Goal: Task Accomplishment & Management: Use online tool/utility

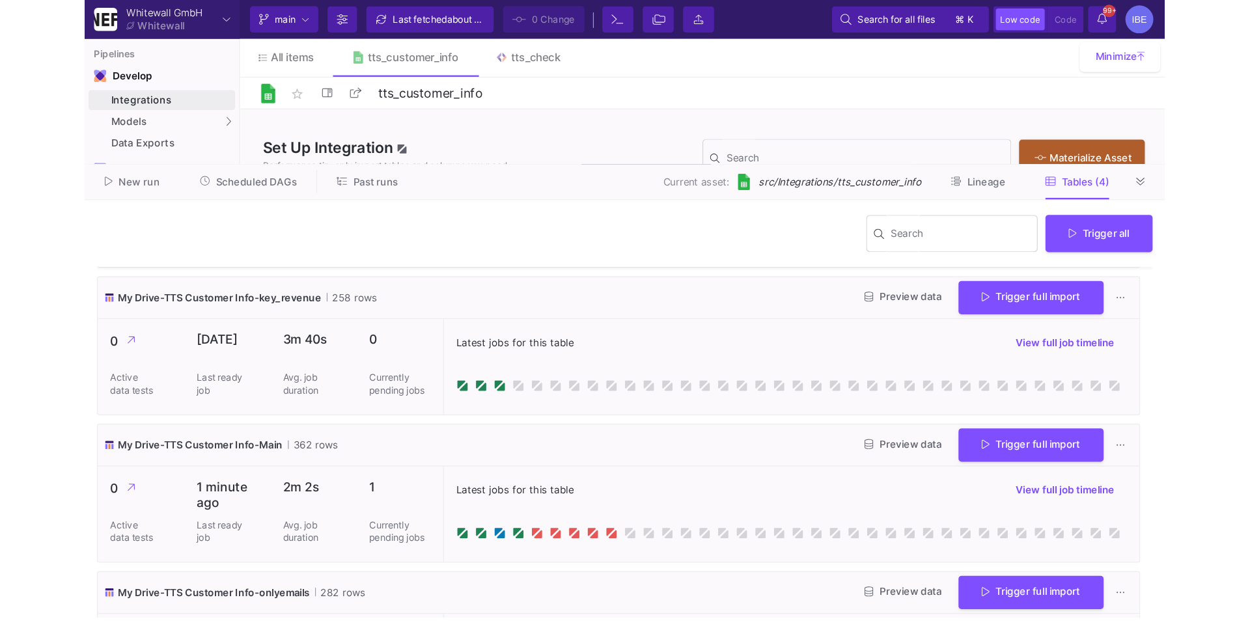
scroll to position [116, 0]
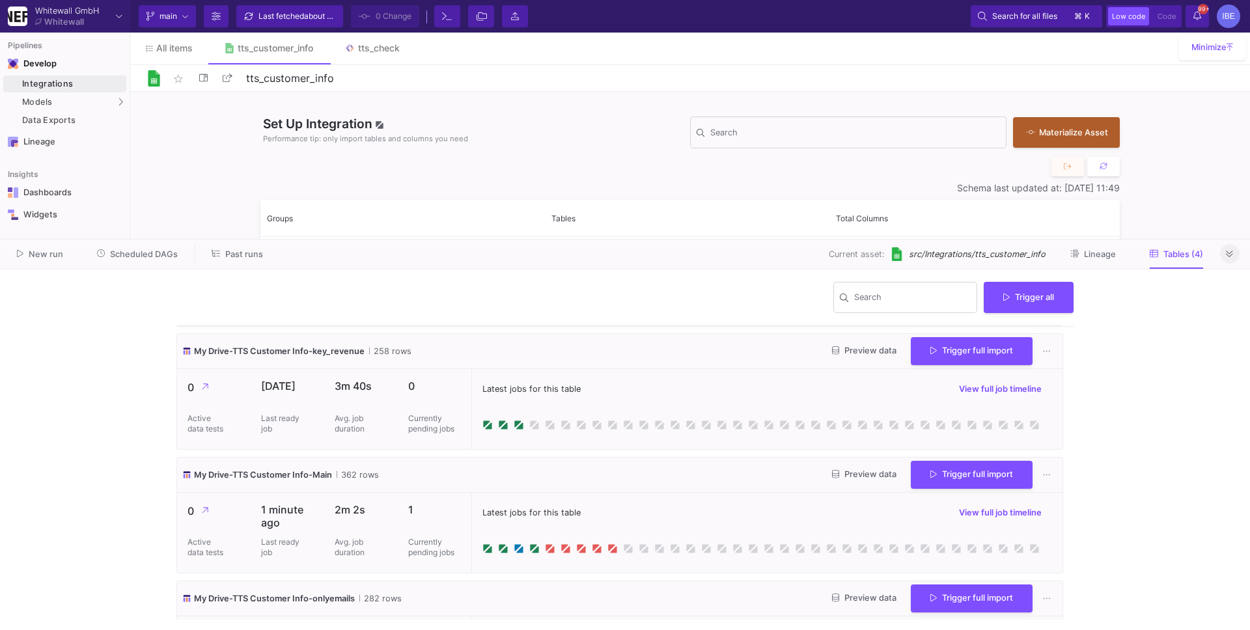
click at [956, 251] on button at bounding box center [1230, 254] width 20 height 20
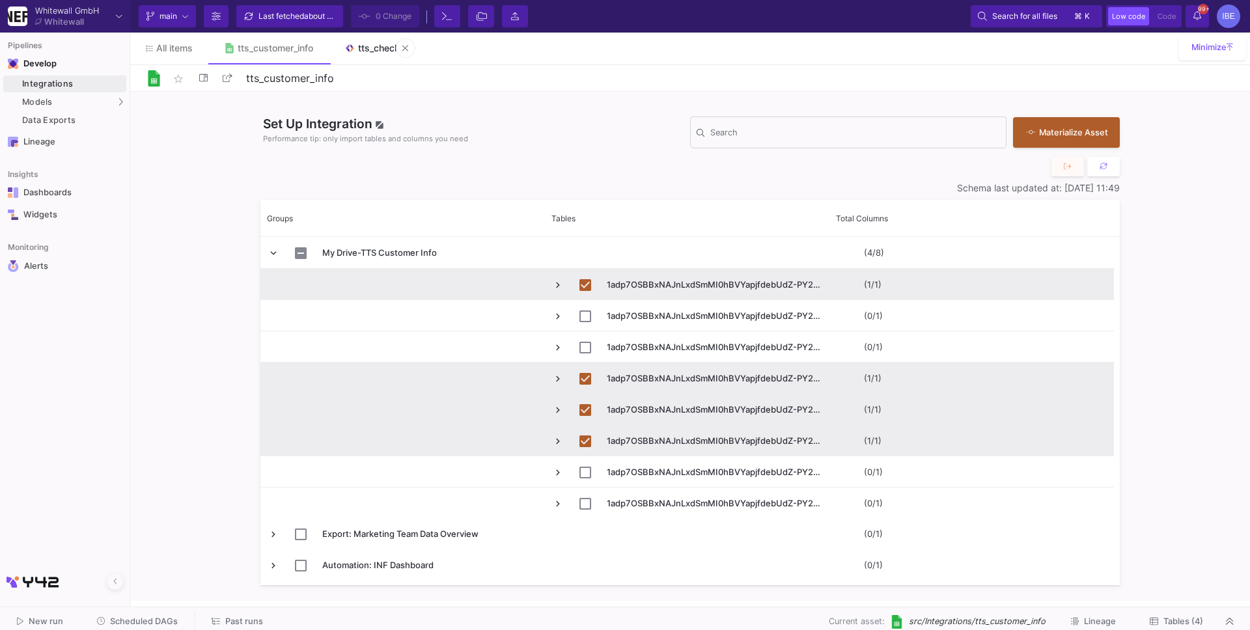
click at [368, 53] on link "tts_check" at bounding box center [372, 48] width 87 height 31
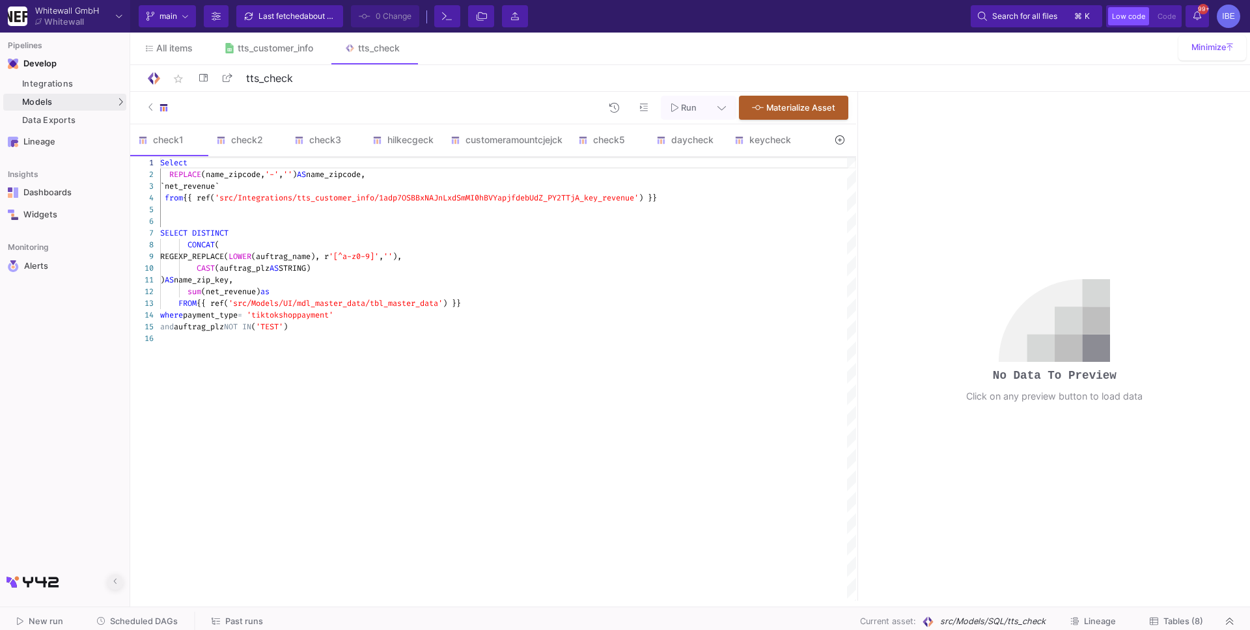
click at [118, 541] on button at bounding box center [115, 582] width 16 height 16
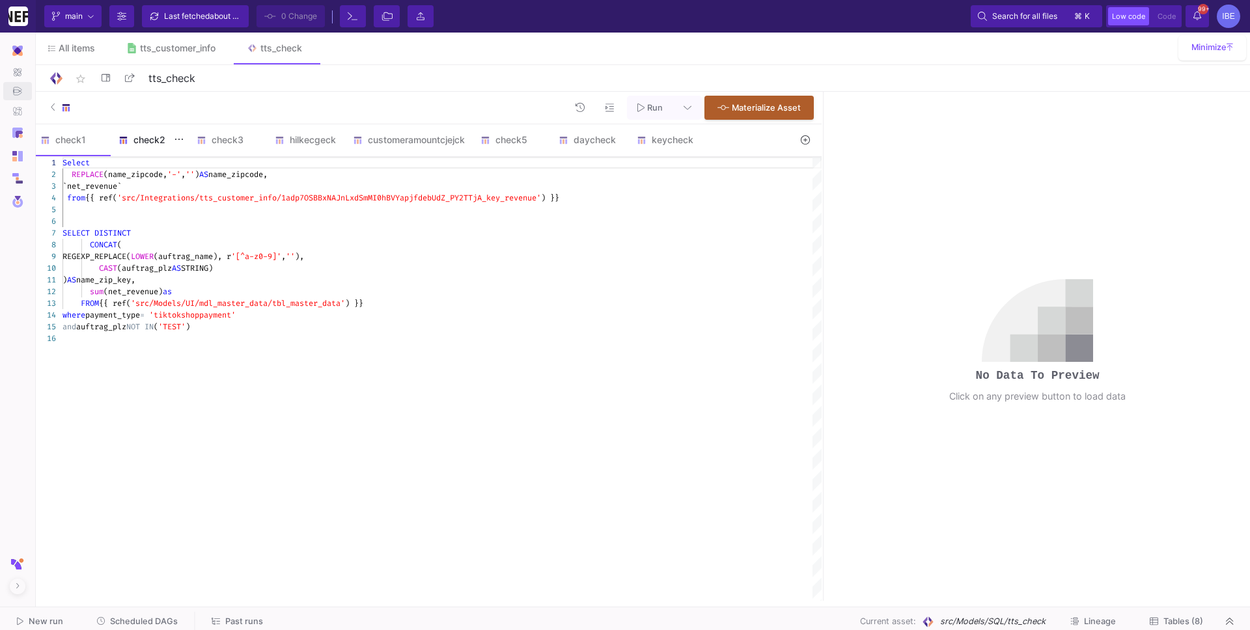
click at [158, 139] on div "check2" at bounding box center [149, 140] width 62 height 10
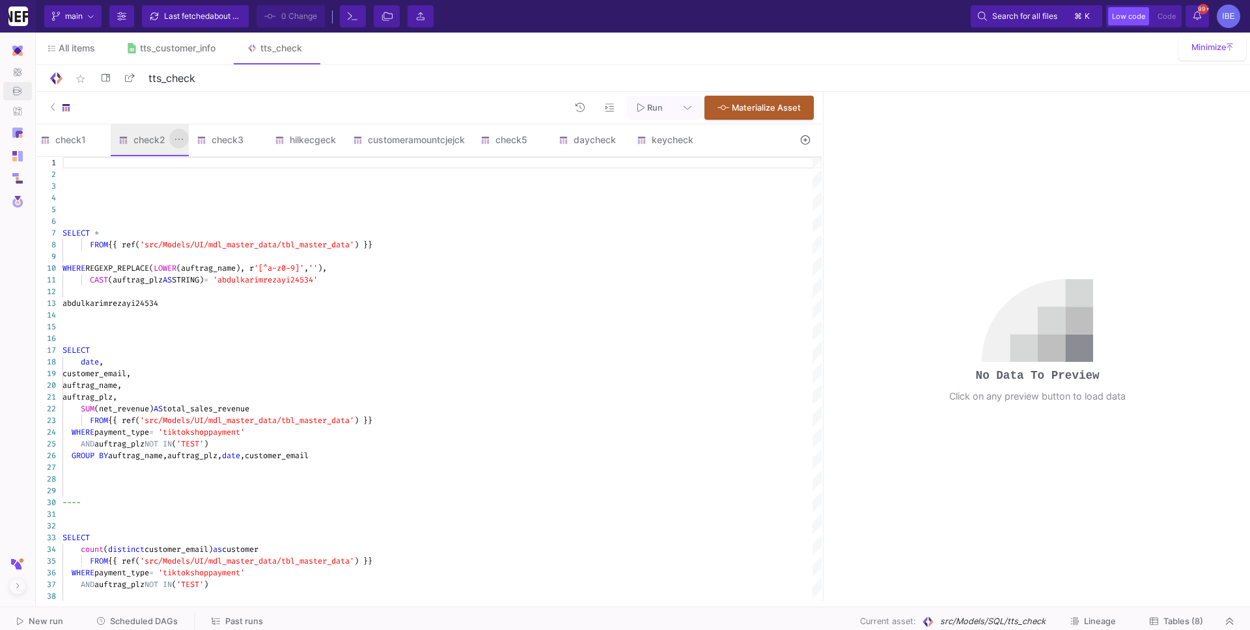
click at [174, 145] on fa-icon at bounding box center [178, 139] width 9 height 13
click at [303, 187] on div at bounding box center [625, 315] width 1250 height 630
click at [97, 134] on icon at bounding box center [100, 139] width 9 height 10
click at [128, 190] on div "Delete" at bounding box center [128, 195] width 52 height 31
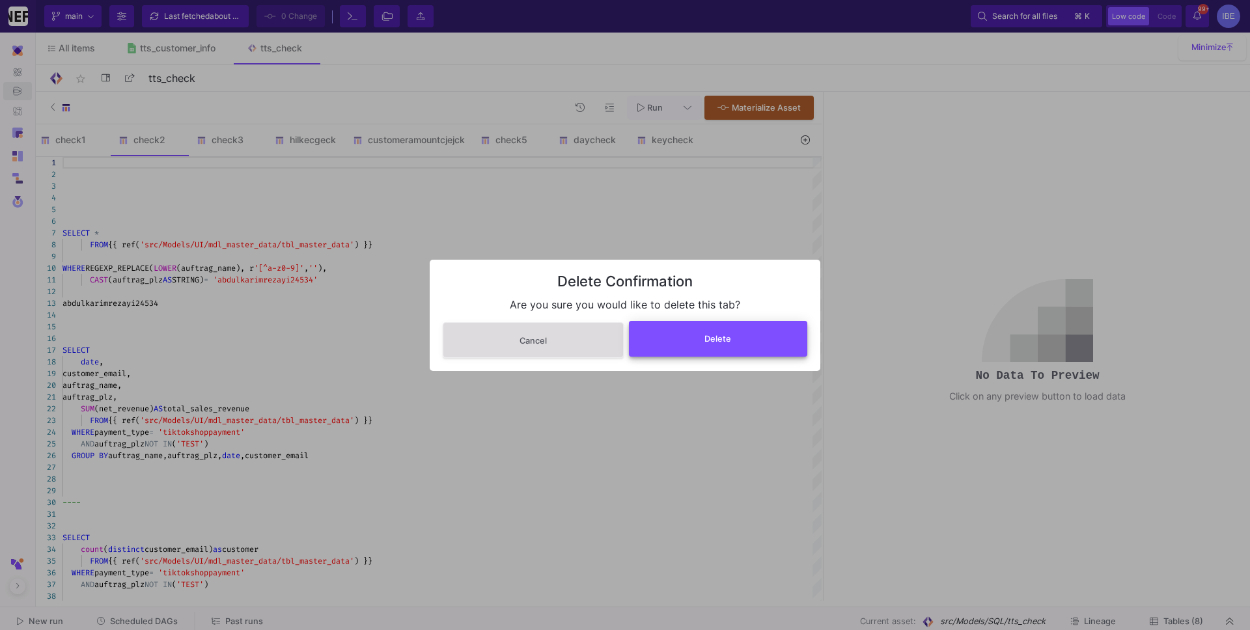
click at [695, 352] on button "Delete" at bounding box center [718, 339] width 179 height 36
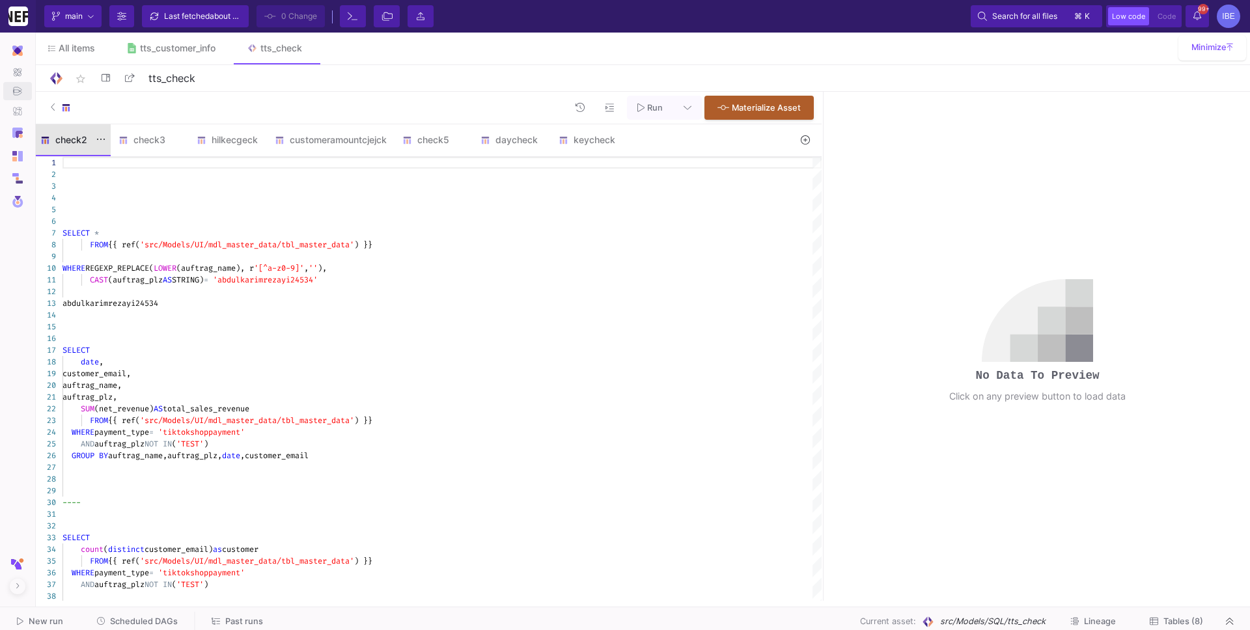
click at [90, 142] on div "check2" at bounding box center [71, 140] width 62 height 10
click at [101, 141] on icon at bounding box center [100, 139] width 9 height 10
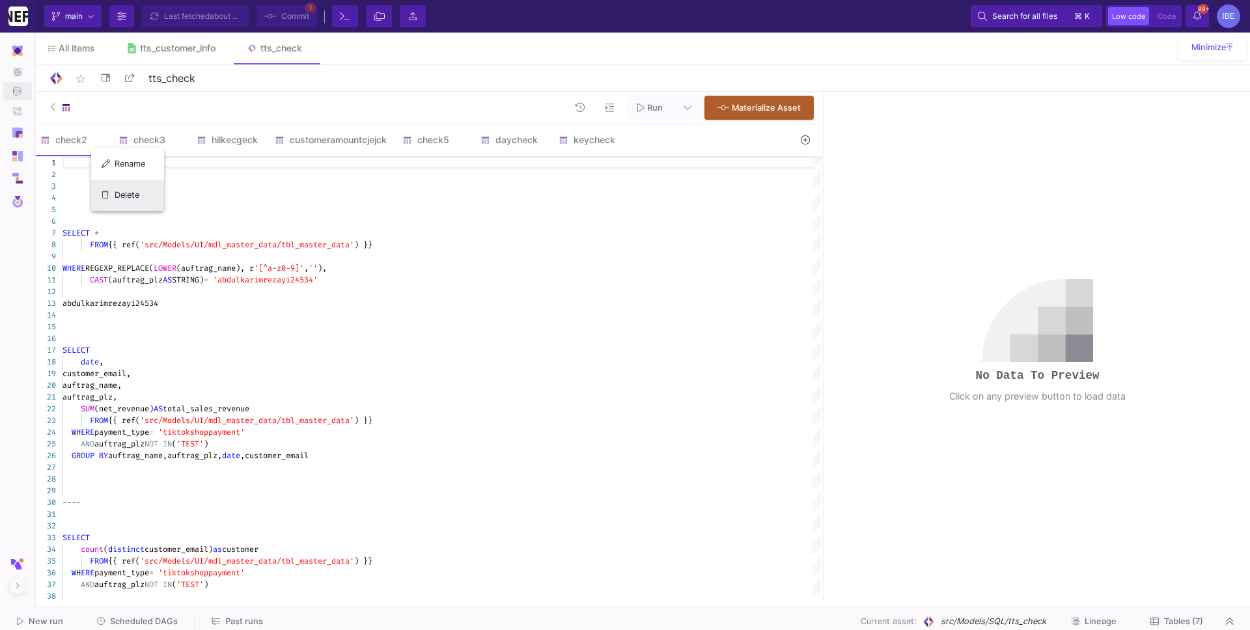
click at [158, 185] on button "Delete" at bounding box center [127, 195] width 73 height 31
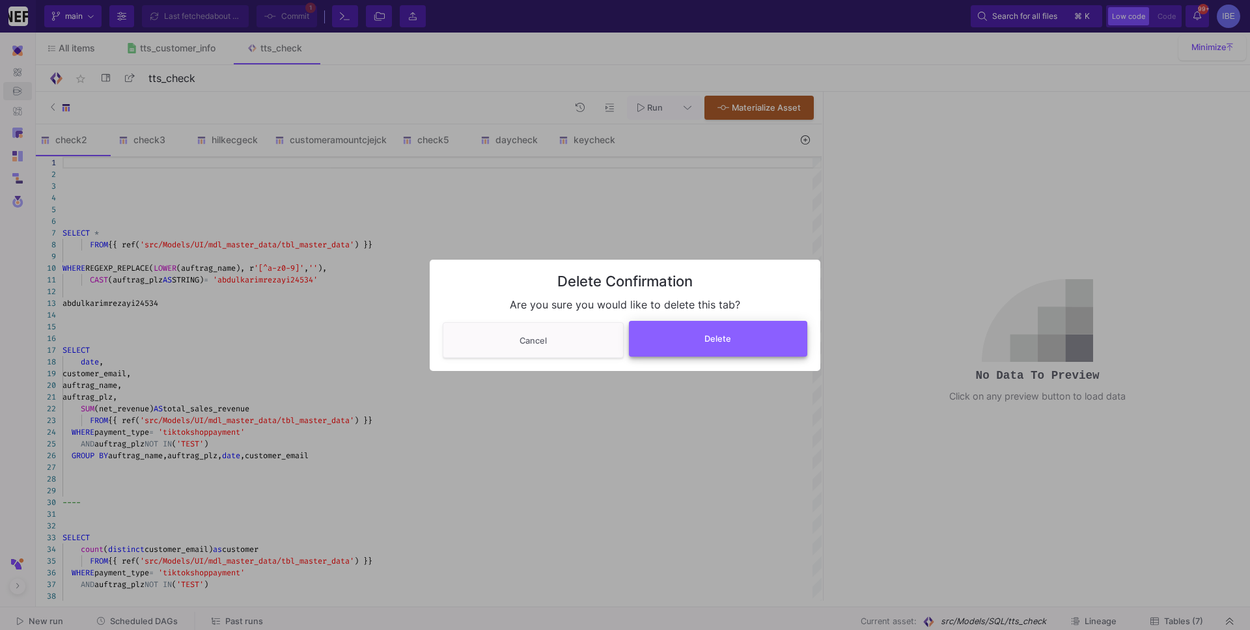
click at [671, 346] on button "Delete" at bounding box center [718, 339] width 179 height 36
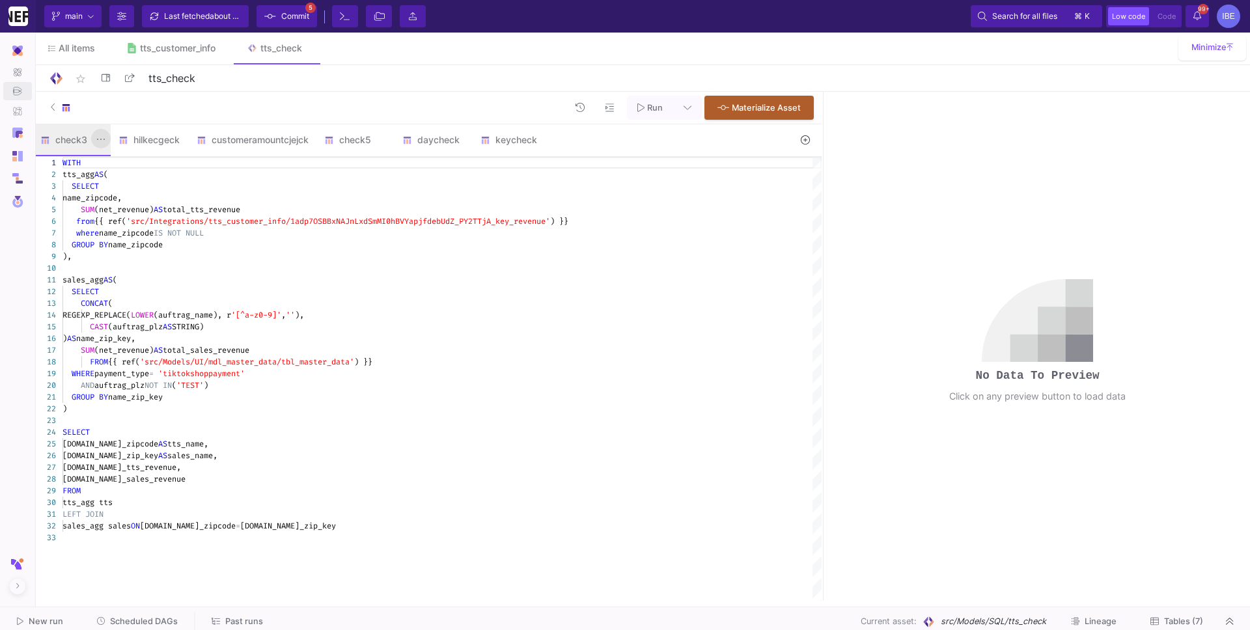
click at [96, 135] on icon at bounding box center [100, 139] width 9 height 10
click at [133, 196] on div "Delete" at bounding box center [128, 195] width 52 height 31
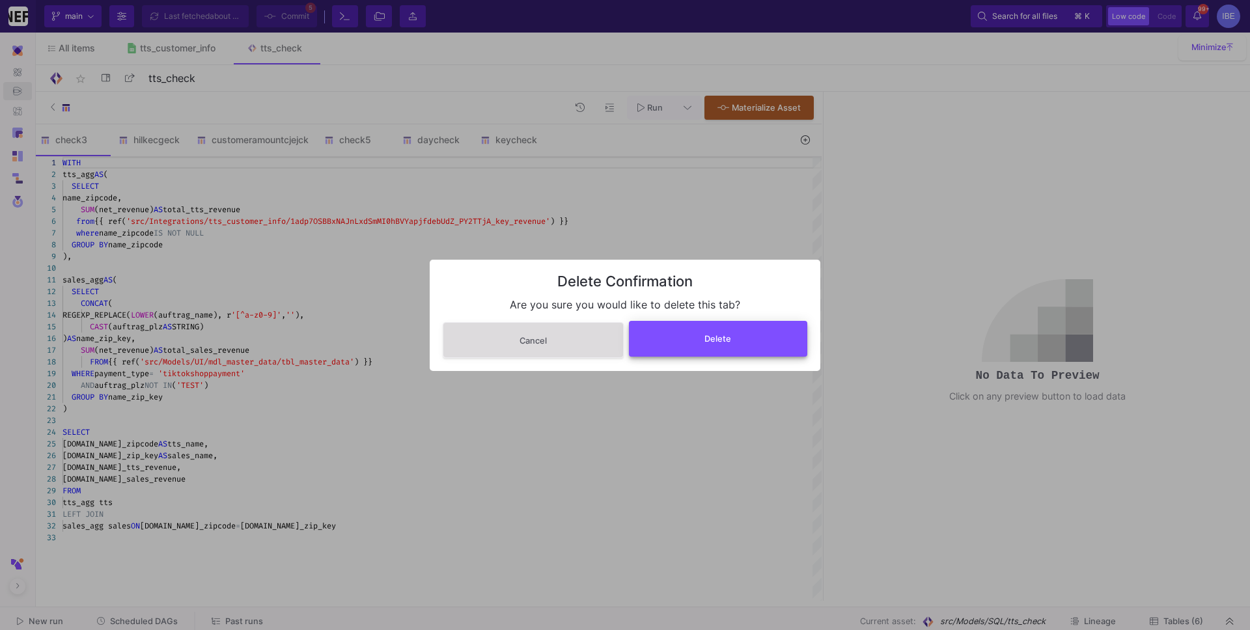
click at [676, 347] on button "Delete" at bounding box center [718, 339] width 179 height 36
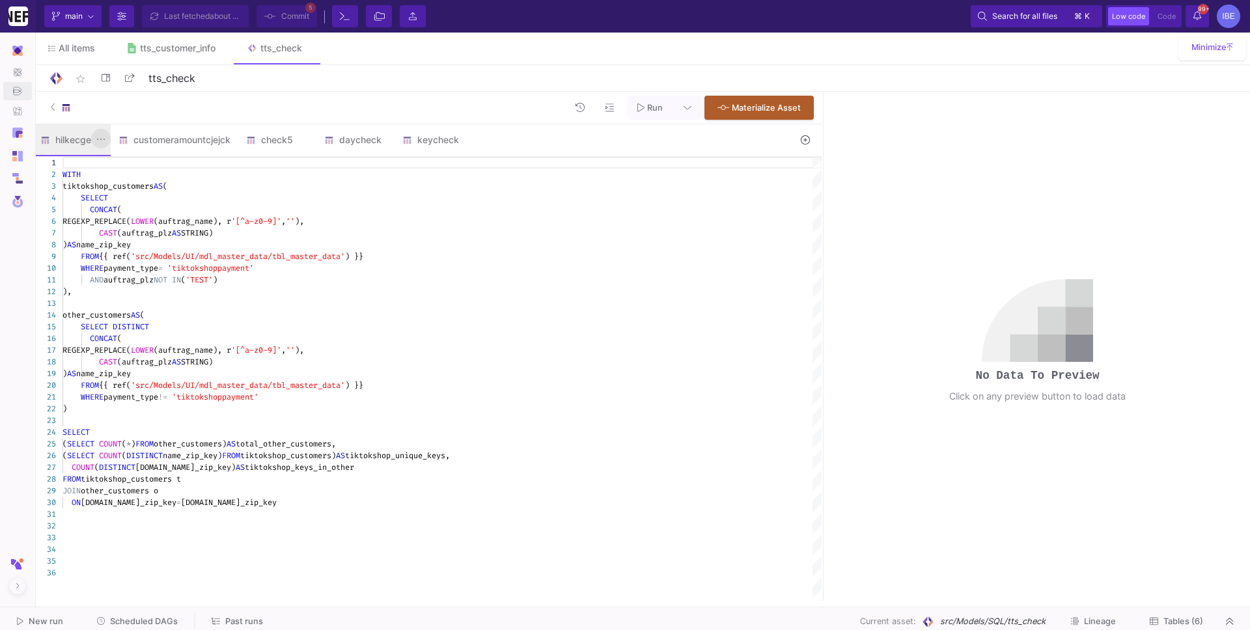
click at [107, 143] on button at bounding box center [101, 139] width 20 height 20
click at [165, 197] on div at bounding box center [625, 315] width 1250 height 630
click at [102, 135] on icon at bounding box center [100, 139] width 9 height 10
click at [146, 137] on div at bounding box center [625, 315] width 1250 height 630
click at [162, 138] on div "customeramountcjejck" at bounding box center [174, 140] width 112 height 10
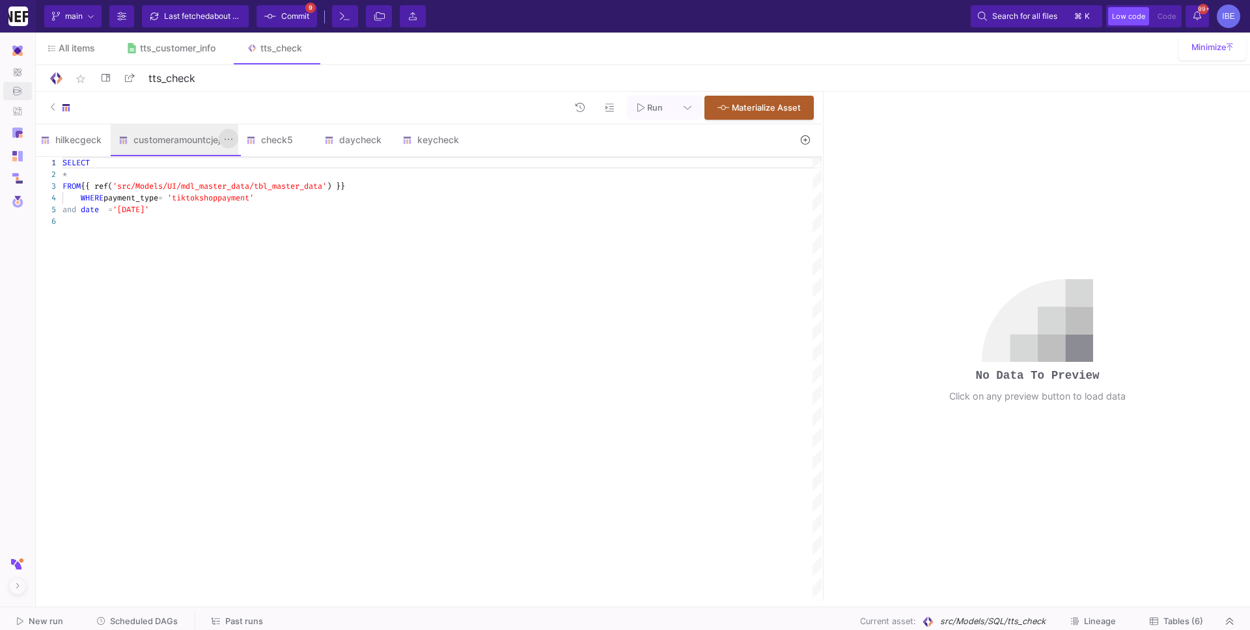
click at [222, 139] on button at bounding box center [229, 139] width 20 height 20
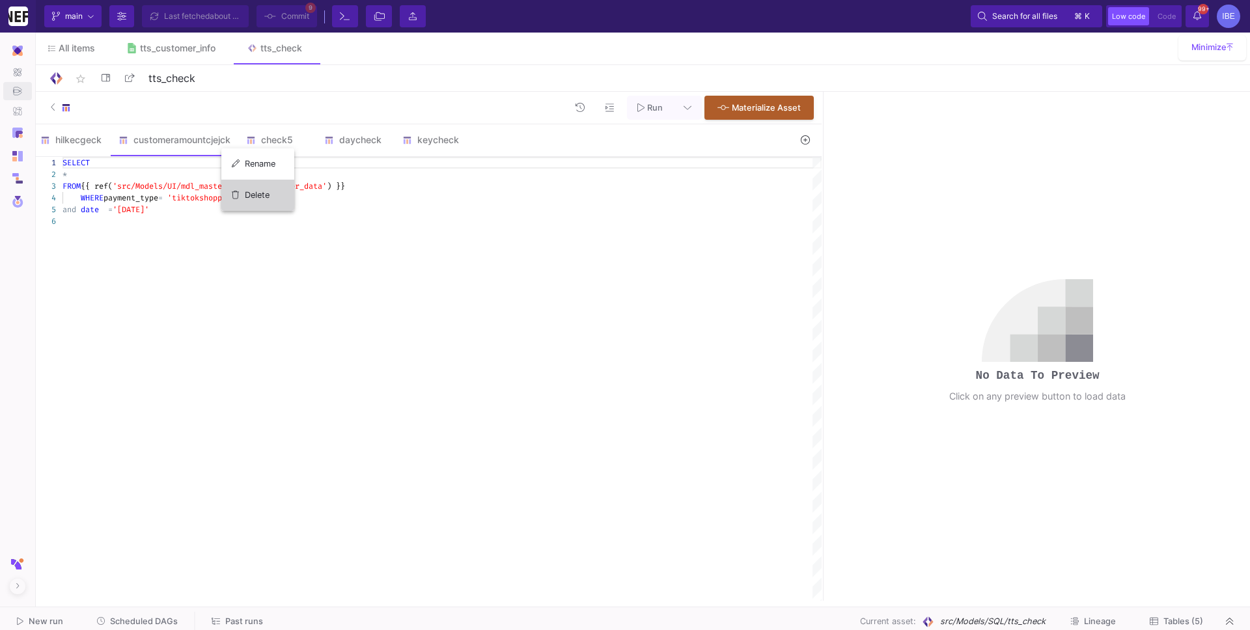
click at [243, 189] on div "Delete" at bounding box center [258, 195] width 52 height 31
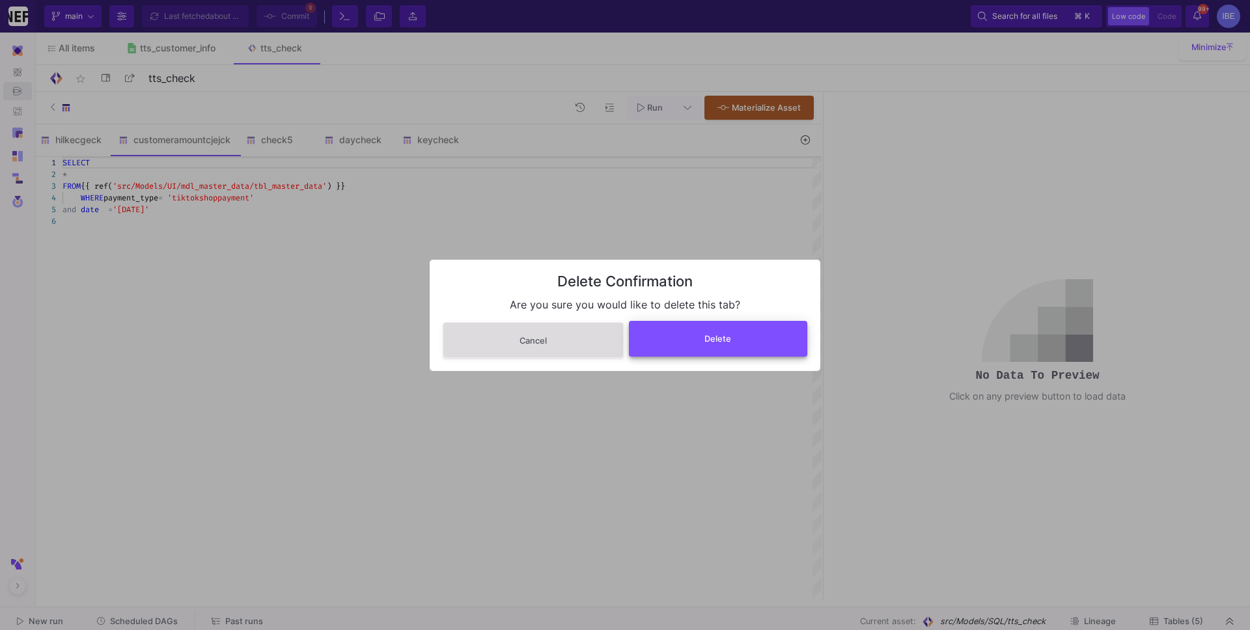
click at [672, 352] on button "Delete" at bounding box center [718, 339] width 179 height 36
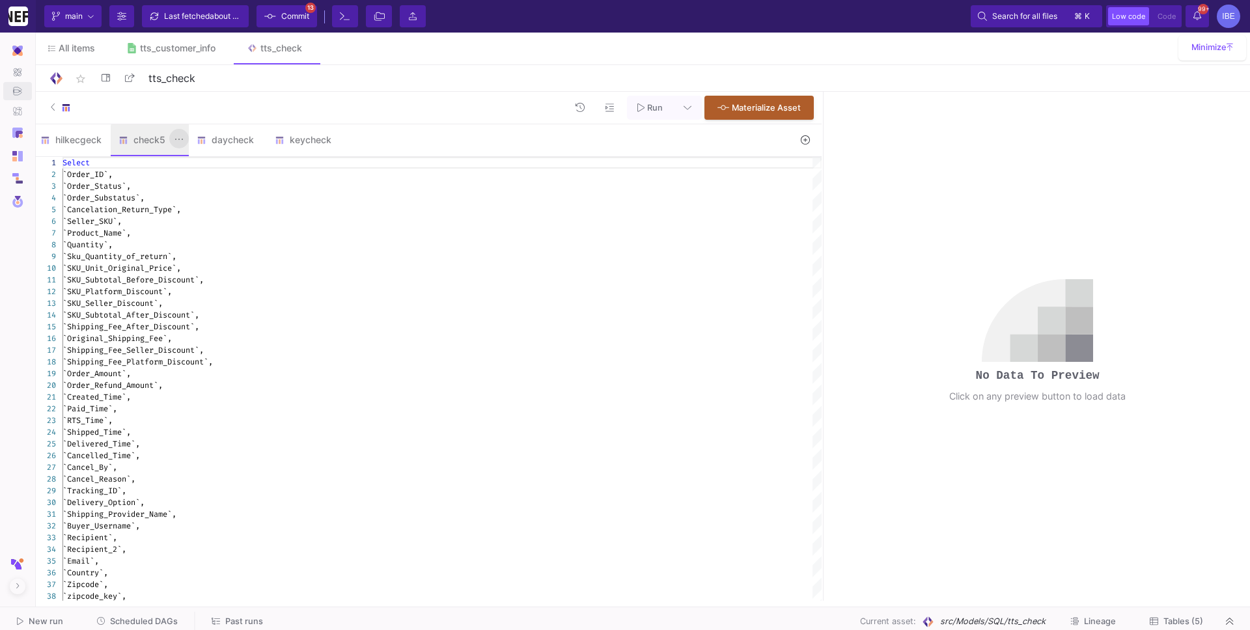
click at [170, 143] on button at bounding box center [179, 139] width 20 height 20
click at [222, 196] on div "Delete" at bounding box center [206, 195] width 52 height 31
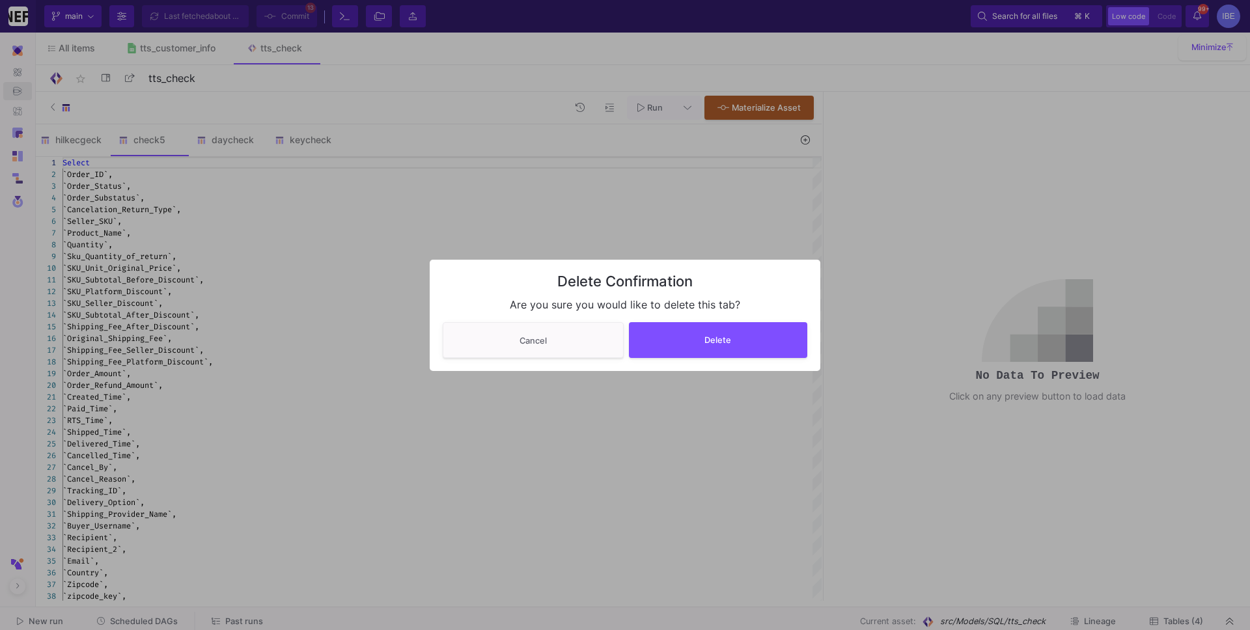
click at [370, 244] on div at bounding box center [625, 315] width 1250 height 630
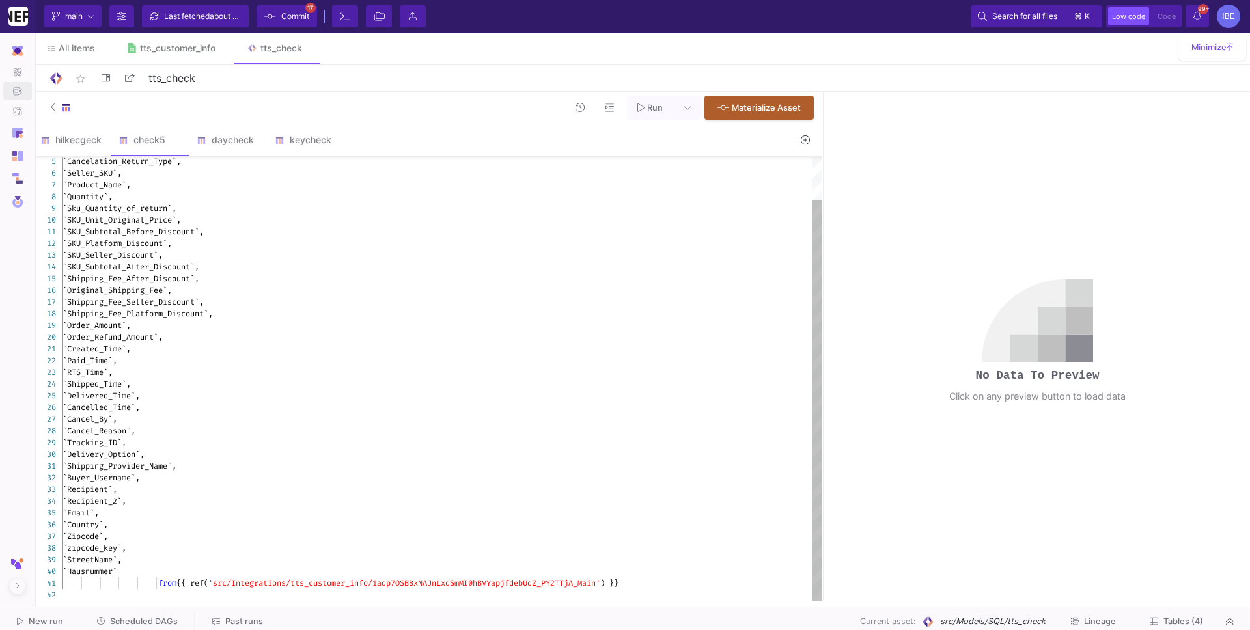
click at [471, 255] on div "`SKU_Seller_Discount`," at bounding box center [441, 255] width 759 height 12
type textarea "Select `Order_ID`, `Order_Status`, `Order_Substatus`, `Cancelation_Return_Type`…"
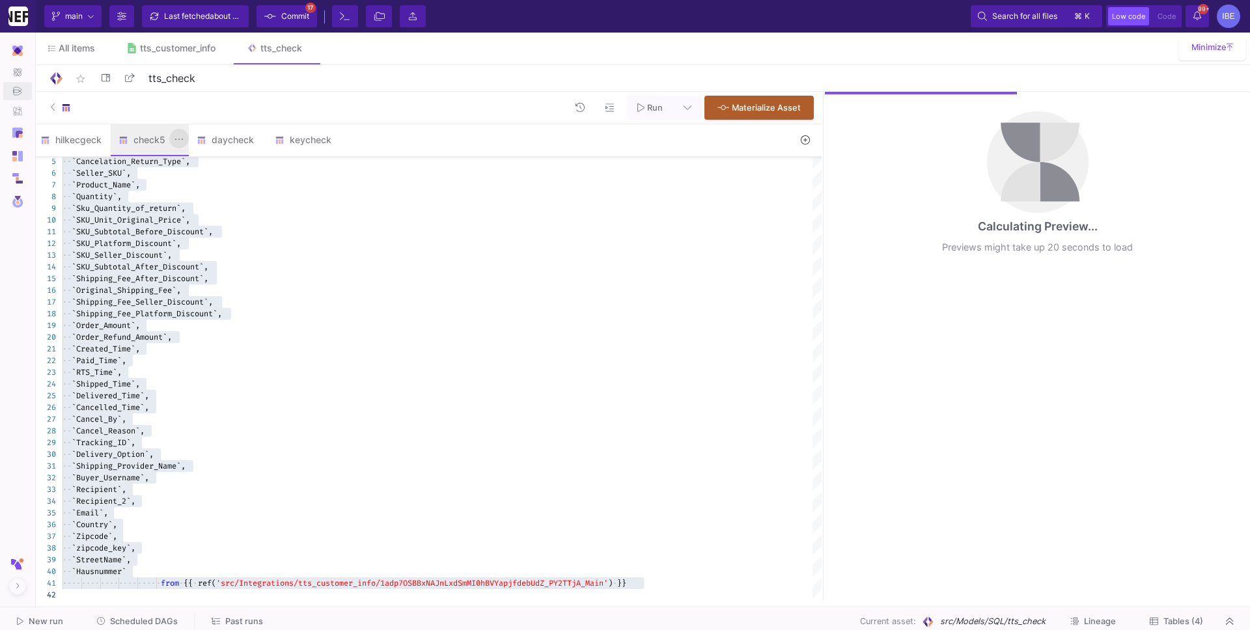
click at [178, 137] on icon at bounding box center [178, 139] width 9 height 10
click at [212, 155] on div "Rename" at bounding box center [206, 163] width 52 height 31
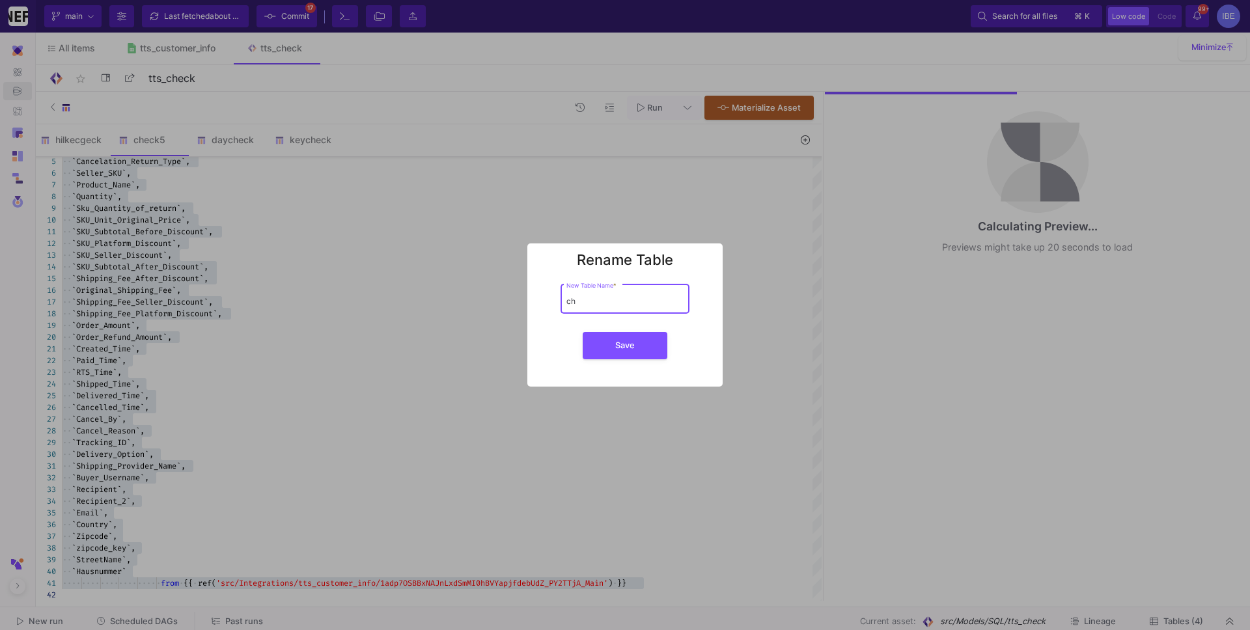
type input "c"
type input "M"
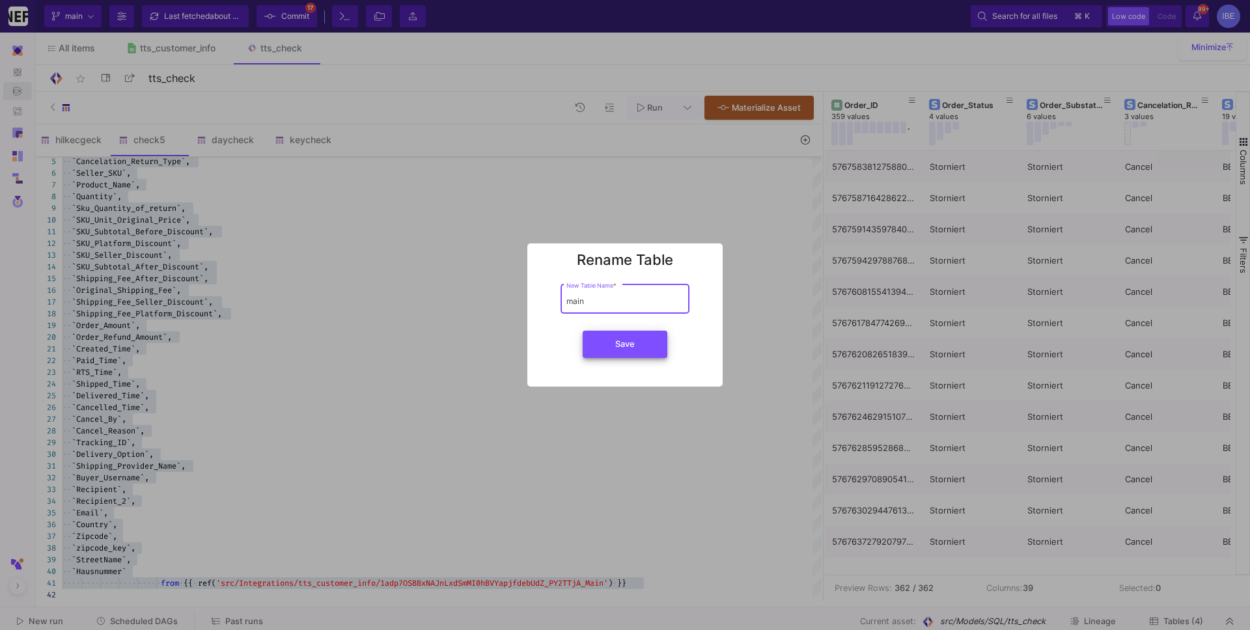
type input "main"
click at [654, 350] on button "Save" at bounding box center [625, 344] width 85 height 27
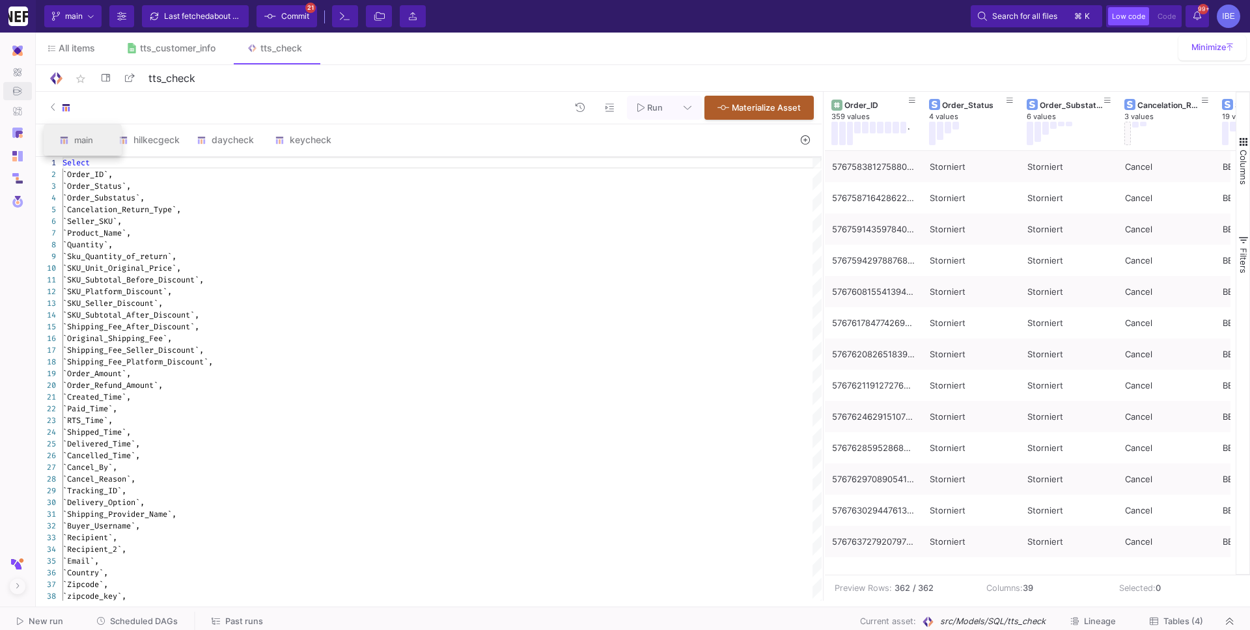
drag, startPoint x: 156, startPoint y: 148, endPoint x: 88, endPoint y: 143, distance: 68.6
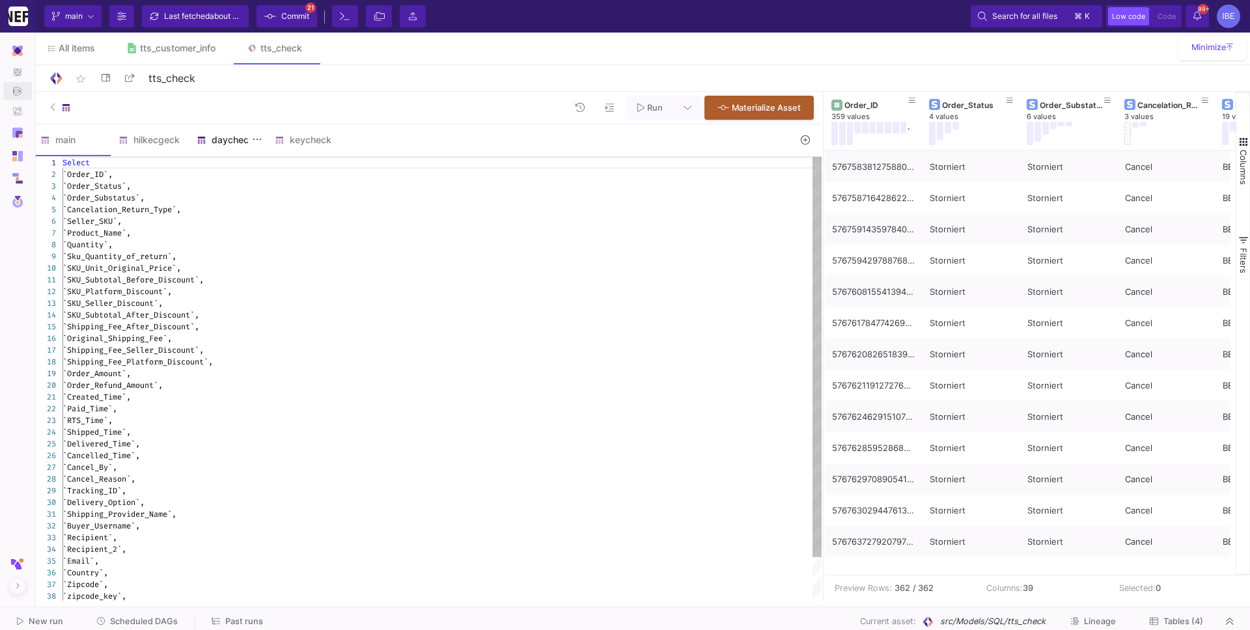
click at [230, 150] on div "daycheck" at bounding box center [228, 139] width 78 height 31
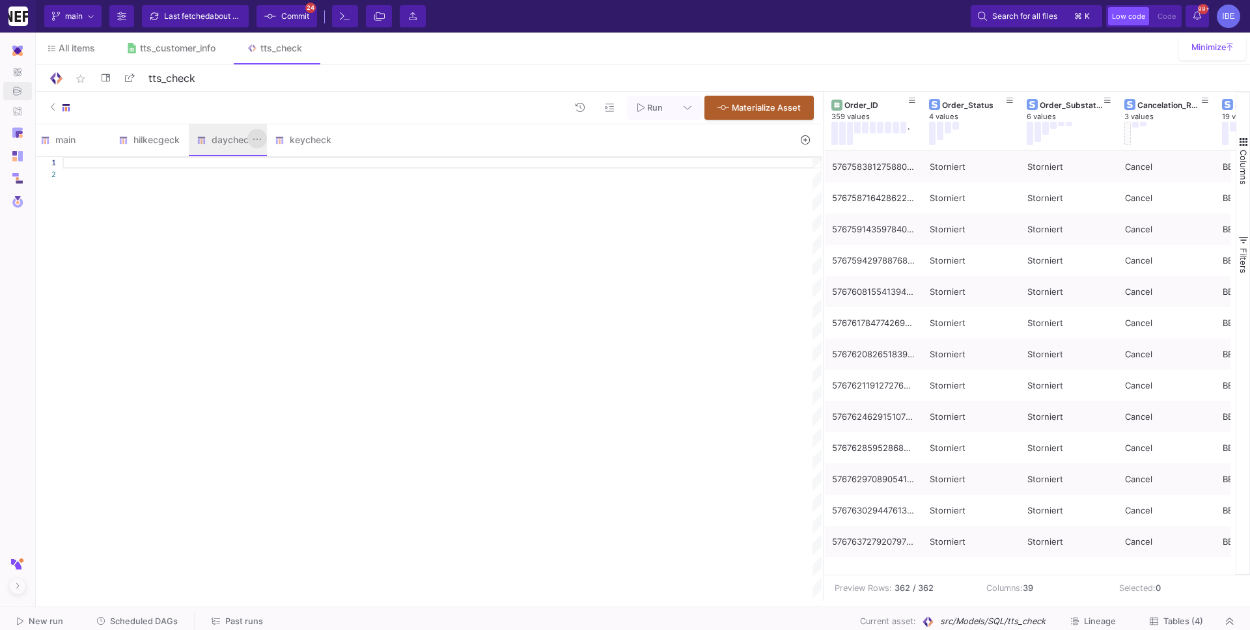
click at [258, 141] on icon at bounding box center [257, 139] width 9 height 10
click at [271, 188] on div "Delete" at bounding box center [284, 195] width 52 height 31
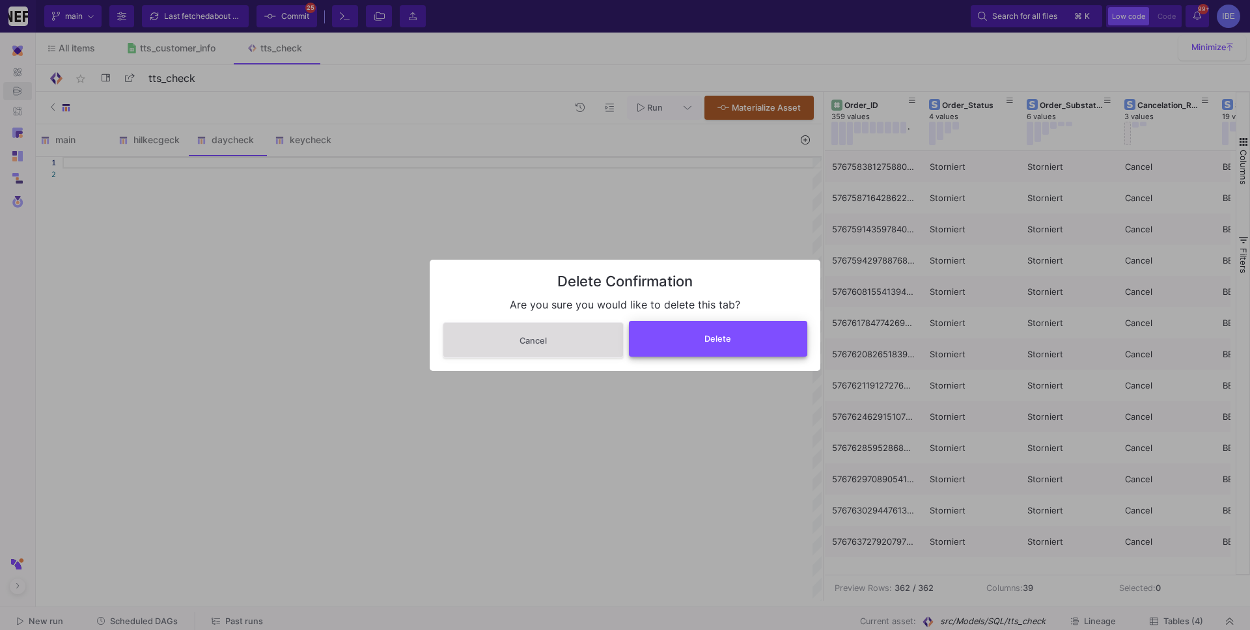
click at [670, 348] on button "Delete" at bounding box center [718, 339] width 179 height 36
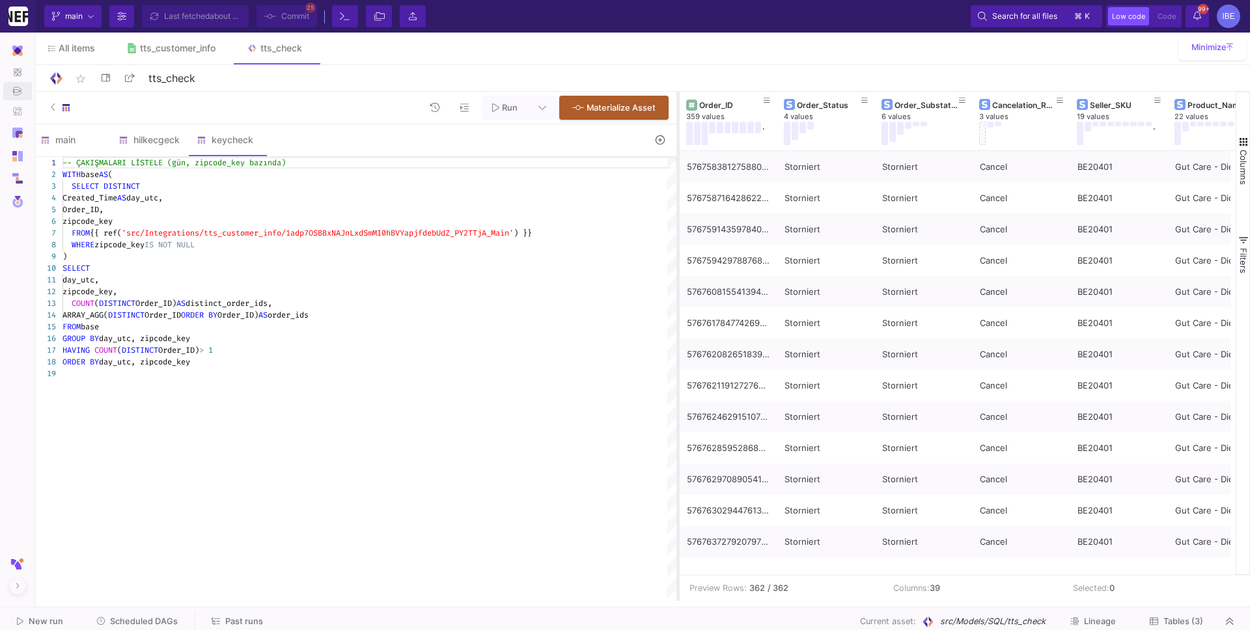
drag, startPoint x: 823, startPoint y: 253, endPoint x: 660, endPoint y: 232, distance: 164.1
click at [676, 232] on div at bounding box center [677, 346] width 3 height 509
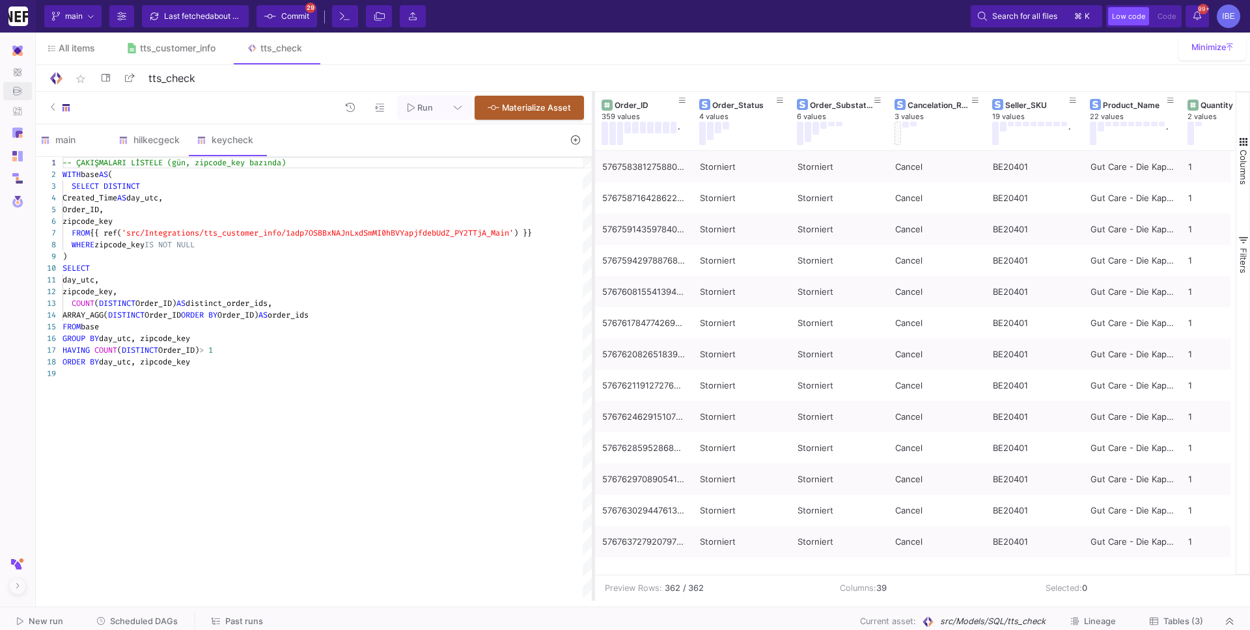
drag, startPoint x: 660, startPoint y: 274, endPoint x: 591, endPoint y: 272, distance: 69.0
click at [592, 272] on div at bounding box center [593, 346] width 3 height 509
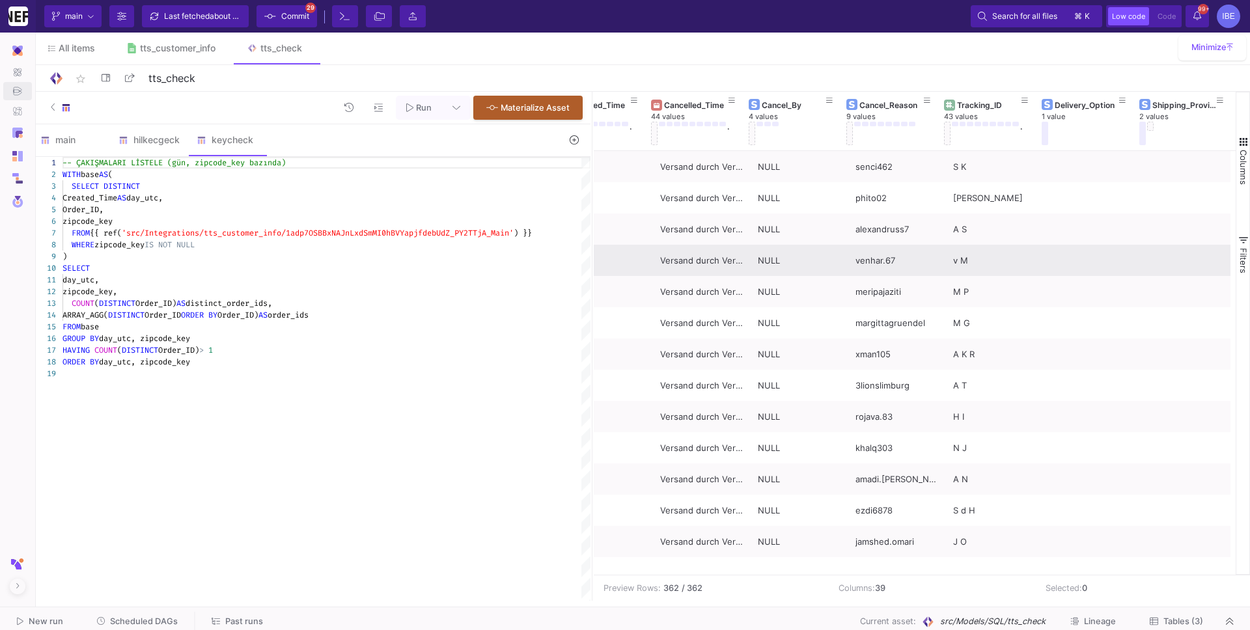
scroll to position [0, 2675]
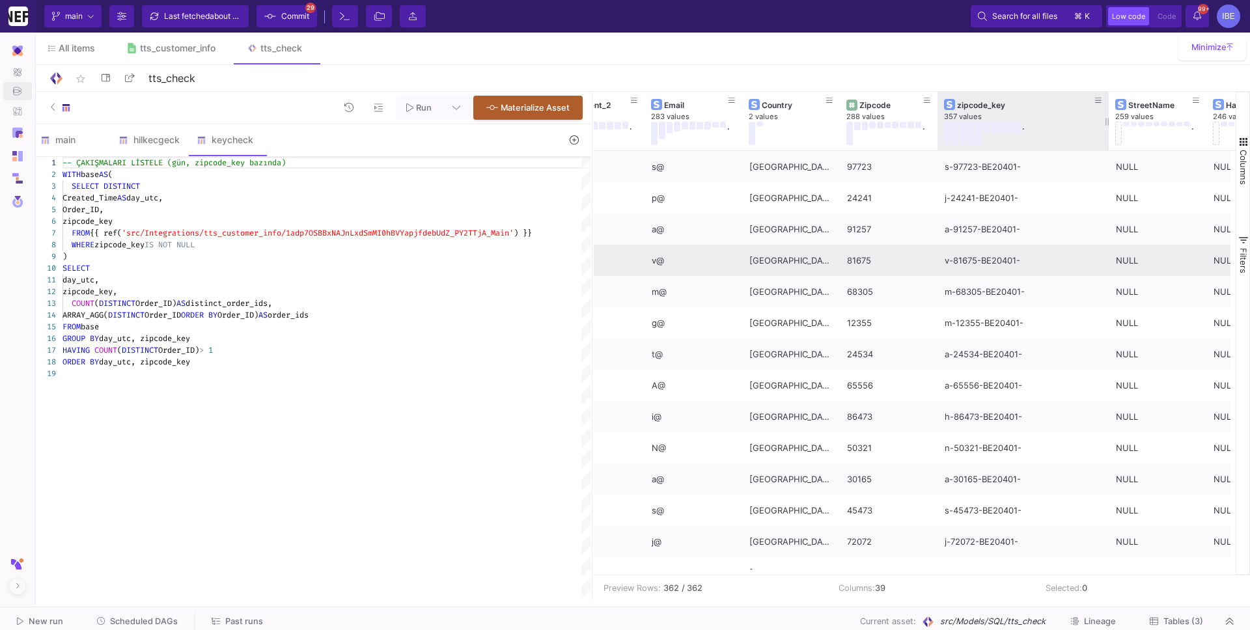
drag, startPoint x: 1034, startPoint y: 115, endPoint x: 1107, endPoint y: 115, distance: 72.9
click at [956, 115] on div at bounding box center [1108, 121] width 5 height 59
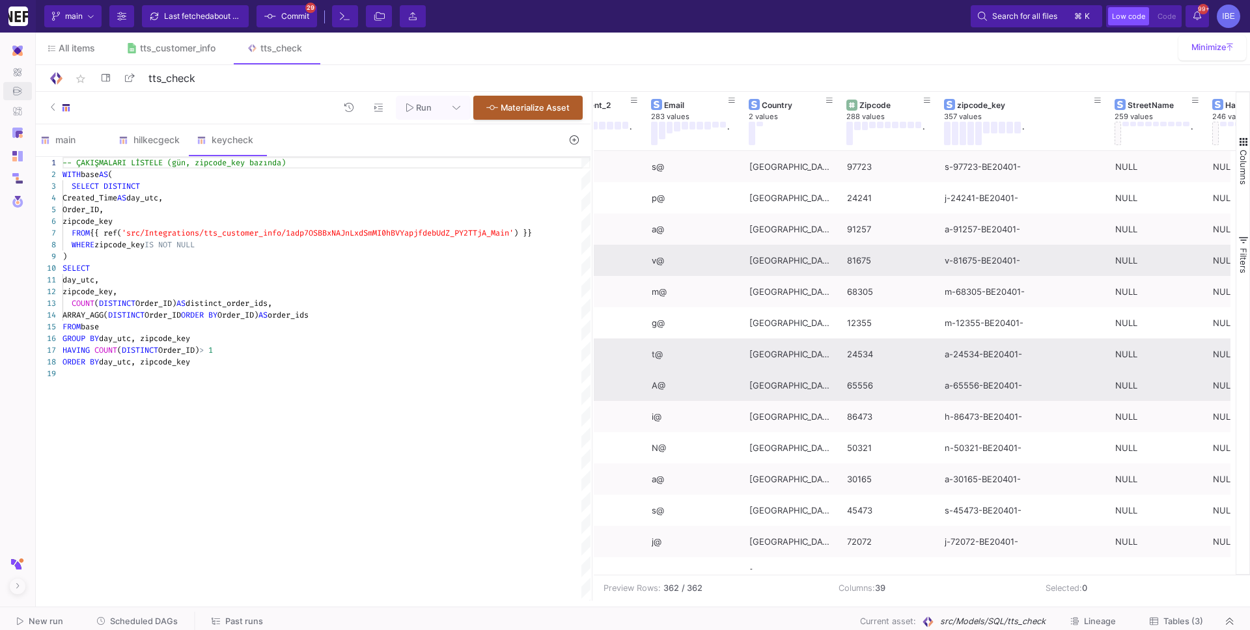
scroll to position [663, 0]
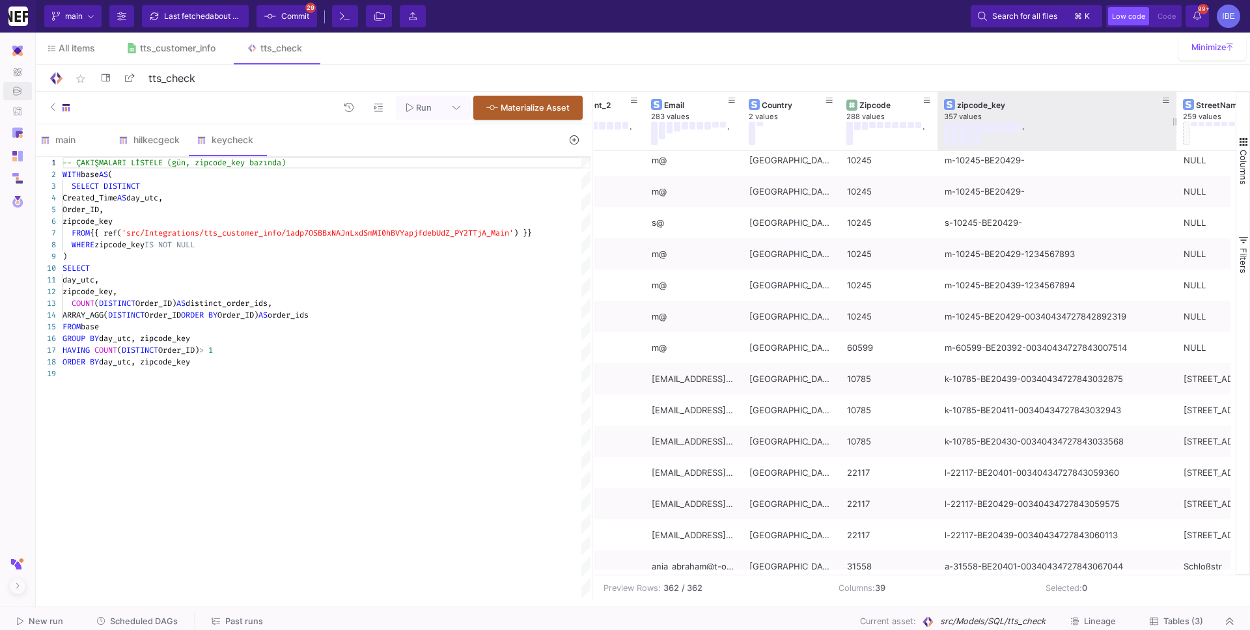
drag, startPoint x: 1106, startPoint y: 122, endPoint x: 1167, endPoint y: 122, distance: 61.2
click at [956, 122] on div at bounding box center [1176, 121] width 5 height 59
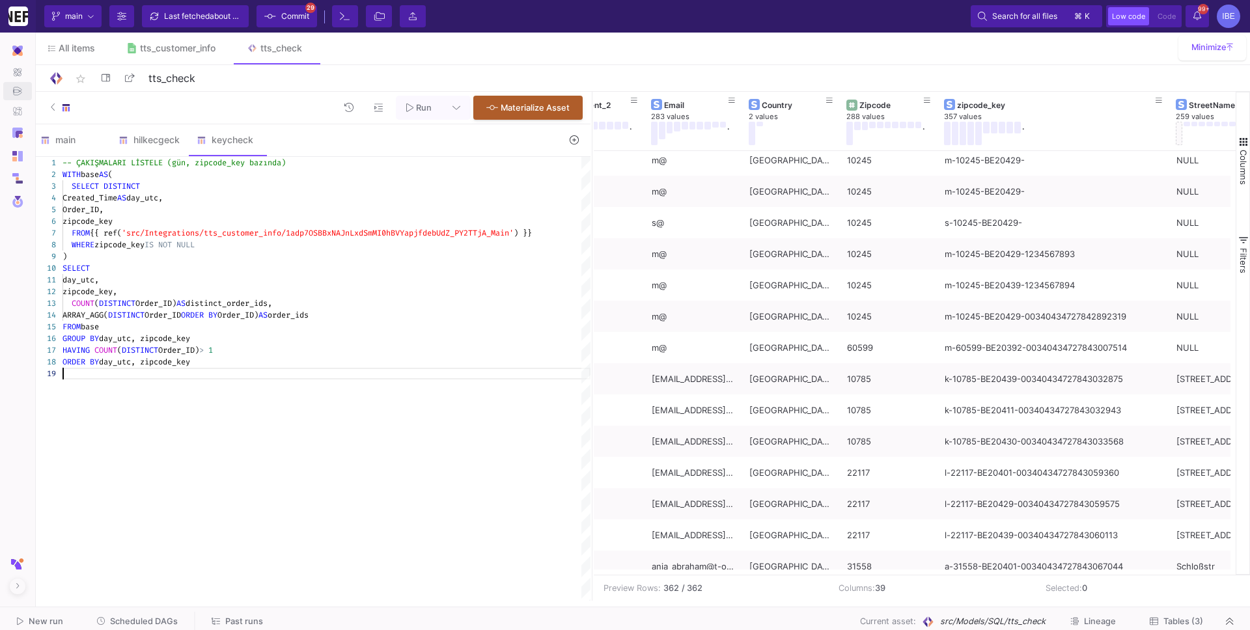
click at [446, 394] on div "-- ÇAKIŞMALARI LİSTELE (gün, zipcode_key bazında) WITH base AS ( SELECT DISTINC…" at bounding box center [326, 379] width 528 height 444
type textarea "-- ÇAKIŞMALARI LİSTELE (gün, zipcode_key bazında) WITH base AS ( SELECT DISTINC…"
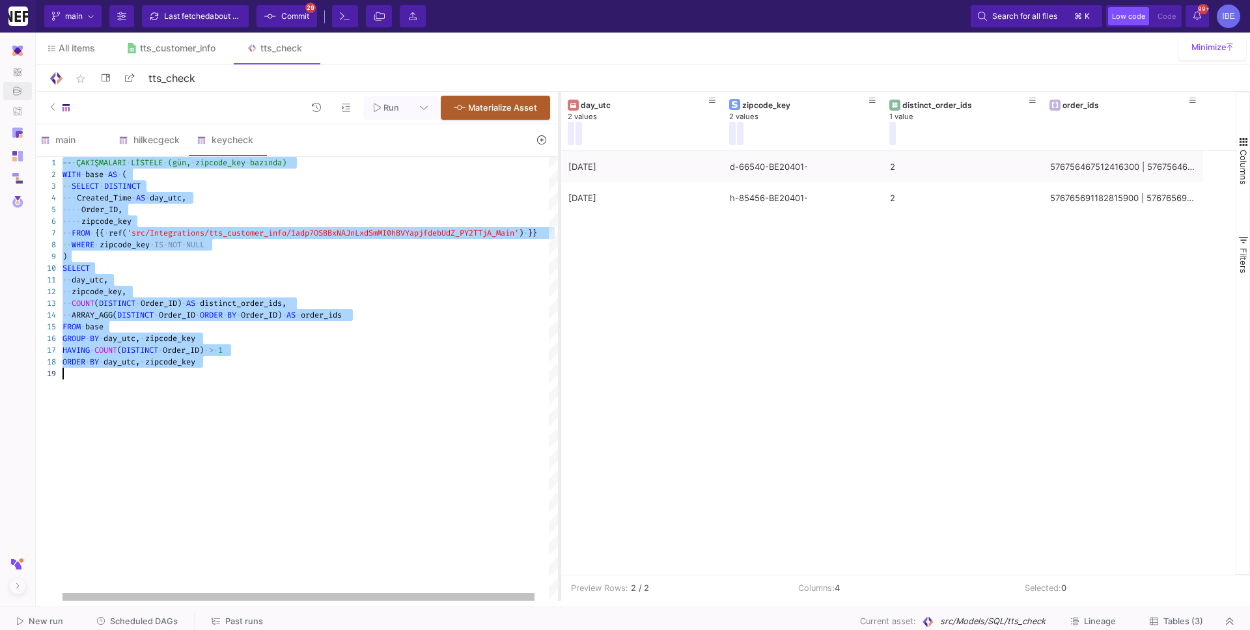
drag, startPoint x: 590, startPoint y: 284, endPoint x: 557, endPoint y: 283, distance: 32.6
click at [558, 283] on div at bounding box center [559, 346] width 3 height 509
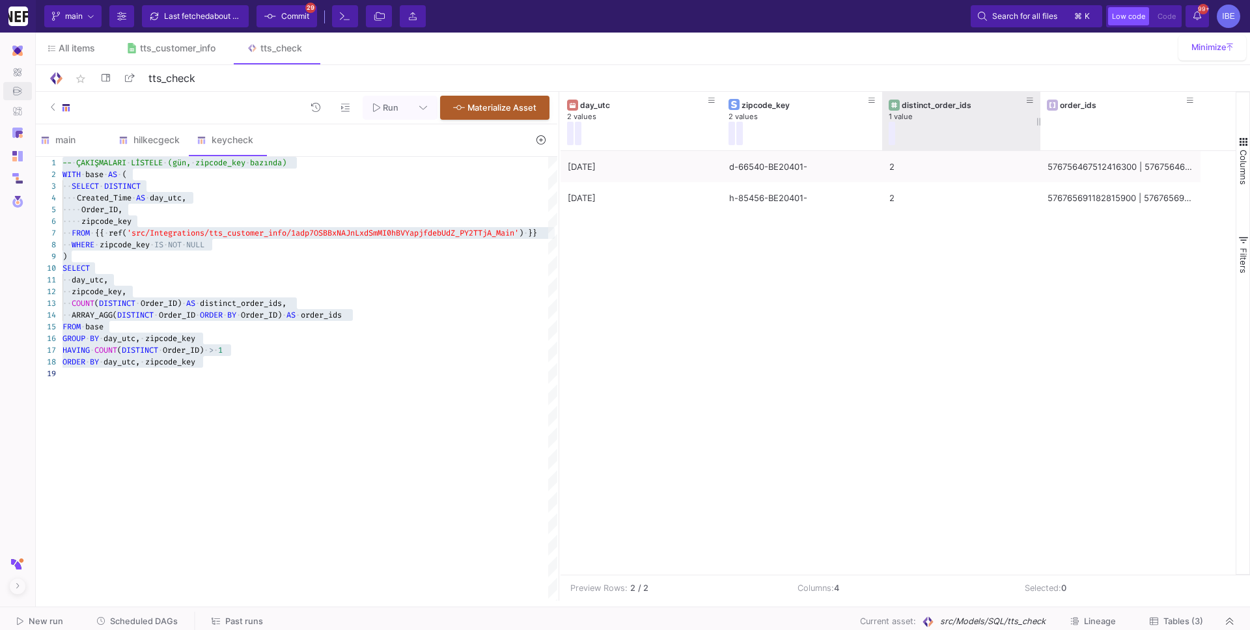
drag, startPoint x: 1040, startPoint y: 115, endPoint x: 1022, endPoint y: 114, distance: 18.2
click at [956, 114] on div at bounding box center [1040, 121] width 5 height 59
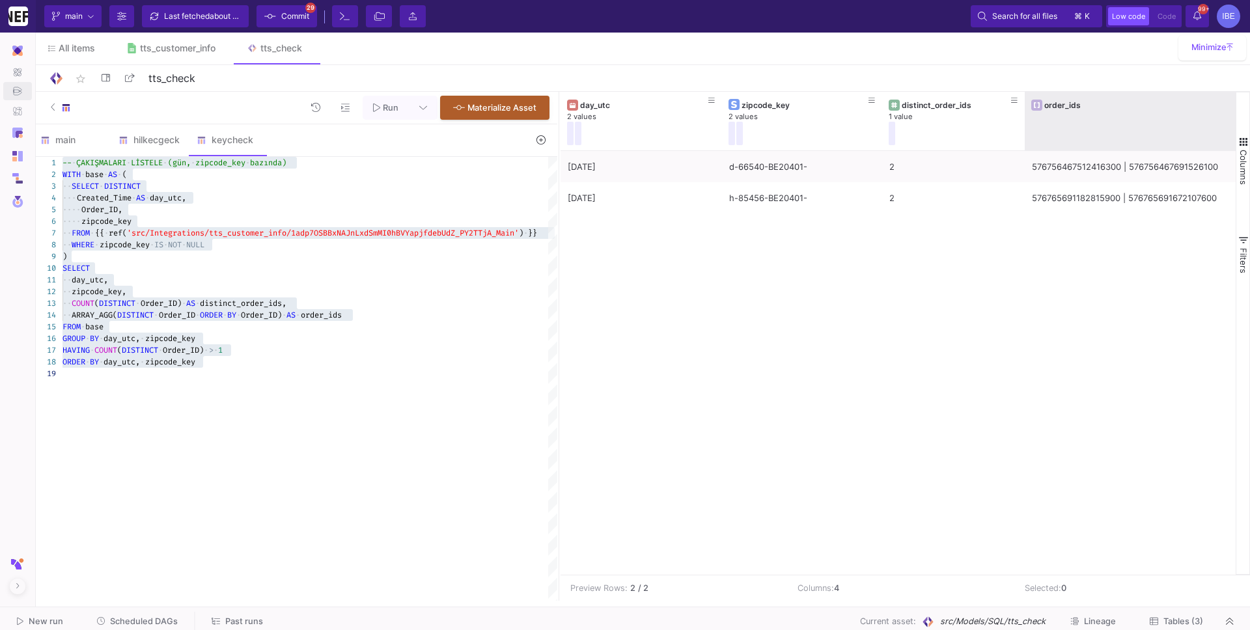
drag, startPoint x: 1184, startPoint y: 119, endPoint x: 1249, endPoint y: 118, distance: 65.1
click at [956, 118] on div "day_utc 2 values zipcode_key 2 values distinct_order_ids 1 value order_ids [DAT…" at bounding box center [904, 333] width 689 height 483
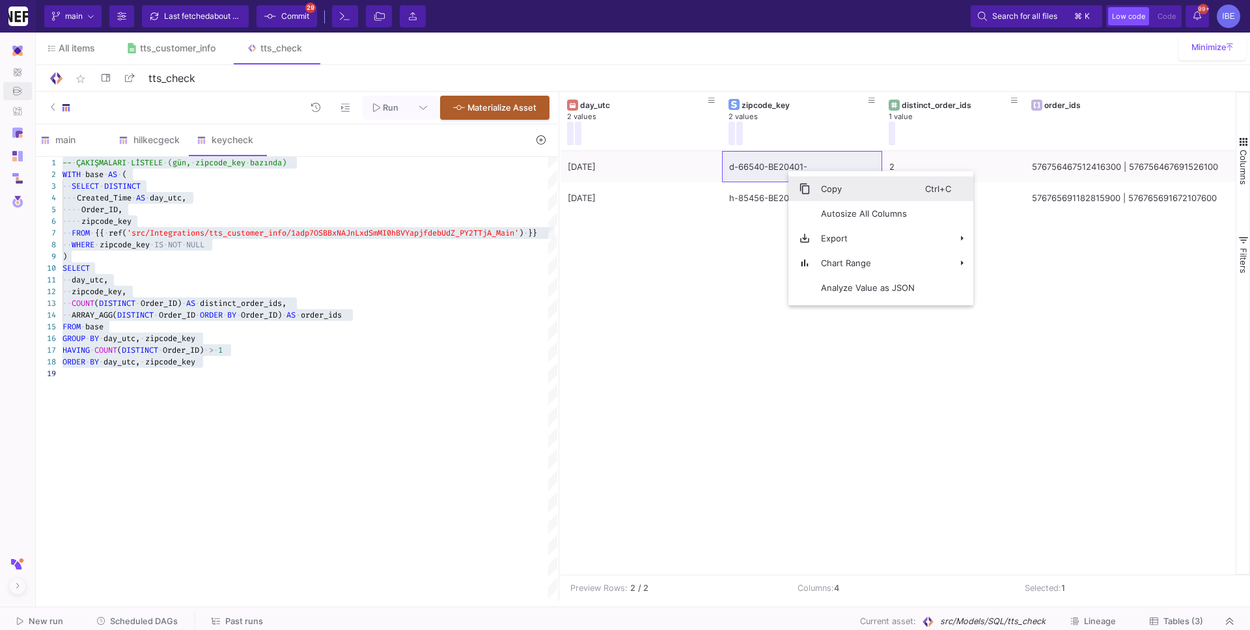
click at [805, 186] on span "Context Menu" at bounding box center [805, 189] width 12 height 12
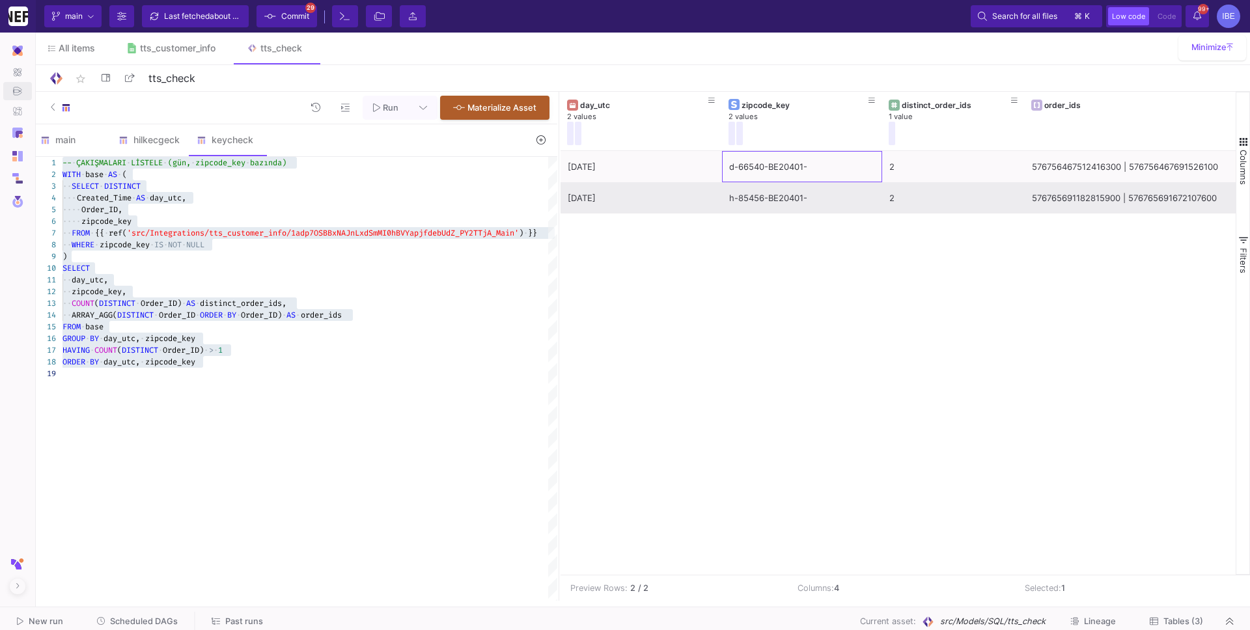
click at [806, 201] on div "h-85456-BE20401-" at bounding box center [802, 198] width 146 height 31
click at [649, 196] on div "[DATE]" at bounding box center [641, 198] width 147 height 31
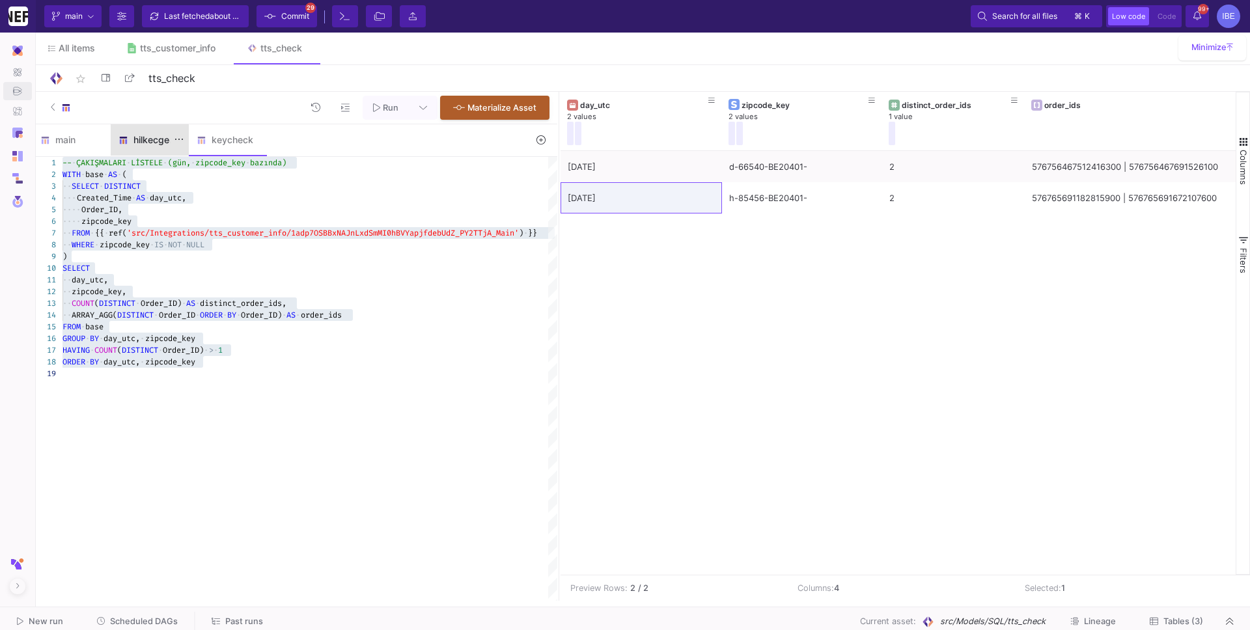
click at [151, 141] on div "hilkecgeck" at bounding box center [149, 140] width 62 height 10
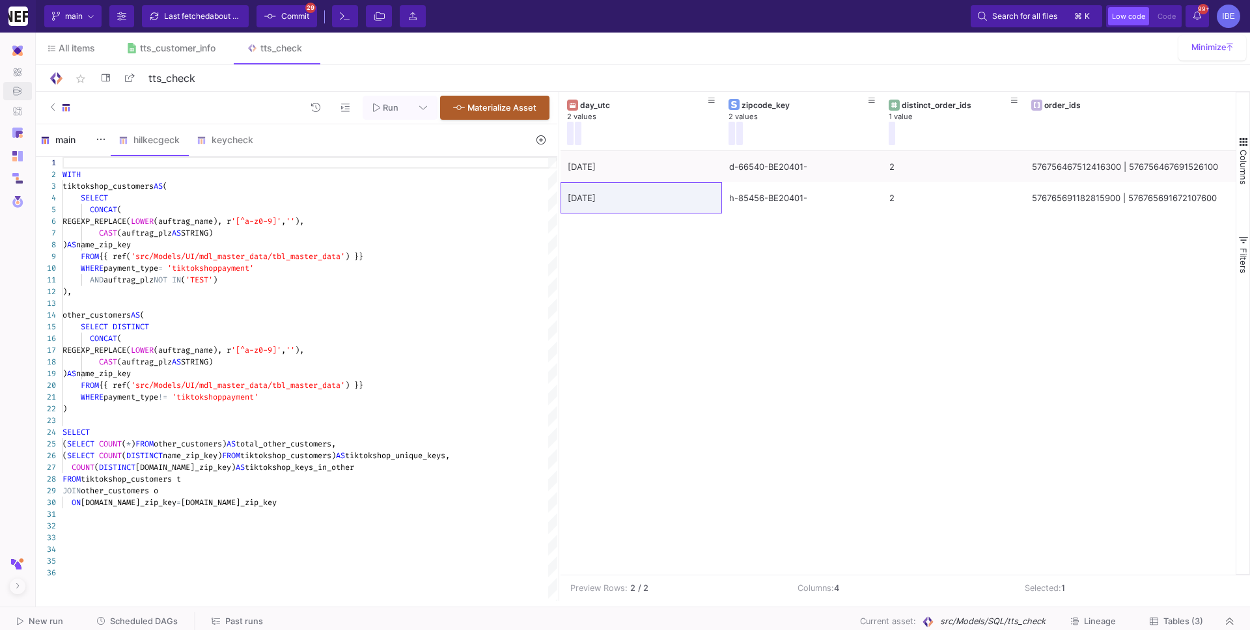
click at [81, 139] on div "main" at bounding box center [71, 140] width 62 height 10
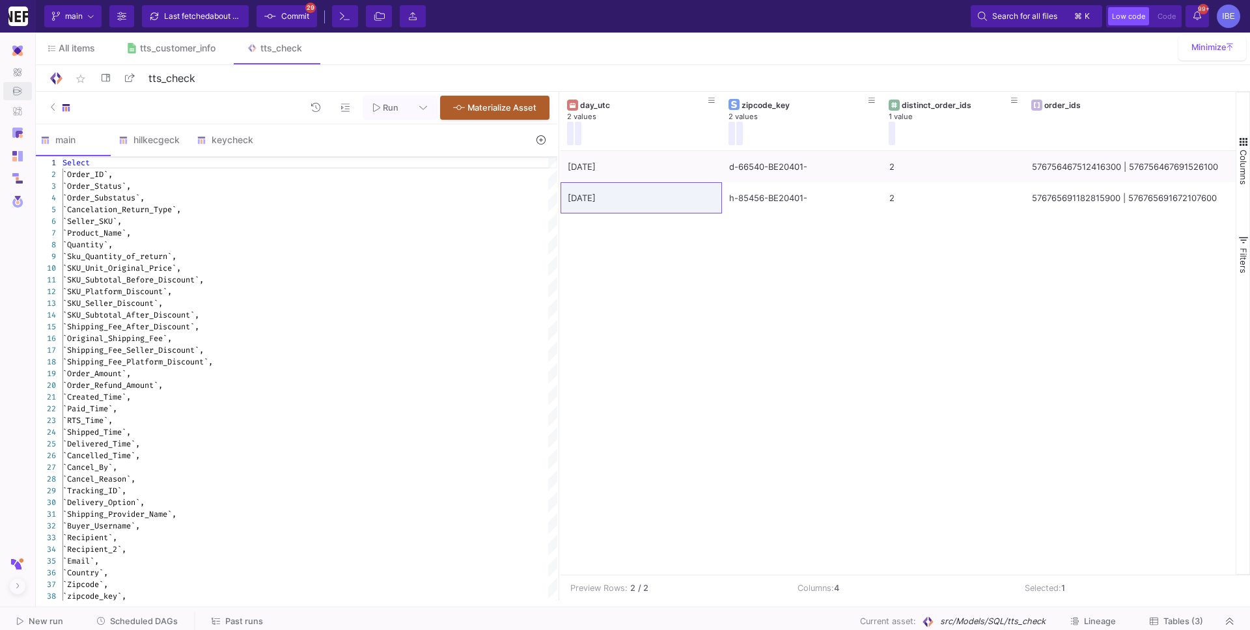
click at [542, 145] on button at bounding box center [541, 140] width 30 height 20
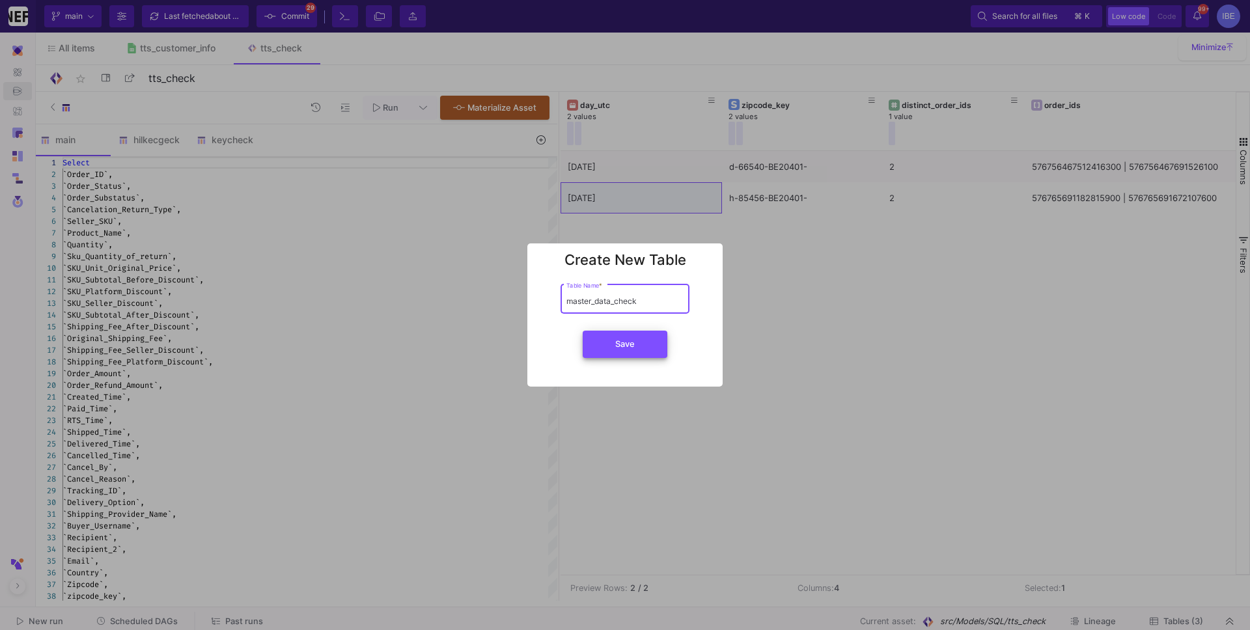
type input "master_data_check"
click at [626, 346] on span "Save" at bounding box center [625, 344] width 20 height 10
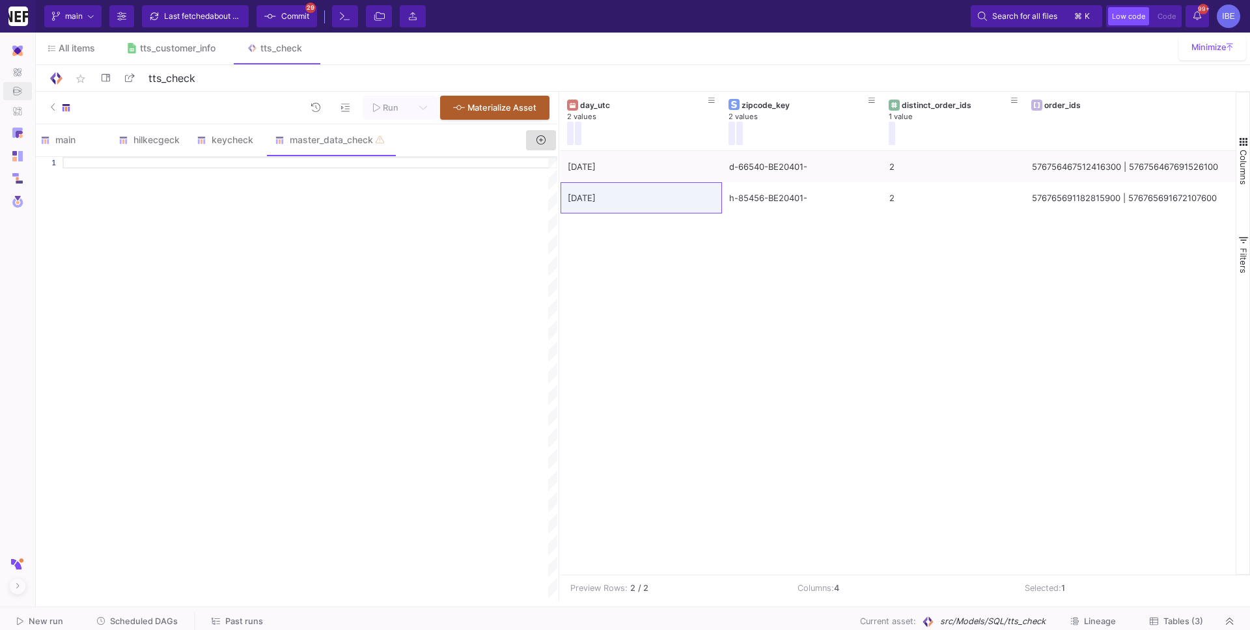
click at [264, 258] on div at bounding box center [309, 379] width 495 height 444
paste textarea "h-85456-BE20401-"
type textarea "h-85456-BE20401-"
click at [204, 237] on div "h - 85456 - BE20401 -" at bounding box center [309, 233] width 495 height 12
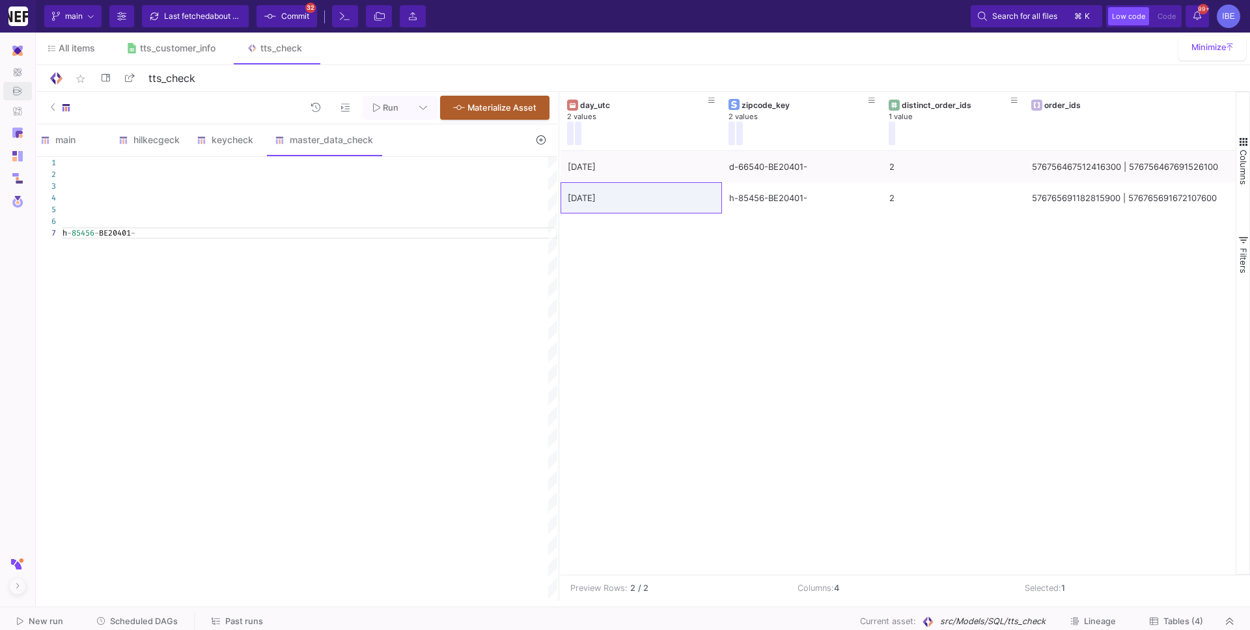
click at [204, 237] on div "h - 85456 - BE20401 -" at bounding box center [309, 233] width 495 height 12
click at [222, 159] on div at bounding box center [309, 163] width 495 height 12
click at [222, 146] on div "keycheck" at bounding box center [228, 139] width 78 height 31
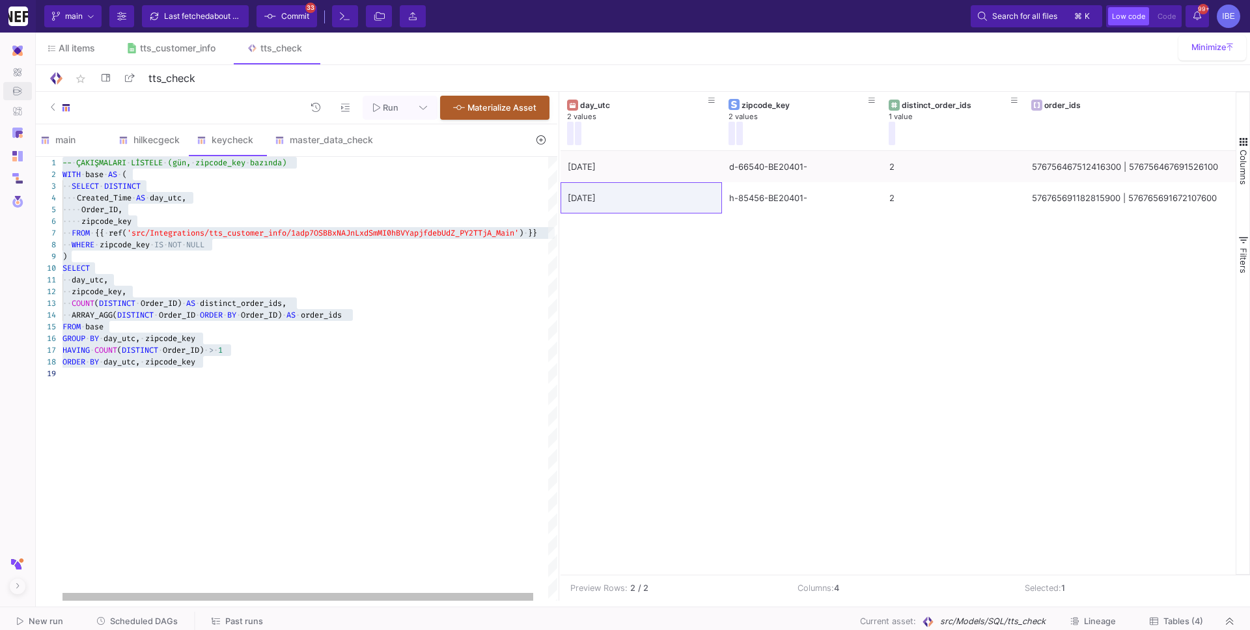
type textarea "-- ÇAKIŞMALARI LİSTELE (gün, zipcode_key bazında) WITH base AS ( SELECT DISTINC…"
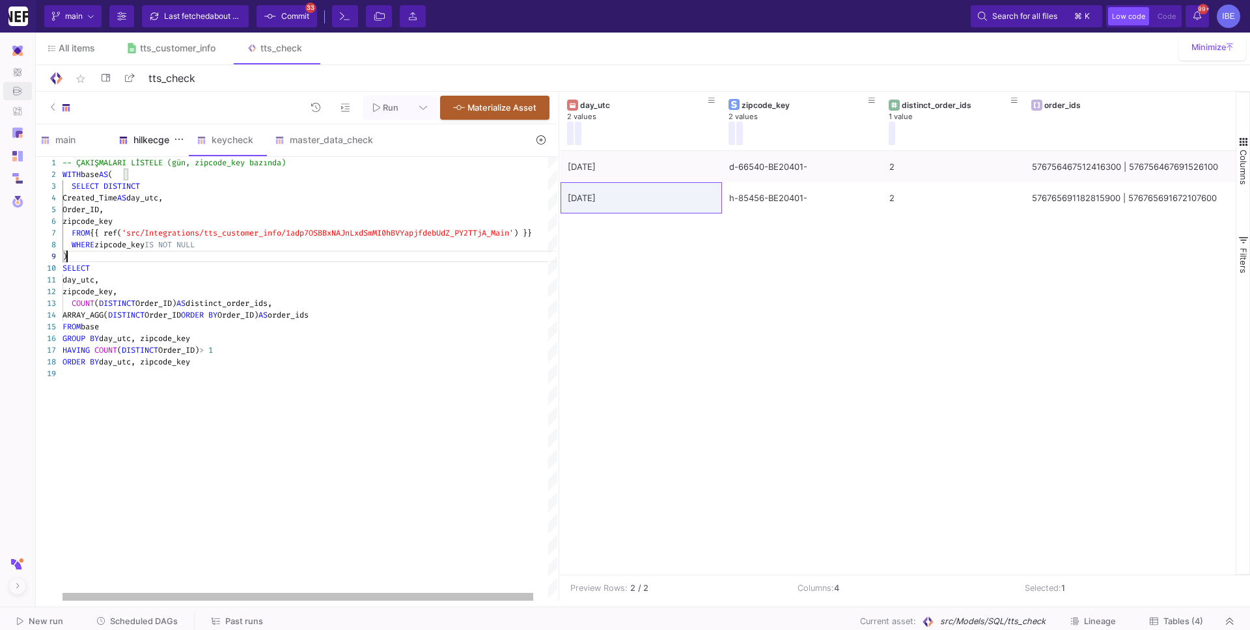
click at [152, 152] on div "hilkecgeck" at bounding box center [150, 139] width 78 height 31
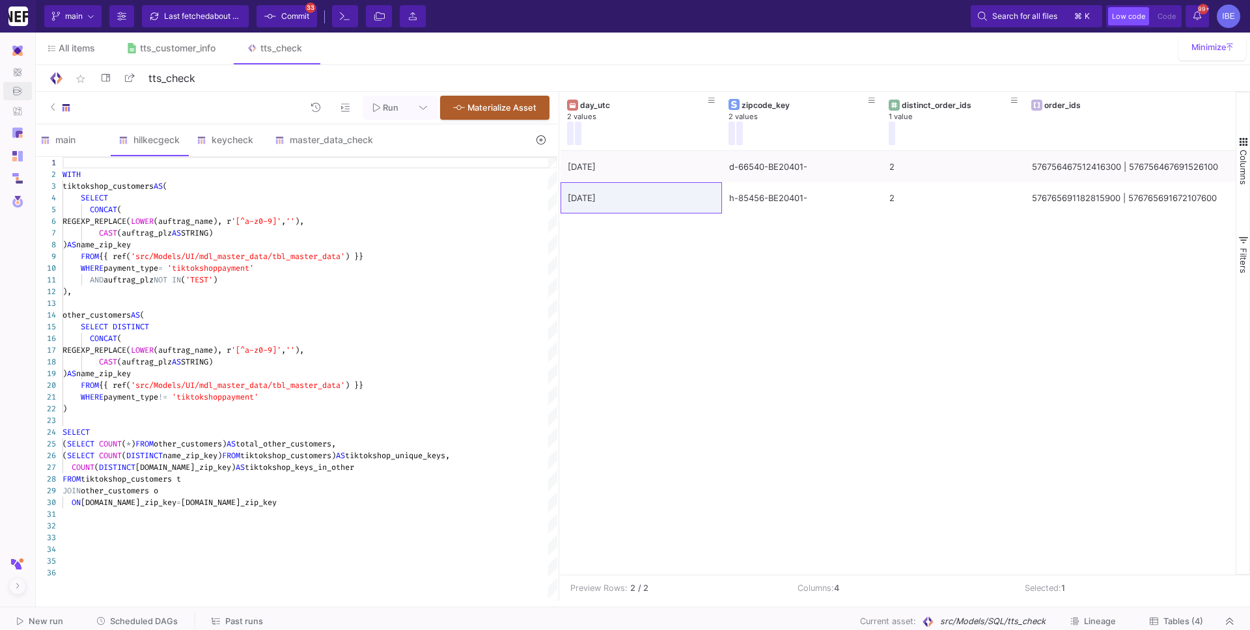
scroll to position [0, 0]
type textarea "WITH tiktokshop_customers AS ( SELECT CONCAT( REGEXP_REPLACE(LOWER(auftrag_name…"
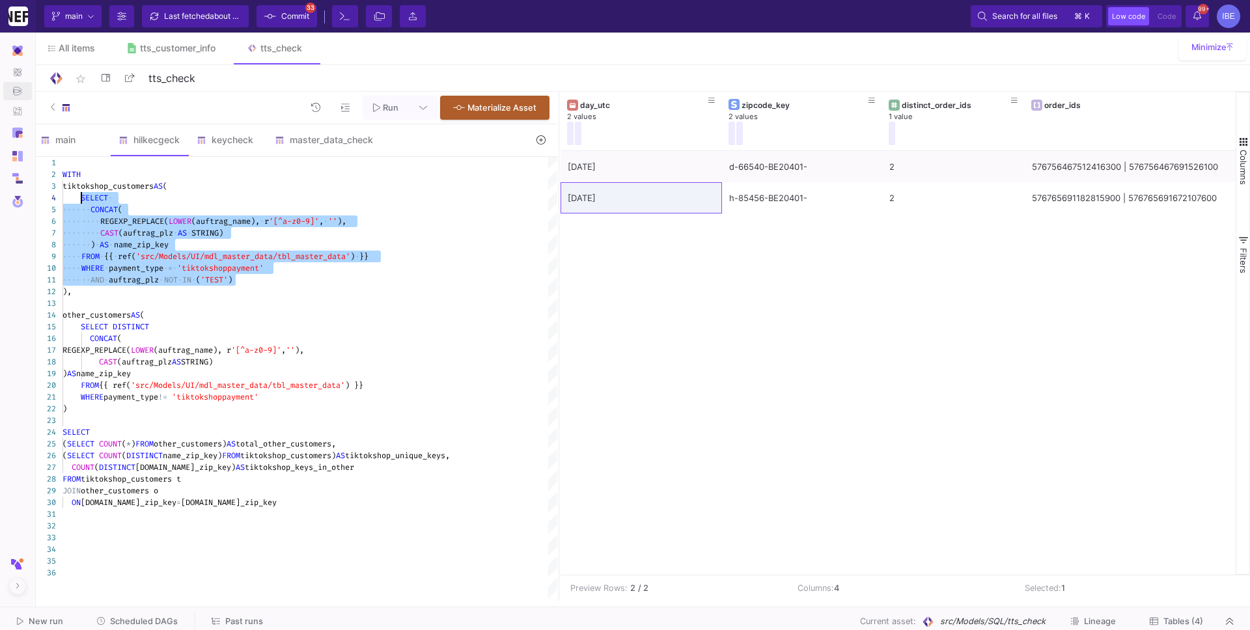
drag, startPoint x: 243, startPoint y: 279, endPoint x: 80, endPoint y: 199, distance: 182.2
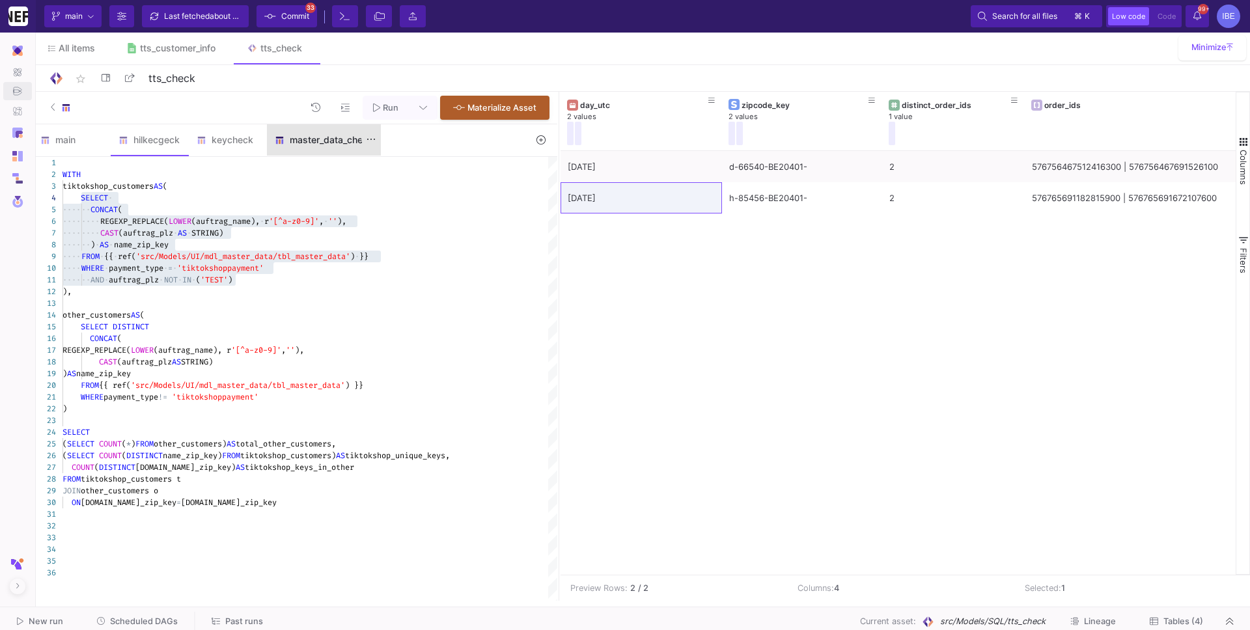
click at [309, 135] on div "master_data_check" at bounding box center [324, 140] width 98 height 10
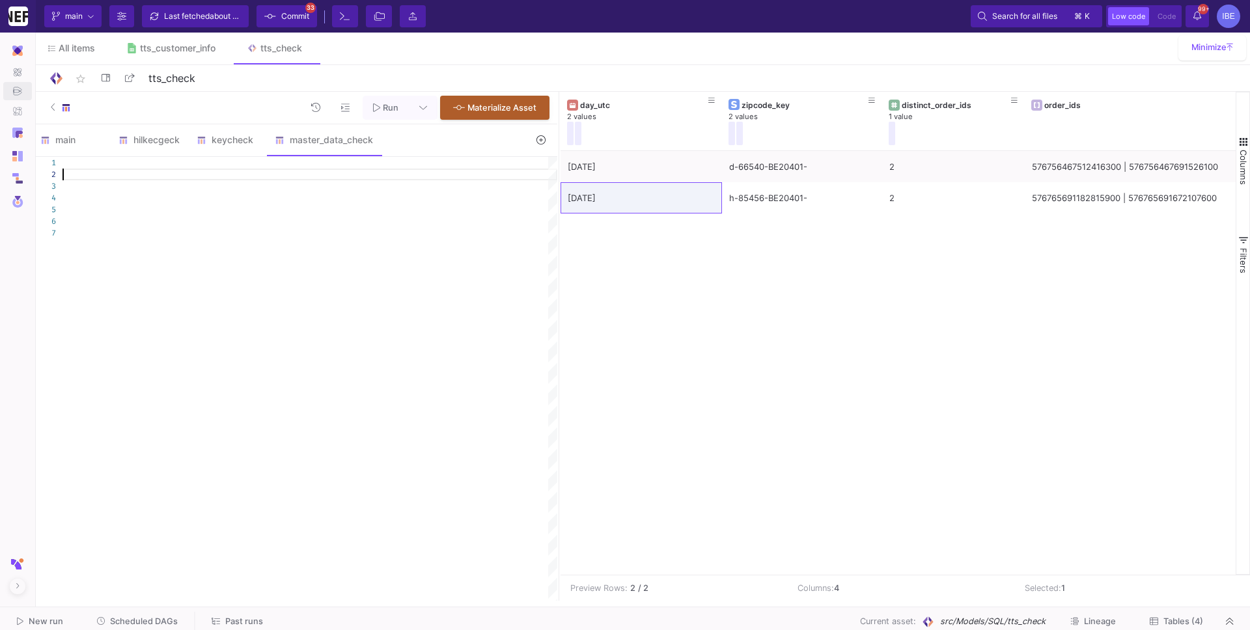
click at [264, 173] on div at bounding box center [309, 175] width 495 height 12
paste textarea "SELECT CONCAT( REGEXP_REPLACE(LOWER(auftrag_name), r'[^a-z0-9]', ''), CAST(auft…"
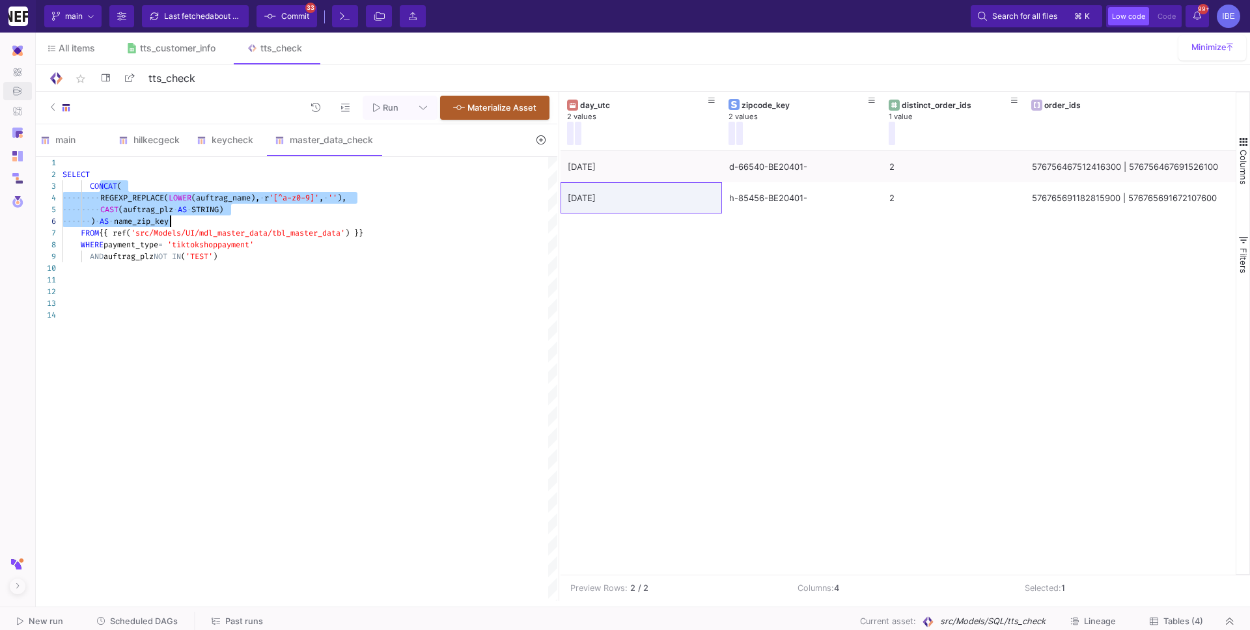
drag, startPoint x: 100, startPoint y: 184, endPoint x: 171, endPoint y: 221, distance: 80.7
drag, startPoint x: 191, startPoint y: 223, endPoint x: 90, endPoint y: 186, distance: 106.9
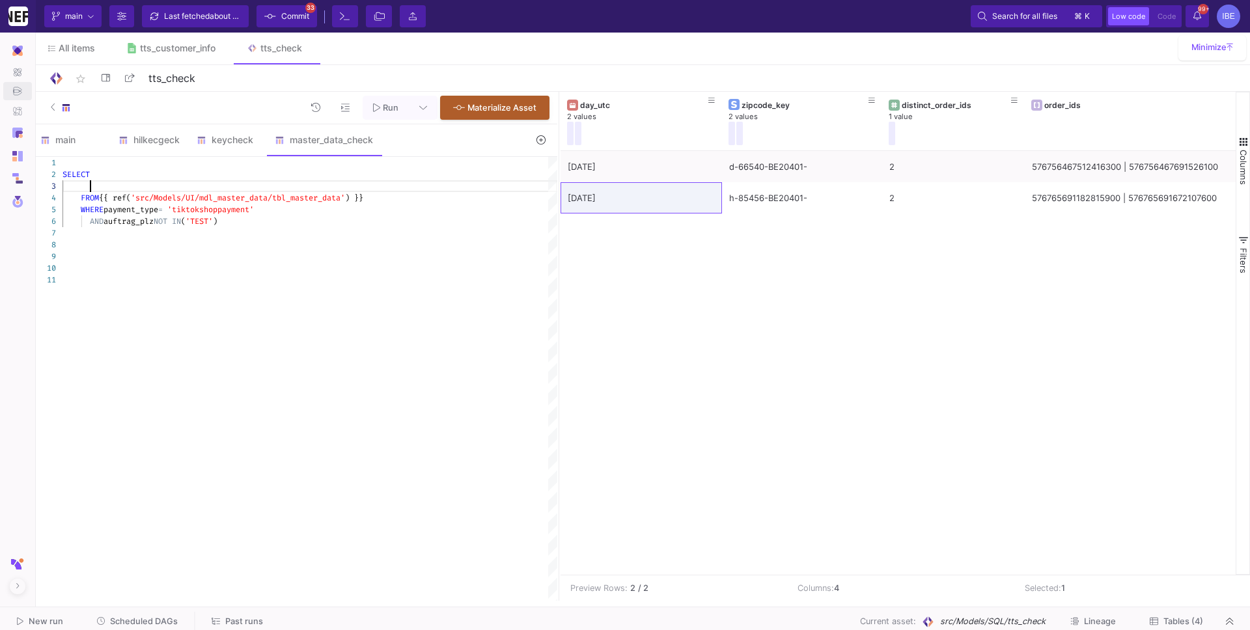
scroll to position [24, 32]
click at [111, 221] on span "auftrag_plz" at bounding box center [129, 221] width 50 height 10
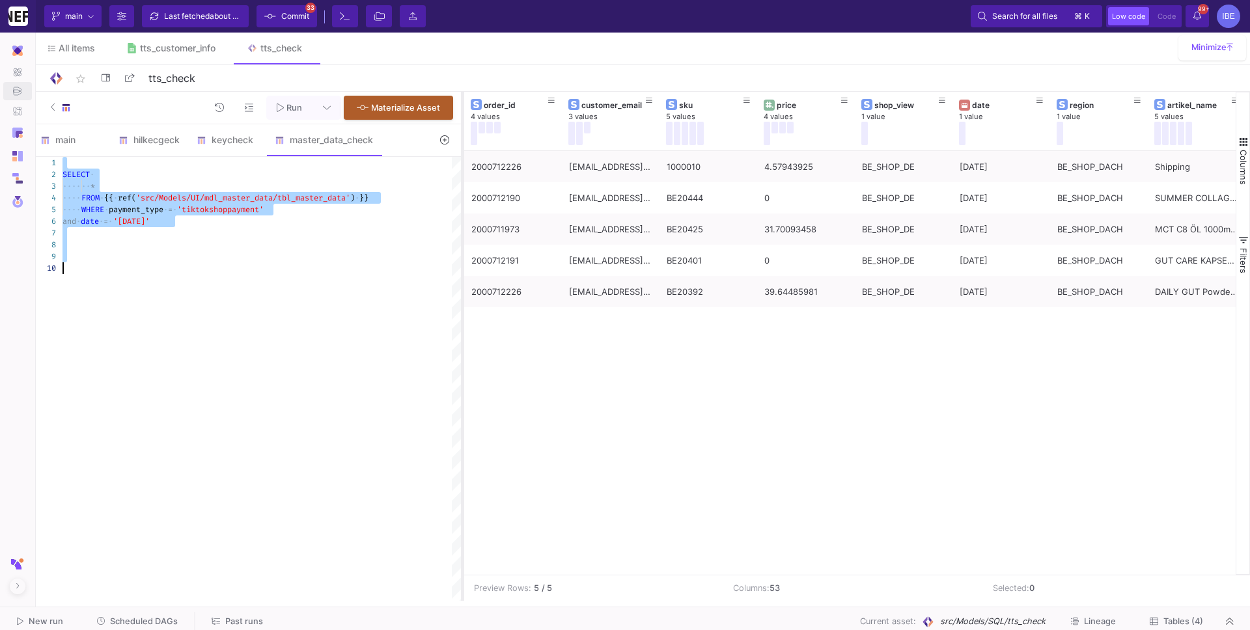
drag, startPoint x: 557, startPoint y: 271, endPoint x: 461, endPoint y: 270, distance: 96.3
click at [461, 270] on div at bounding box center [462, 346] width 3 height 509
type textarea "SELECT * FROM {{ ref('src/Models/UI/mdl_master_data/tbl_master_data') }} WHERE …"
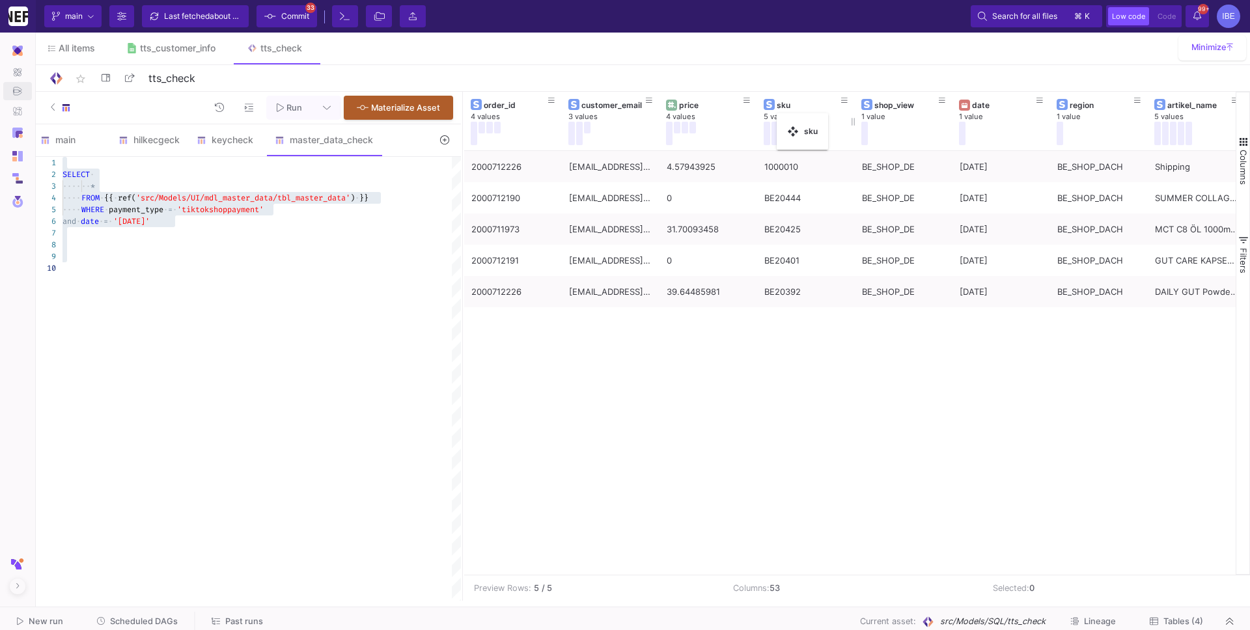
drag, startPoint x: 659, startPoint y: 121, endPoint x: 783, endPoint y: 120, distance: 123.7
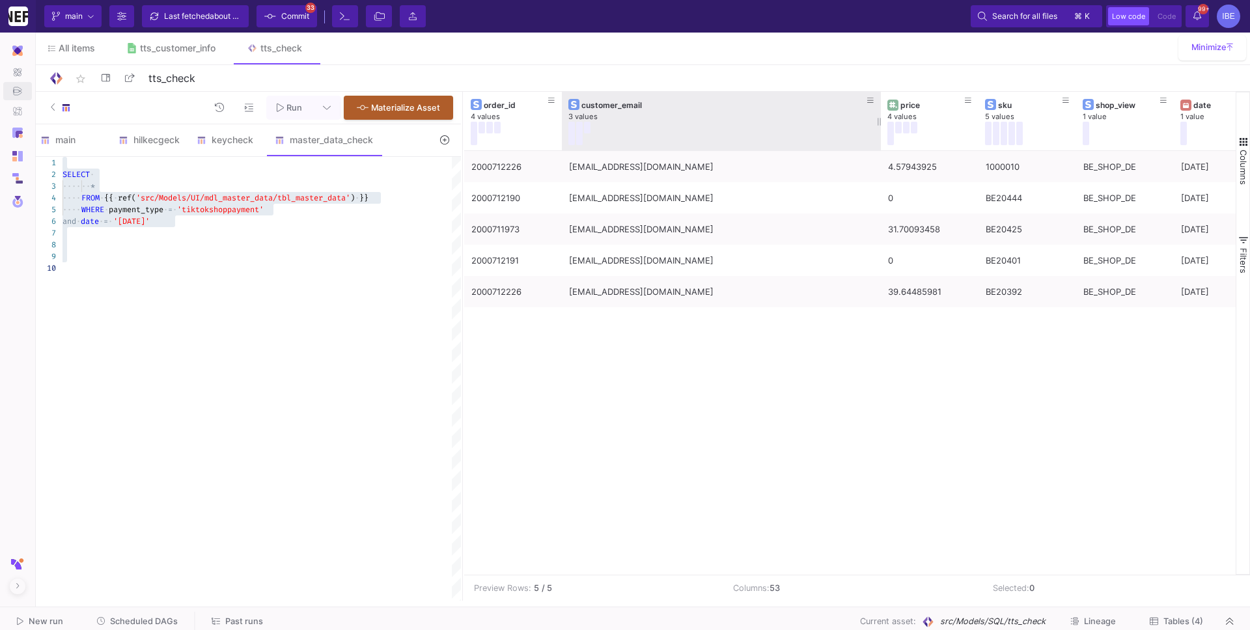
drag, startPoint x: 656, startPoint y: 118, endPoint x: 877, endPoint y: 116, distance: 220.7
click at [878, 117] on div at bounding box center [880, 121] width 5 height 59
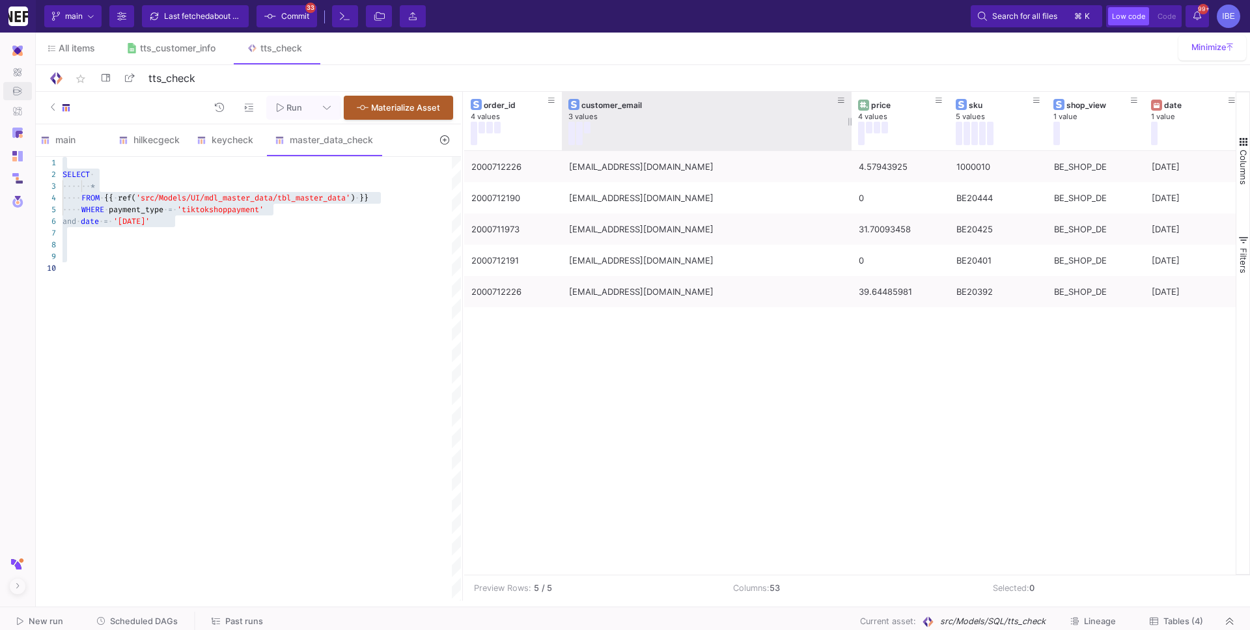
drag, startPoint x: 877, startPoint y: 116, endPoint x: 838, endPoint y: 115, distance: 39.1
click at [849, 115] on div at bounding box center [851, 121] width 5 height 59
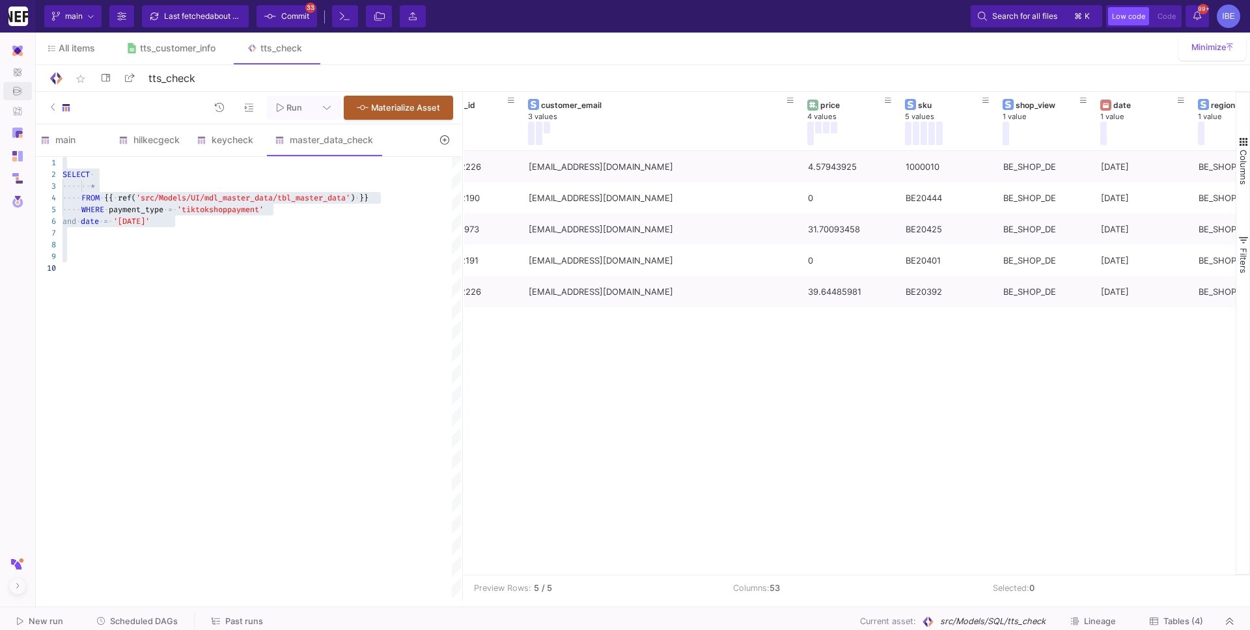
scroll to position [0, 0]
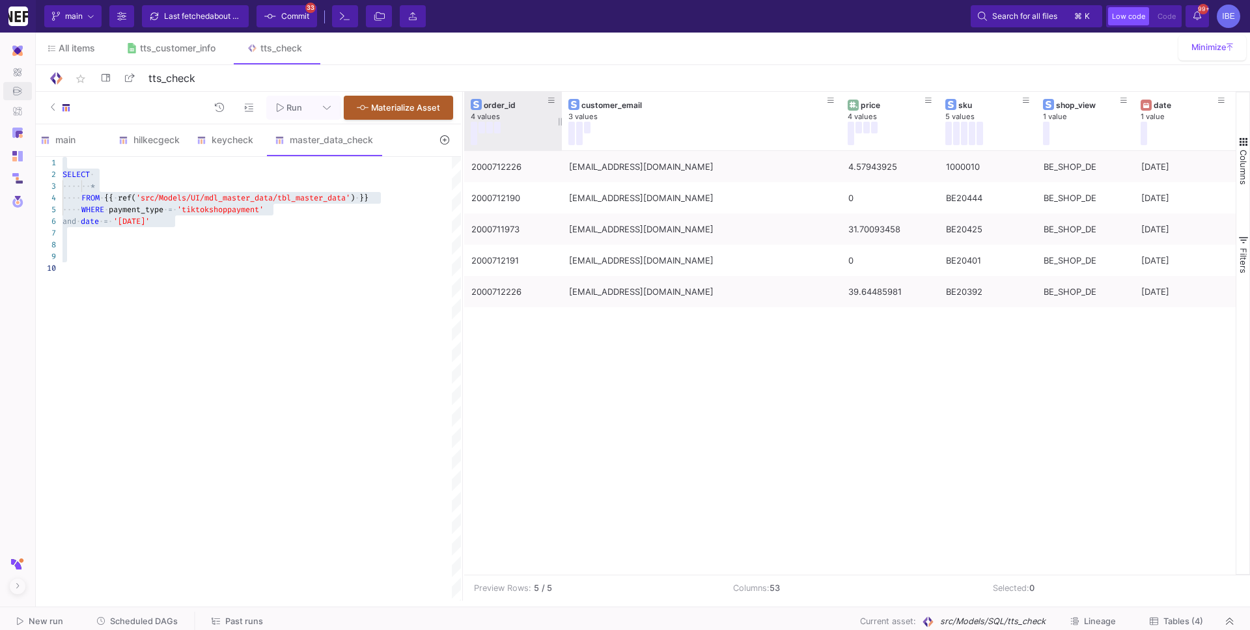
click at [525, 132] on div at bounding box center [510, 133] width 78 height 23
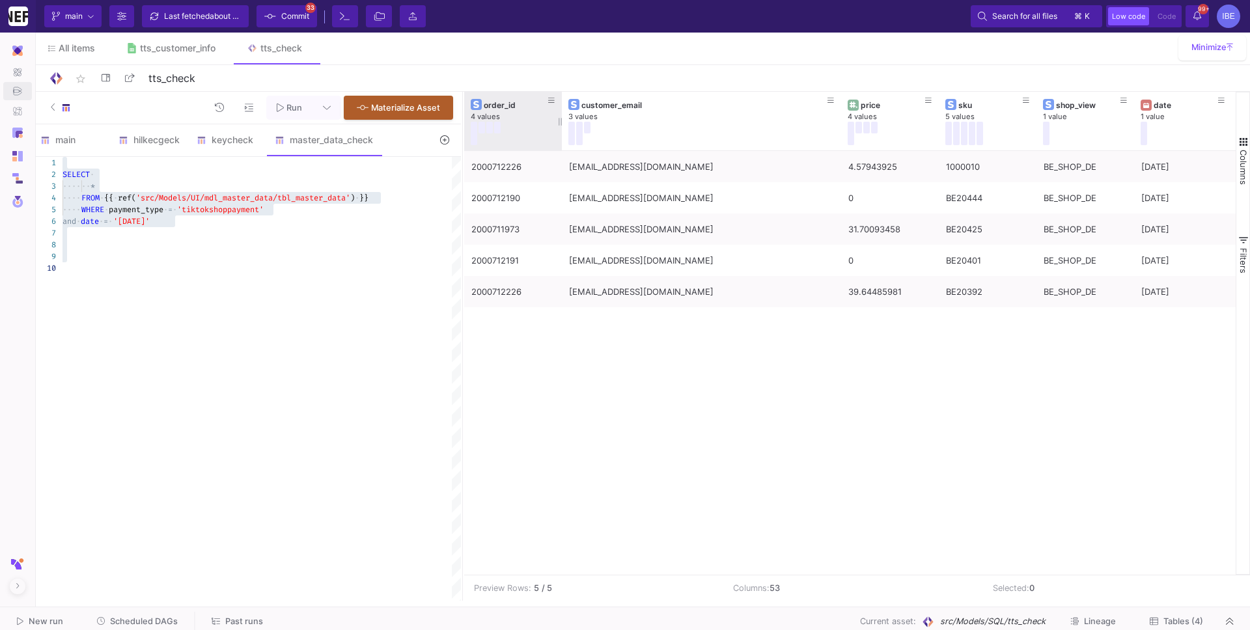
click at [525, 132] on div at bounding box center [510, 133] width 78 height 23
click at [544, 120] on div "4 values" at bounding box center [520, 117] width 98 height 10
click at [534, 137] on div at bounding box center [510, 133] width 78 height 23
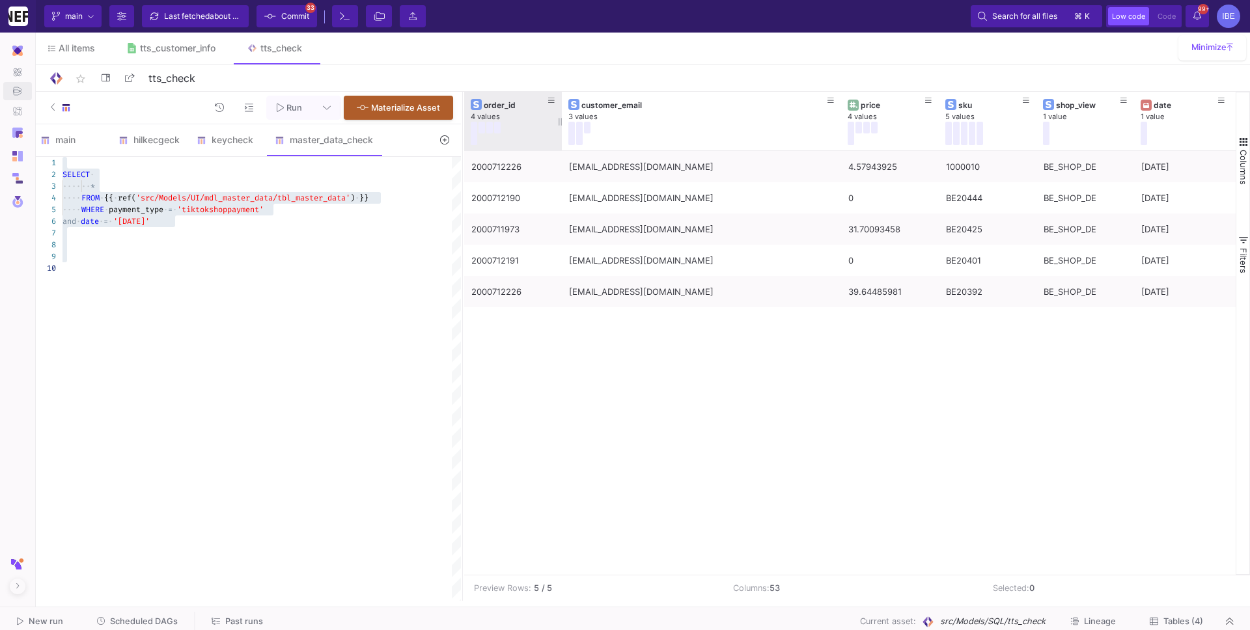
click at [475, 126] on button at bounding box center [474, 133] width 7 height 23
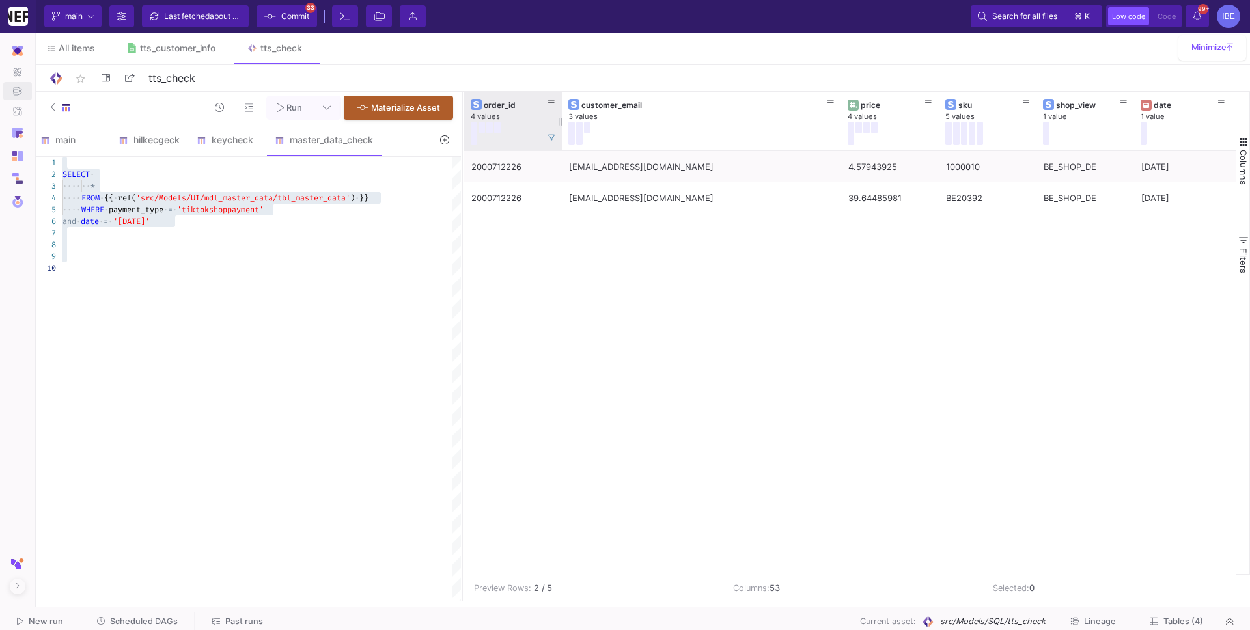
click at [482, 129] on button at bounding box center [481, 128] width 7 height 12
click at [490, 130] on button at bounding box center [489, 128] width 7 height 12
click at [498, 130] on button at bounding box center [497, 128] width 7 height 12
click at [551, 133] on span at bounding box center [551, 137] width 7 height 10
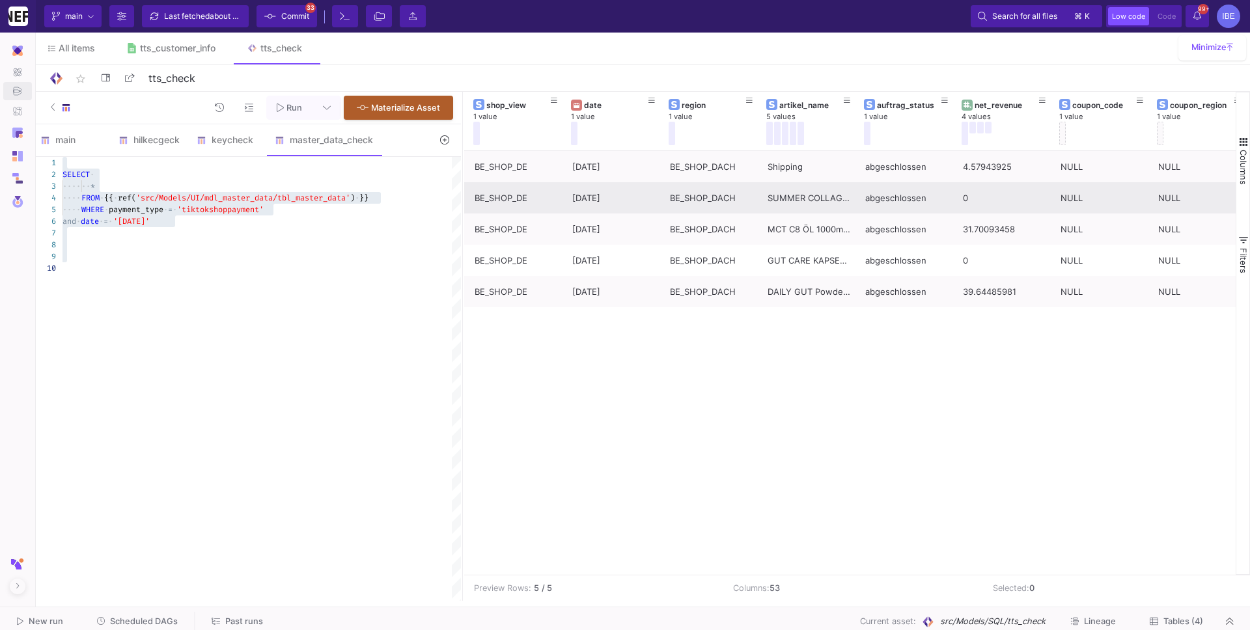
scroll to position [0, 570]
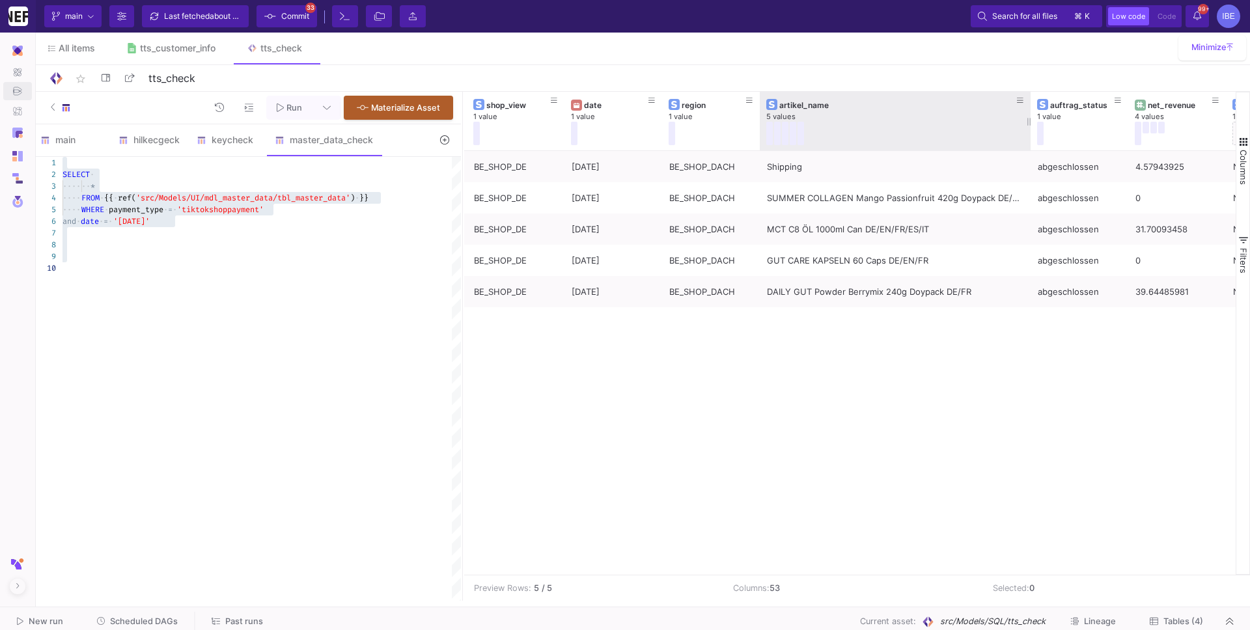
drag, startPoint x: 857, startPoint y: 123, endPoint x: 1023, endPoint y: 138, distance: 166.7
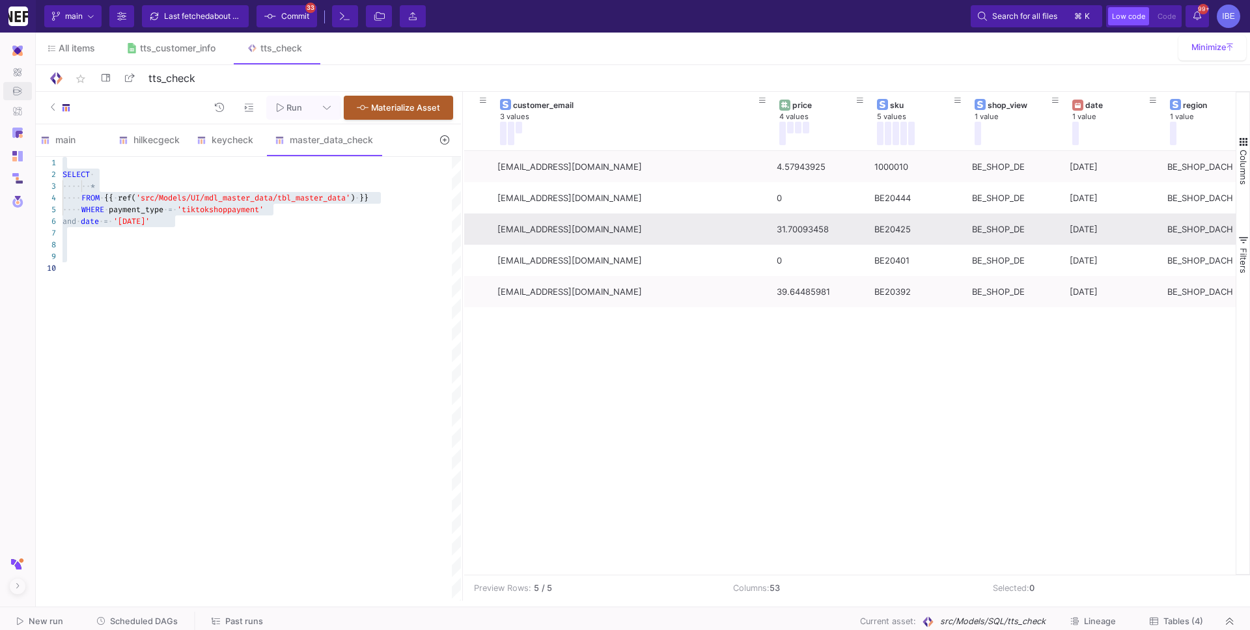
scroll to position [0, 38]
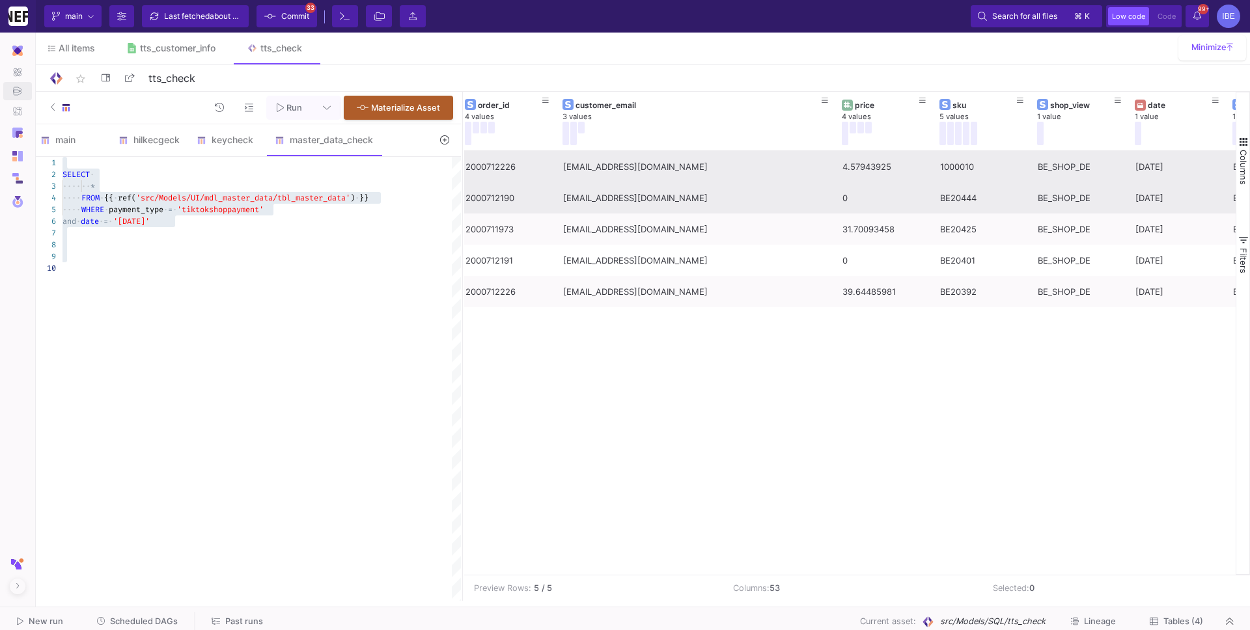
click at [944, 184] on div "BE20444" at bounding box center [981, 198] width 83 height 31
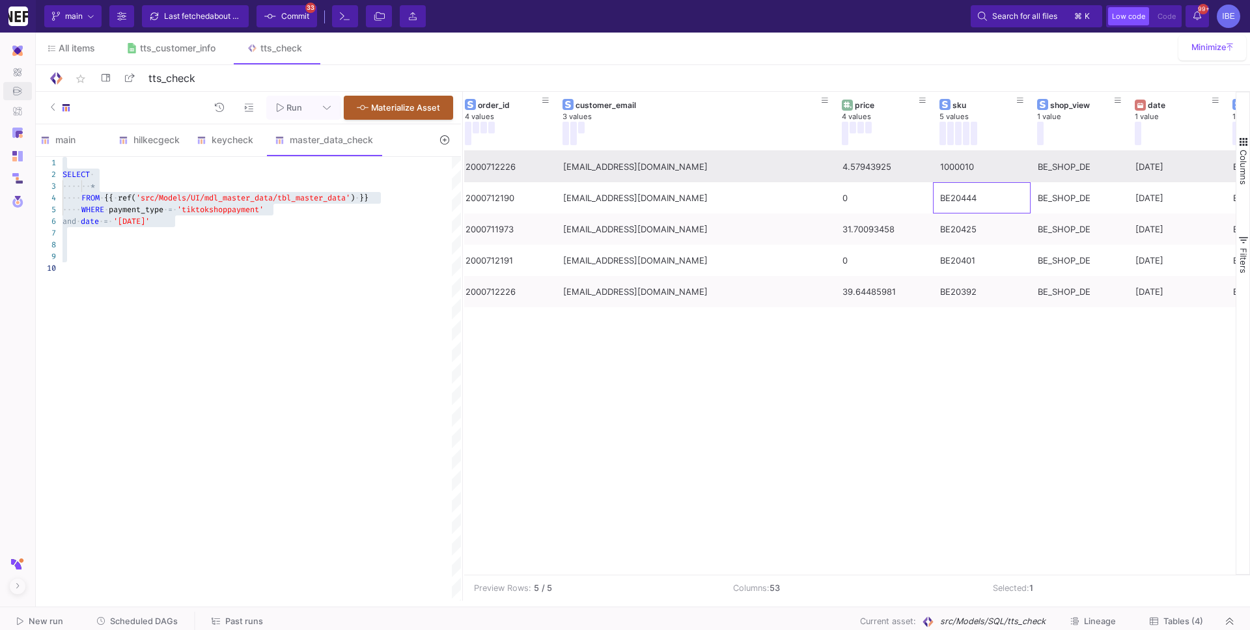
click at [956, 156] on div "1000010" at bounding box center [981, 167] width 83 height 31
click at [956, 163] on div "1000010" at bounding box center [981, 167] width 83 height 31
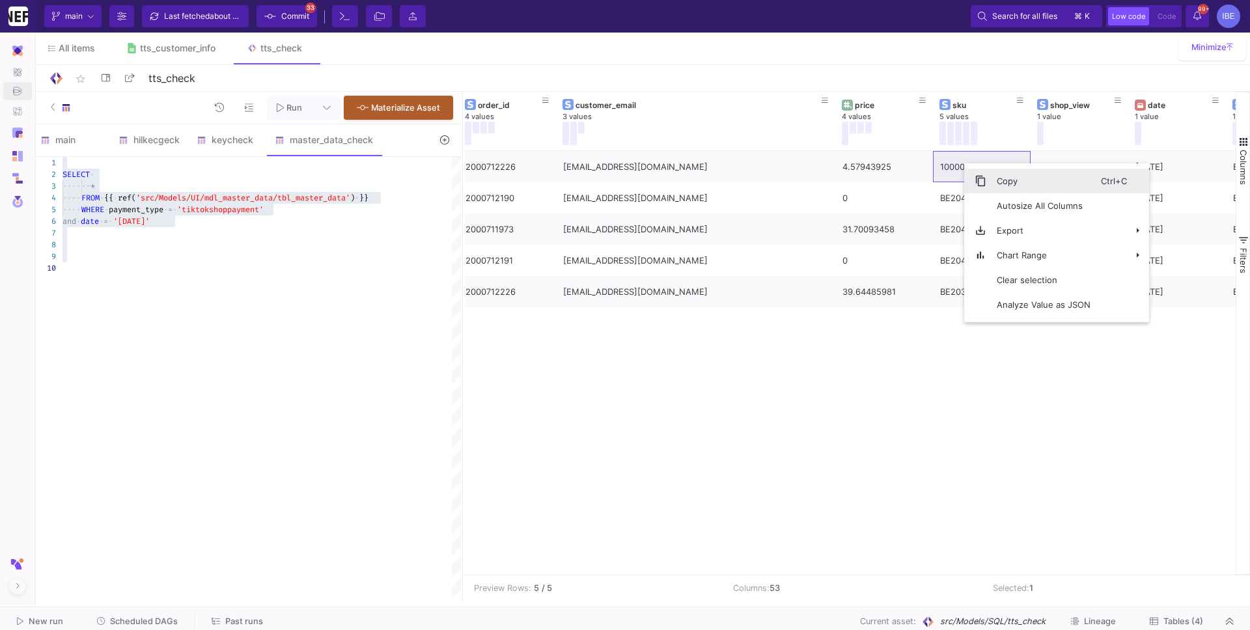
click at [956, 178] on span "Context Menu" at bounding box center [981, 181] width 12 height 12
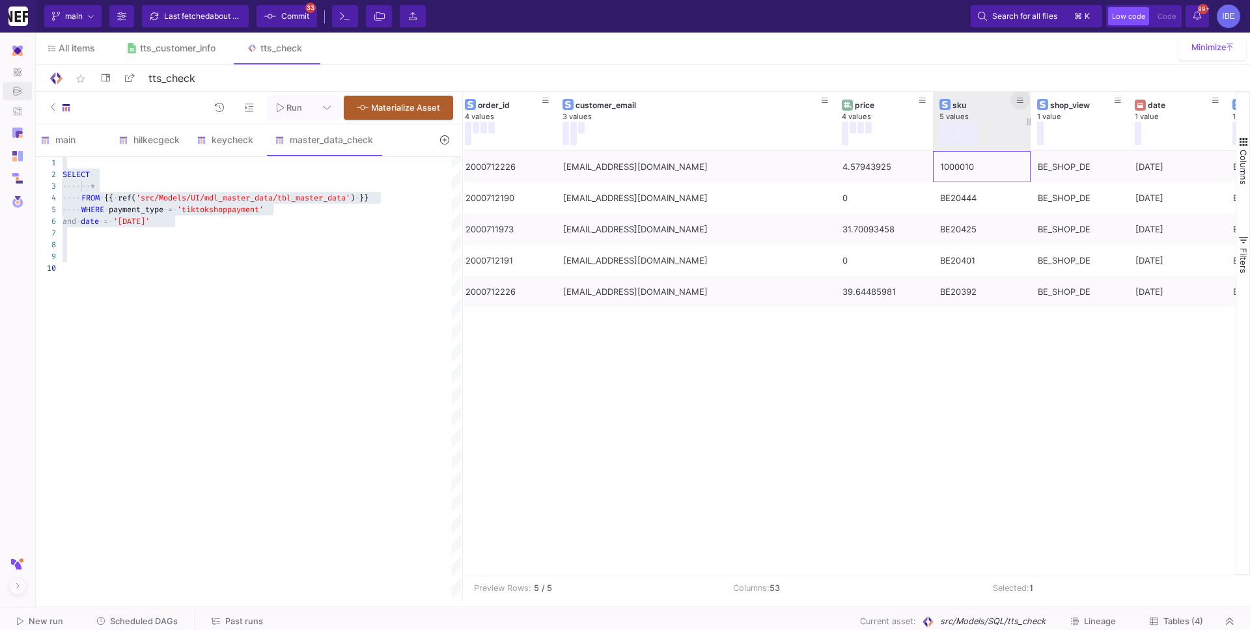
click at [956, 104] on icon at bounding box center [1020, 100] width 7 height 7
click at [956, 133] on div "Contains" at bounding box center [1078, 141] width 133 height 21
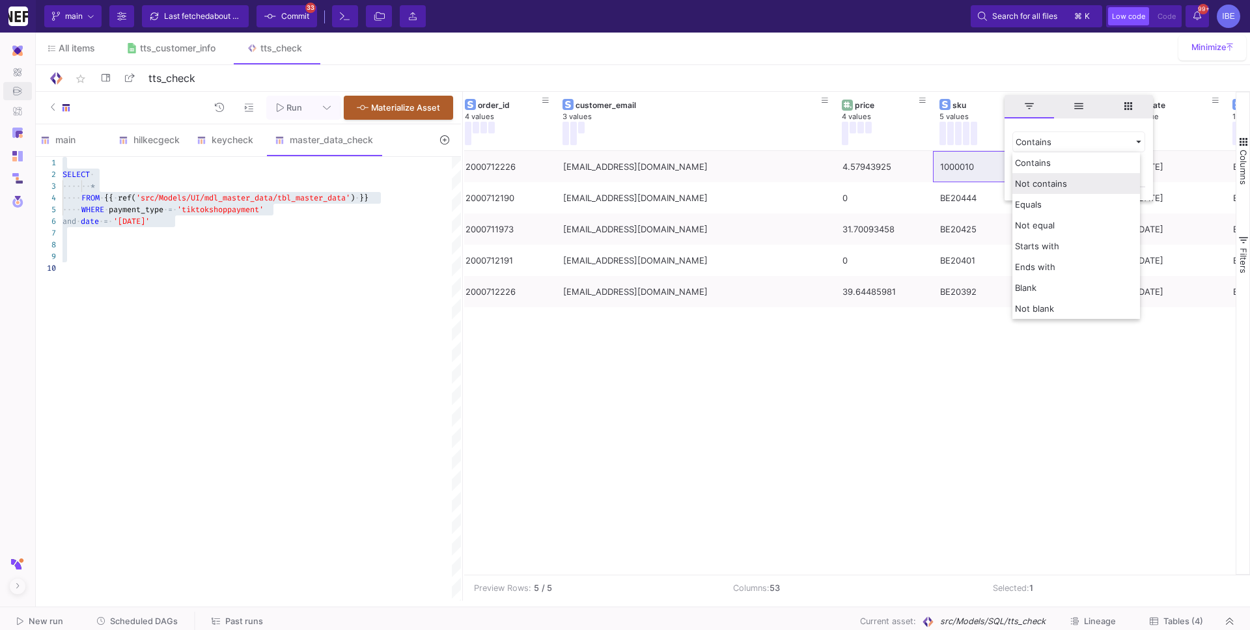
click at [956, 180] on span "Not contains" at bounding box center [1041, 183] width 52 height 10
click at [956, 174] on input "Filter Value" at bounding box center [1078, 174] width 133 height 26
paste input "1000010"
type input "1000010"
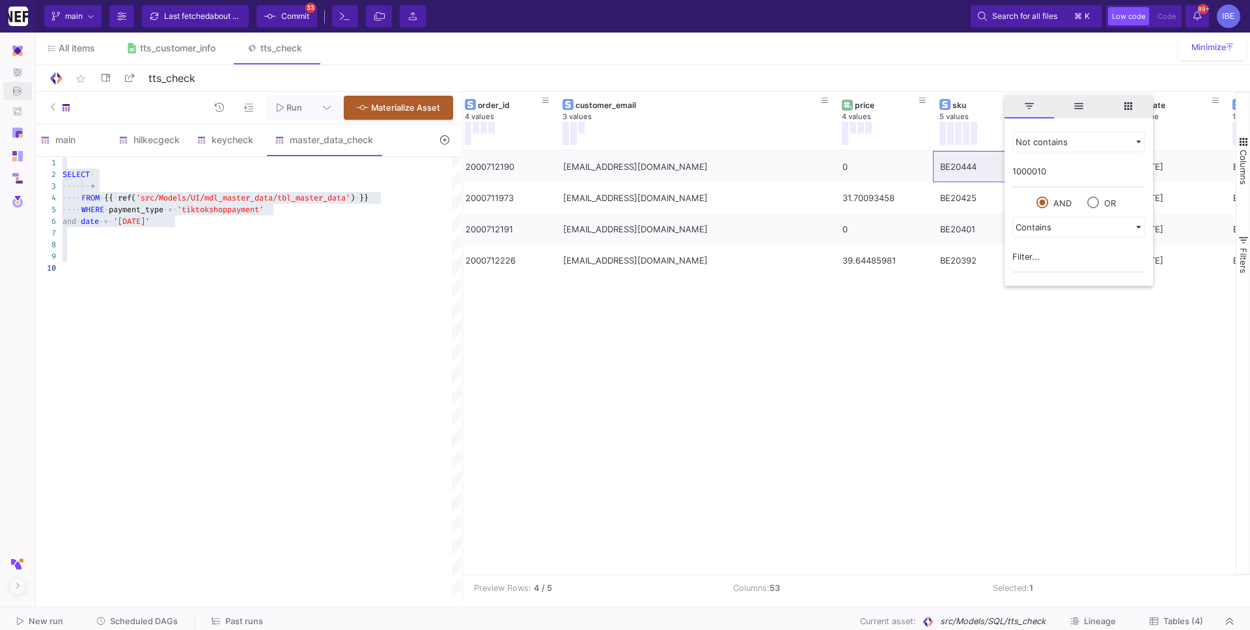
click at [956, 328] on div "31.70093458 BE20425 BE_SHOP_DE [DATE] BE_SHOP_DACH MCT C8 ÖL 1000ml Can DE/EN/F…" at bounding box center [849, 363] width 771 height 424
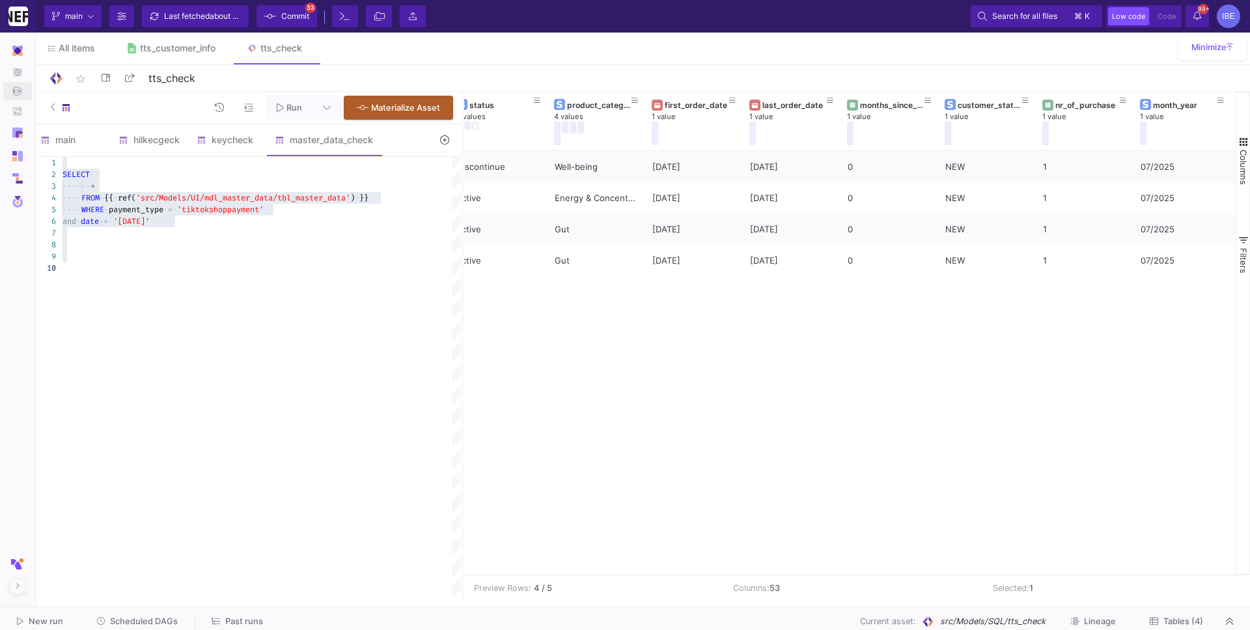
click at [417, 261] on div at bounding box center [261, 257] width 398 height 12
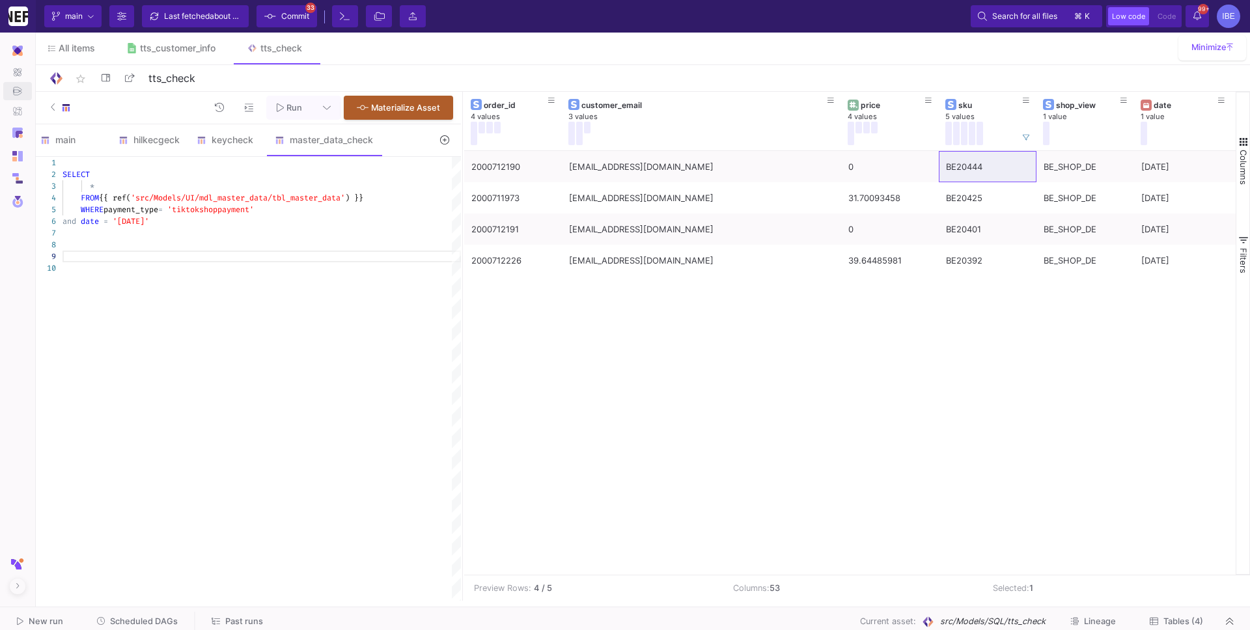
click at [120, 186] on div "*" at bounding box center [261, 186] width 398 height 12
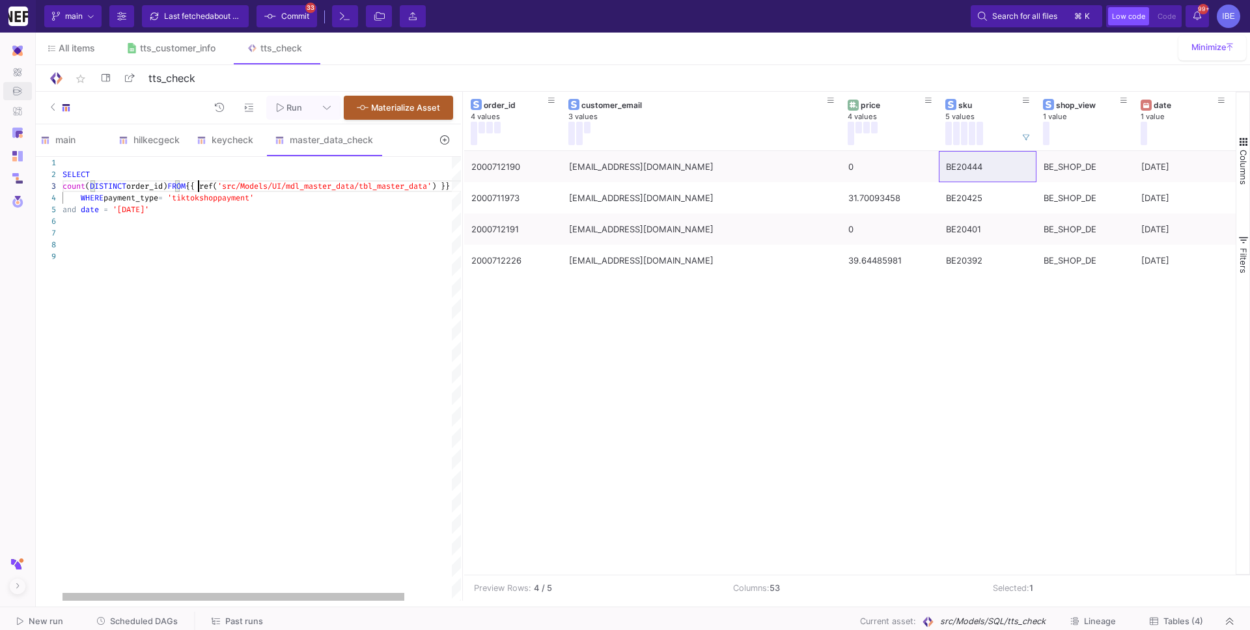
click at [186, 187] on span "FROM" at bounding box center [176, 186] width 18 height 10
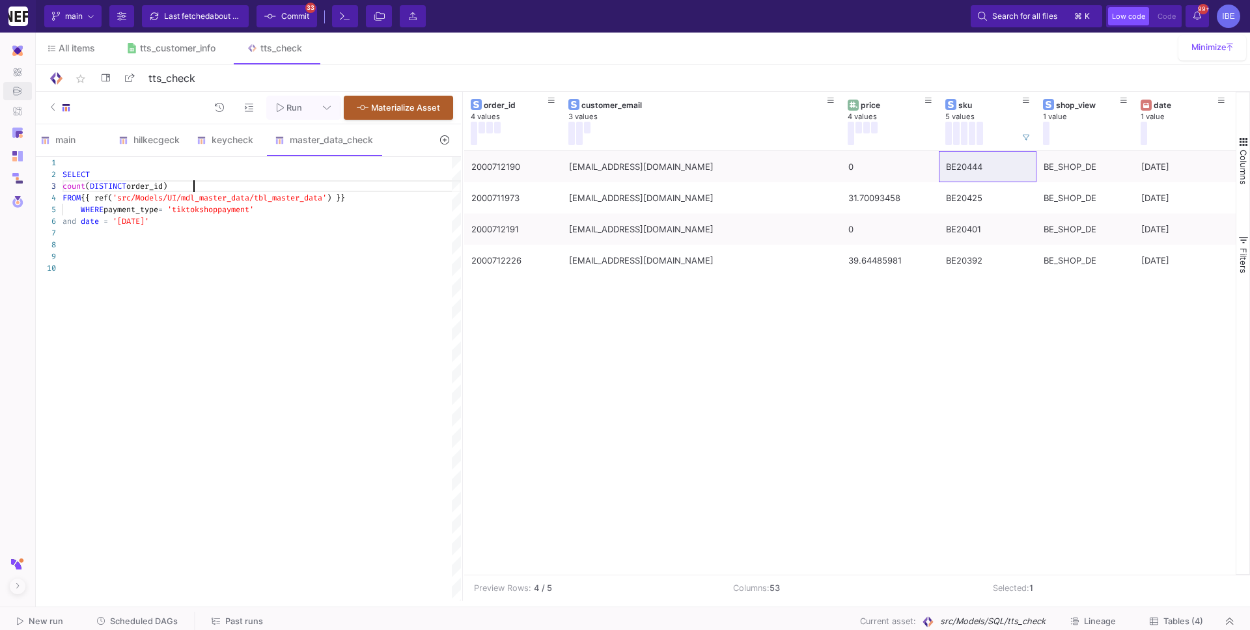
click at [167, 187] on span "order_id)" at bounding box center [146, 186] width 41 height 10
click at [199, 231] on div "and date = '[DATE]'" at bounding box center [261, 233] width 398 height 12
type textarea "SELECT count (DISTINCT order_id) , date FROM {{ ref('src/Models/UI/mdl_master_d…"
click at [85, 135] on div "main" at bounding box center [71, 140] width 62 height 10
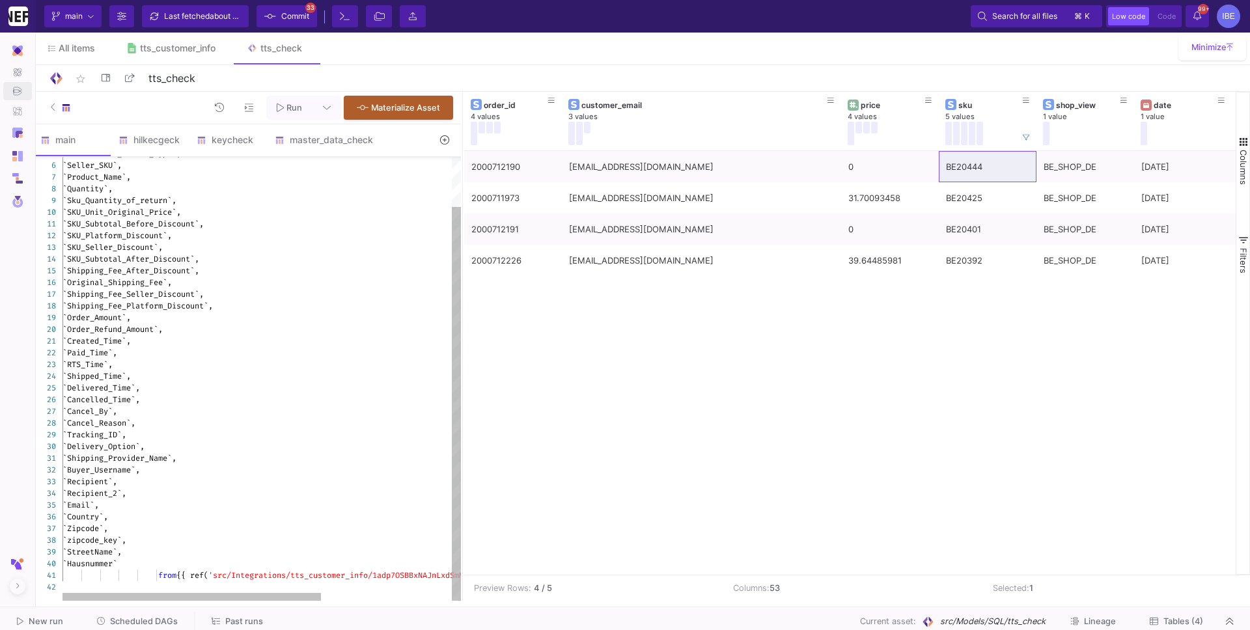
click at [143, 432] on div "`Tracking_ID`," at bounding box center [362, 435] width 600 height 12
type textarea "Select `Order_ID`, `Order_Status`, `Order_Substatus`, `Cancelation_Return_Type`…"
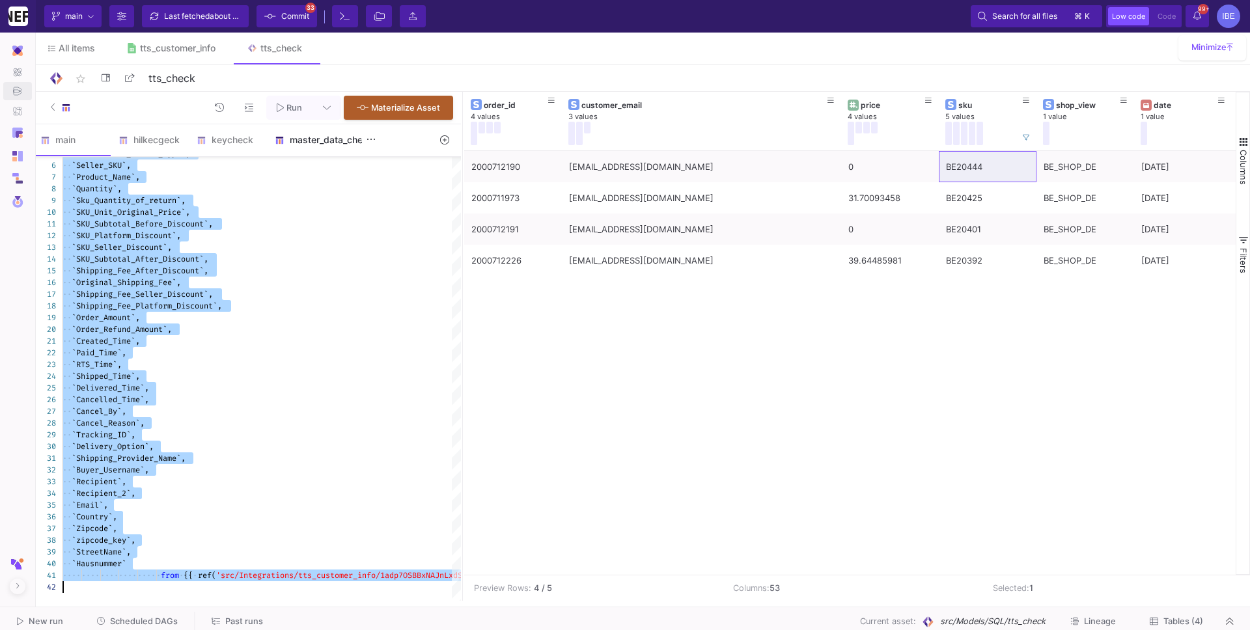
click at [308, 155] on div "master_data_check" at bounding box center [324, 139] width 114 height 31
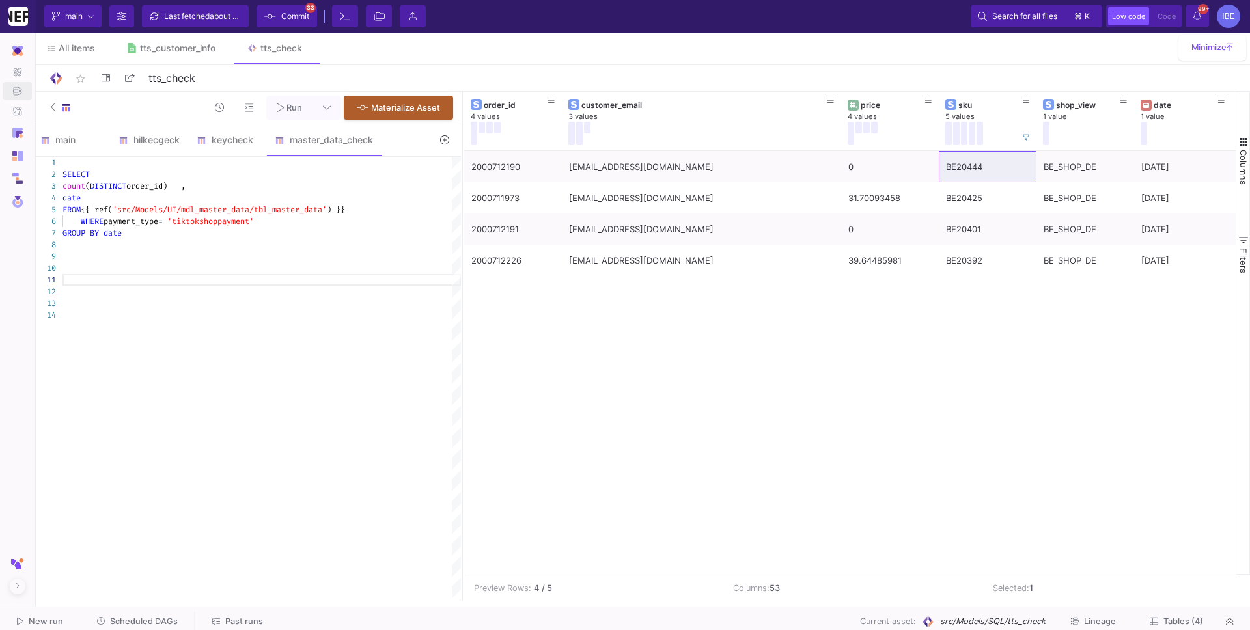
click at [215, 325] on div "SELECT count ( DISTINCT order_id) , date FROM {{ ref( 'src/Models/UI/mdl_master…" at bounding box center [261, 379] width 398 height 444
paste textarea "`Zipcode`, `zipcode_key`, `StreetName`, `Hausnummer` from {{ ref('src/Integrati…"
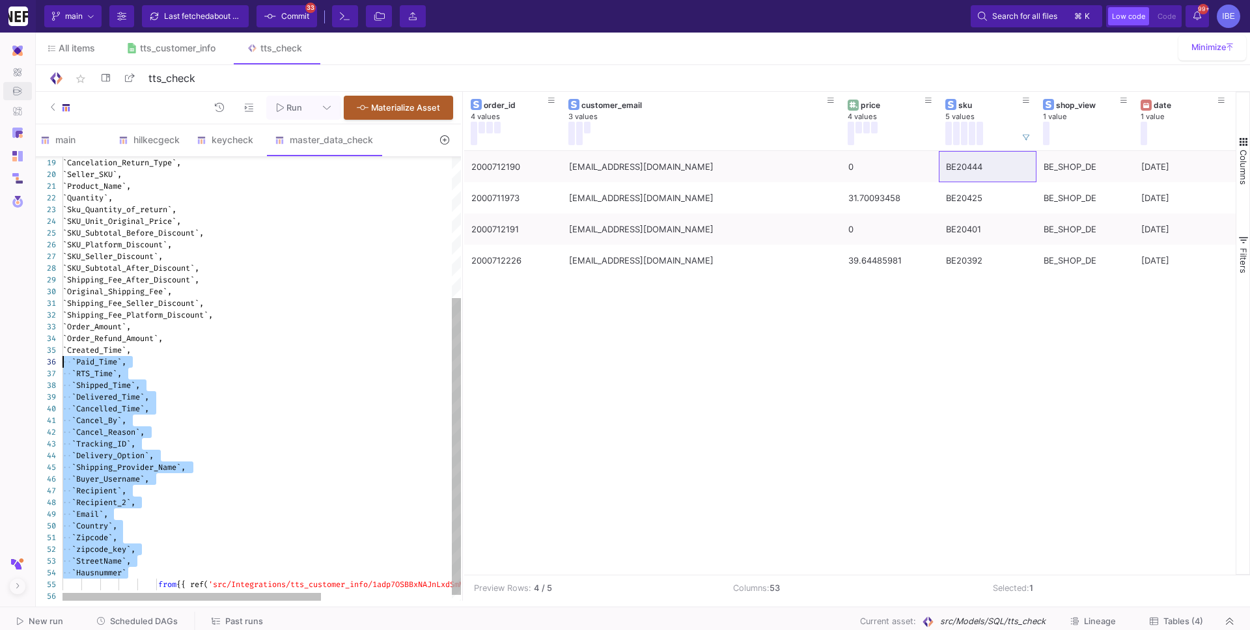
drag, startPoint x: 152, startPoint y: 572, endPoint x: 48, endPoint y: 363, distance: 234.1
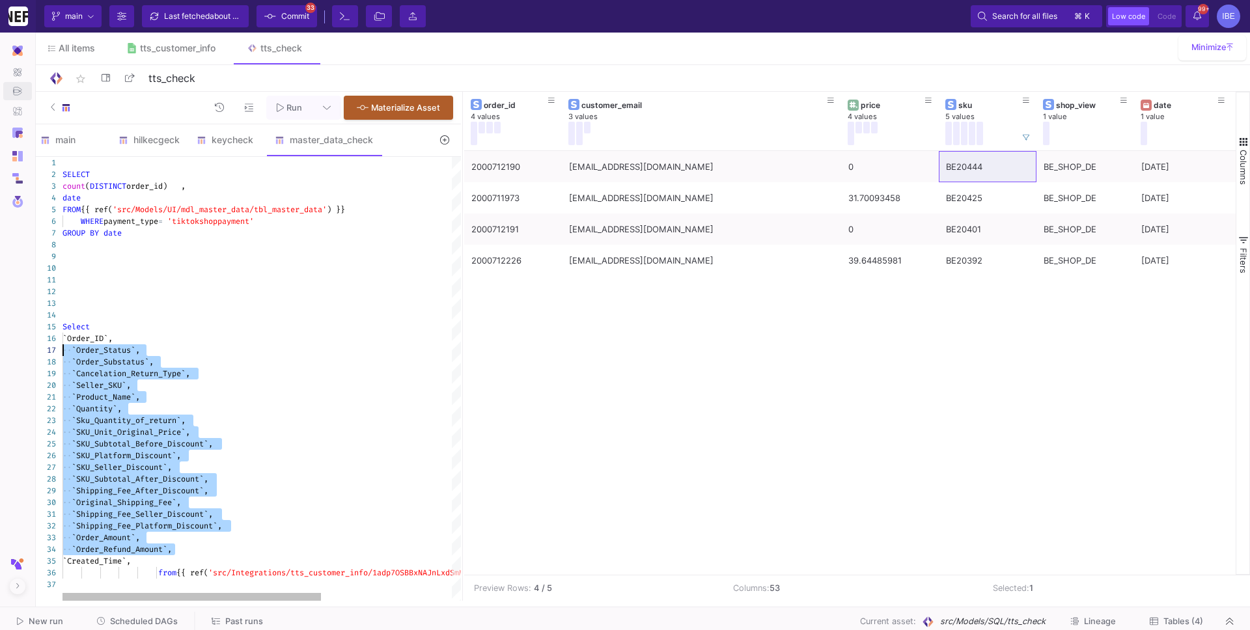
drag, startPoint x: 182, startPoint y: 546, endPoint x: 52, endPoint y: 350, distance: 234.9
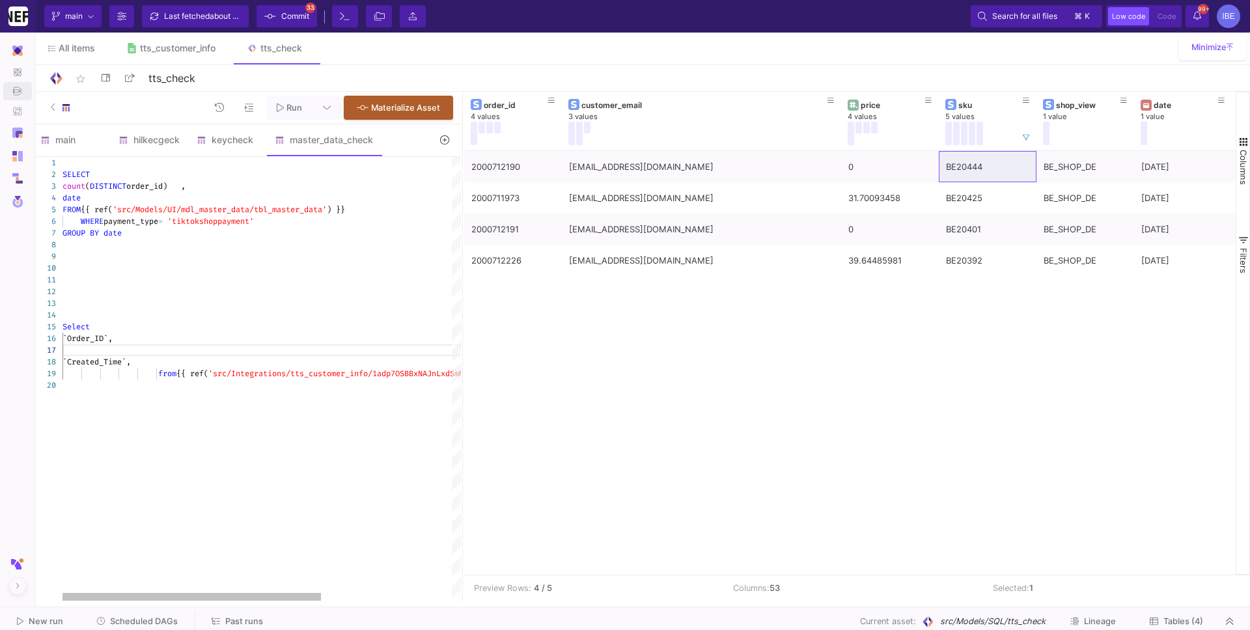
click at [128, 188] on div "18 19 20 1 2 3 4 5 6 7 8 9 10 11 12 13 14 15 16 17 `Created_Time`, from {{ ref(…" at bounding box center [247, 379] width 428 height 444
click at [123, 327] on div "Select" at bounding box center [362, 327] width 600 height 12
paste textarea "count (DISTINCT order_id) , `Order_ID`, `Created_Time`,"
click at [152, 335] on span "order_id) ," at bounding box center [155, 338] width 59 height 10
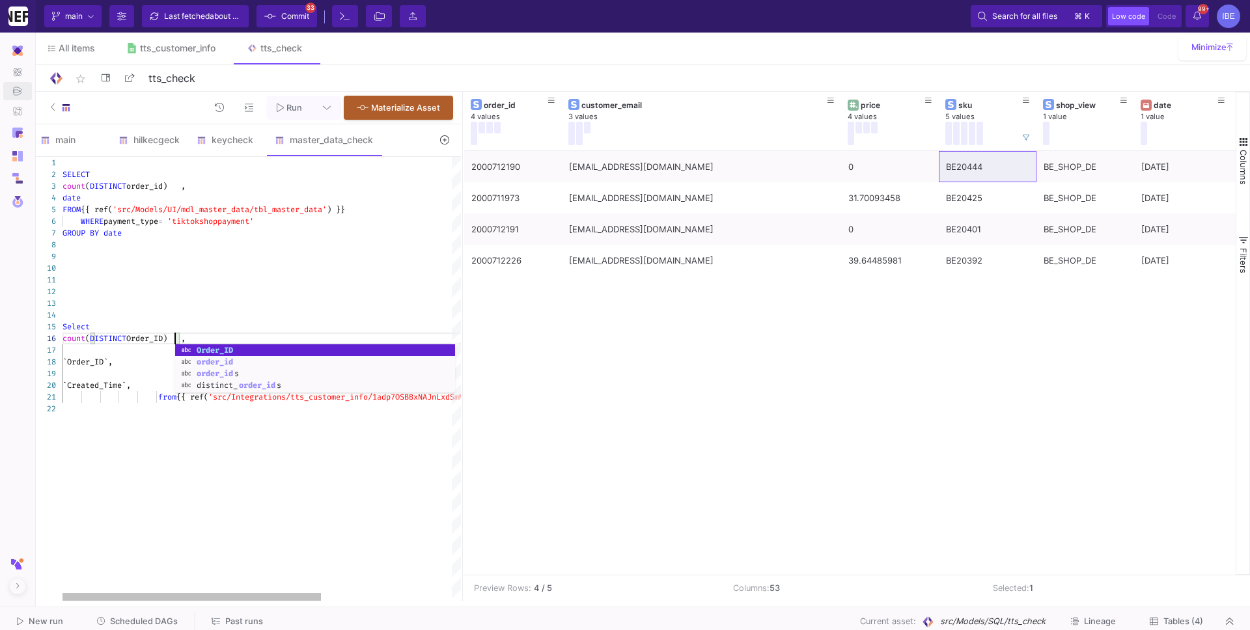
scroll to position [58, 112]
click at [132, 359] on div "`Order_ID`," at bounding box center [362, 362] width 600 height 12
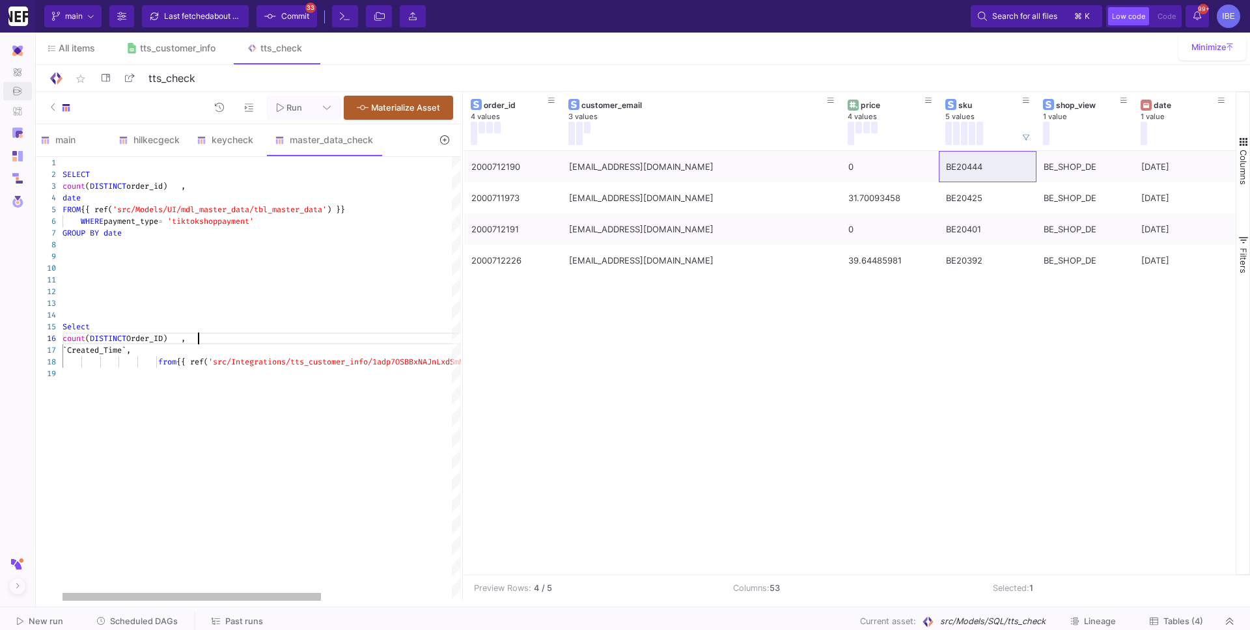
click at [132, 379] on div at bounding box center [362, 374] width 600 height 12
click at [72, 293] on div at bounding box center [362, 292] width 600 height 12
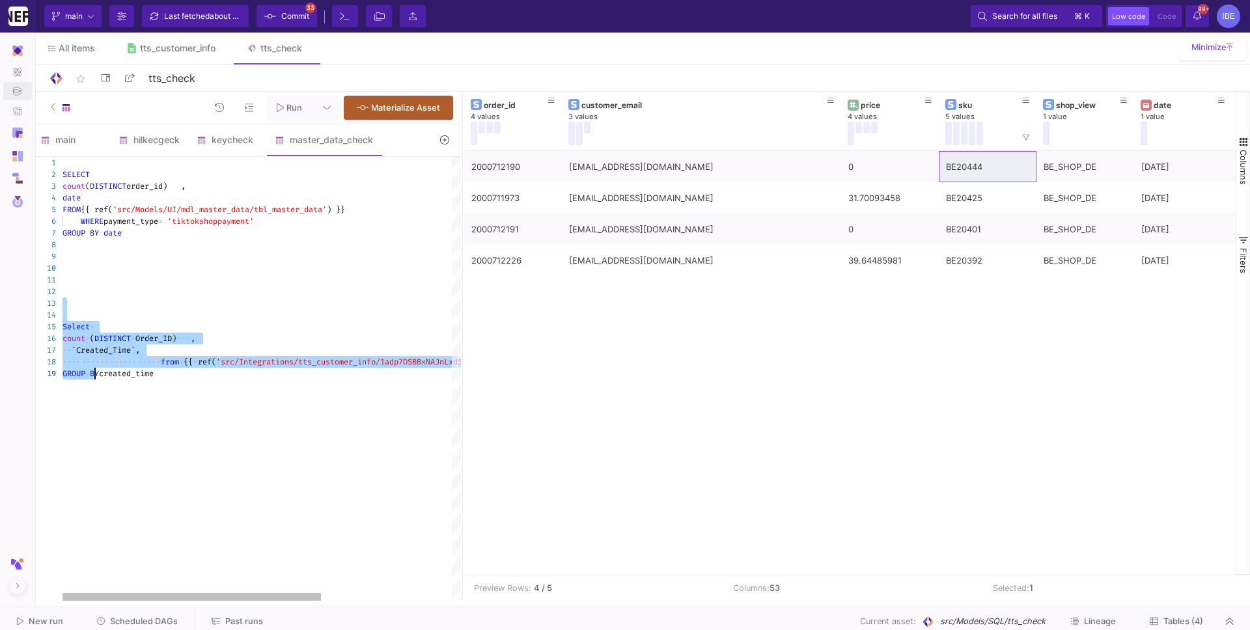
drag, startPoint x: 72, startPoint y: 304, endPoint x: 118, endPoint y: 390, distance: 97.6
click at [118, 390] on div "·· `Created_Time`, ···· ···· ···· ···· ···· · from · {{ · ref( 'src/Integration…" at bounding box center [362, 379] width 600 height 444
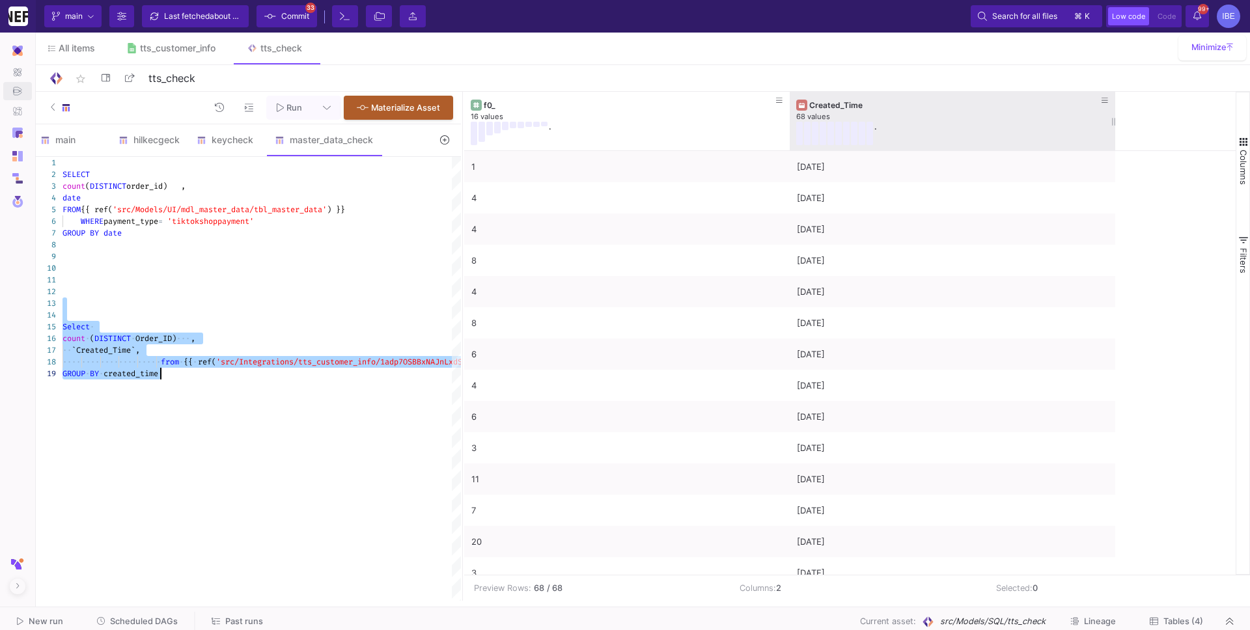
click at [902, 122] on div "." at bounding box center [942, 133] width 293 height 23
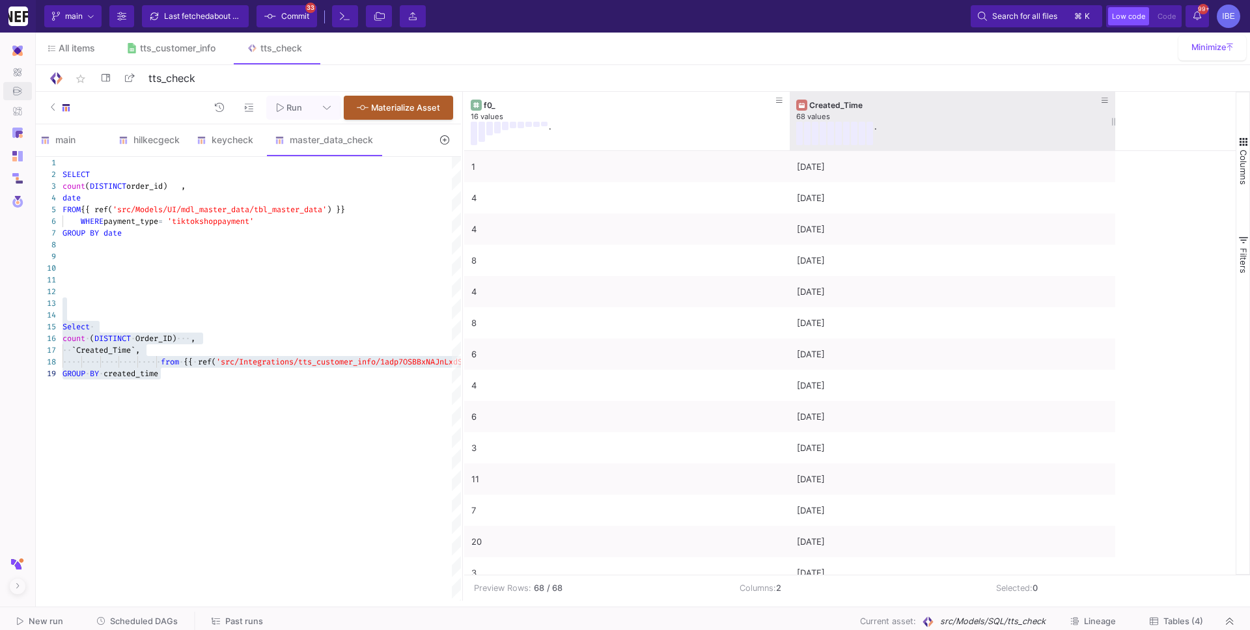
click at [902, 122] on div "." at bounding box center [942, 133] width 293 height 23
click at [931, 105] on div "Created_Time" at bounding box center [955, 105] width 292 height 10
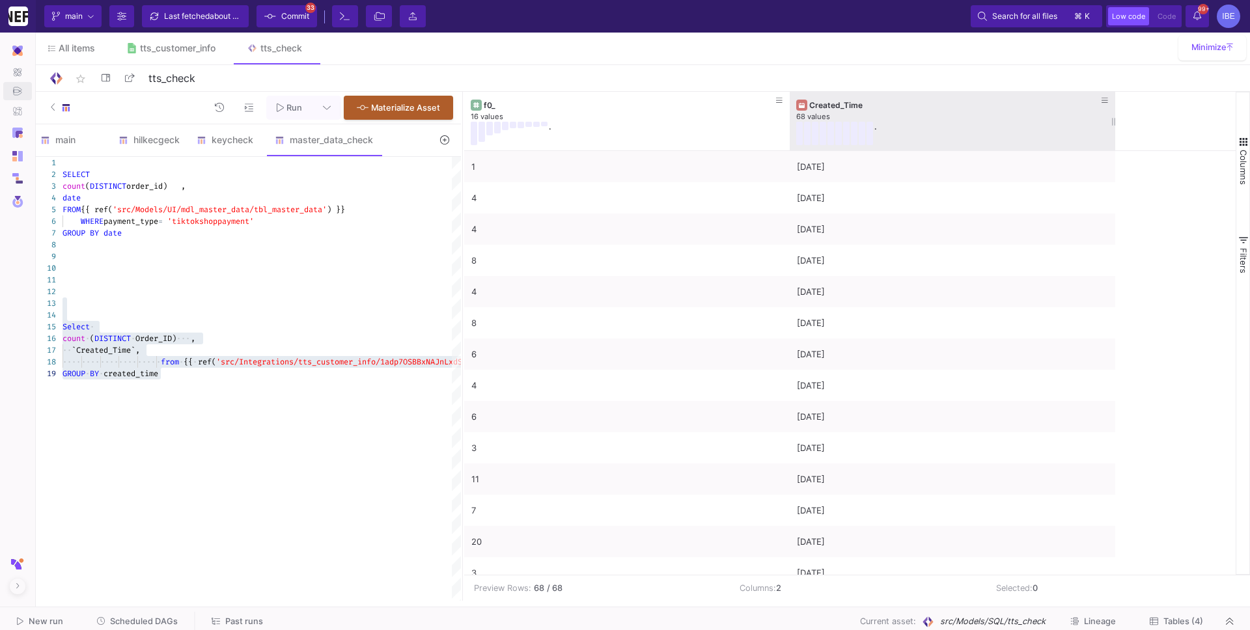
click at [931, 105] on div "Created_Time" at bounding box center [955, 105] width 292 height 10
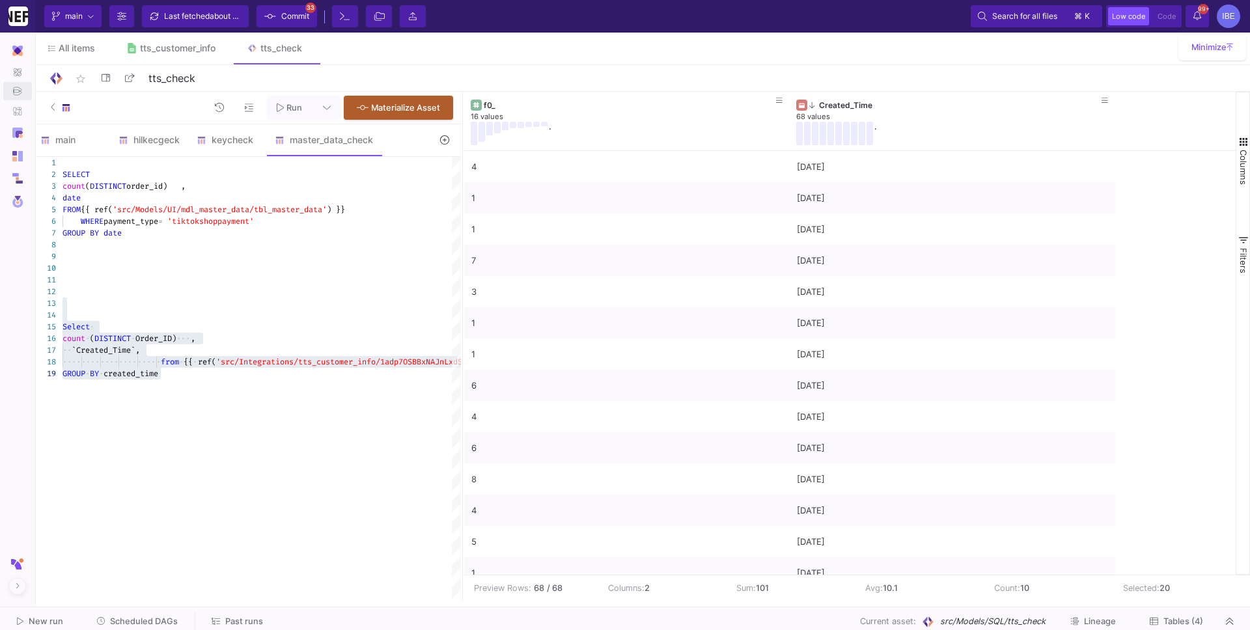
scroll to position [1042, 0]
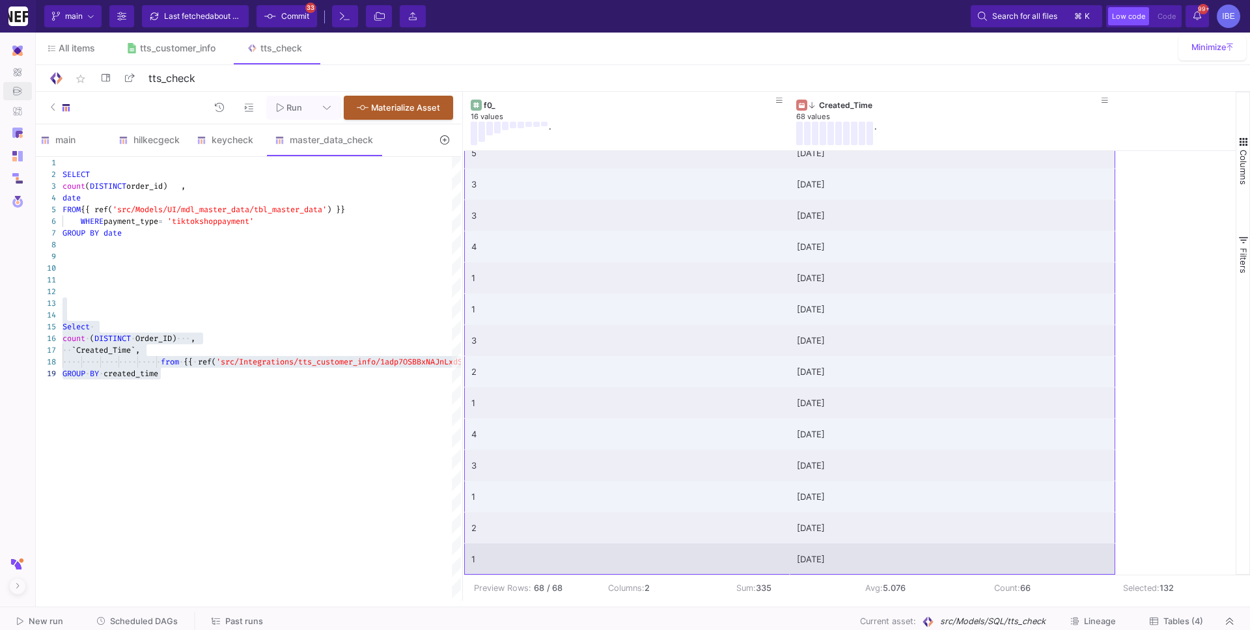
drag, startPoint x: 689, startPoint y: 236, endPoint x: 997, endPoint y: 567, distance: 452.8
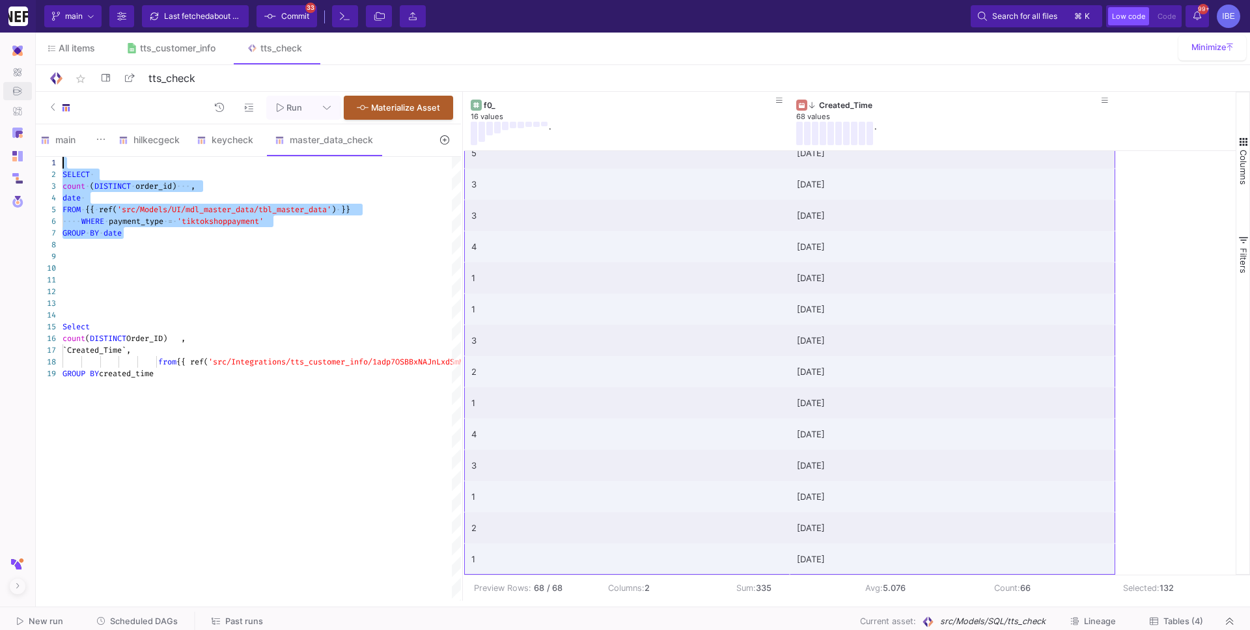
drag, startPoint x: 188, startPoint y: 236, endPoint x: 38, endPoint y: 152, distance: 172.2
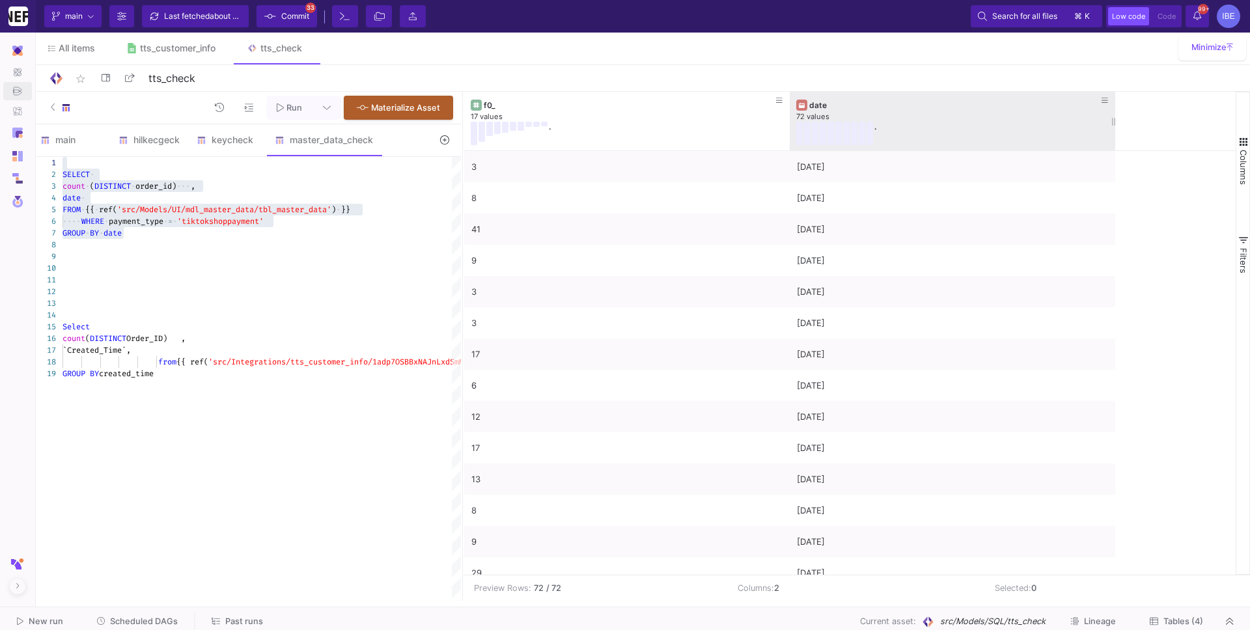
click at [956, 107] on div "date" at bounding box center [955, 105] width 292 height 10
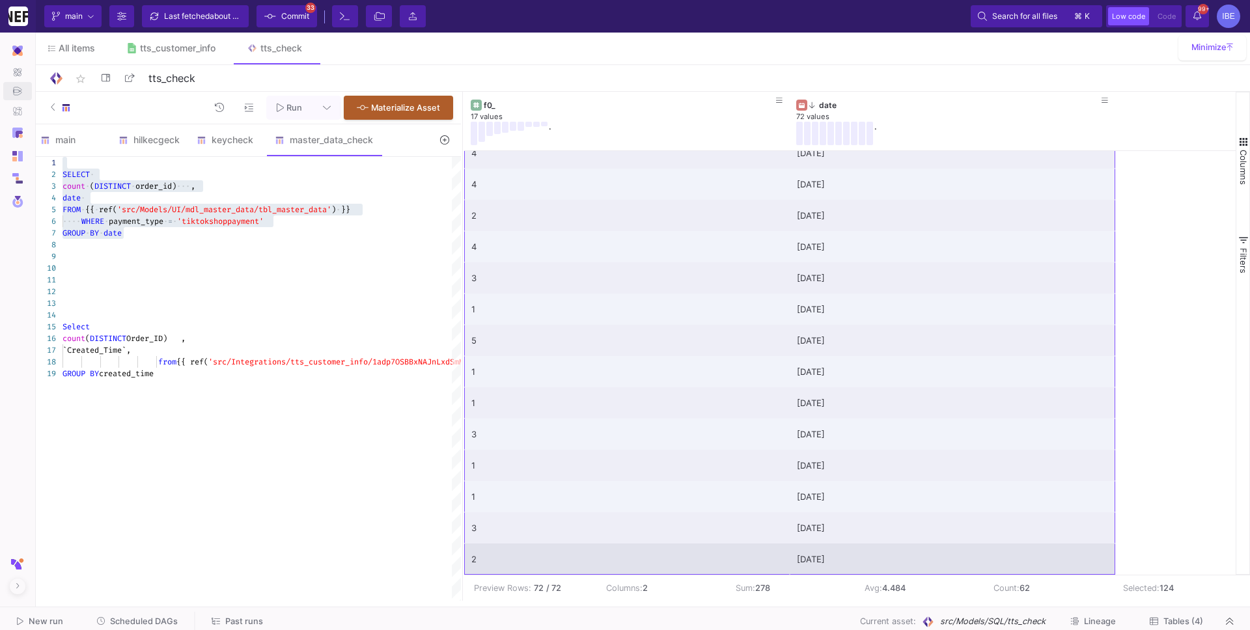
drag, startPoint x: 687, startPoint y: 480, endPoint x: 963, endPoint y: 553, distance: 285.6
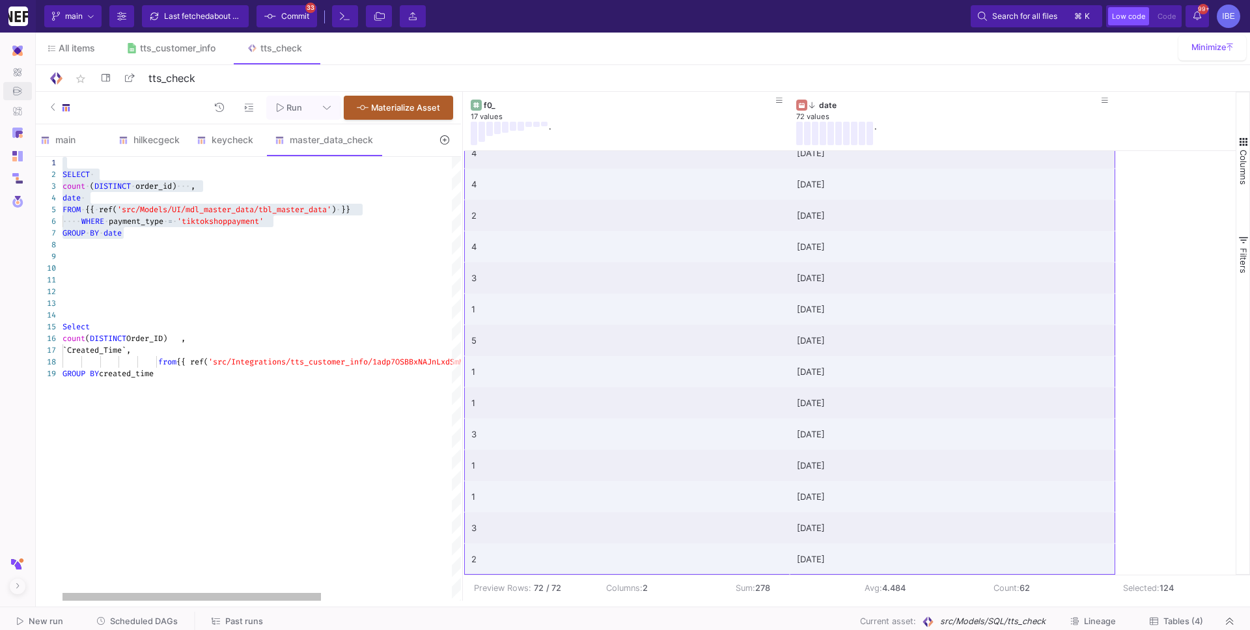
click at [143, 276] on div at bounding box center [362, 280] width 600 height 12
click at [133, 239] on div at bounding box center [362, 245] width 600 height 12
click at [141, 244] on div at bounding box center [362, 245] width 600 height 12
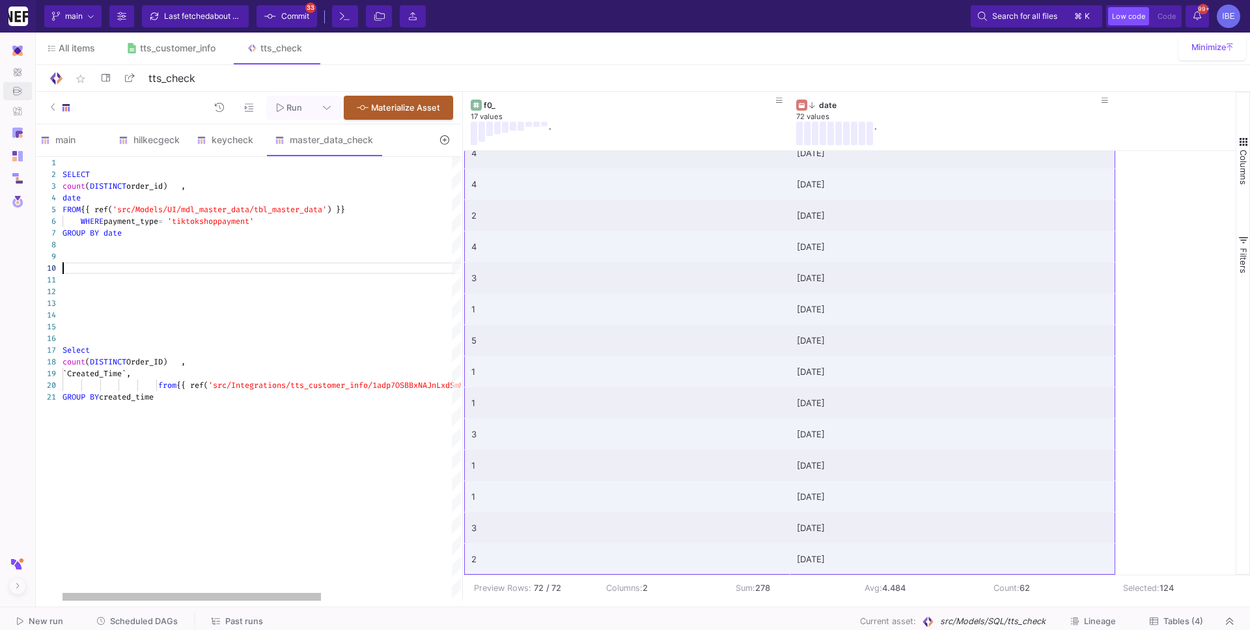
scroll to position [105, 0]
click at [248, 399] on div "GROUP BY created_time" at bounding box center [362, 397] width 600 height 12
type textarea "GROUP BY created_time where order_status !="
click at [158, 142] on div "hilkecgeck" at bounding box center [149, 140] width 62 height 10
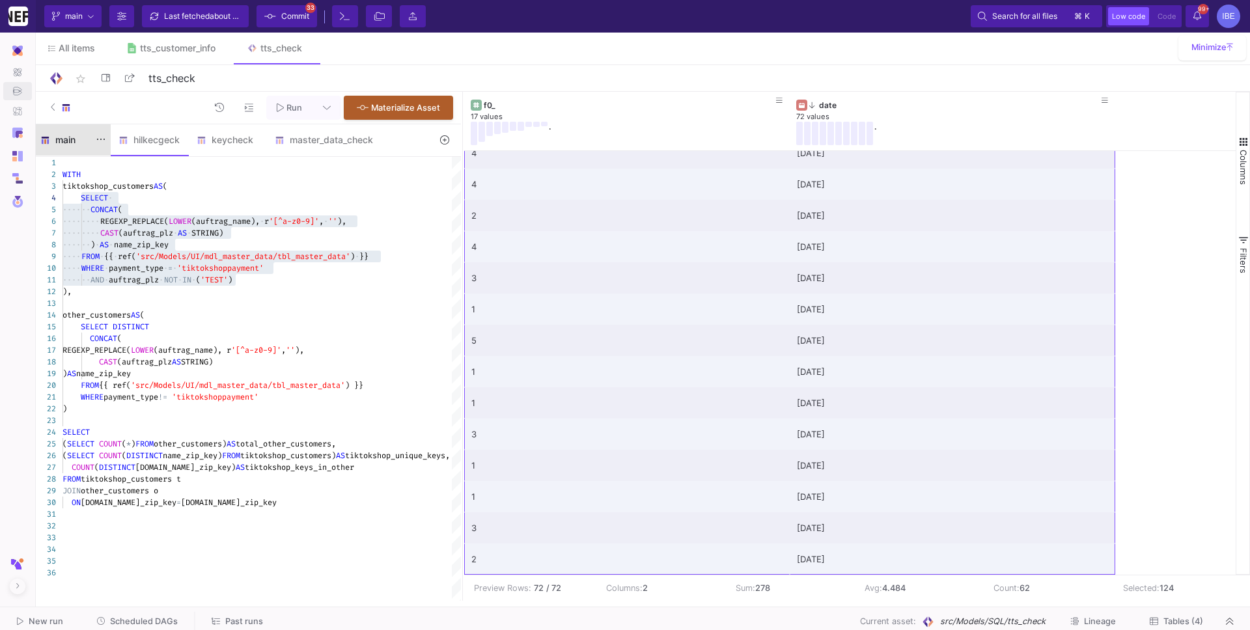
click at [78, 144] on div "main" at bounding box center [71, 140] width 62 height 10
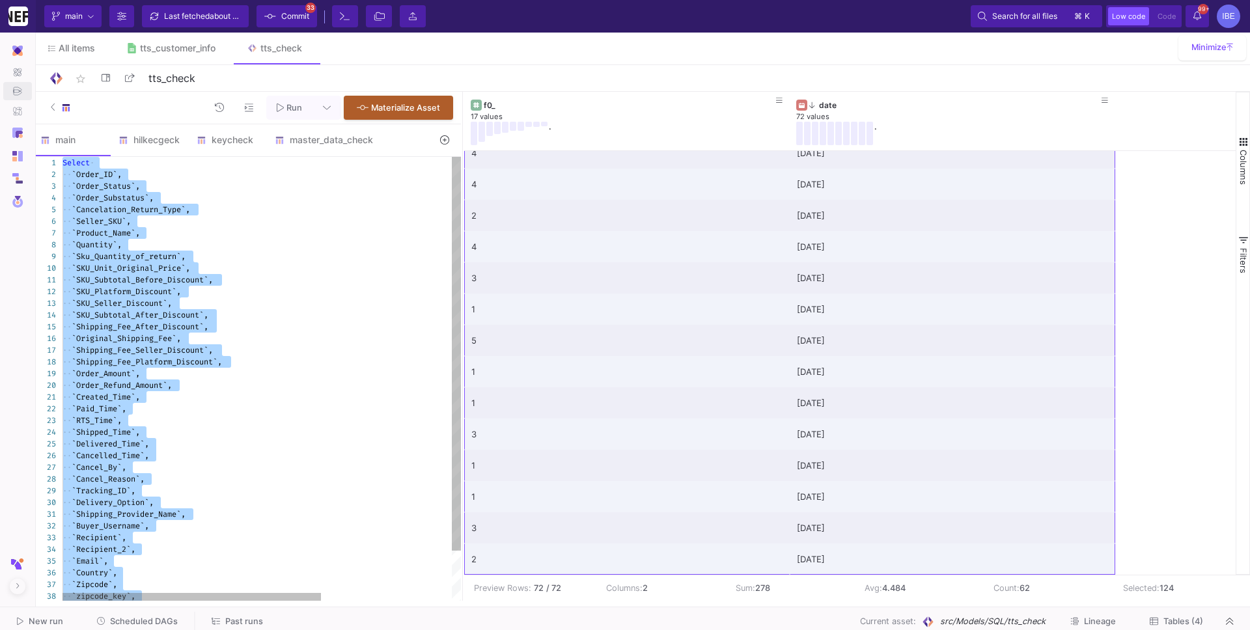
click at [119, 187] on span "`Order_Status`," at bounding box center [106, 186] width 68 height 10
type textarea "Select `Order_ID`, `Order_Status`, `Order_Substatus`, `Cancelation_Return_Type`…"
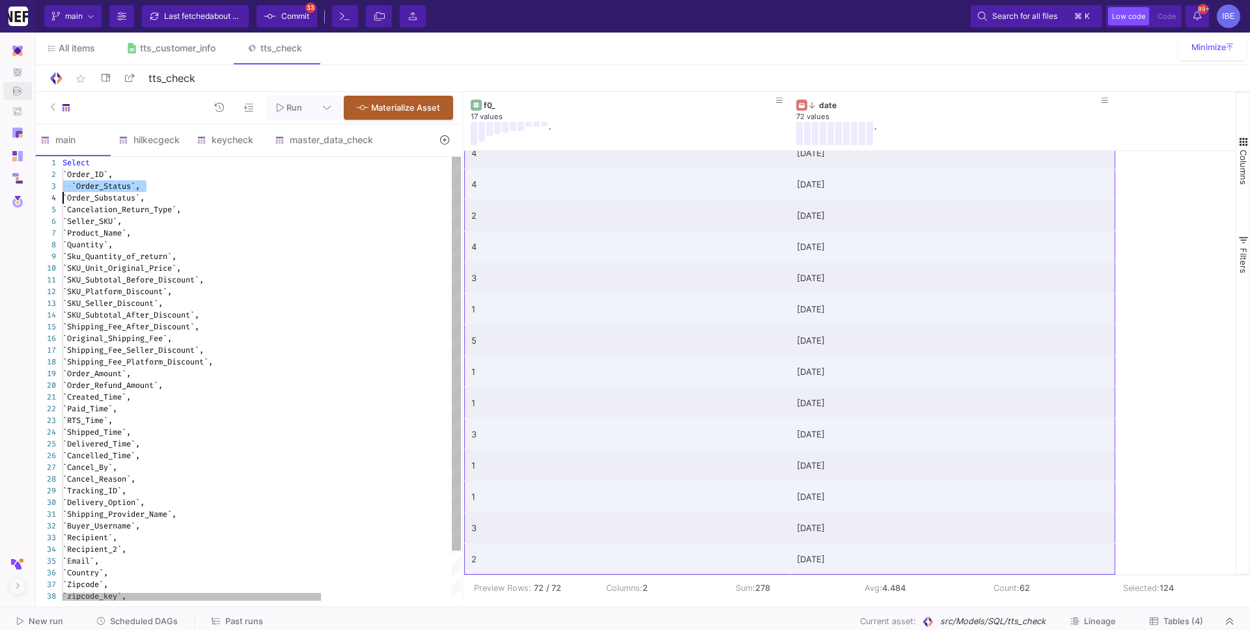
click at [119, 187] on span "`Order_Status`," at bounding box center [106, 186] width 68 height 10
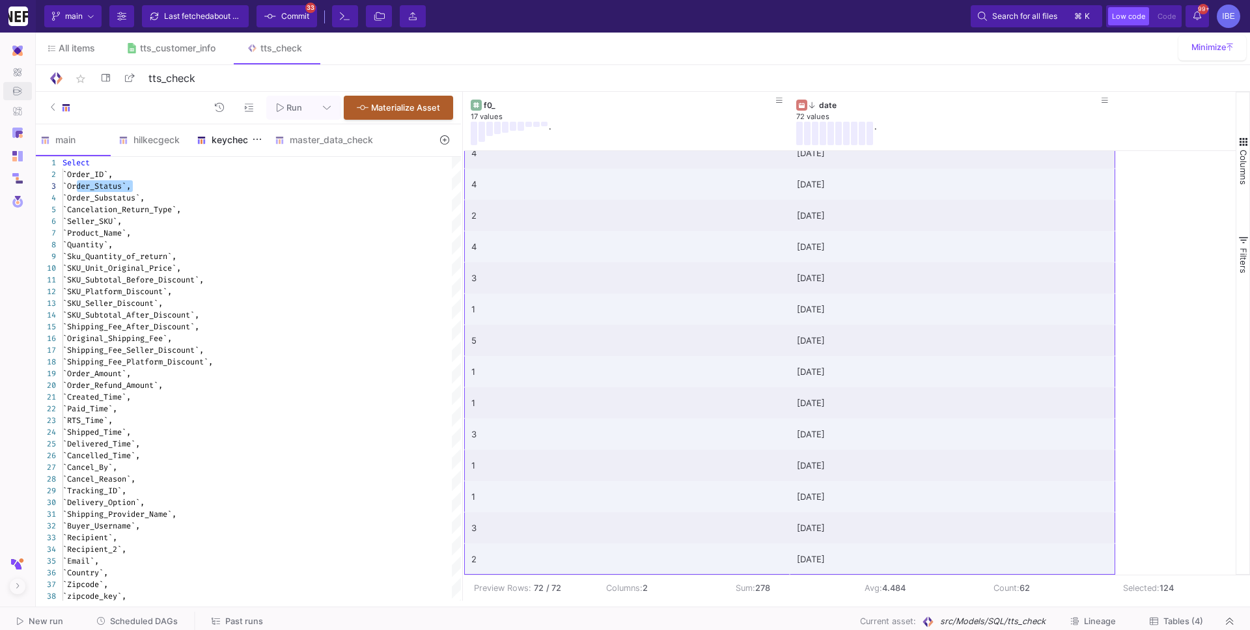
click at [240, 144] on div "keycheck" at bounding box center [228, 140] width 62 height 10
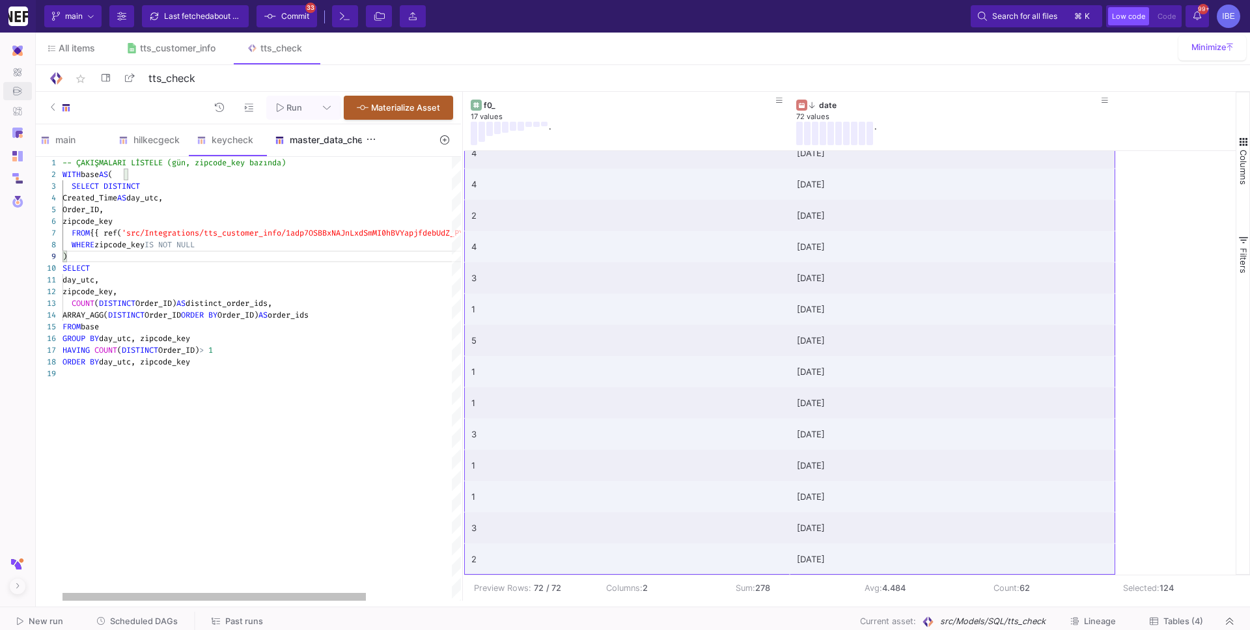
click at [309, 146] on div "master_data_check" at bounding box center [324, 139] width 114 height 31
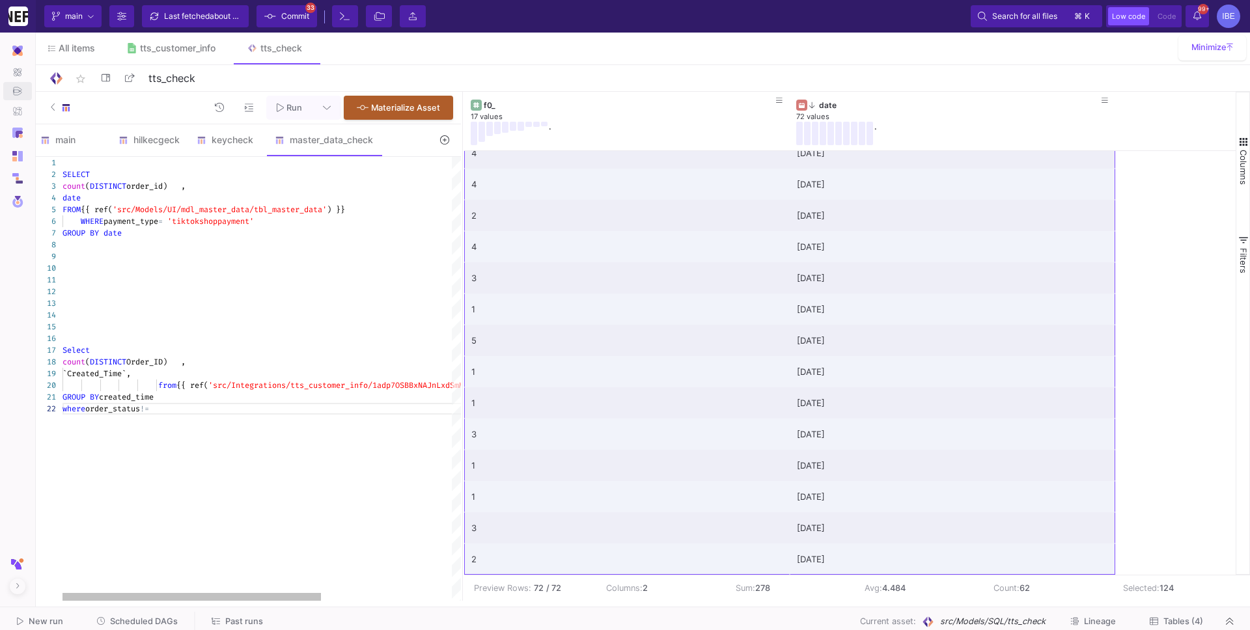
click at [123, 408] on div "1 2 3 4 5 6 7 8 9 10 11 12 13 14 15 16 17 18 19 20 21 22 SELECT count ( DISTINC…" at bounding box center [247, 379] width 428 height 444
paste textarea "Order_S"
click at [154, 411] on span at bounding box center [151, 409] width 5 height 10
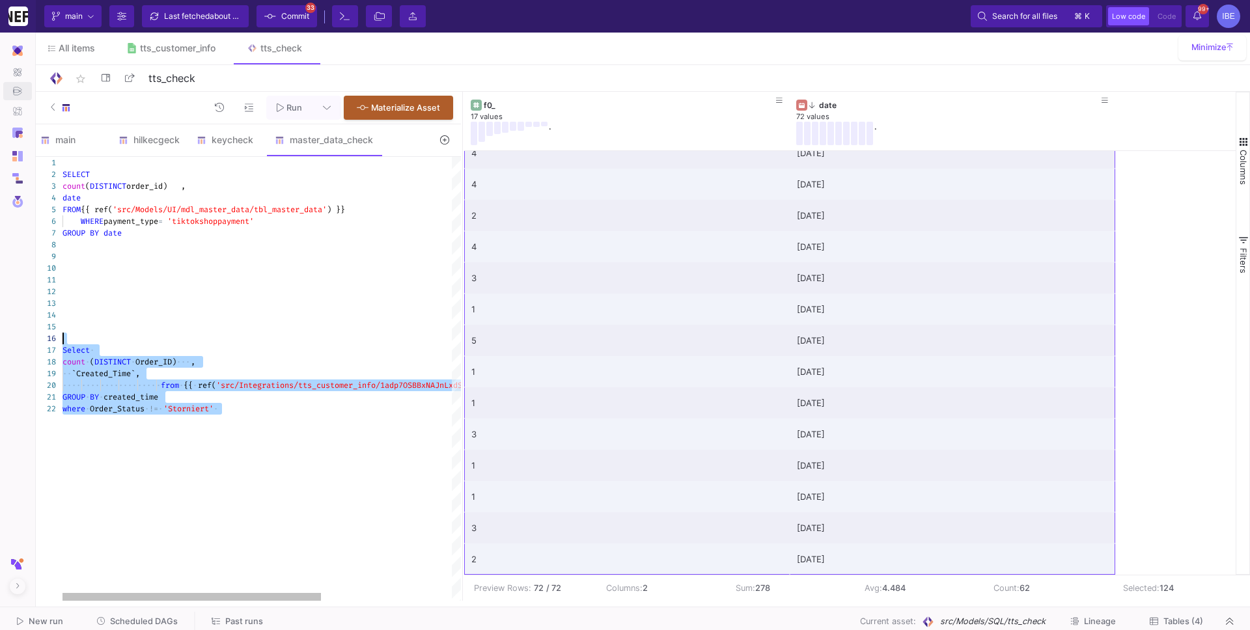
drag, startPoint x: 236, startPoint y: 408, endPoint x: 57, endPoint y: 333, distance: 194.6
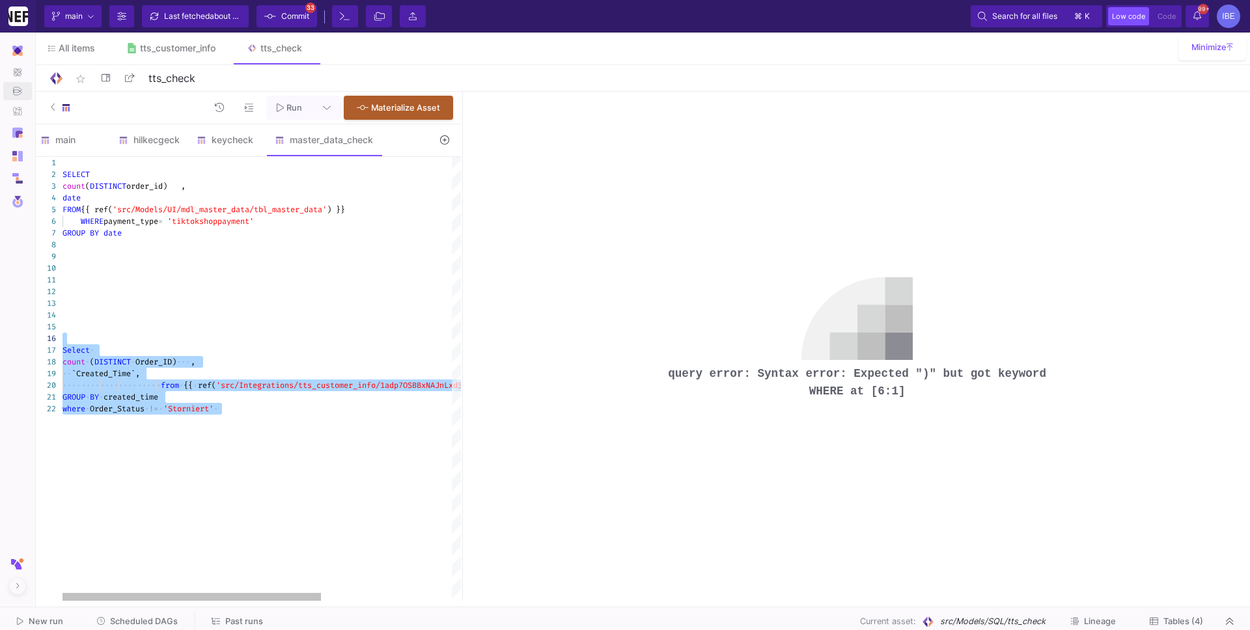
click at [210, 442] on div "SELECT count ( DISTINCT order_id) , date FROM {{ ref( 'src/Models/UI/mdl_master…" at bounding box center [362, 379] width 600 height 444
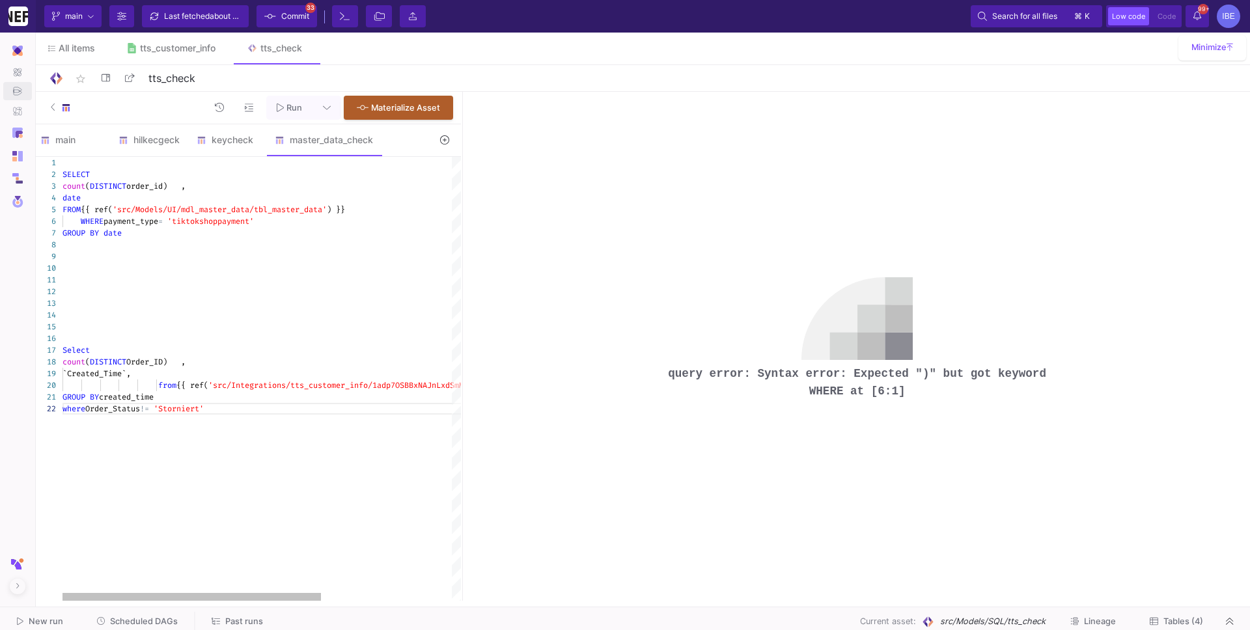
click at [228, 400] on div "GROUP BY created_time" at bounding box center [362, 397] width 600 height 12
click at [187, 408] on div "SELECT count ( DISTINCT order_id) , date FROM {{ ref( 'src/Models/UI/mdl_master…" at bounding box center [362, 379] width 600 height 444
paste textarea "GROUP BY created_time"
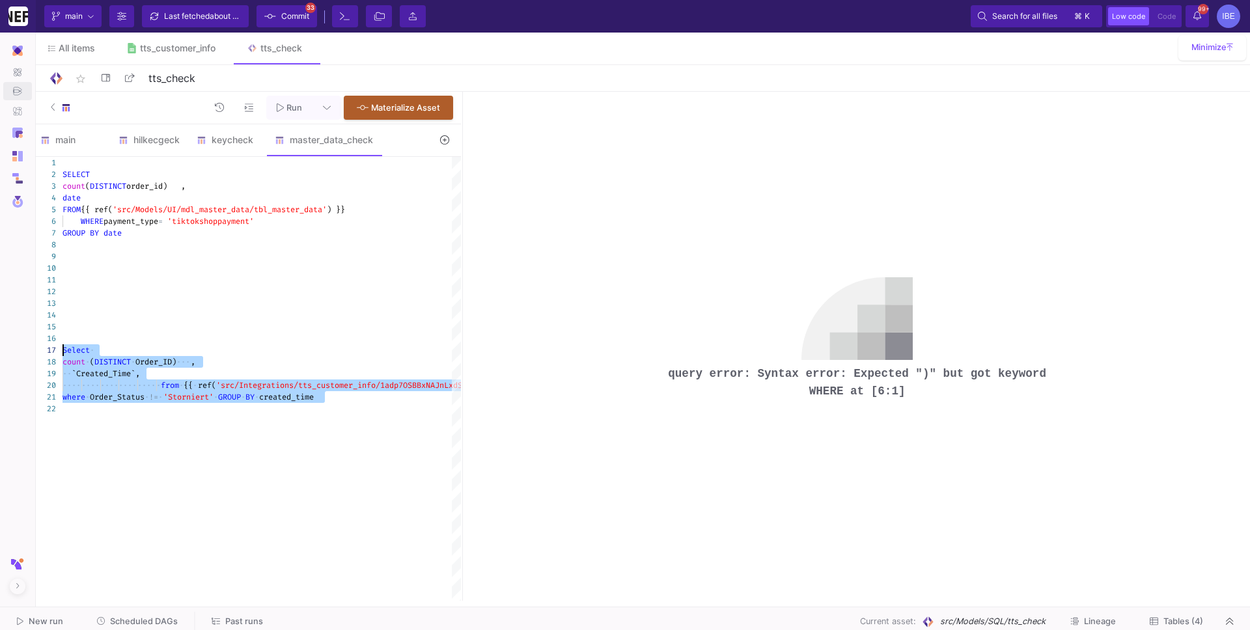
drag, startPoint x: 187, startPoint y: 408, endPoint x: 18, endPoint y: 343, distance: 181.1
click at [18, 343] on mat-sidenav-container "Pipelines Develop Integrations Models Models UI-Models SQL-Models Data Exports …" at bounding box center [625, 300] width 1250 height 601
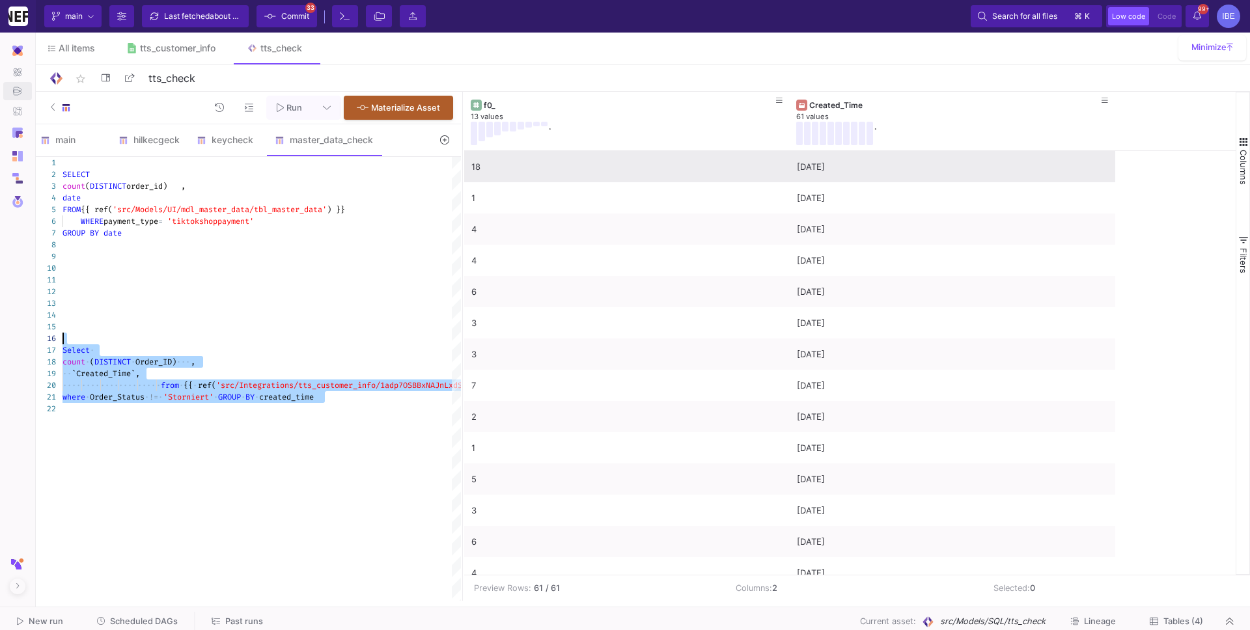
type textarea "Select count (DISTINCT Order_ID) , `Created_Time`, from {{ ref('src/Integration…"
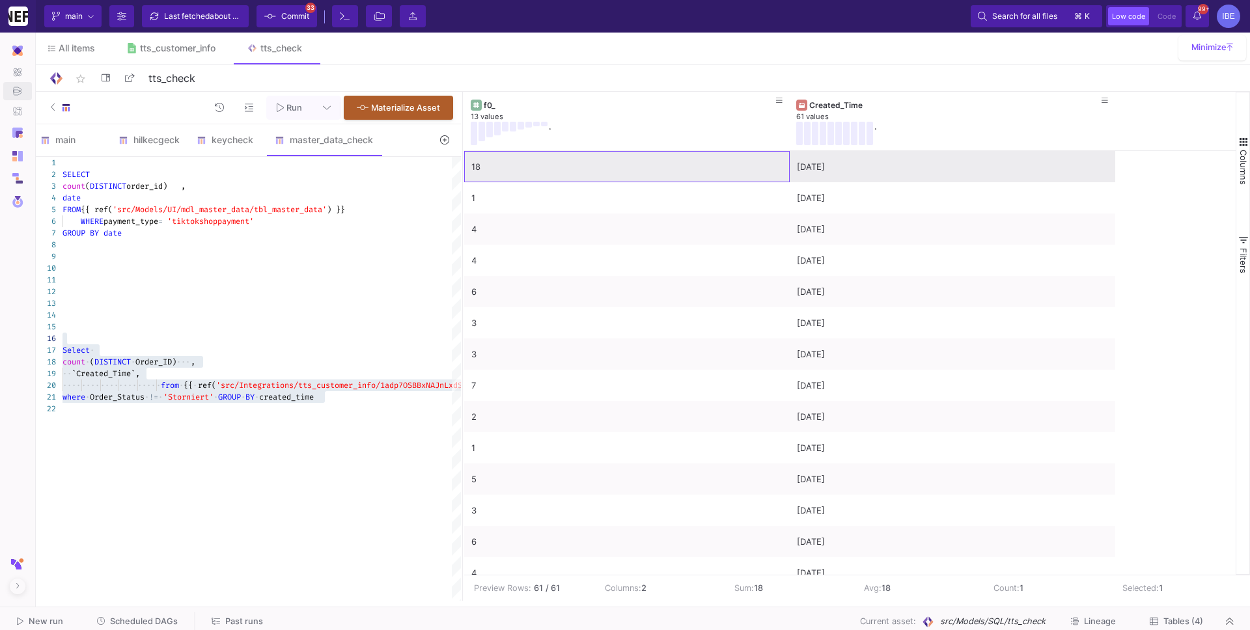
drag, startPoint x: 600, startPoint y: 170, endPoint x: 609, endPoint y: 167, distance: 9.7
click at [609, 167] on div "18" at bounding box center [626, 167] width 311 height 31
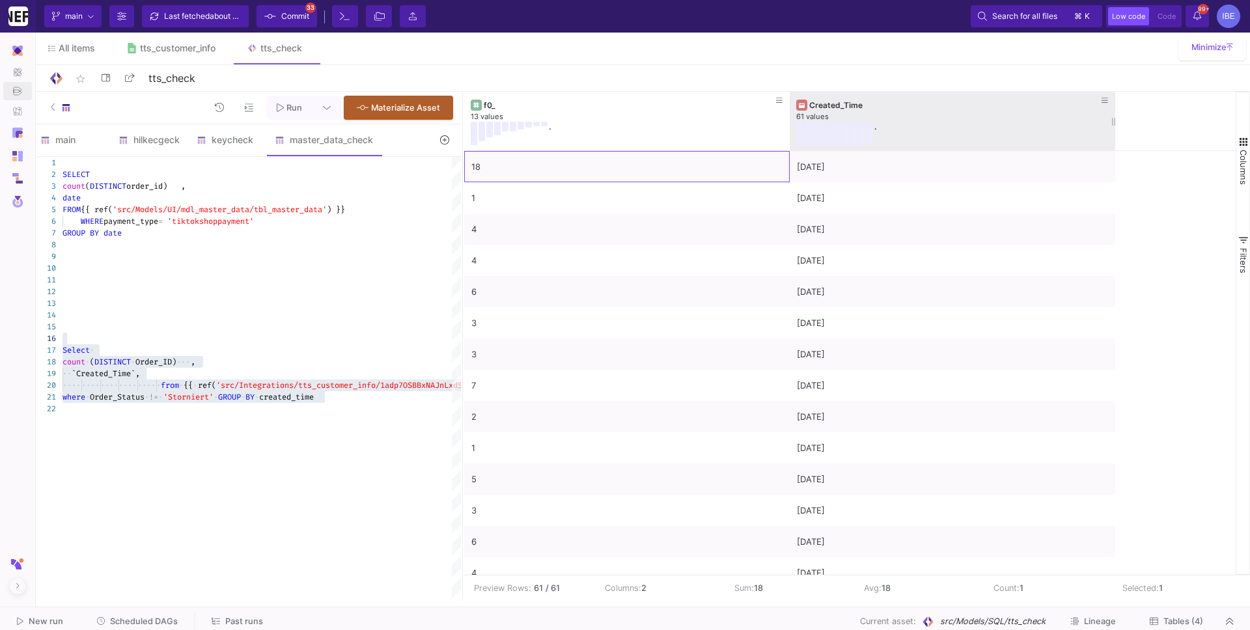
click at [913, 118] on div "61 values" at bounding box center [952, 117] width 312 height 10
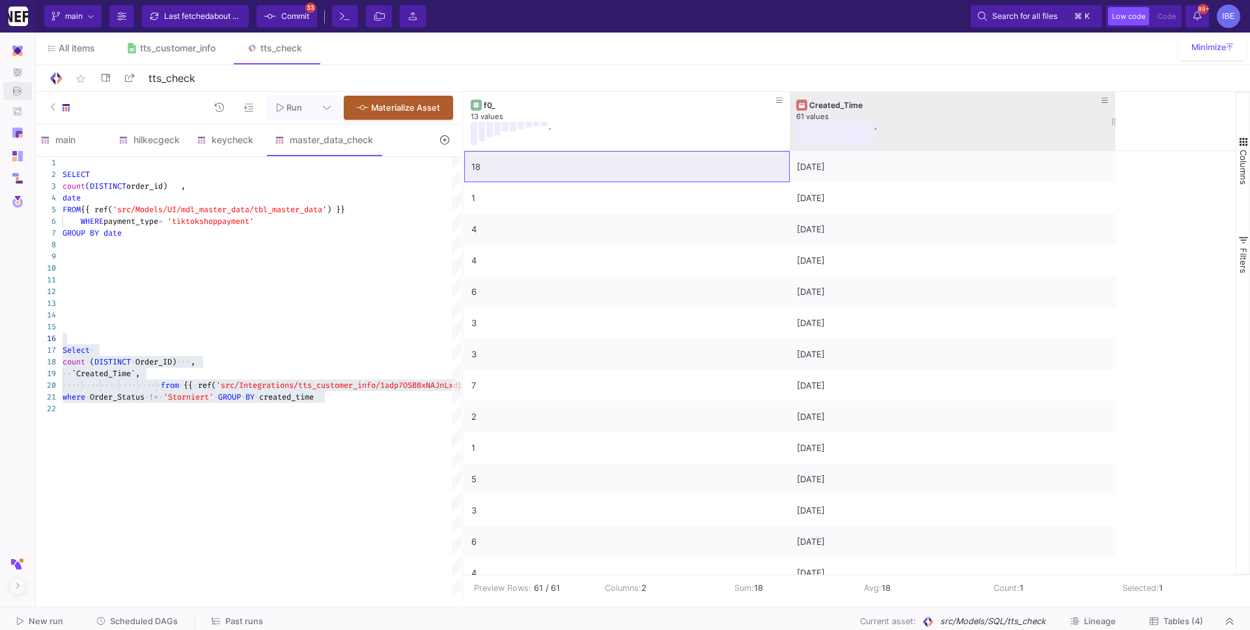
click at [913, 118] on div "61 values" at bounding box center [952, 117] width 312 height 10
click at [873, 107] on div "Created_Time" at bounding box center [955, 105] width 292 height 10
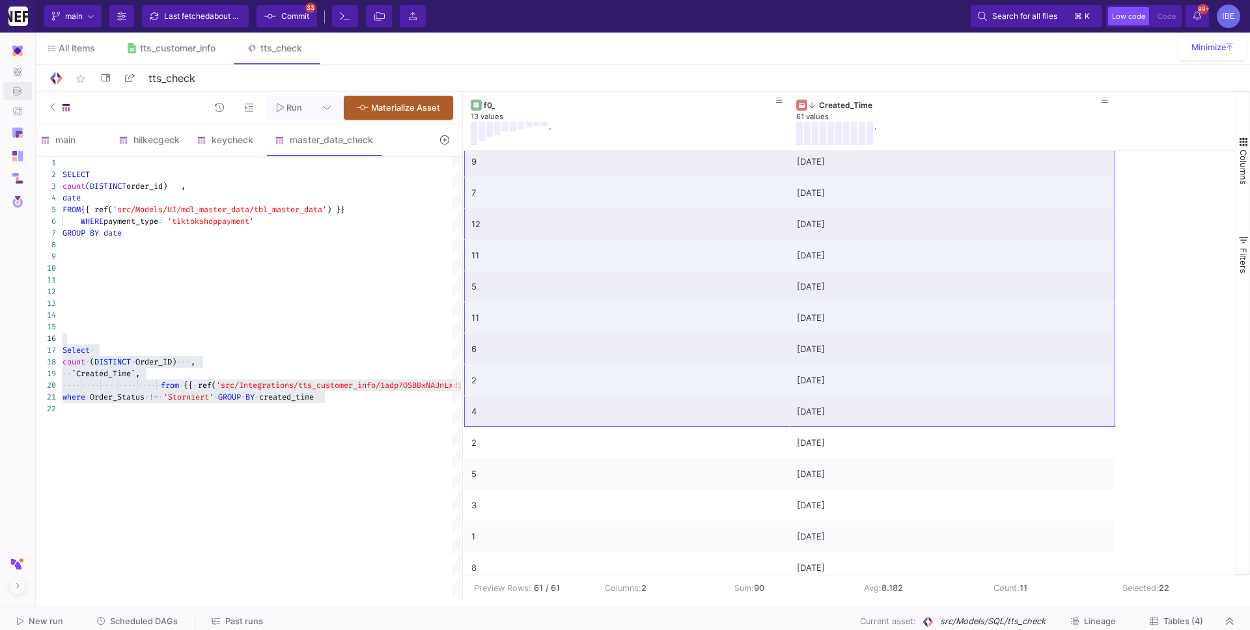
scroll to position [182, 0]
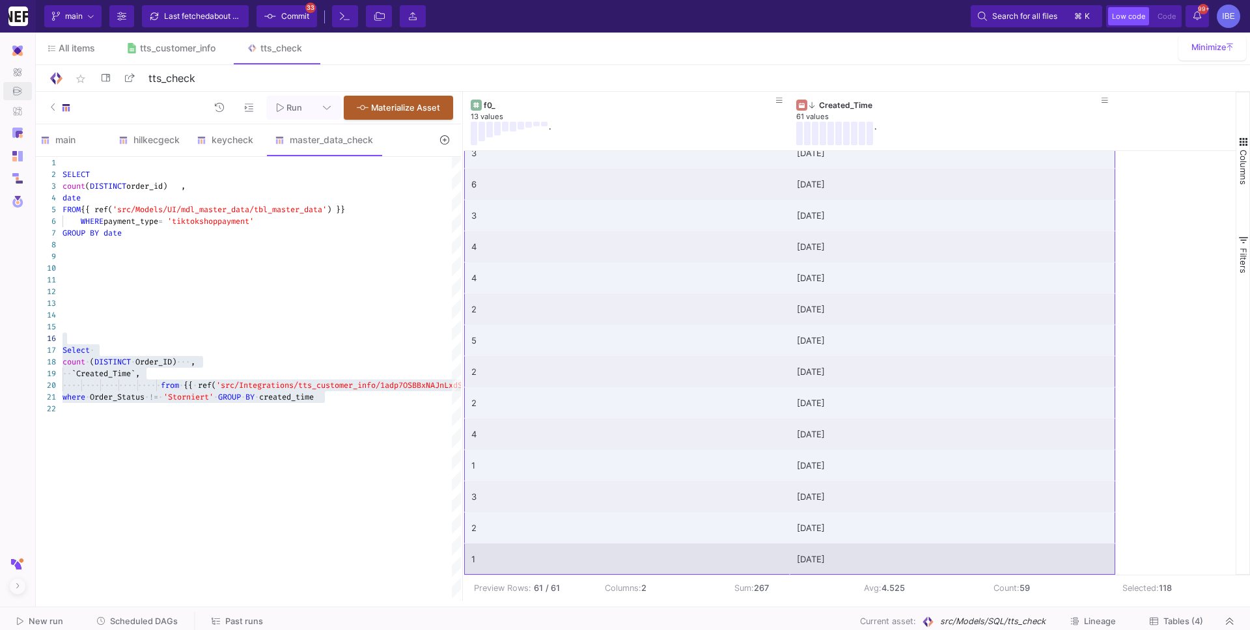
drag, startPoint x: 669, startPoint y: 232, endPoint x: 1026, endPoint y: 568, distance: 489.5
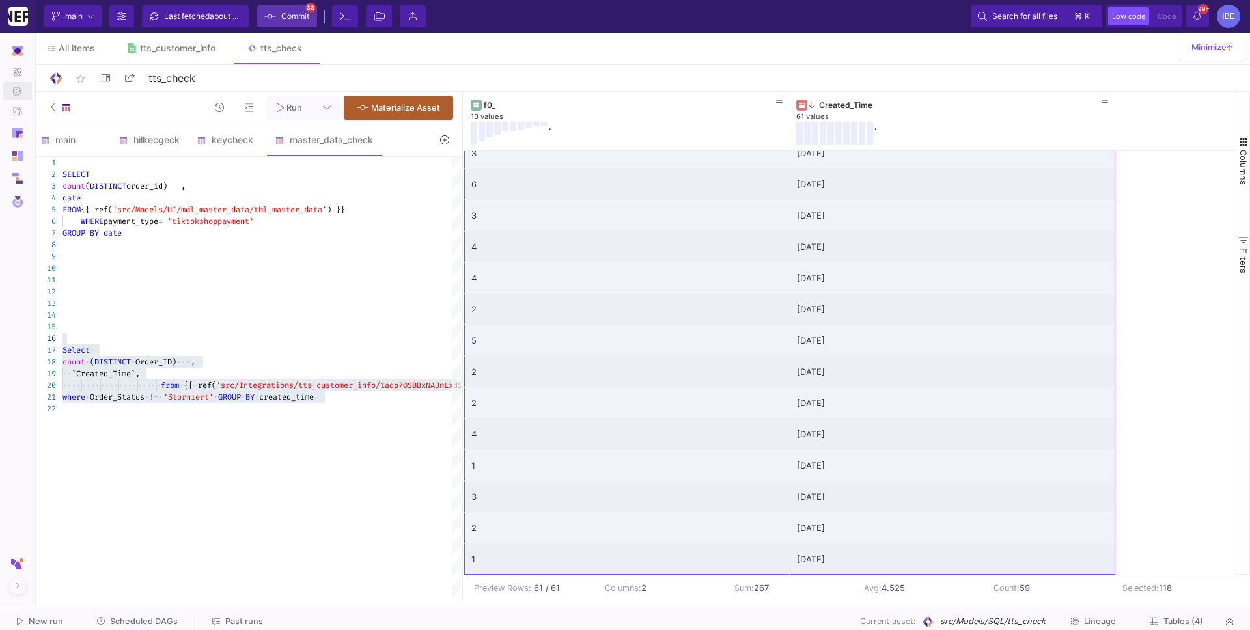
click at [287, 17] on span "Commit" at bounding box center [295, 17] width 28 height 20
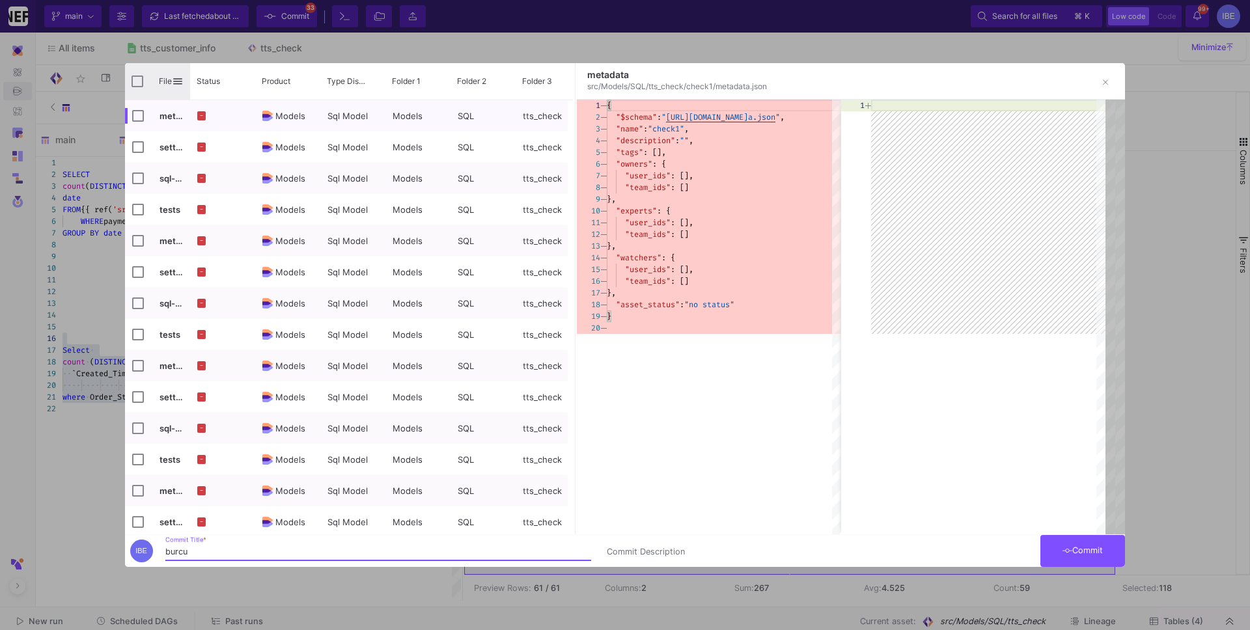
type input "burcu"
click at [141, 85] on input "Press Space to toggle all rows selection (unchecked)" at bounding box center [137, 82] width 12 height 12
checkbox input "true"
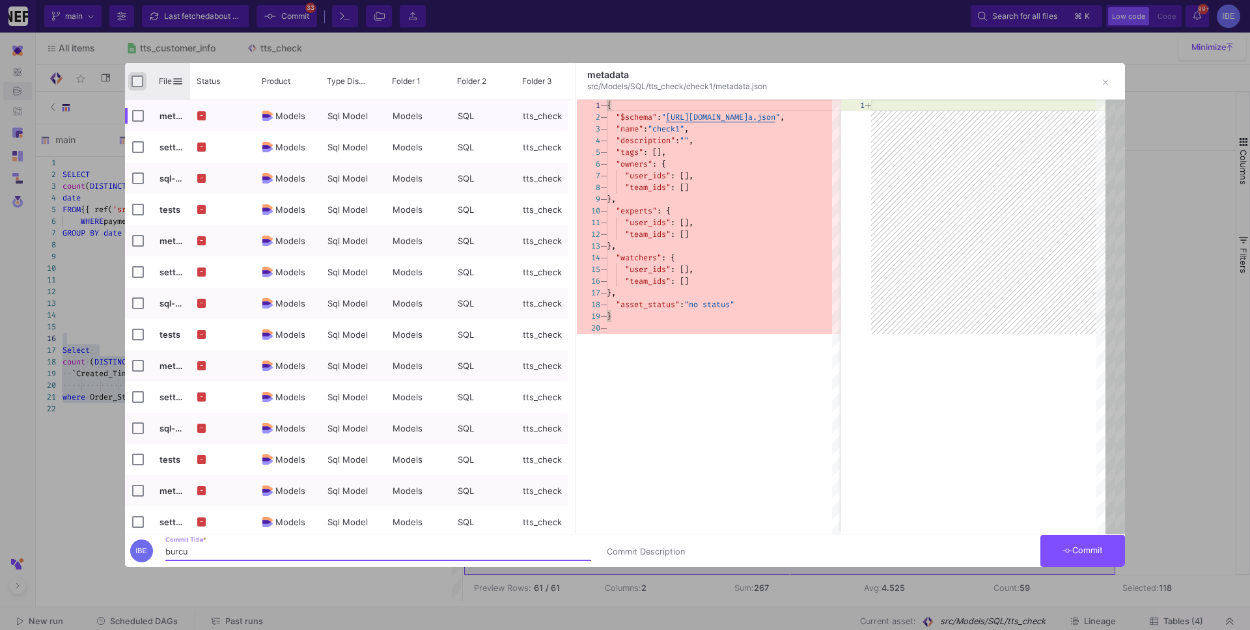
checkbox input "true"
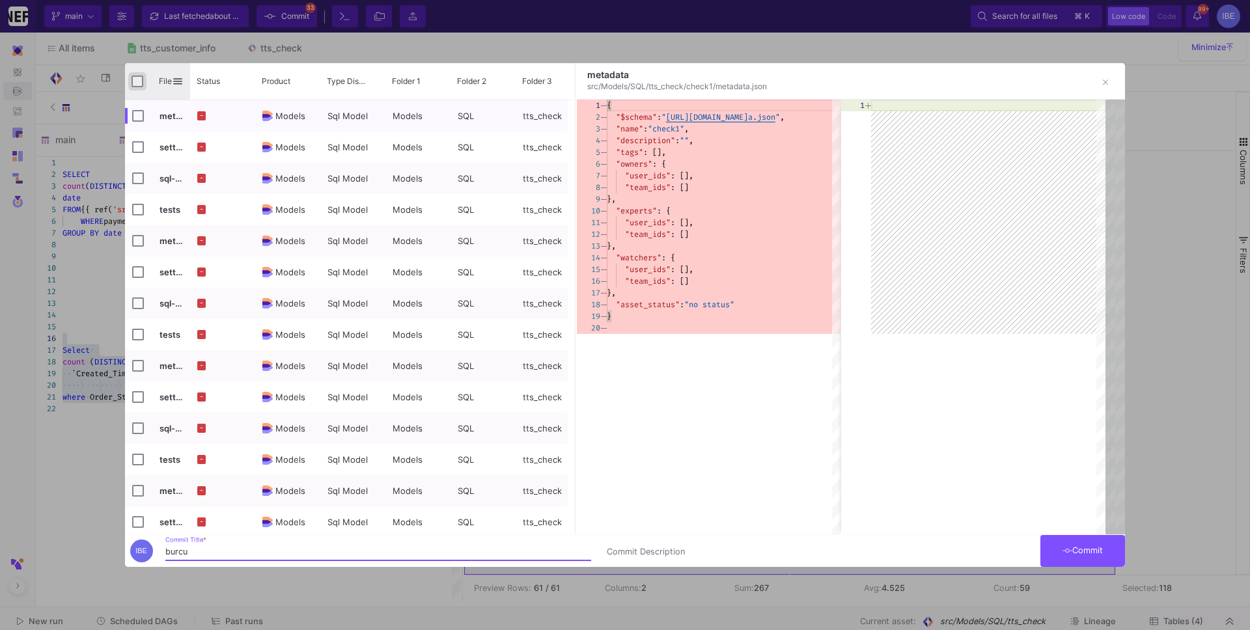
checkbox input "true"
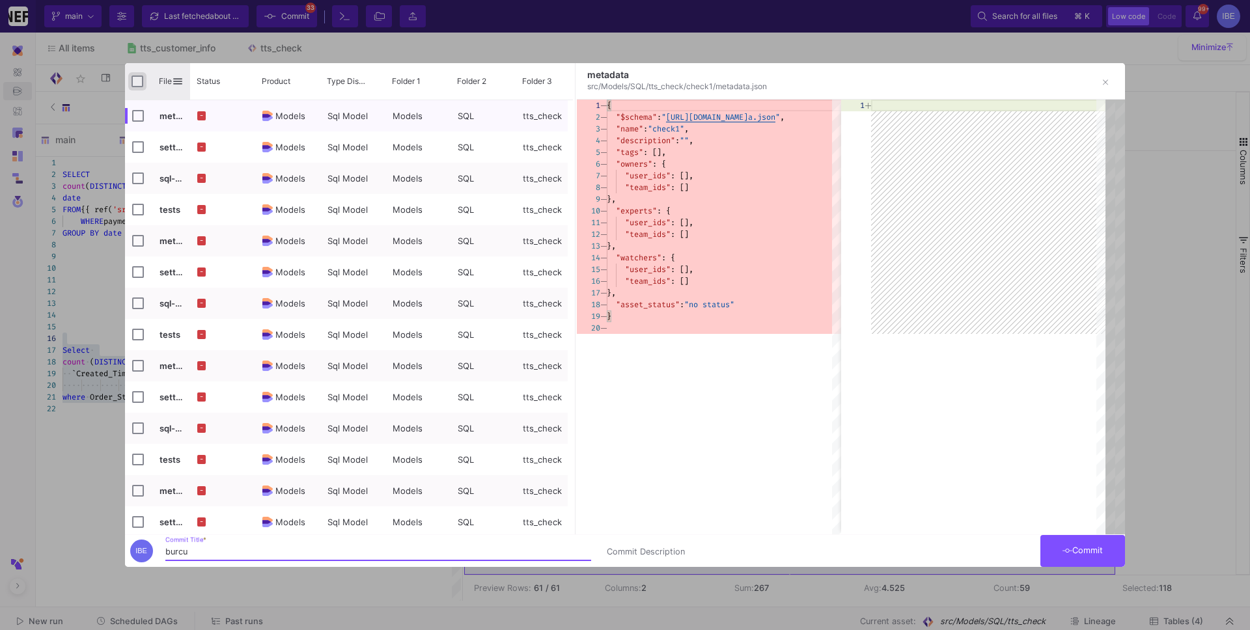
checkbox input "true"
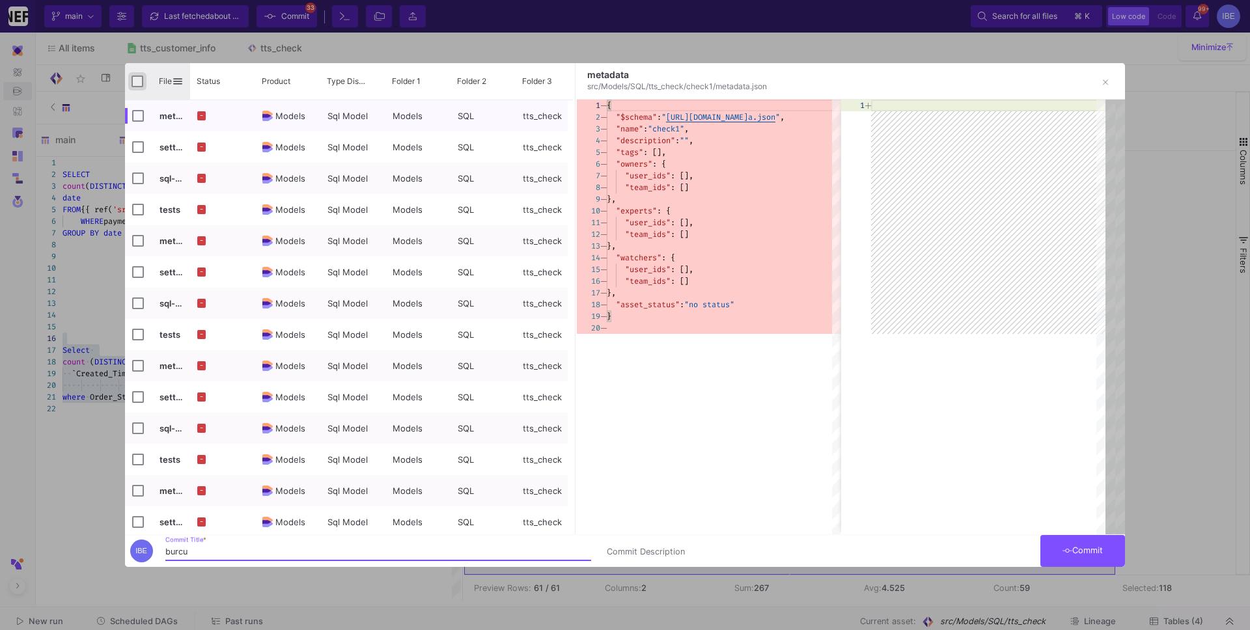
checkbox input "true"
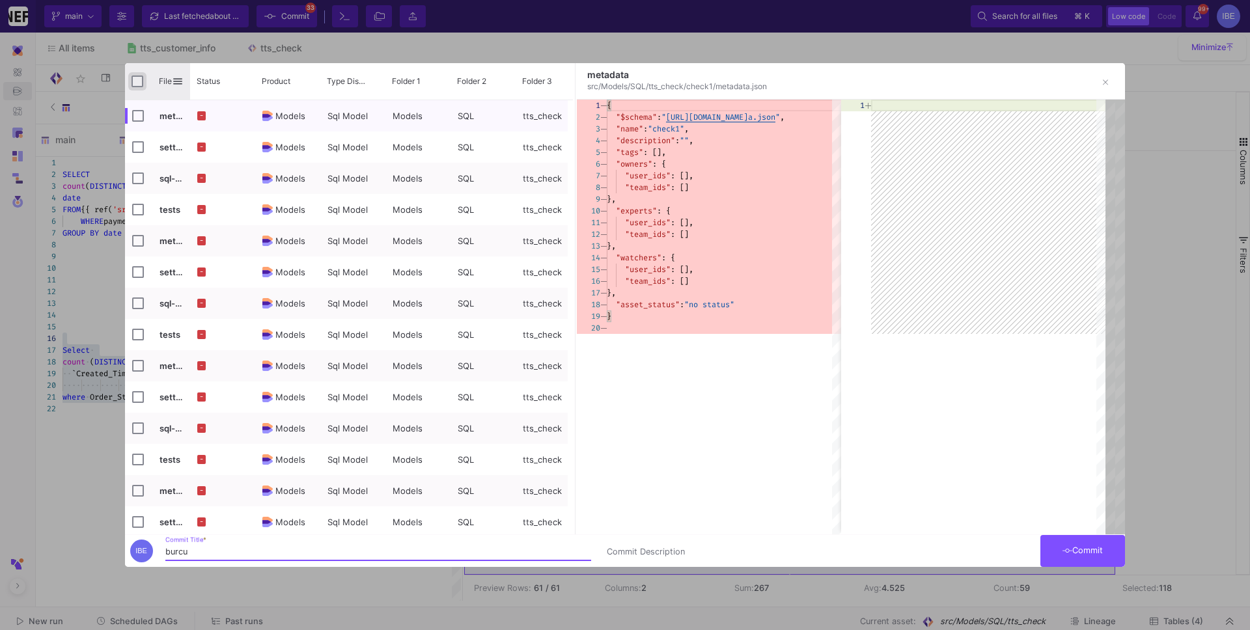
checkbox input "true"
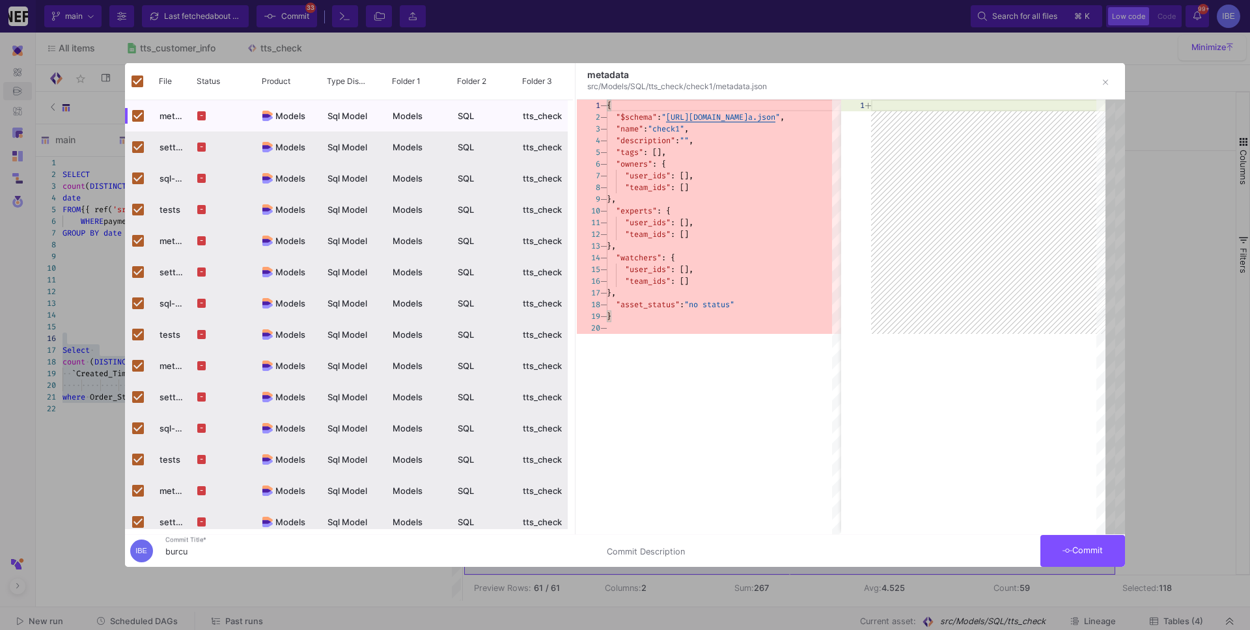
click at [956, 541] on button "Commit" at bounding box center [1082, 551] width 85 height 32
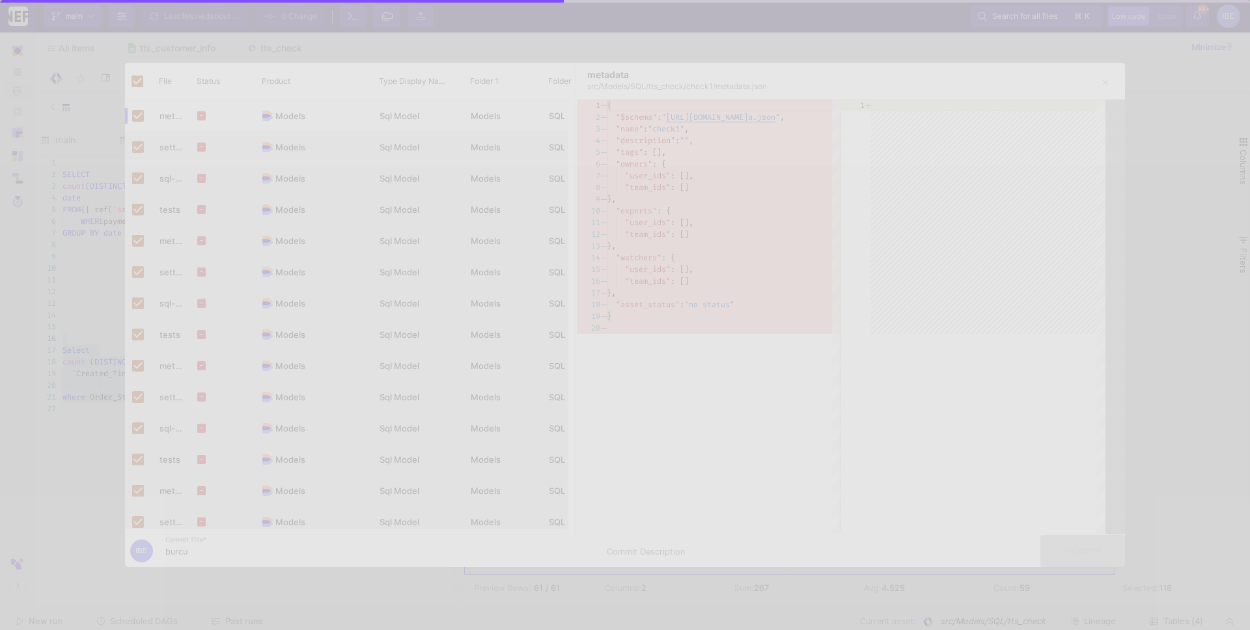
checkbox input "false"
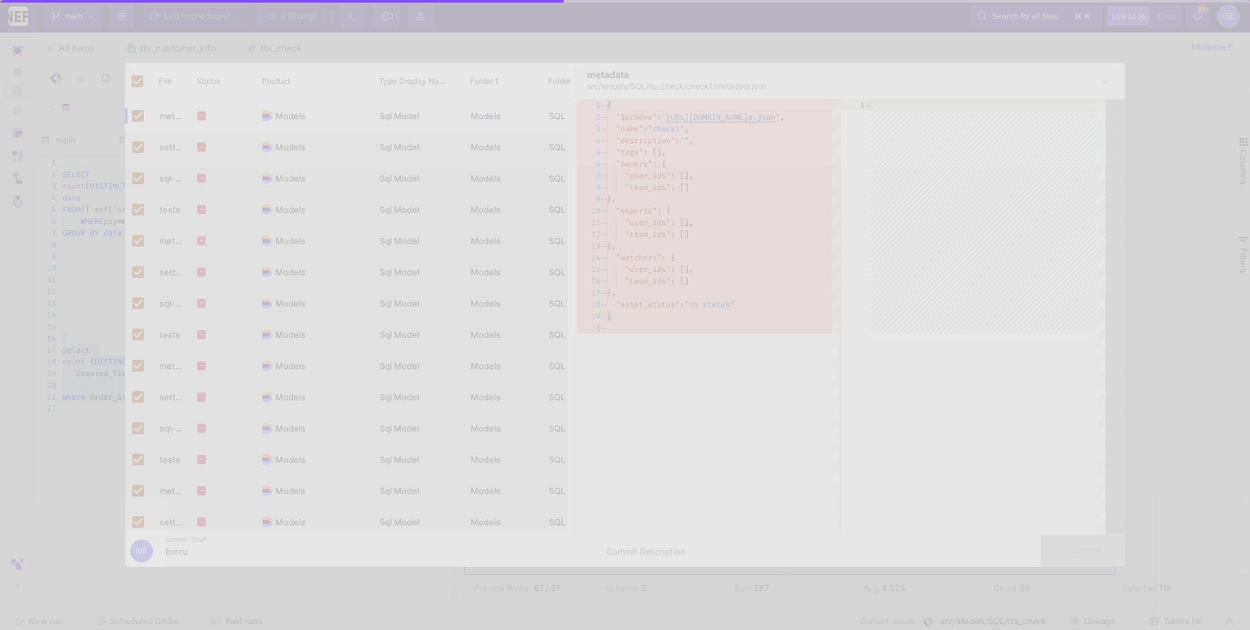
checkbox input "false"
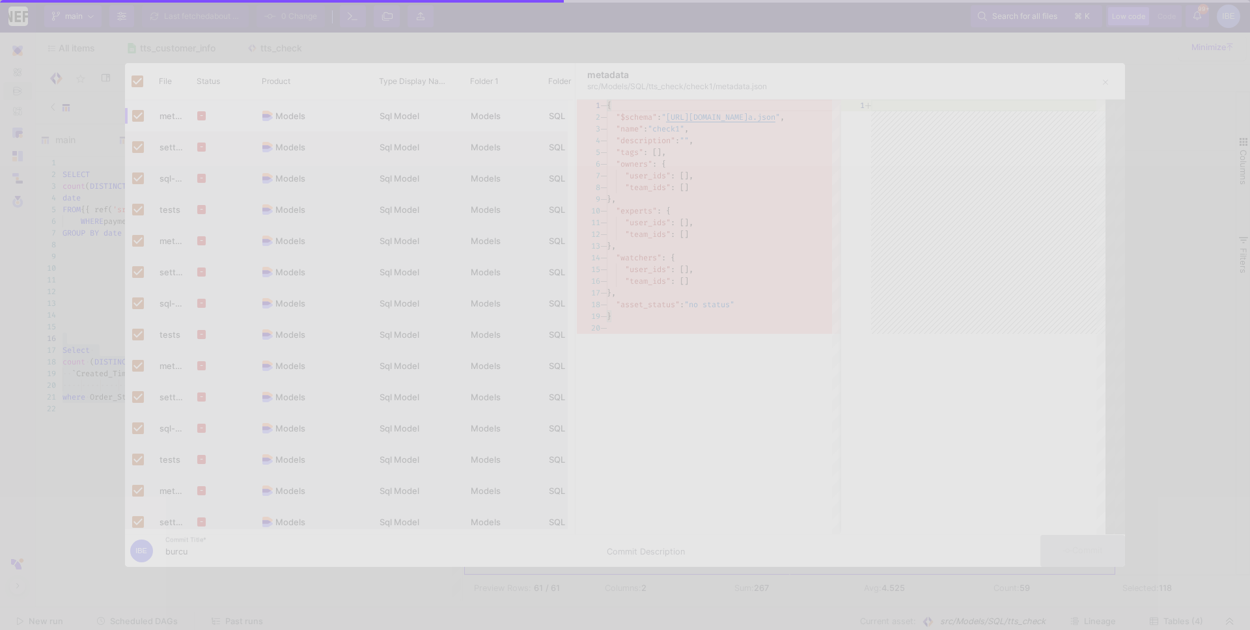
checkbox input "false"
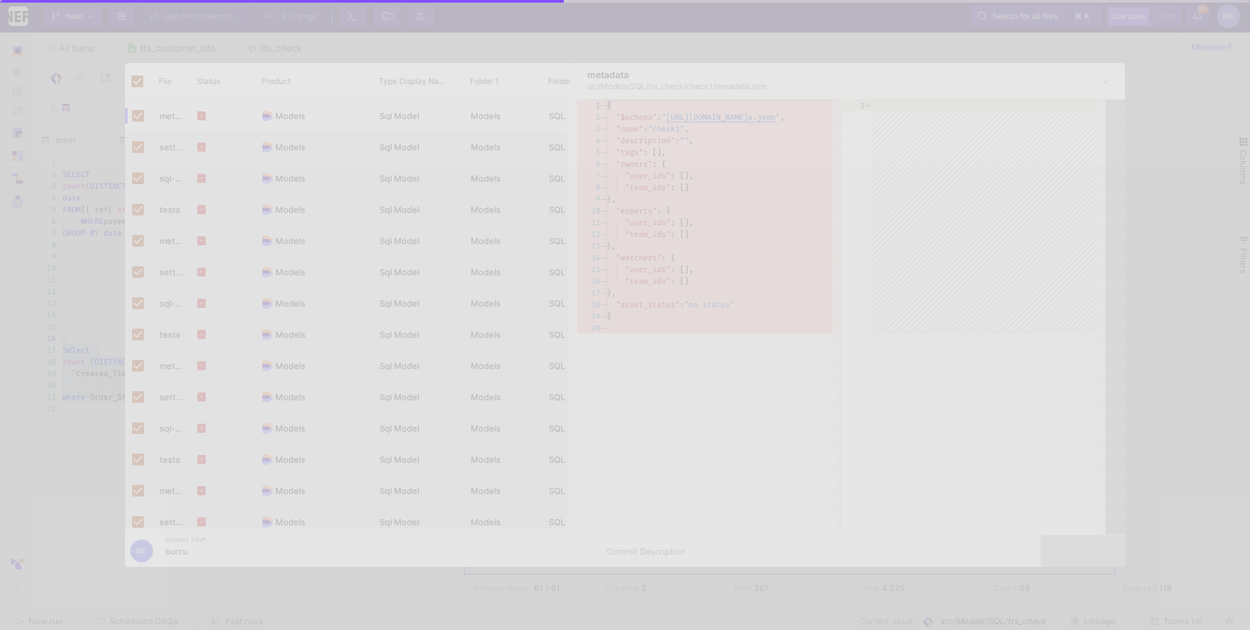
checkbox input "false"
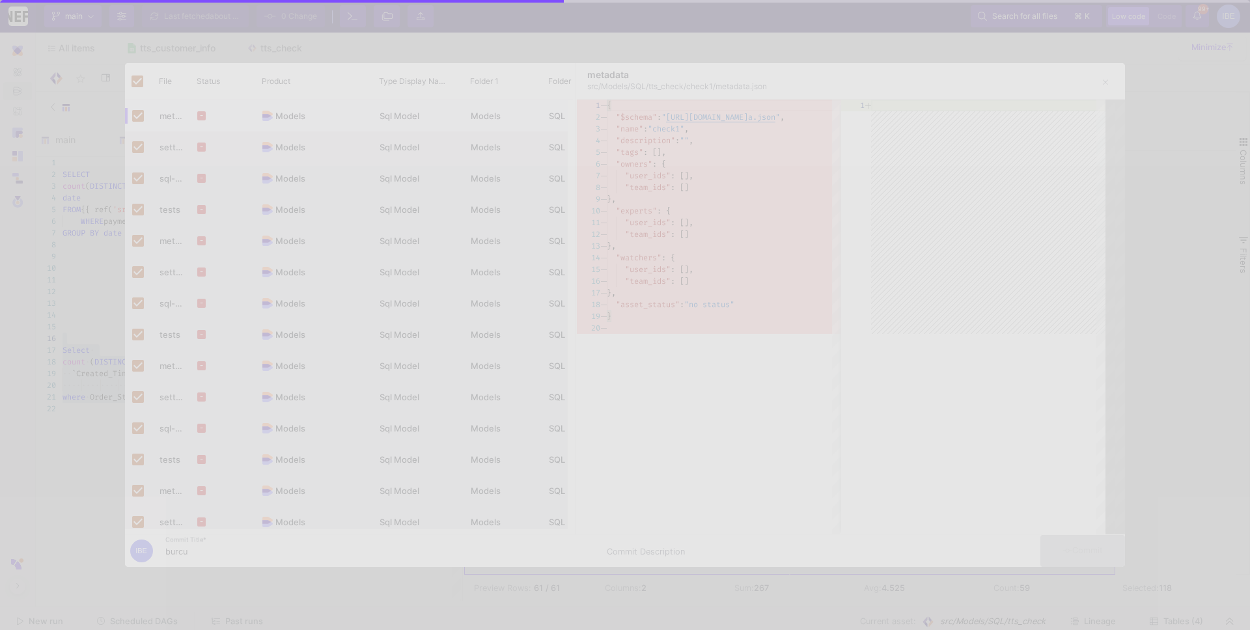
checkbox input "false"
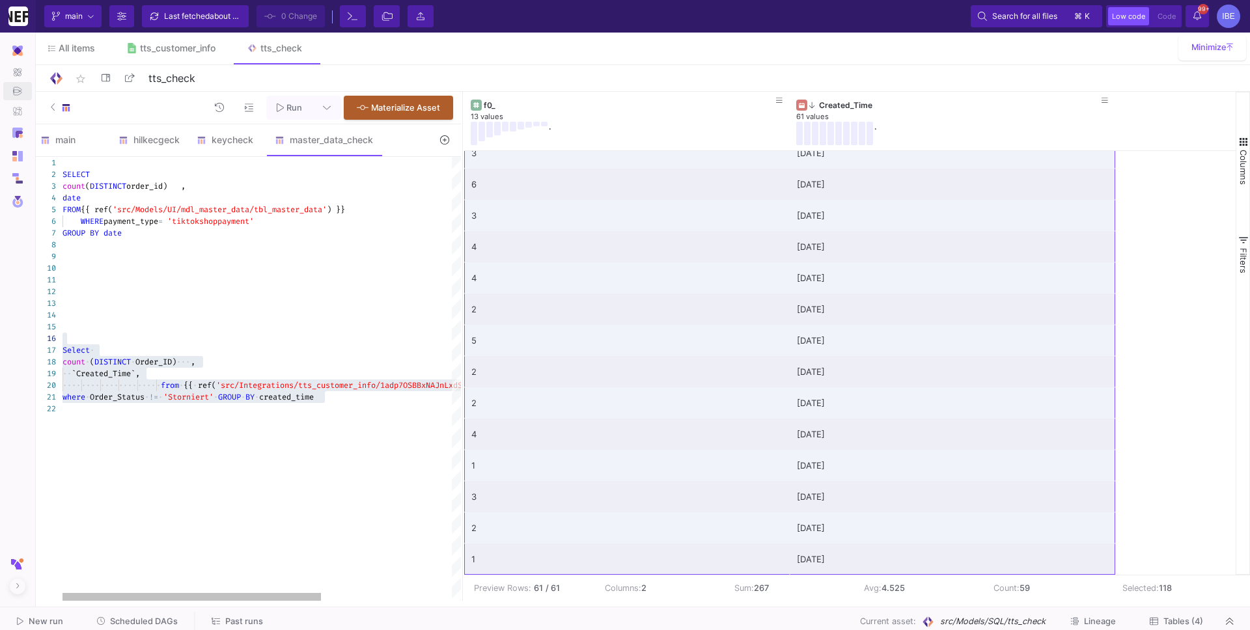
click at [226, 256] on div at bounding box center [362, 257] width 600 height 12
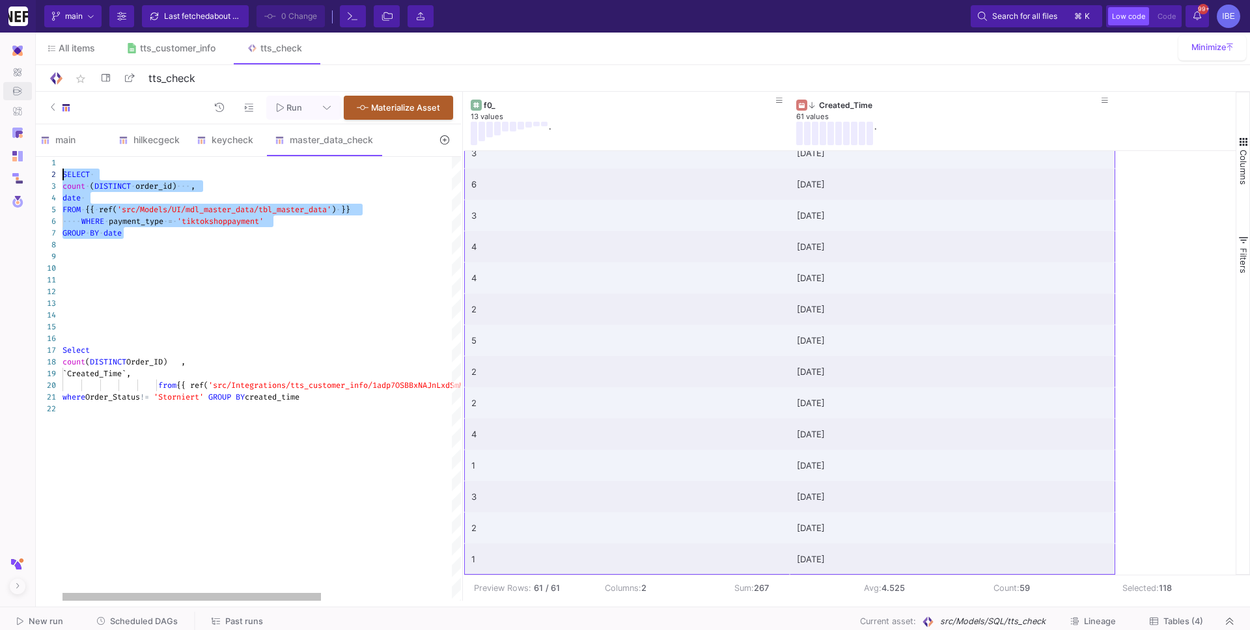
drag, startPoint x: 195, startPoint y: 238, endPoint x: 40, endPoint y: 171, distance: 168.6
click at [78, 439] on div "SELECT · count · ( DISTINCT · order_id) ··· , date · FROM · {{ · ref( 'src/Mode…" at bounding box center [362, 379] width 600 height 444
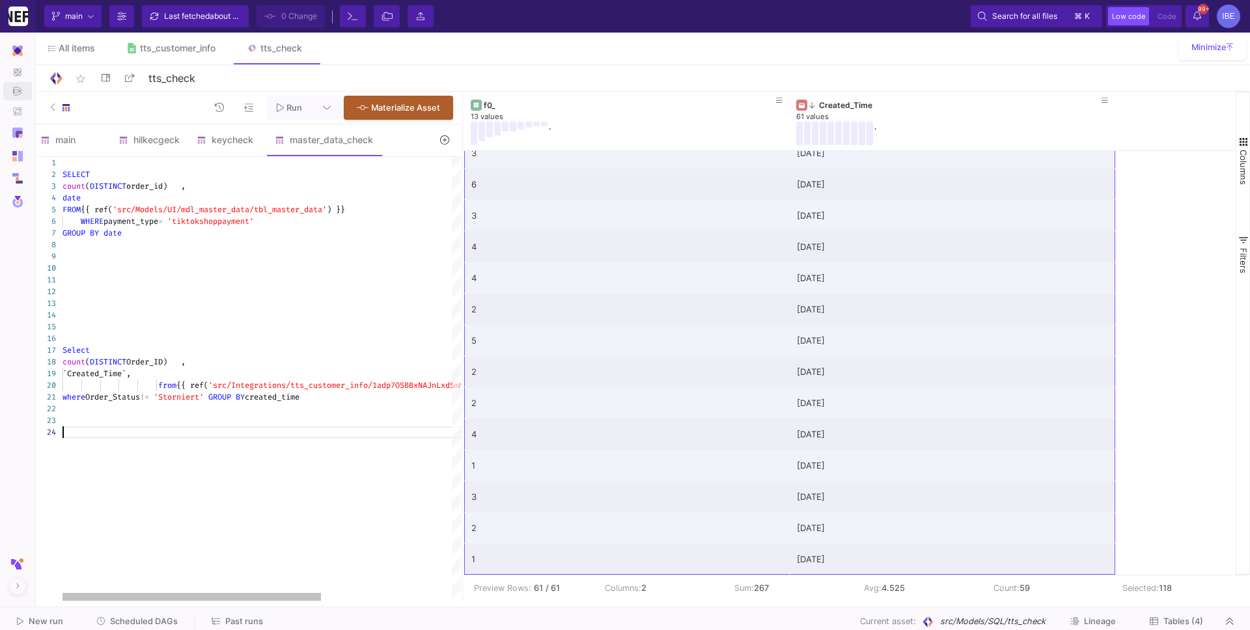
scroll to position [58, 0]
paste textarea "GROUP BY date"
click at [133, 469] on div "1 2 3 4 5 6 7 8 9 10 11 12 13 14 15 16 17 18 19 20 21 22 23 24 25 26 27 28 29 3…" at bounding box center [247, 379] width 428 height 444
click at [133, 469] on textarea "where Order_Status != 'Storniert' GROUP BY created_time SELECT count (DISTINCT …" at bounding box center [133, 468] width 1 height 12
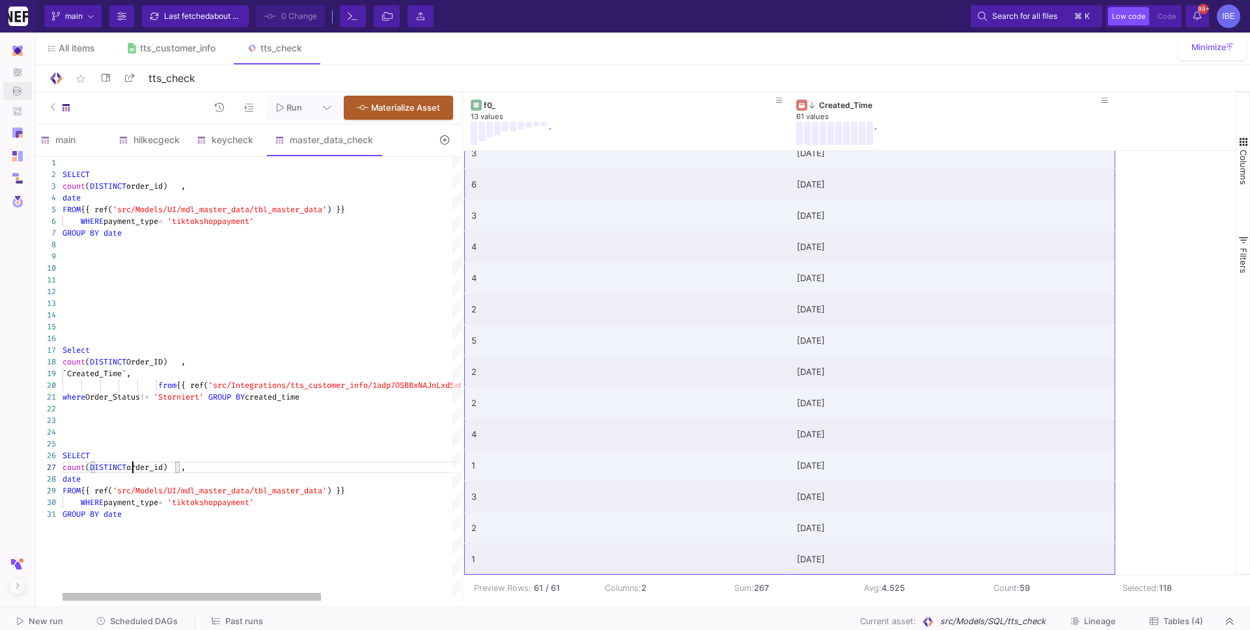
click at [133, 469] on div "1 2 3 4 5 6 7 8 9 10 11 12 13 14 15 16 17 18 19 20 21 22 23 24 25 26 27 28 29 3…" at bounding box center [247, 379] width 428 height 444
drag, startPoint x: 89, startPoint y: 480, endPoint x: 60, endPoint y: 460, distance: 35.9
click at [82, 464] on span "count" at bounding box center [73, 467] width 23 height 10
drag, startPoint x: 100, startPoint y: 480, endPoint x: 58, endPoint y: 469, distance: 43.3
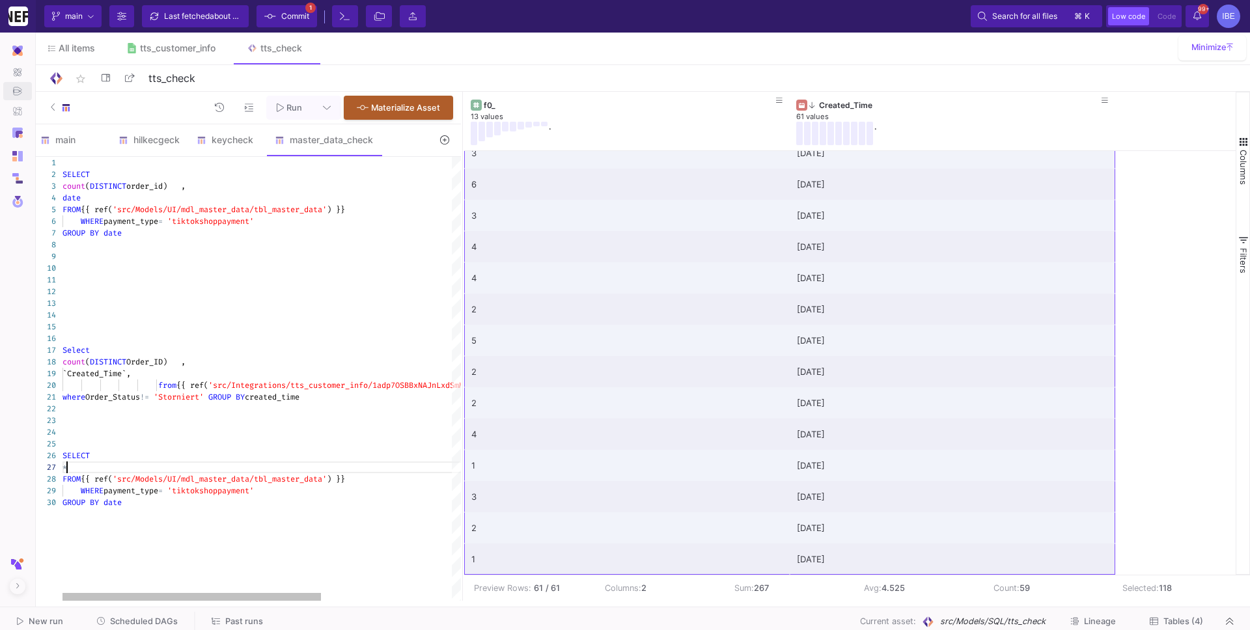
scroll to position [70, 4]
click at [167, 504] on div "GROUP BY date" at bounding box center [362, 503] width 600 height 12
drag, startPoint x: 167, startPoint y: 504, endPoint x: 40, endPoint y: 514, distance: 127.3
click at [90, 507] on div "1 2 3 4 5 6 7 8 9 10 11 12 13 14 15 16 17 18 19 20 21 22 23 24 25 26 27 28 29 3…" at bounding box center [247, 379] width 428 height 444
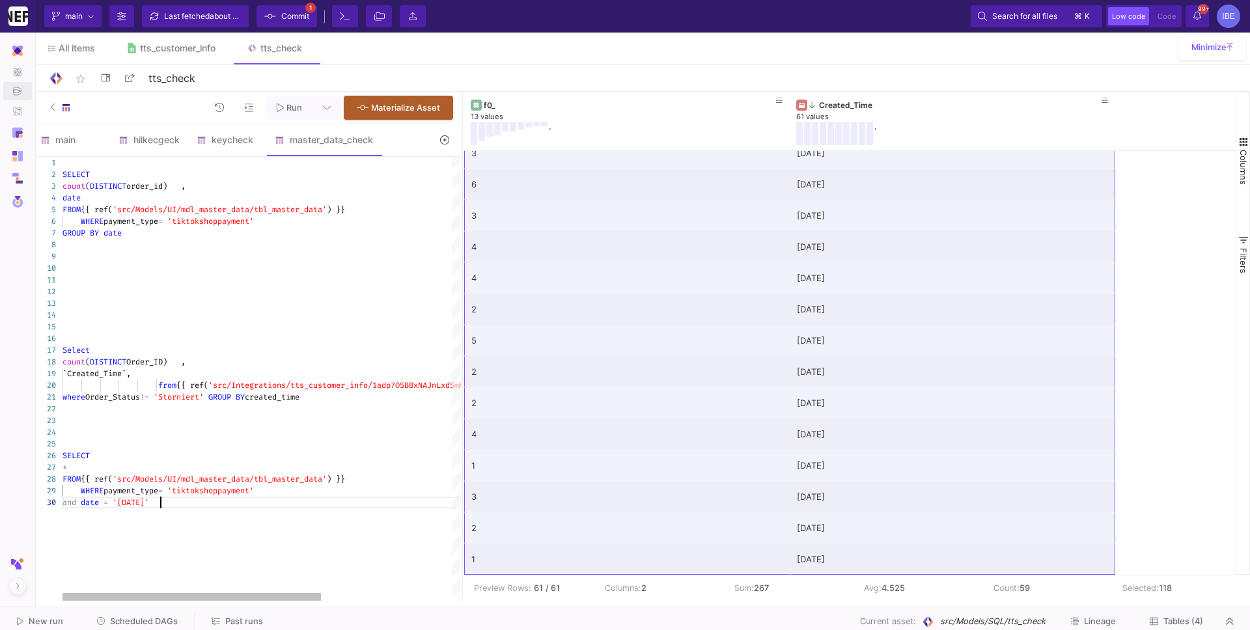
scroll to position [105, 103]
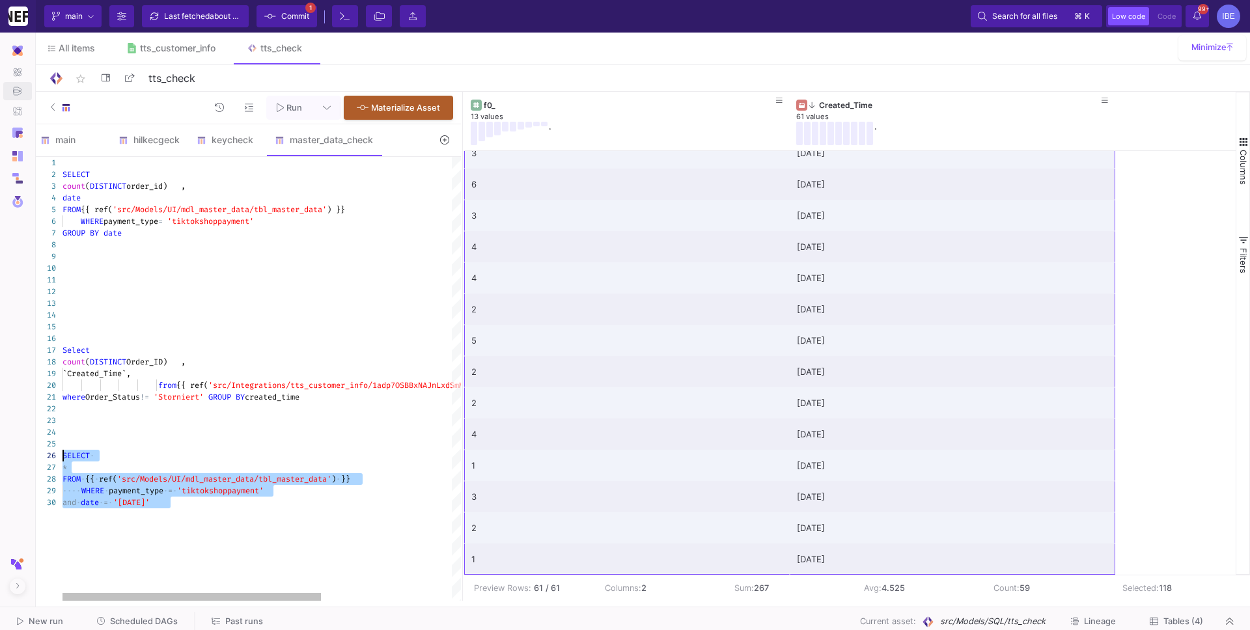
drag, startPoint x: 186, startPoint y: 503, endPoint x: 49, endPoint y: 454, distance: 144.9
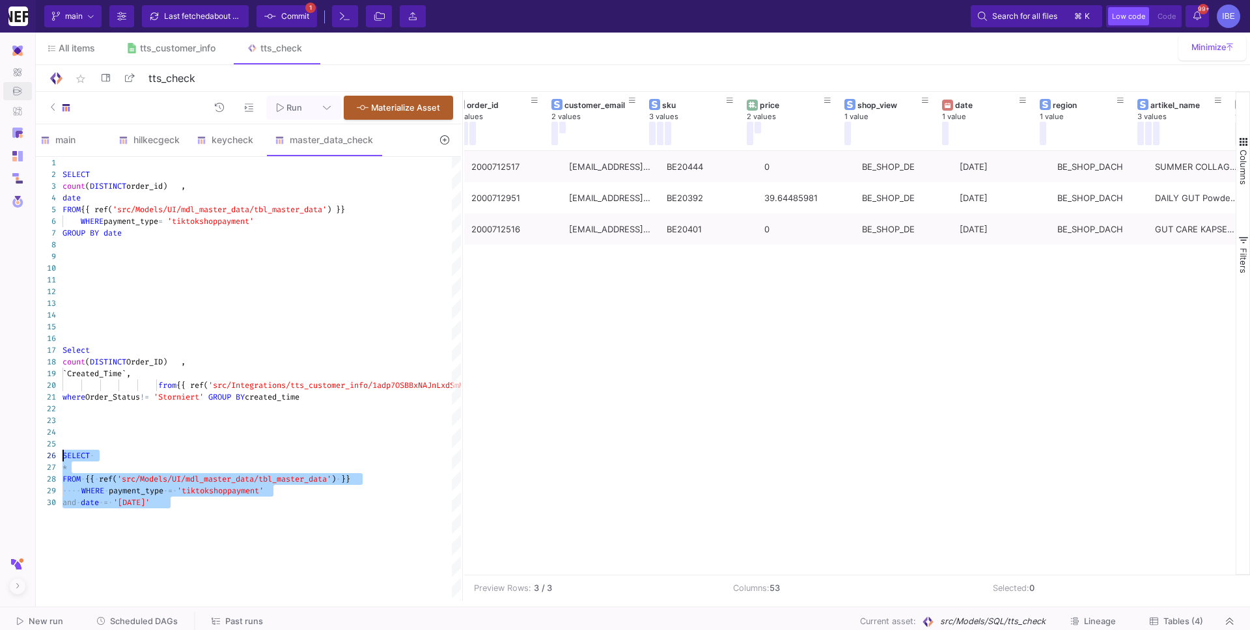
scroll to position [0, 37]
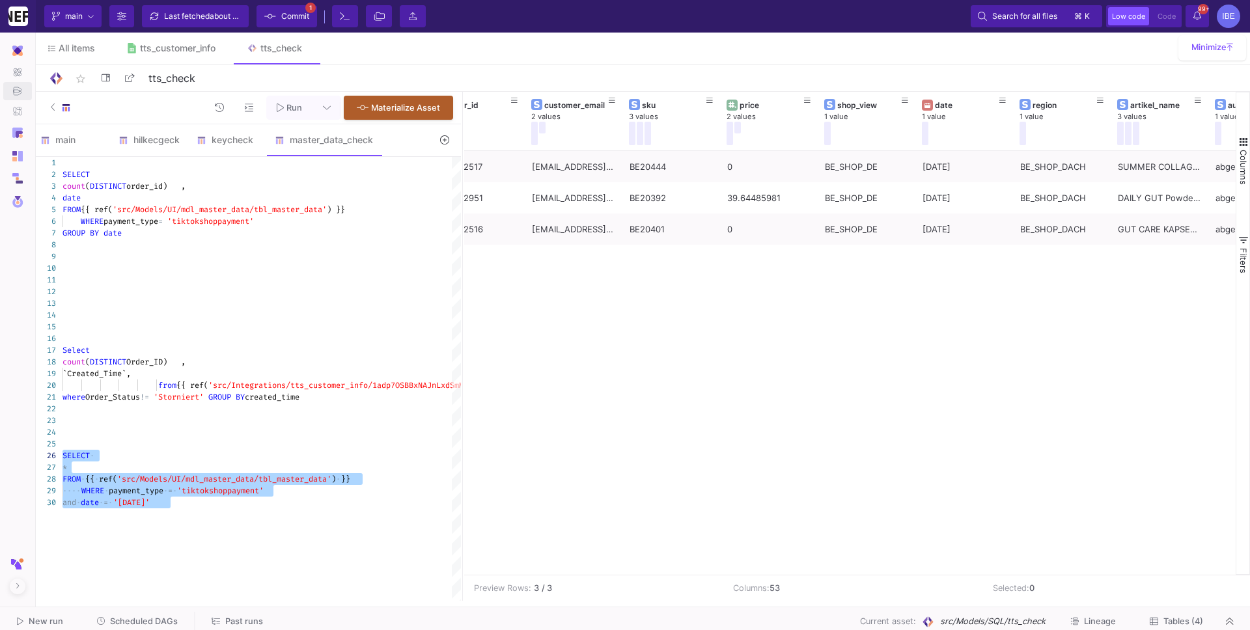
type textarea "where Order_Status != 'Storniert' GROUP BY created_time SELECT * FROM {{ ref('s…"
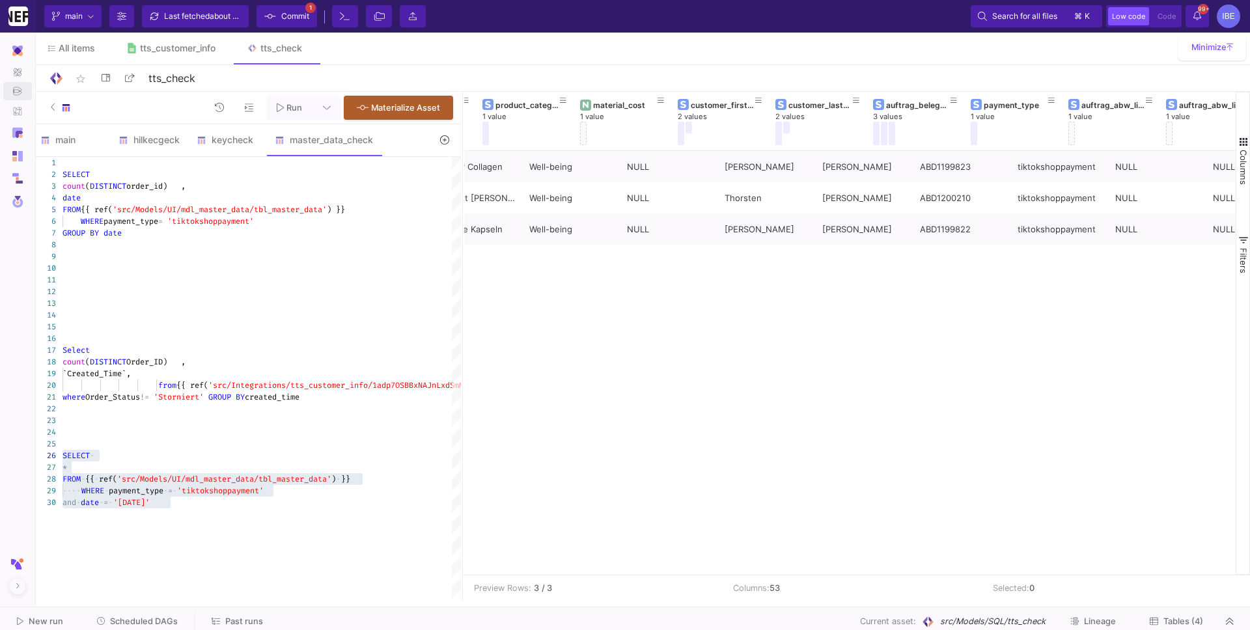
scroll to position [0, 1453]
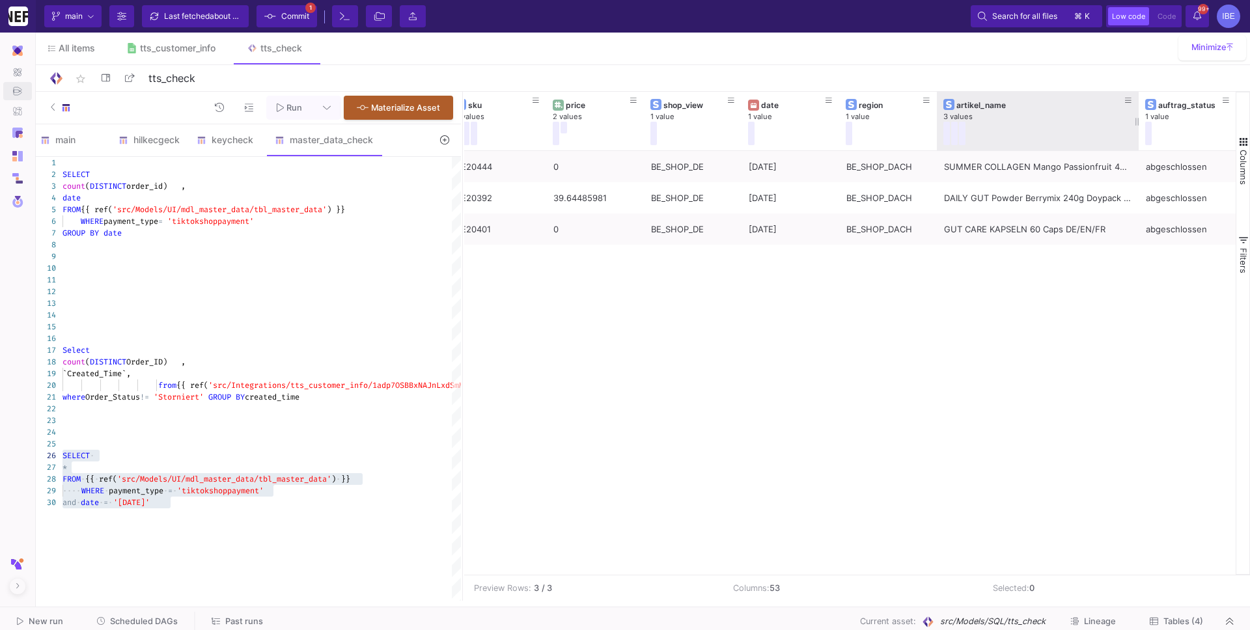
drag, startPoint x: 1032, startPoint y: 121, endPoint x: 1136, endPoint y: 123, distance: 103.5
click at [956, 123] on div at bounding box center [1138, 121] width 5 height 59
drag, startPoint x: 1136, startPoint y: 123, endPoint x: 1157, endPoint y: 123, distance: 21.5
click at [956, 123] on div at bounding box center [1161, 121] width 5 height 59
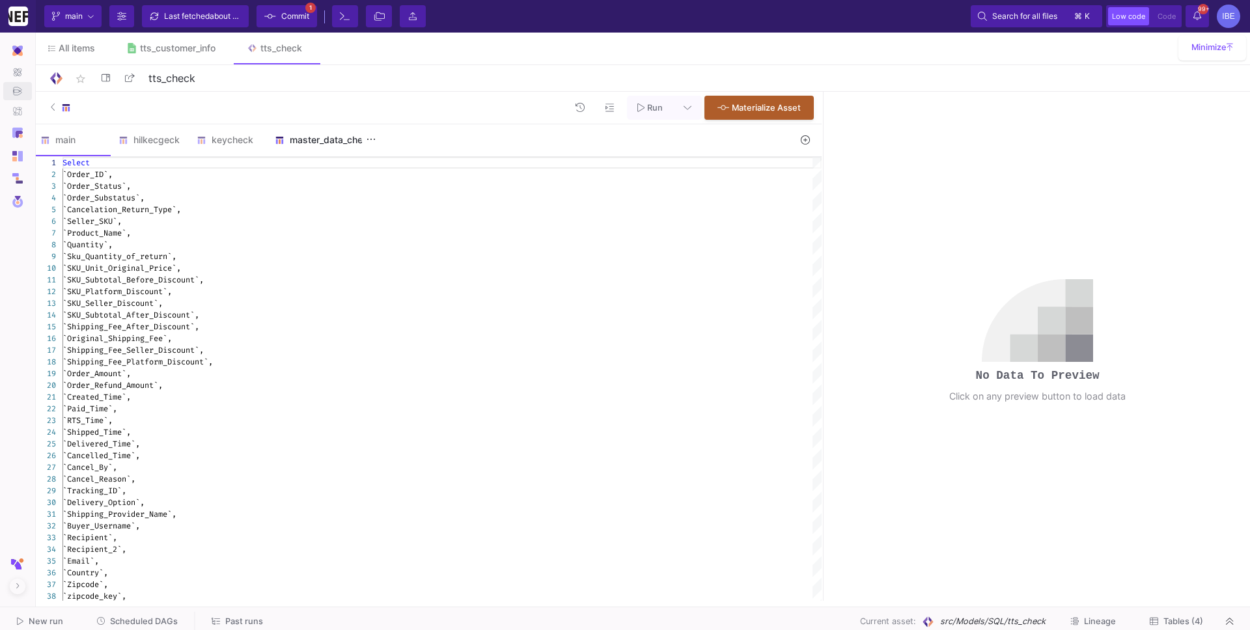
click at [325, 146] on div "master_data_check" at bounding box center [324, 139] width 114 height 31
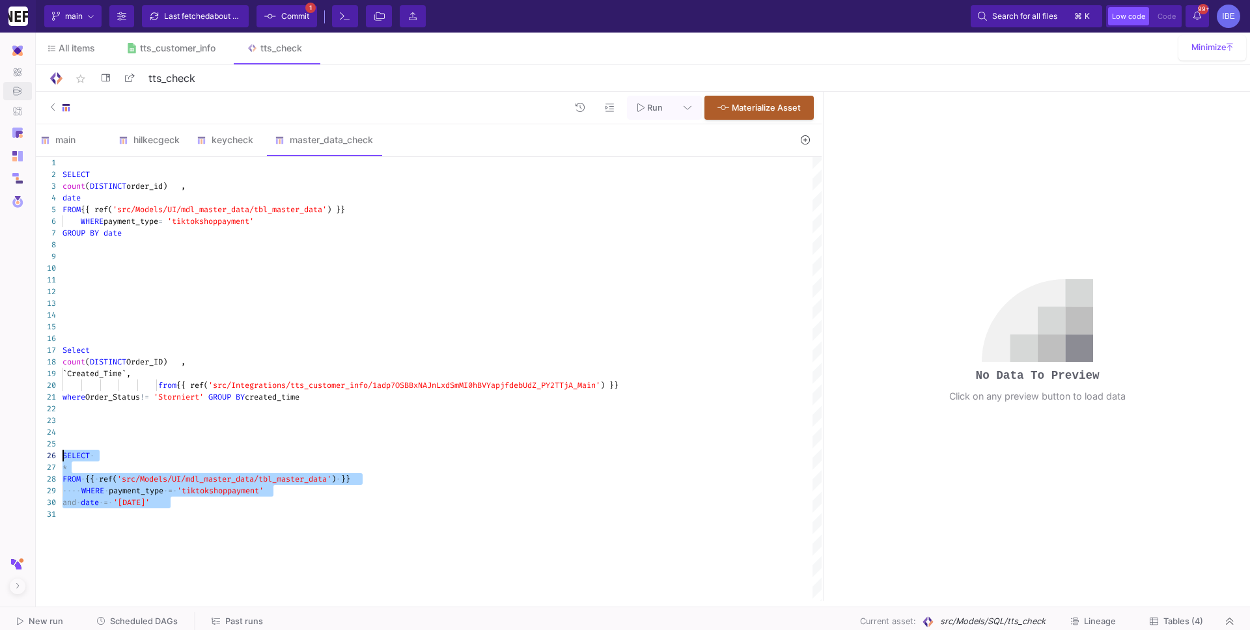
drag, startPoint x: 189, startPoint y: 504, endPoint x: 29, endPoint y: 443, distance: 172.0
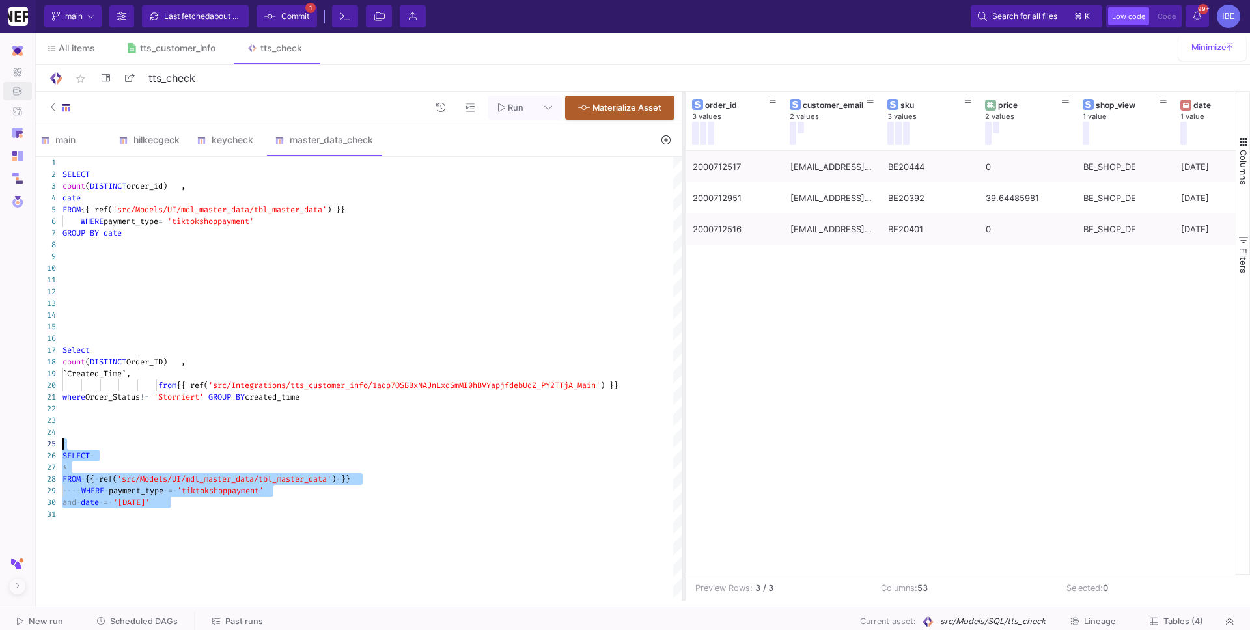
drag, startPoint x: 823, startPoint y: 242, endPoint x: 681, endPoint y: 236, distance: 142.7
click at [682, 236] on div at bounding box center [683, 346] width 3 height 509
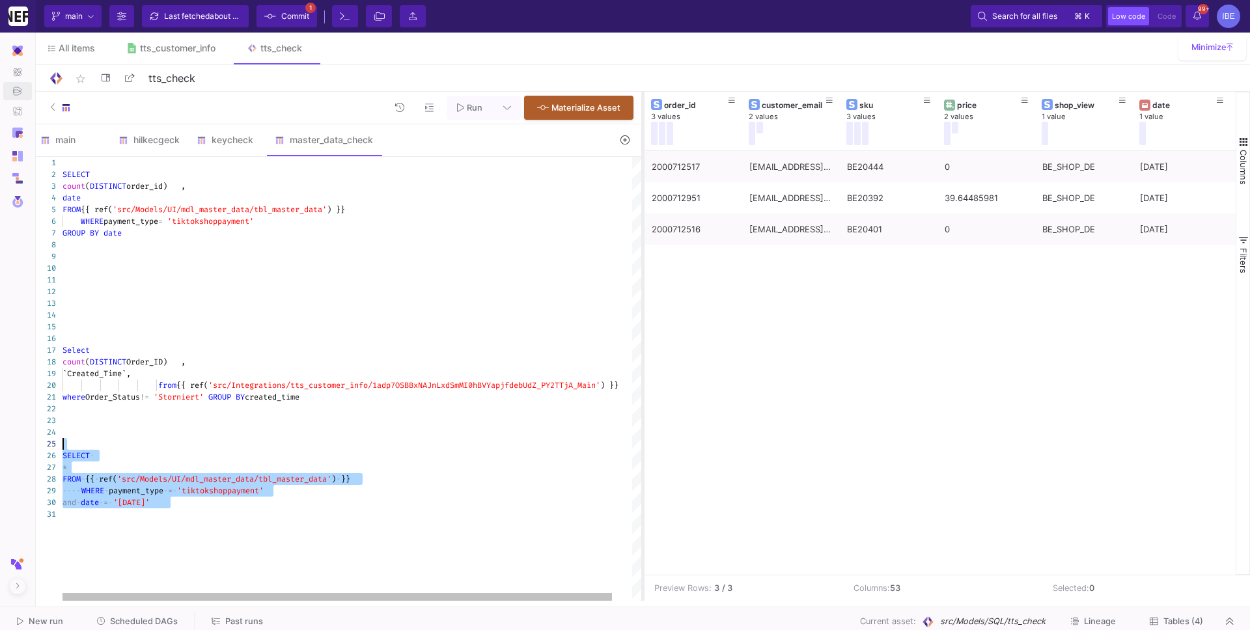
drag, startPoint x: 681, startPoint y: 292, endPoint x: 643, endPoint y: 284, distance: 39.2
click at [643, 284] on div at bounding box center [642, 346] width 3 height 509
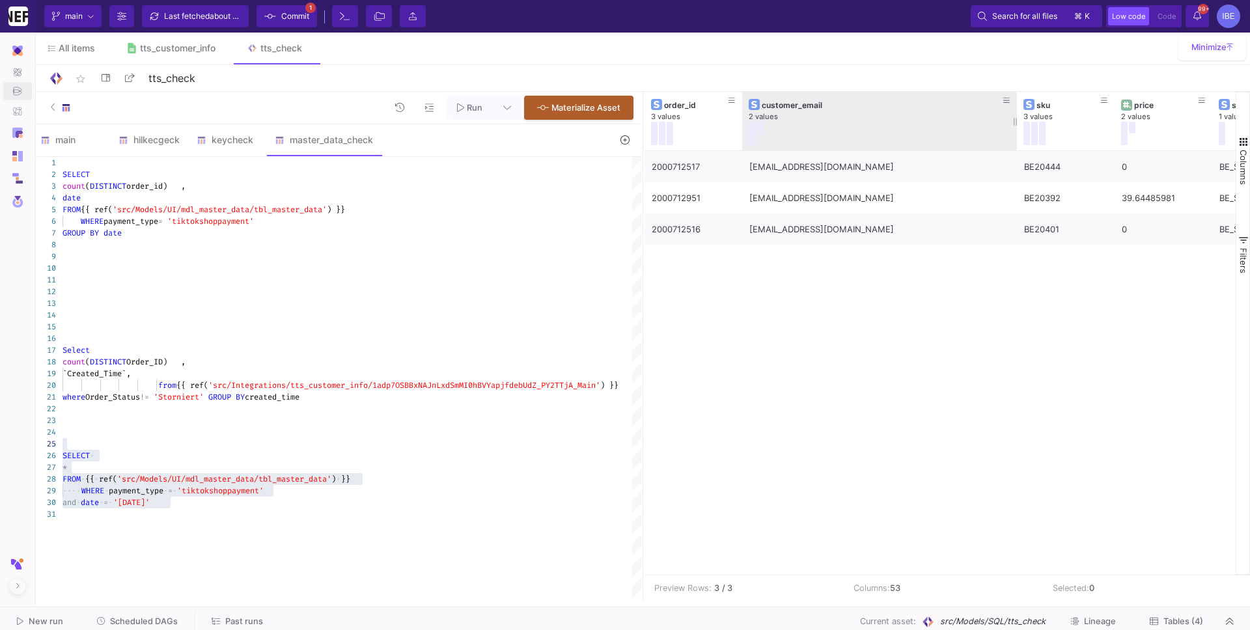
drag, startPoint x: 838, startPoint y: 115, endPoint x: 1016, endPoint y: 141, distance: 179.1
click at [956, 141] on div at bounding box center [1016, 121] width 5 height 59
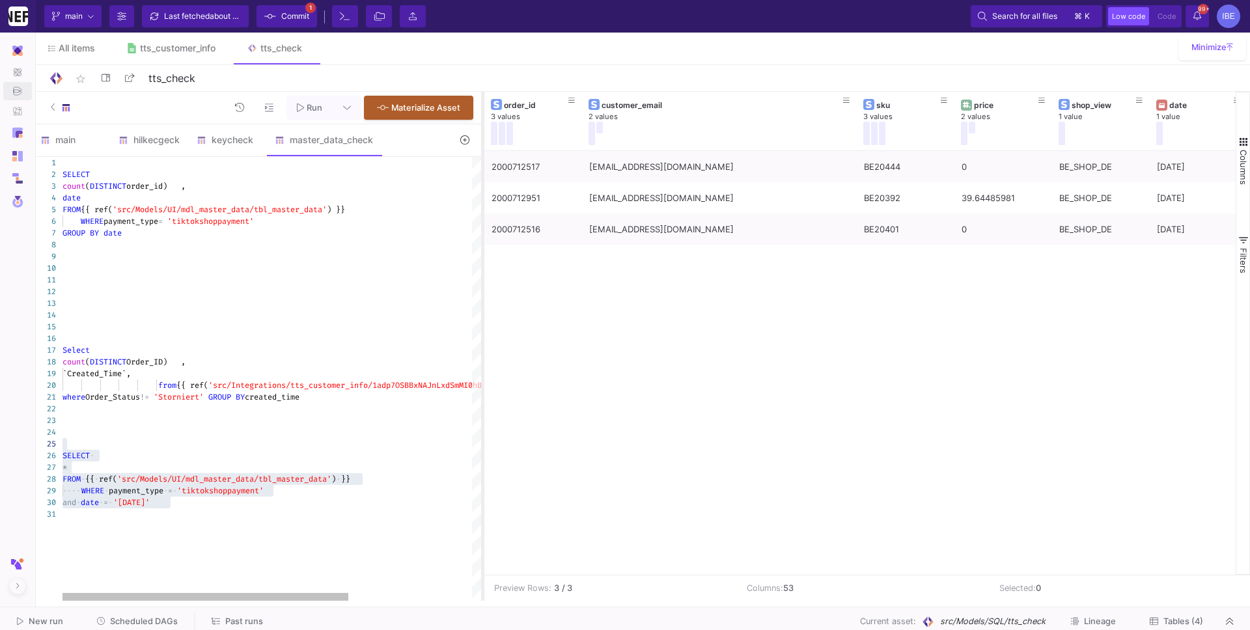
drag, startPoint x: 642, startPoint y: 325, endPoint x: 482, endPoint y: 339, distance: 160.7
click at [482, 339] on div at bounding box center [482, 346] width 3 height 509
paste textarea "[PERSON_NAME] hat nicht gezahl"
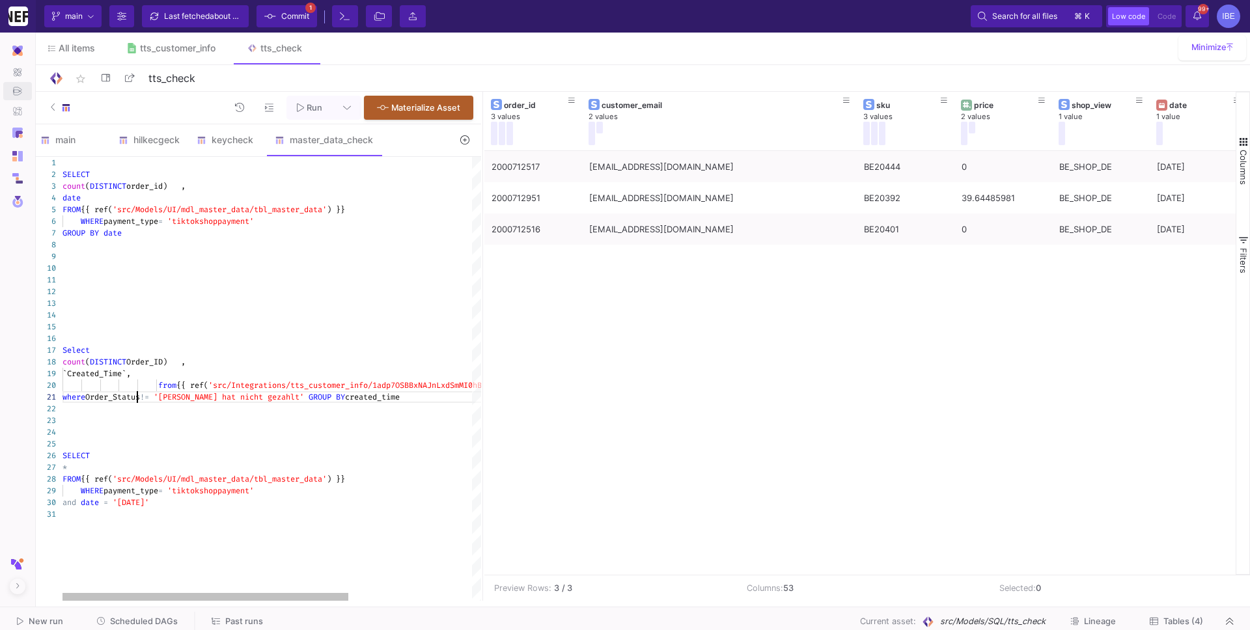
click at [138, 398] on span "Order_Status" at bounding box center [112, 397] width 55 height 10
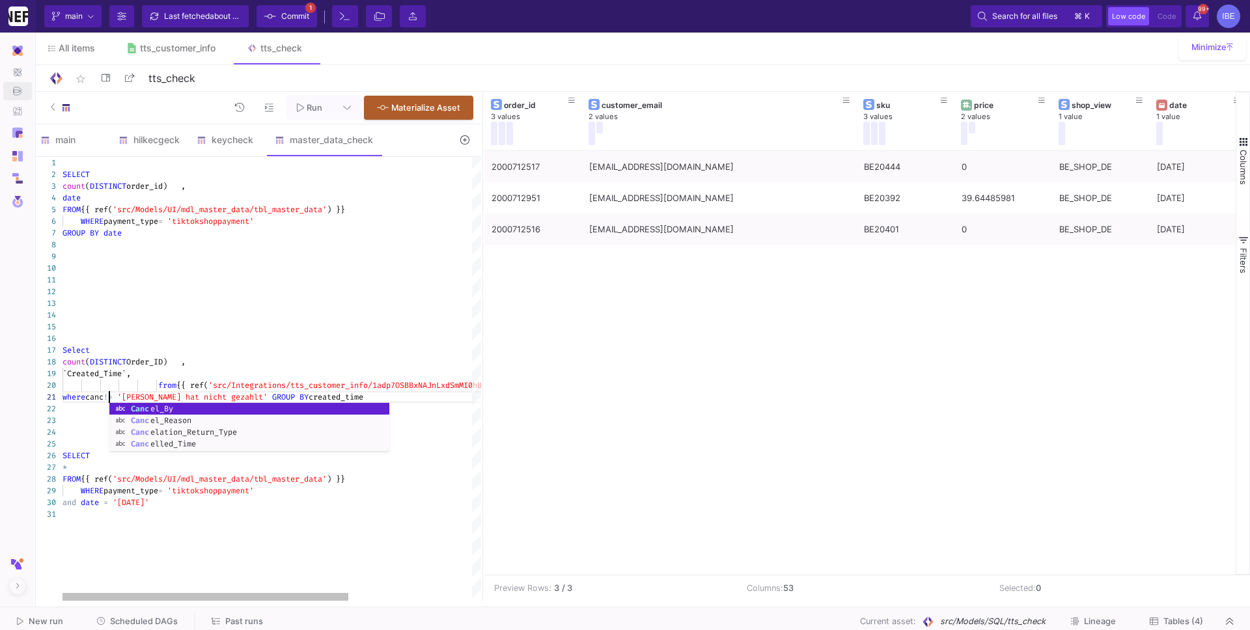
scroll to position [0, 51]
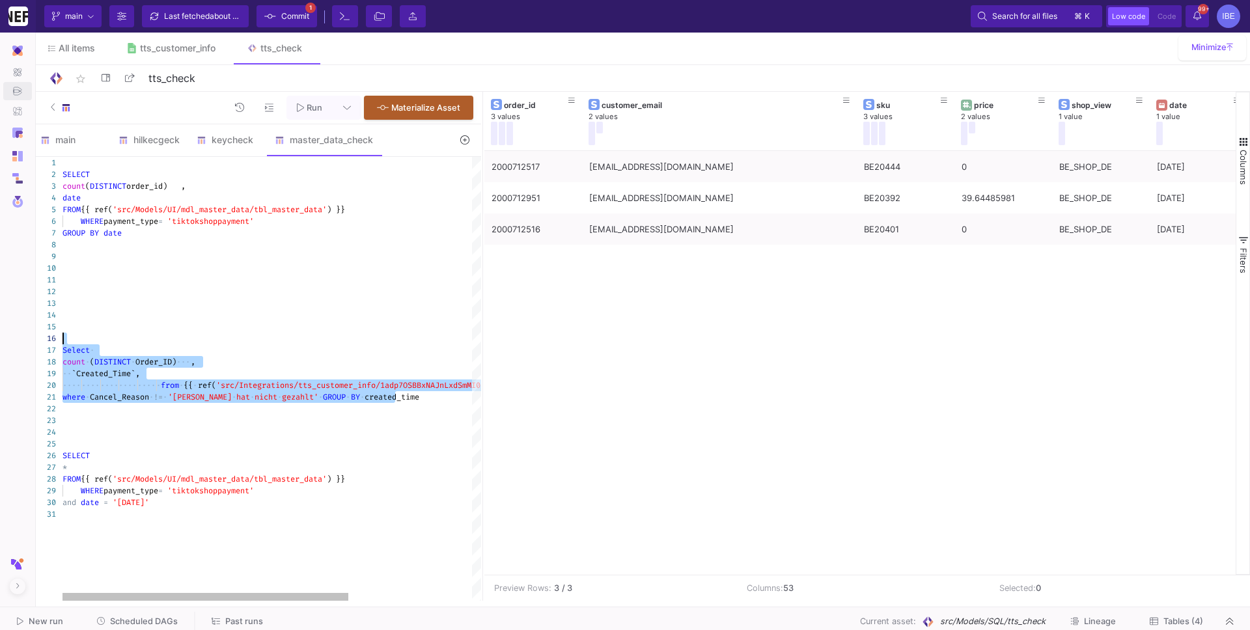
drag, startPoint x: 415, startPoint y: 394, endPoint x: 61, endPoint y: 338, distance: 359.3
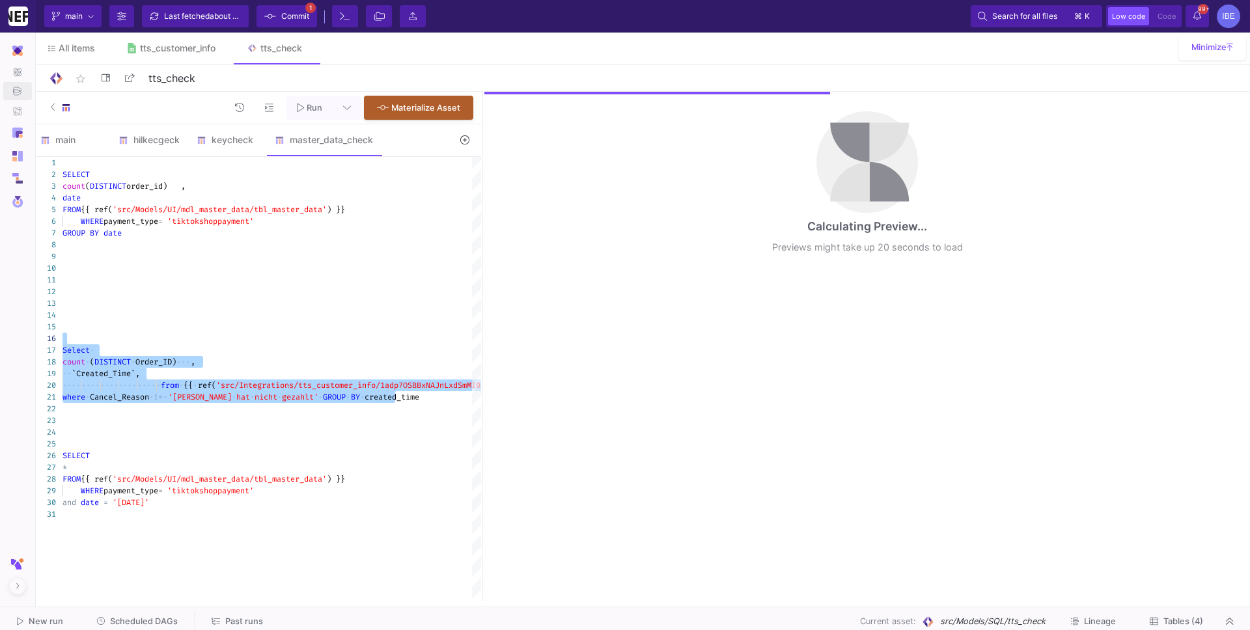
type textarea "Select count (DISTINCT Order_ID) , `Created_Time`, from {{ ref('src/Integration…"
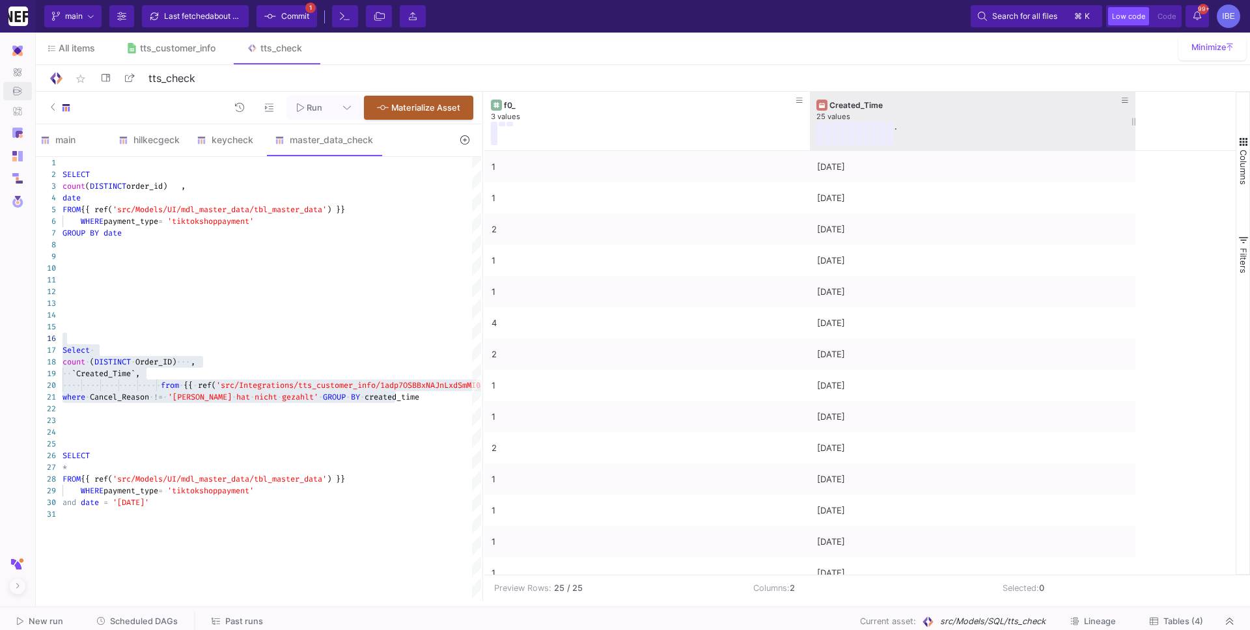
click at [924, 120] on div "25 values" at bounding box center [972, 117] width 312 height 10
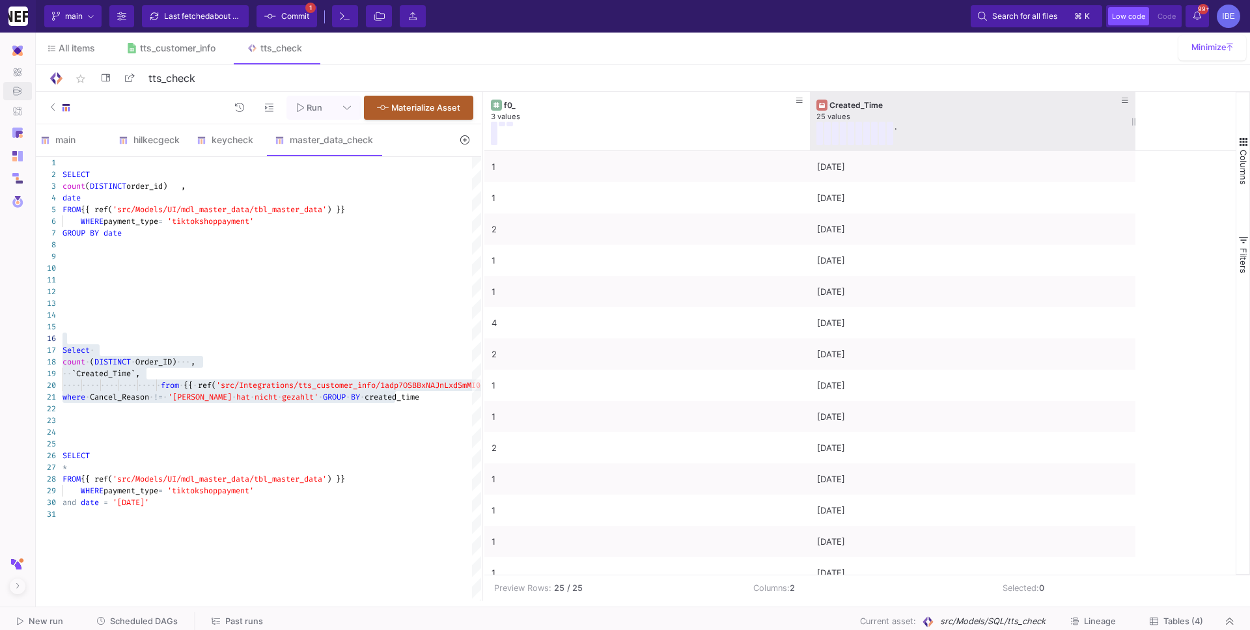
click at [924, 120] on div "25 values" at bounding box center [972, 117] width 312 height 10
click at [927, 137] on div "." at bounding box center [962, 133] width 293 height 23
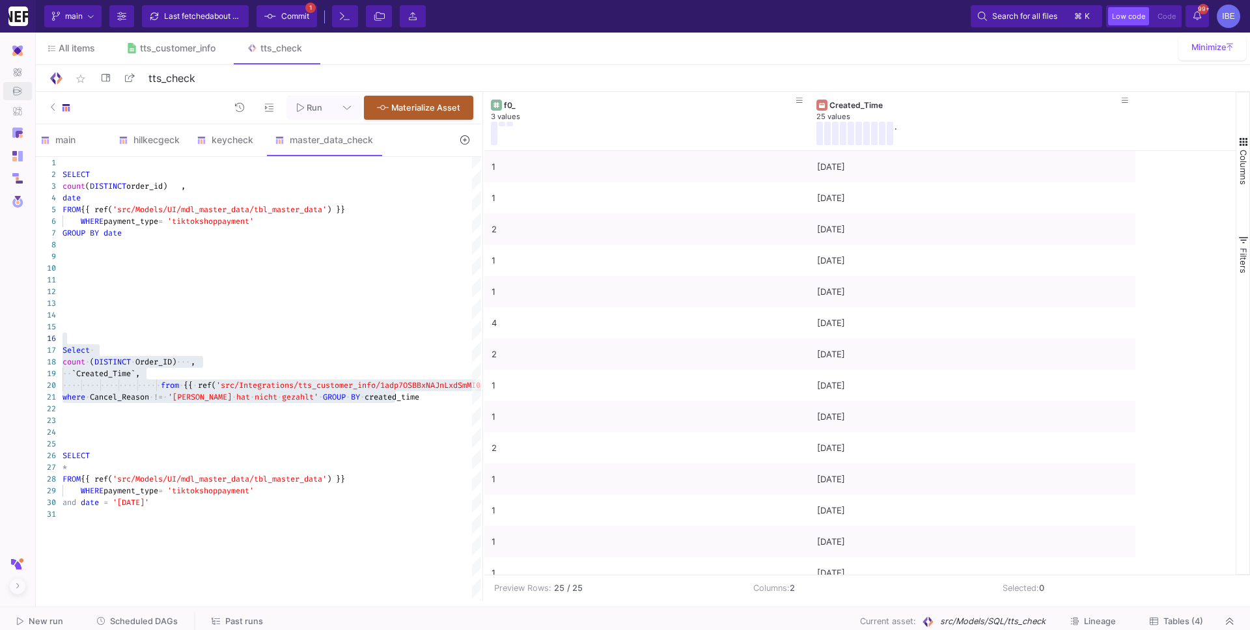
click at [908, 81] on div "star_border tts_check 9/90" at bounding box center [641, 78] width 1186 height 20
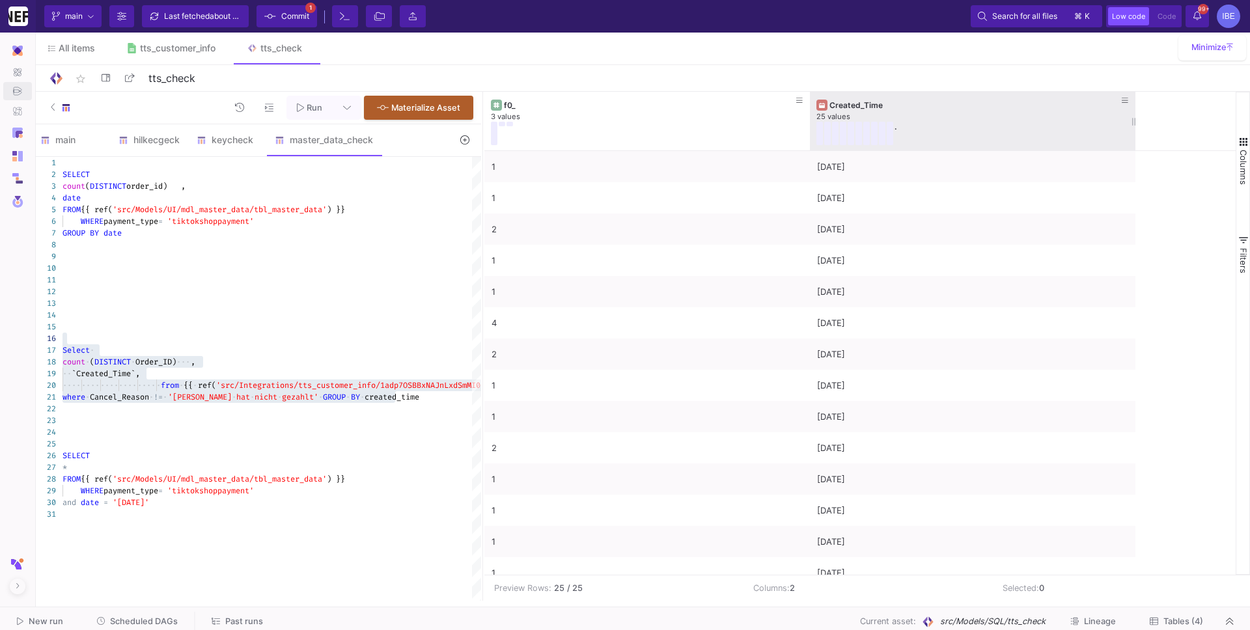
click at [920, 105] on div "Created_Time" at bounding box center [975, 105] width 292 height 10
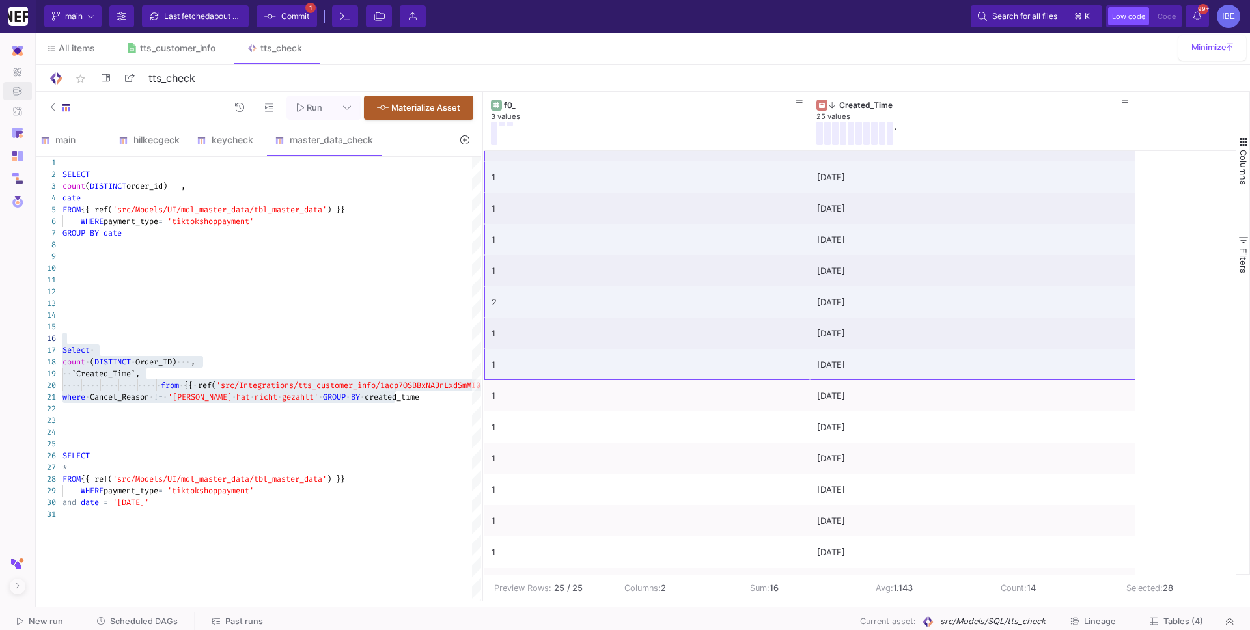
scroll to position [208, 0]
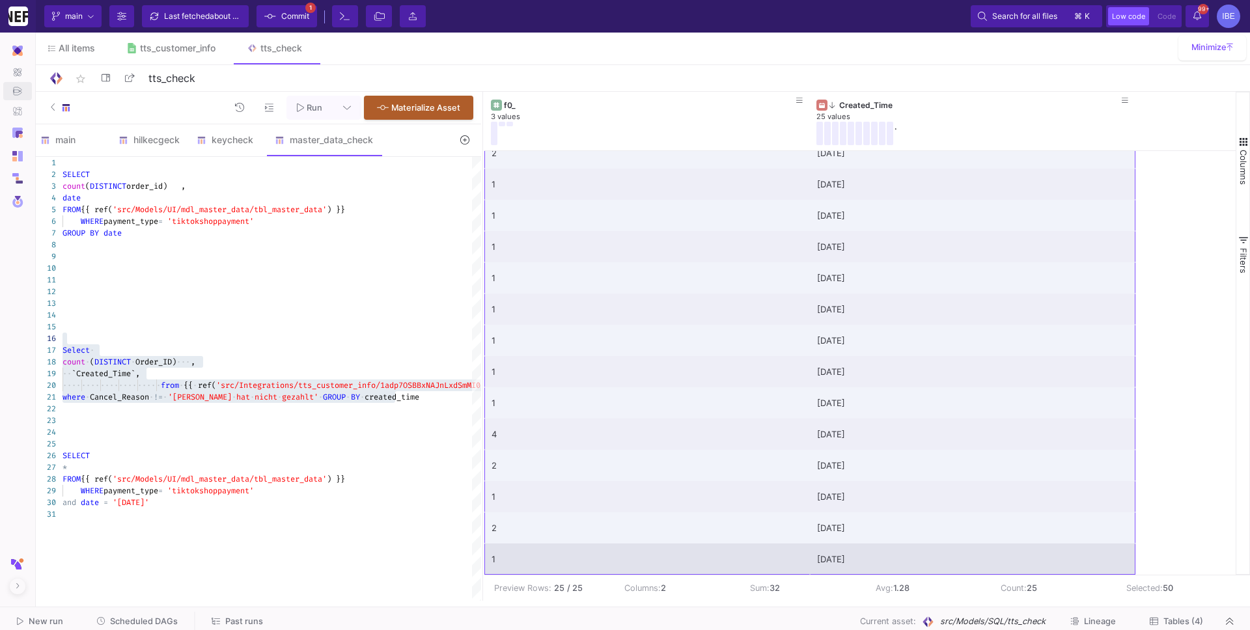
drag, startPoint x: 659, startPoint y: 173, endPoint x: 868, endPoint y: 572, distance: 450.2
click at [868, 541] on div "1 [DATE] 1 [DATE] 2 [DATE] 1 [DATE] 1 [DATE] 4 [DATE] 2 [DATE] 1 [DATE] 2 [DATE…" at bounding box center [809, 184] width 651 height 781
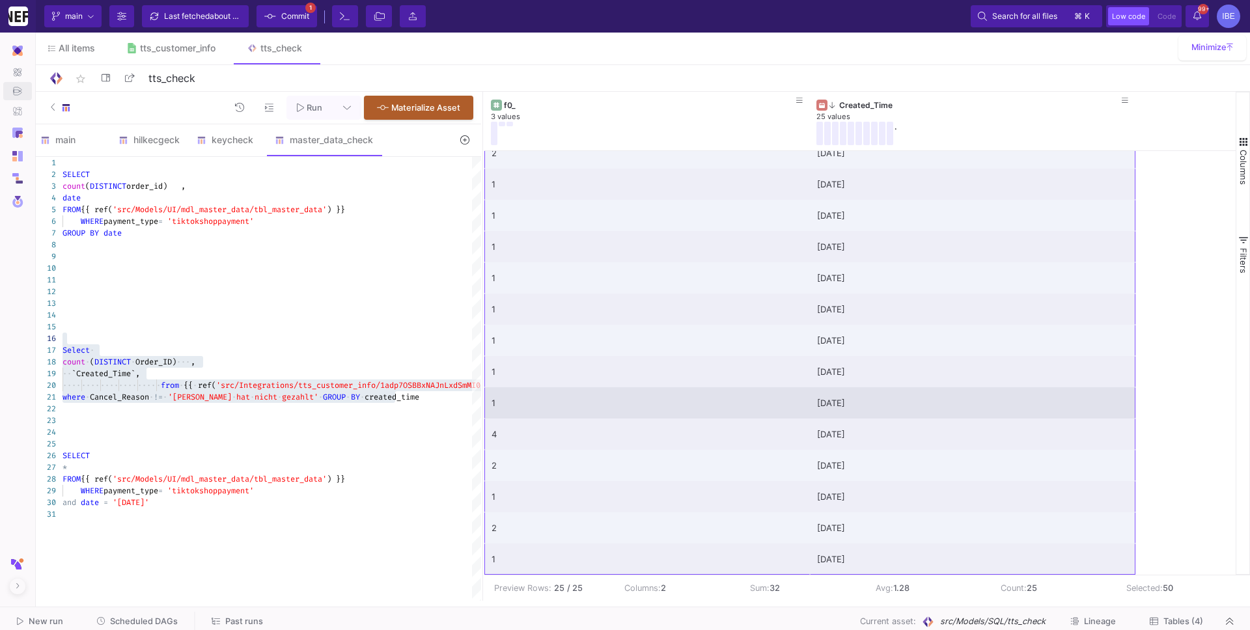
scroll to position [0, 0]
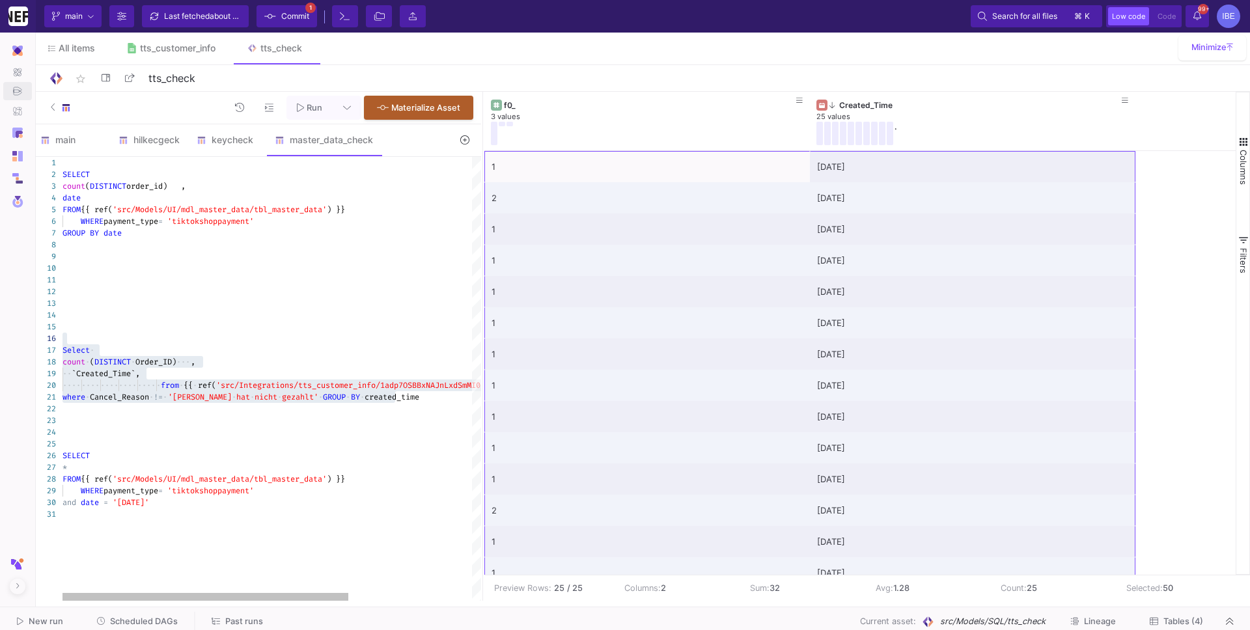
click at [165, 400] on span "·" at bounding box center [165, 397] width 5 height 12
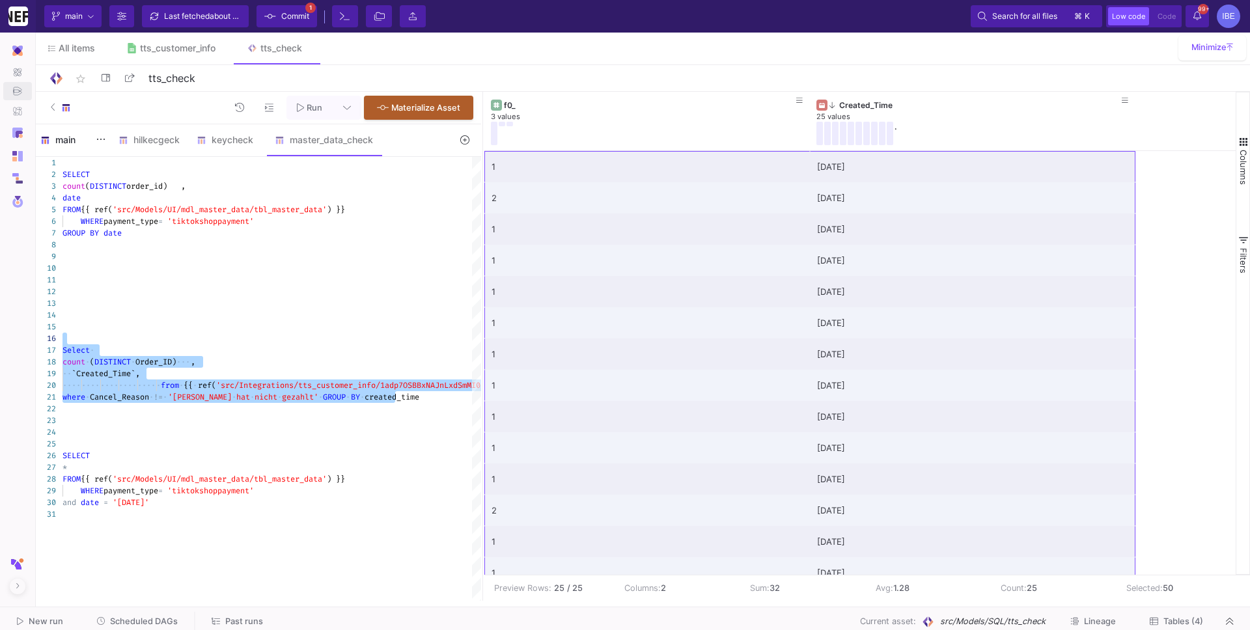
click at [66, 137] on div "main" at bounding box center [71, 140] width 62 height 10
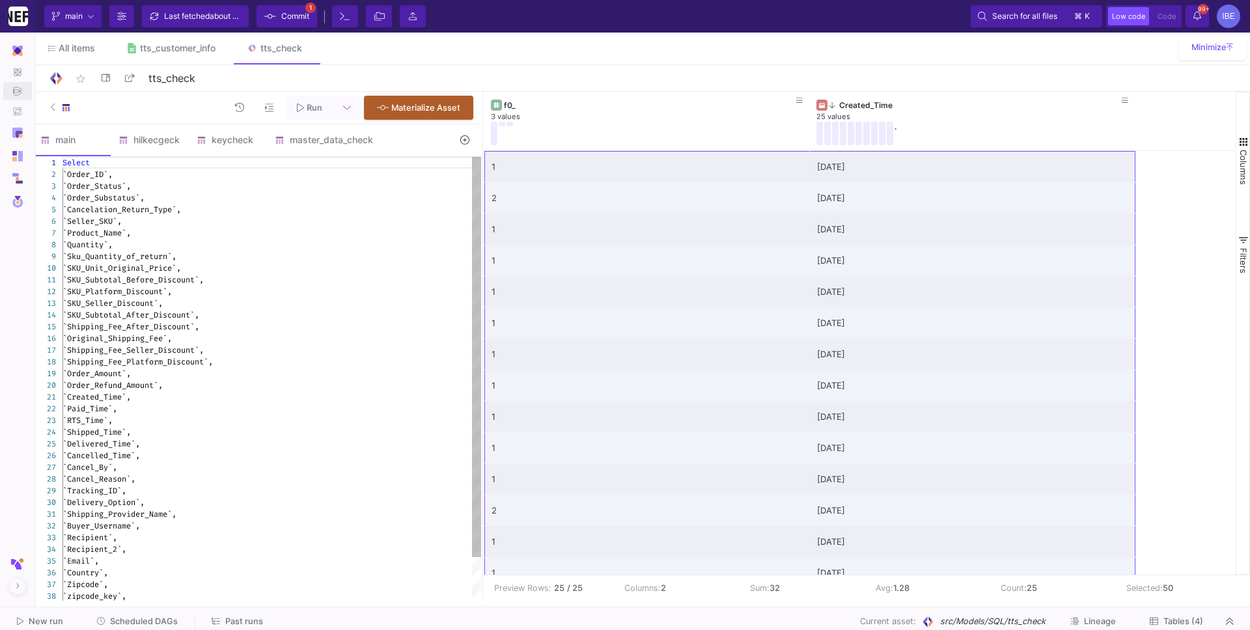
type textarea "`Created_Time`, `Paid_Time`, `RTS_Time`, `Shipped_Time`, `Delivered_Time`, `Can…"
click at [111, 481] on span "`Cancel_Reason`," at bounding box center [98, 479] width 73 height 10
click at [324, 145] on div "master_data_check" at bounding box center [324, 140] width 98 height 10
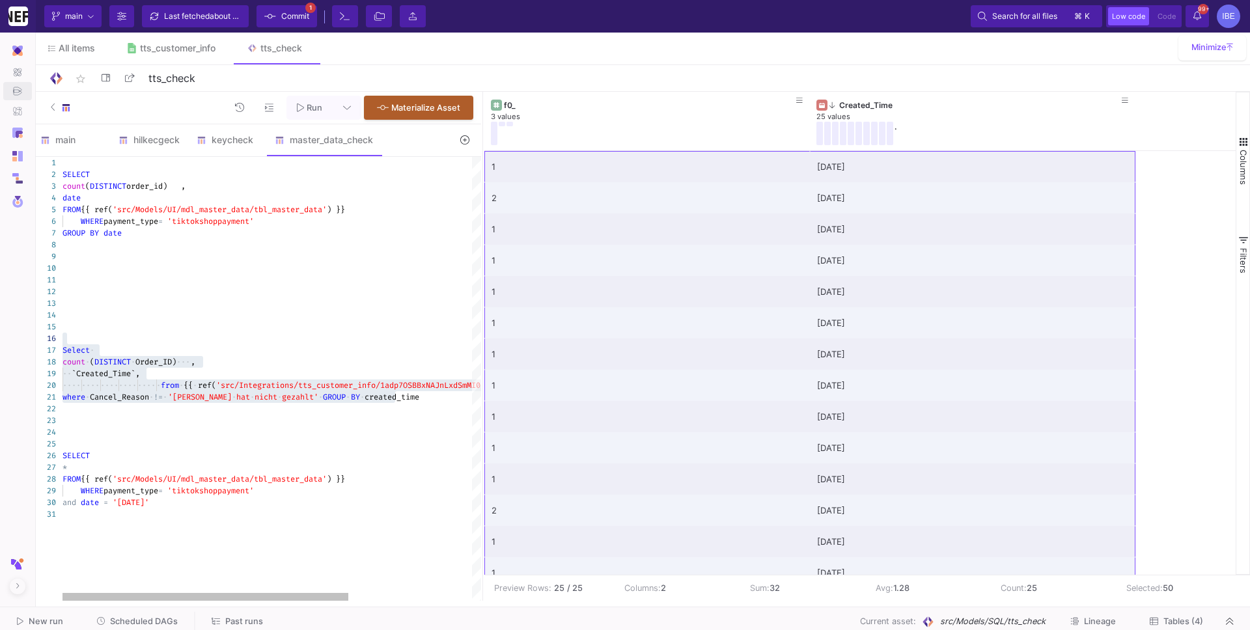
click at [140, 395] on span "Cancel_Reason" at bounding box center [119, 397] width 59 height 10
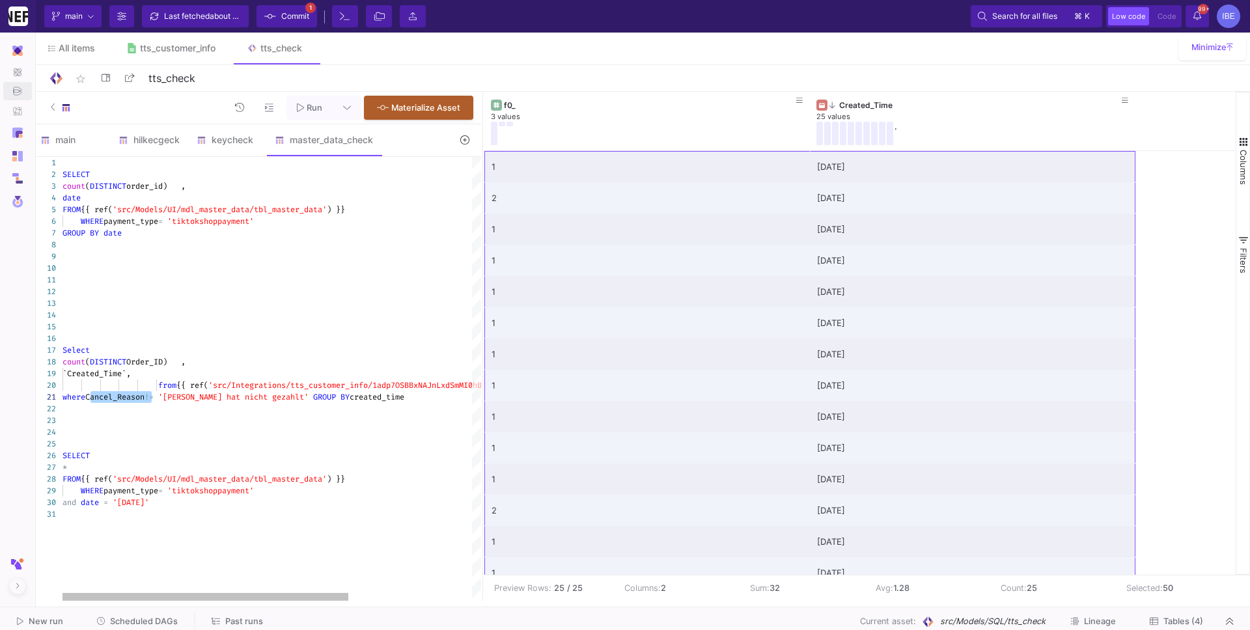
paste textarea "Editor content;Press Alt+F1 for Accessibility Options."
click at [156, 400] on div "1 2 3 4 5 6 7 8 9 10 11 12 13 14 15 16 17 18 19 20 21 22 23 24 25 26 27 28 29 3…" at bounding box center [257, 379] width 449 height 444
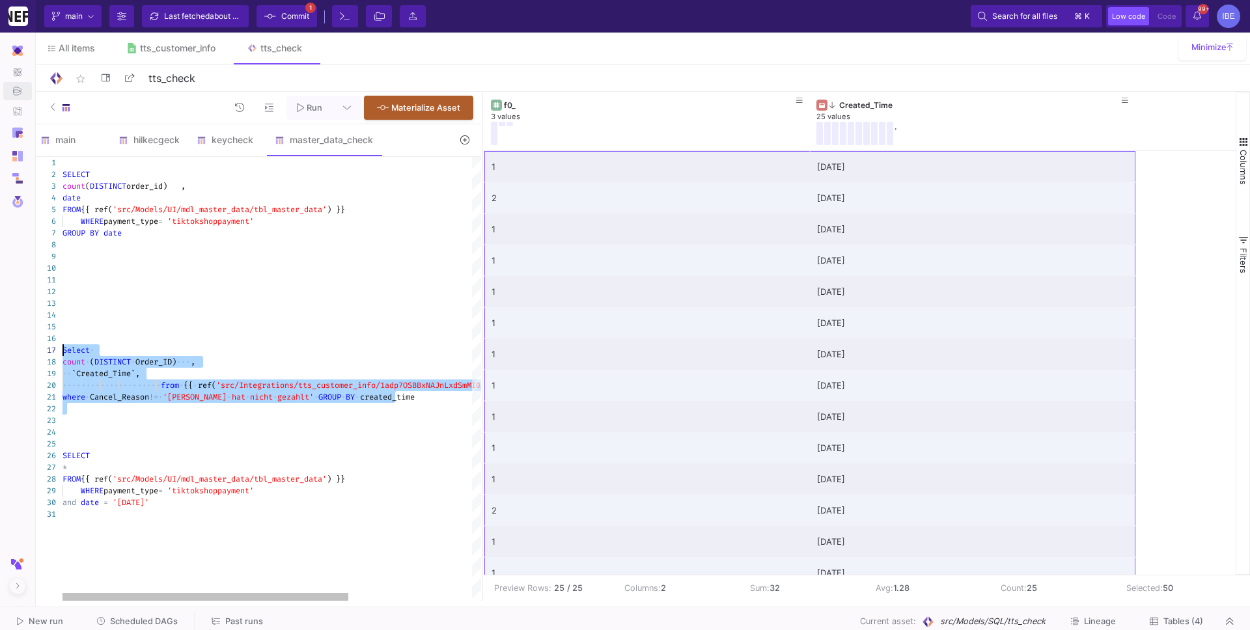
drag, startPoint x: 95, startPoint y: 425, endPoint x: 40, endPoint y: 350, distance: 92.7
click at [40, 350] on div "1 2 3 4 5 6 7 8 9 10 11 12 13 14 15 16 17 18 19 20 21 22 23 24 25 26 27 28 29 3…" at bounding box center [257, 379] width 449 height 444
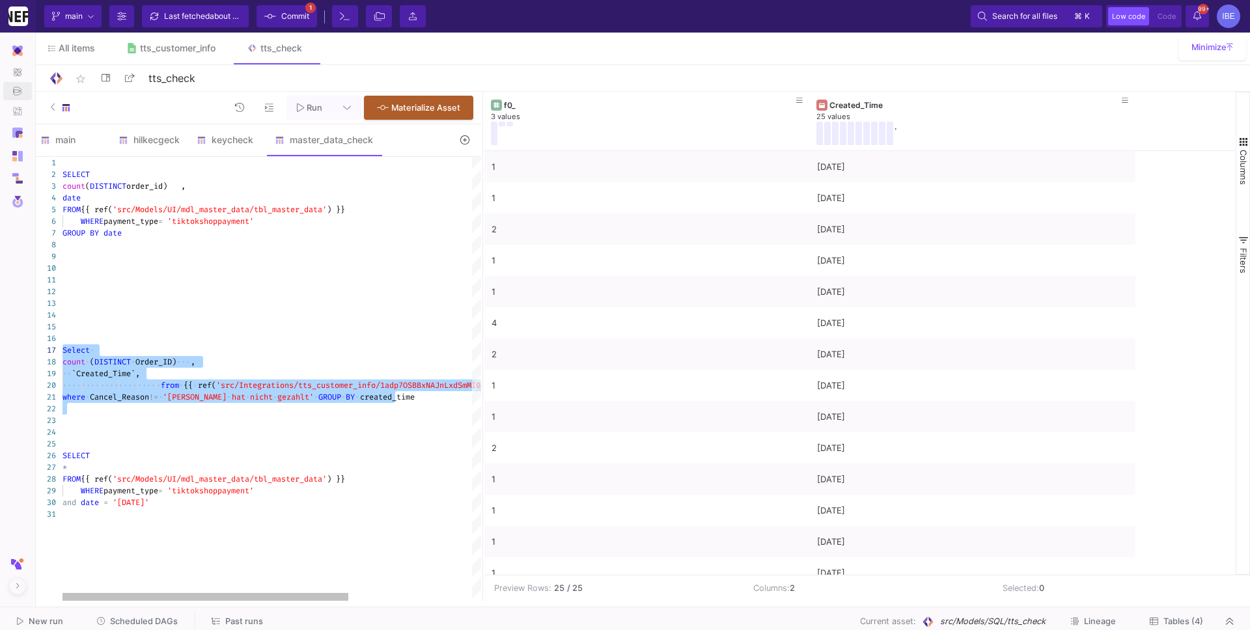
click at [151, 396] on span "!=" at bounding box center [153, 397] width 9 height 10
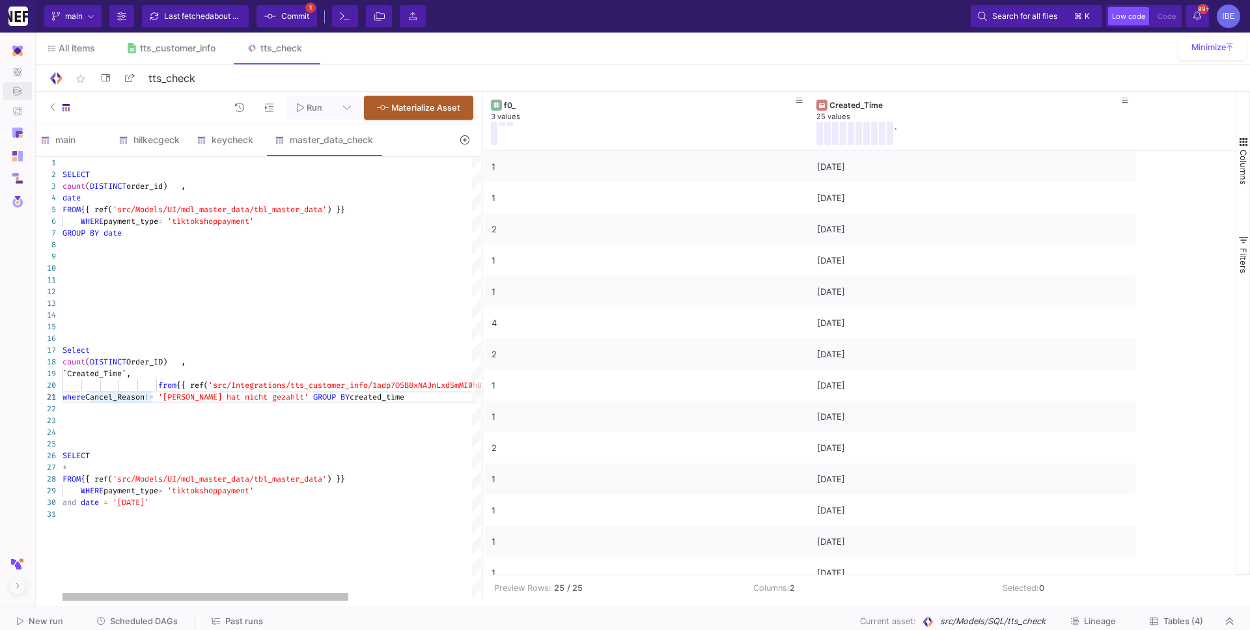
click at [167, 394] on span "'[PERSON_NAME] hat nicht gezahlt'" at bounding box center [233, 397] width 150 height 10
click at [152, 400] on div "1 2 3 4 5 6 7 8 9 10 11 12 13 14 15 16 17 18 19 20 21 22 23 24 25 26 27 28 29 3…" at bounding box center [257, 379] width 449 height 444
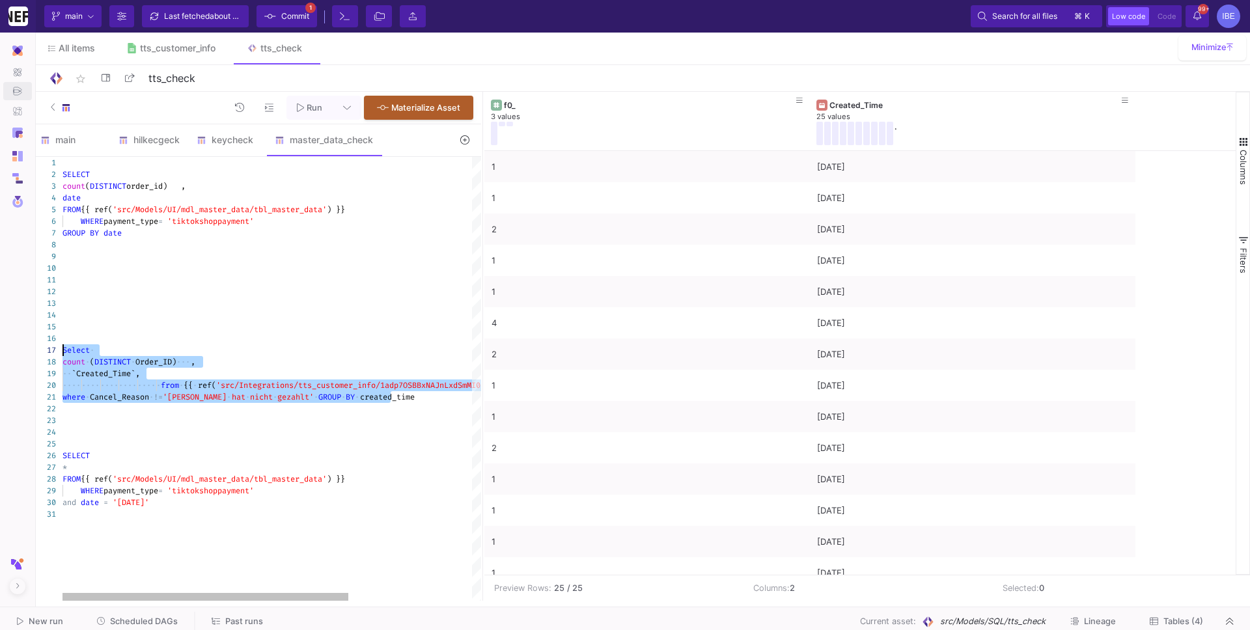
drag, startPoint x: 419, startPoint y: 401, endPoint x: 40, endPoint y: 350, distance: 382.9
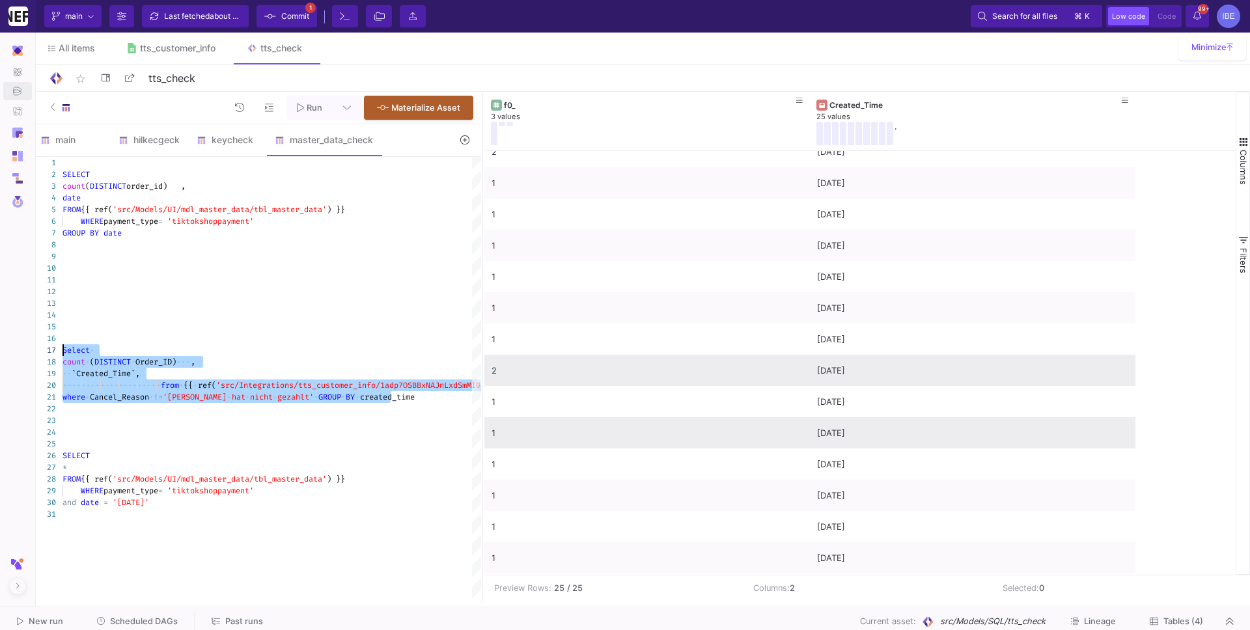
scroll to position [278, 0]
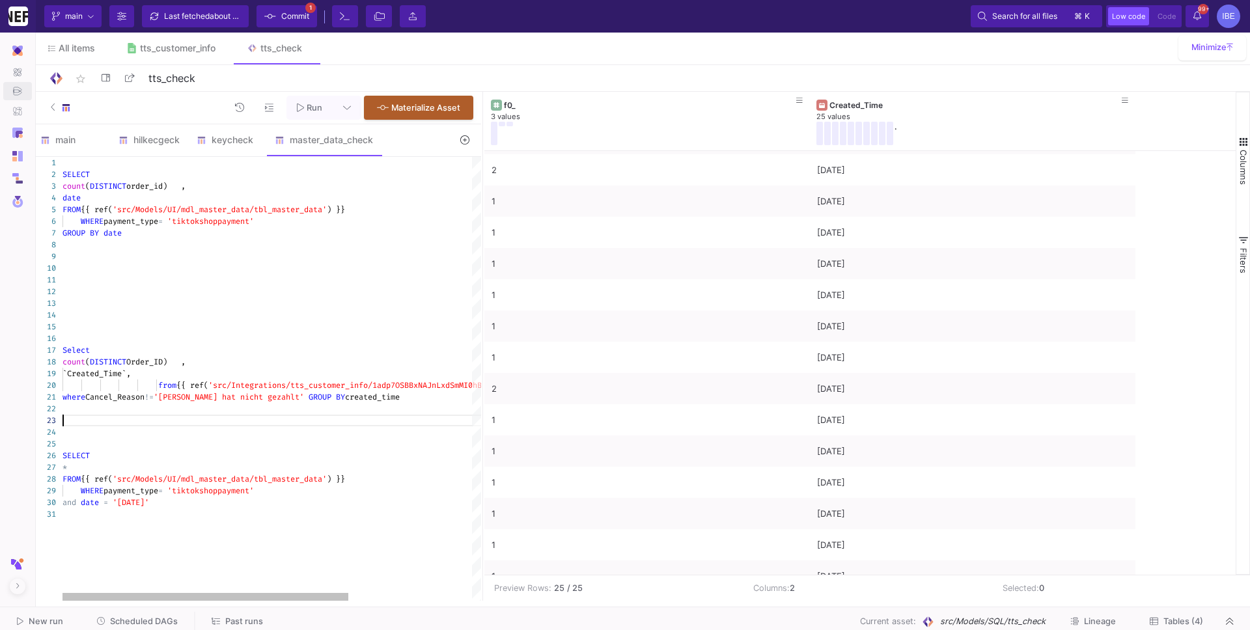
click at [426, 424] on div at bounding box center [362, 421] width 600 height 12
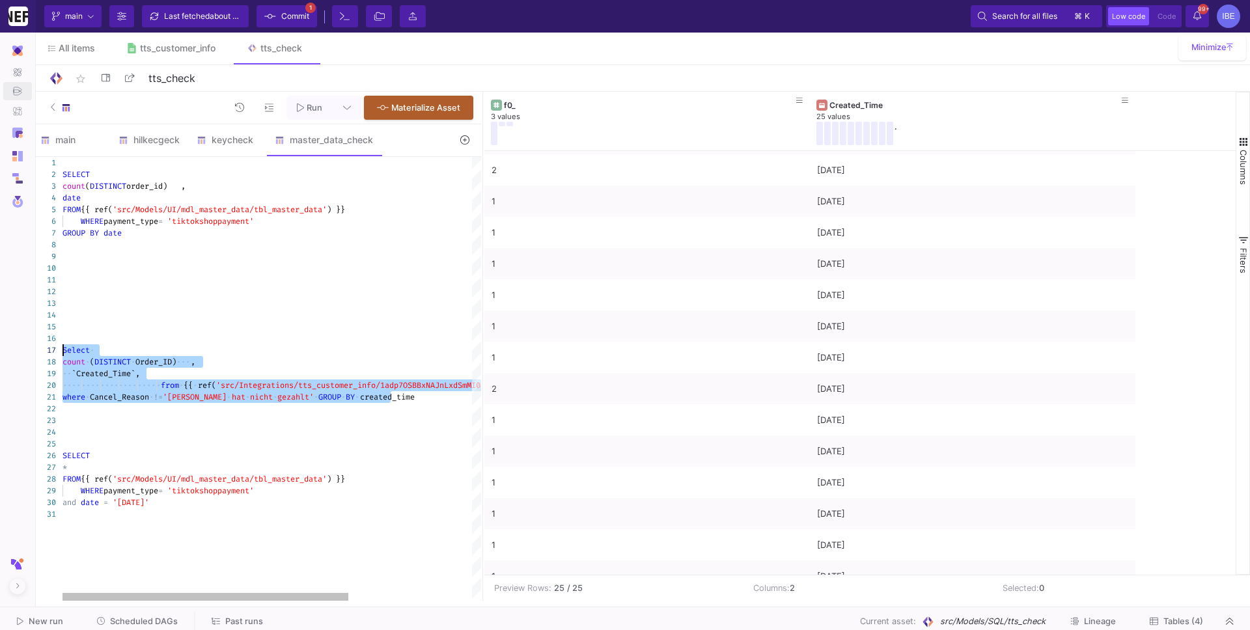
drag, startPoint x: 404, startPoint y: 396, endPoint x: 52, endPoint y: 355, distance: 354.6
click at [91, 363] on span "(" at bounding box center [92, 362] width 5 height 10
click at [93, 363] on span "(" at bounding box center [92, 362] width 5 height 10
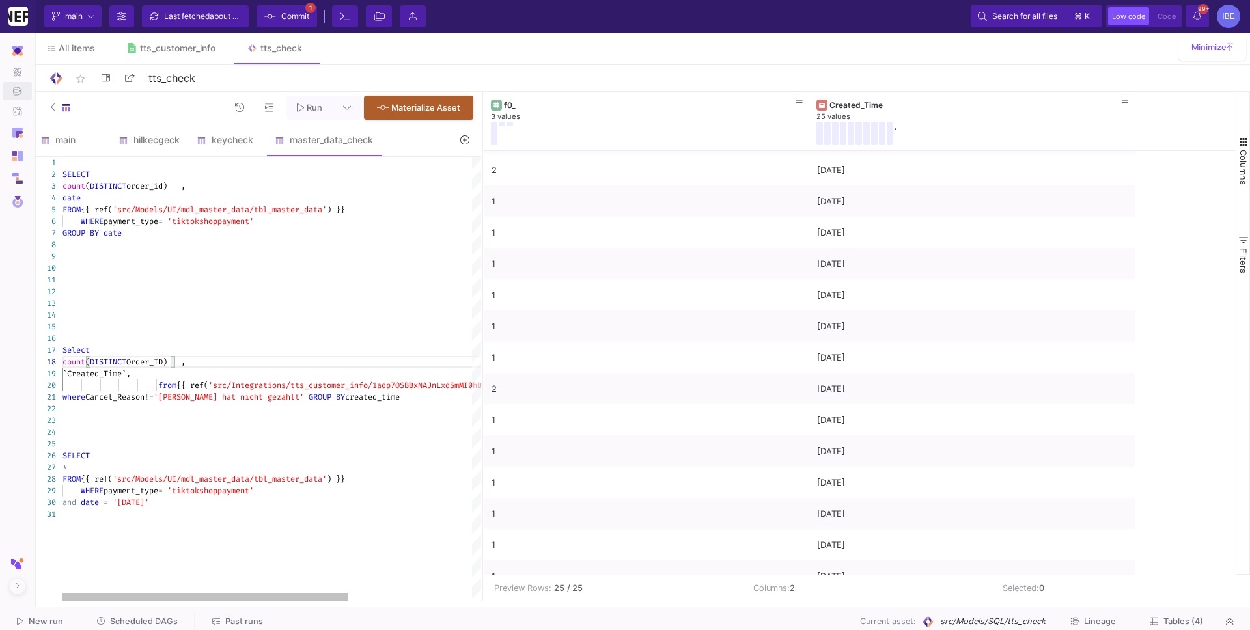
click at [252, 430] on div at bounding box center [362, 432] width 600 height 12
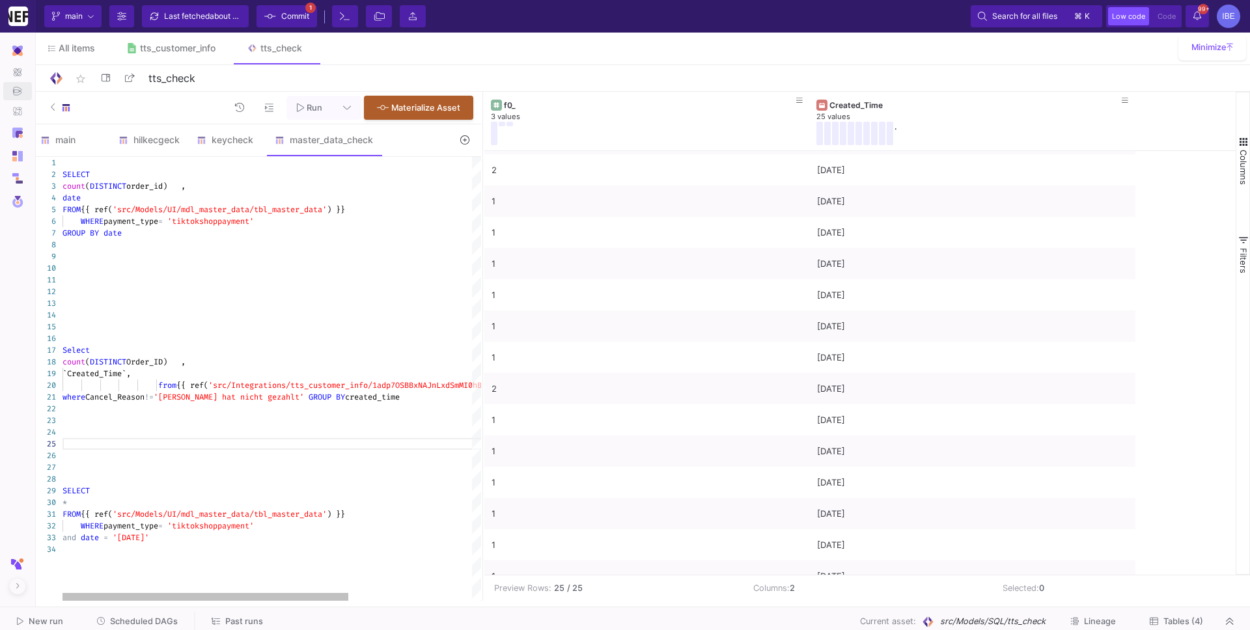
paste textarea "SELECT * FROM {{ ref('src/Models/UI/mdl_master_data/tbl_master_data') }} WHERE …"
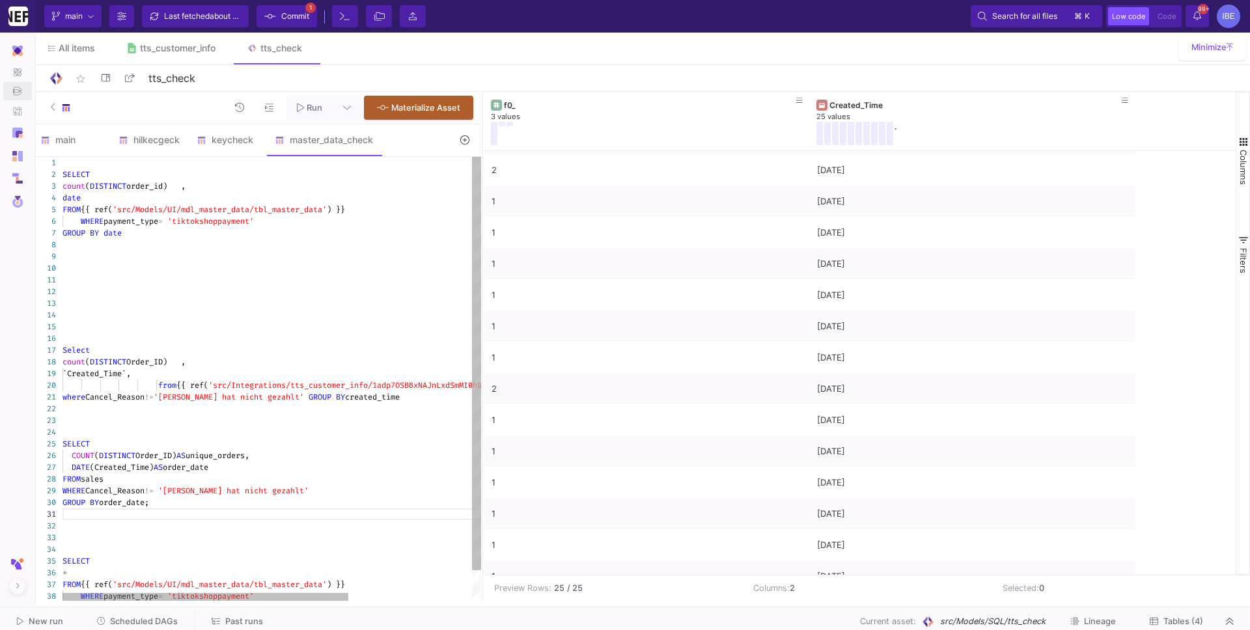
click at [233, 380] on span "'src/Integrations/tts_customer_info/1adp7OSBBxNAJn" at bounding box center [322, 385] width 228 height 10
click at [116, 482] on div "FROM sales" at bounding box center [362, 479] width 600 height 12
paste textarea "from {{ ref('src/Integrations/tts_customer_info/1adp7OSBBxNAJnLxdSmMI0hBVYapjfd…"
drag, startPoint x: 161, startPoint y: 480, endPoint x: 31, endPoint y: 479, distance: 130.2
click at [158, 506] on div "GROUP BY order_date;" at bounding box center [362, 503] width 600 height 12
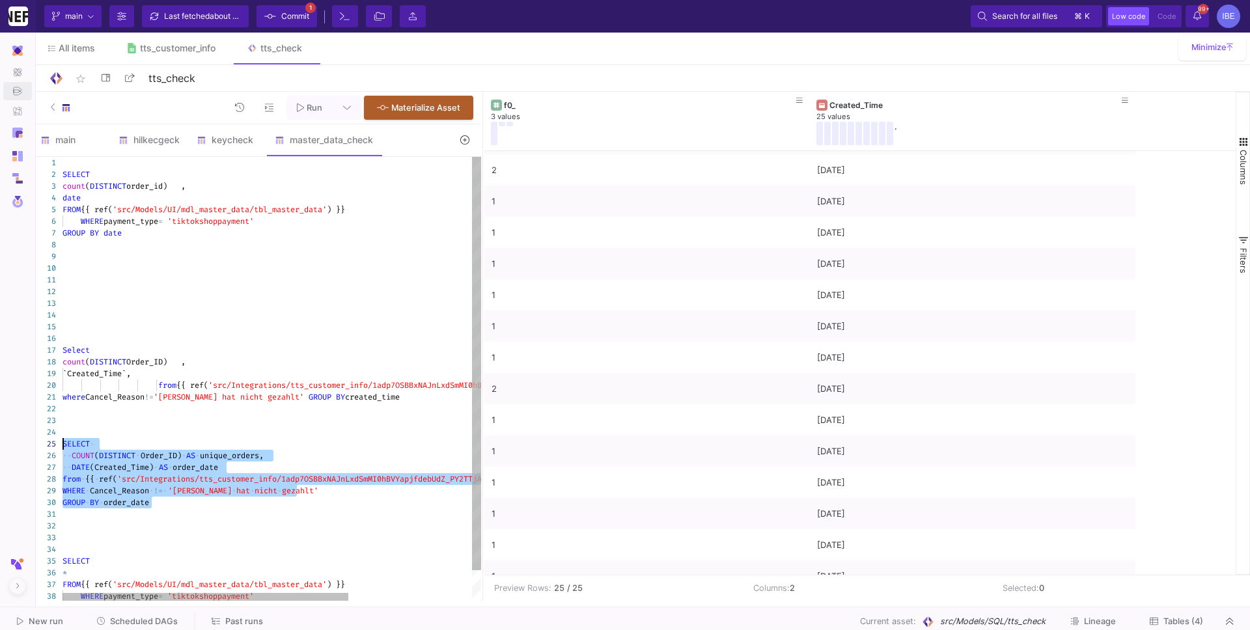
drag, startPoint x: 174, startPoint y: 506, endPoint x: 55, endPoint y: 443, distance: 134.3
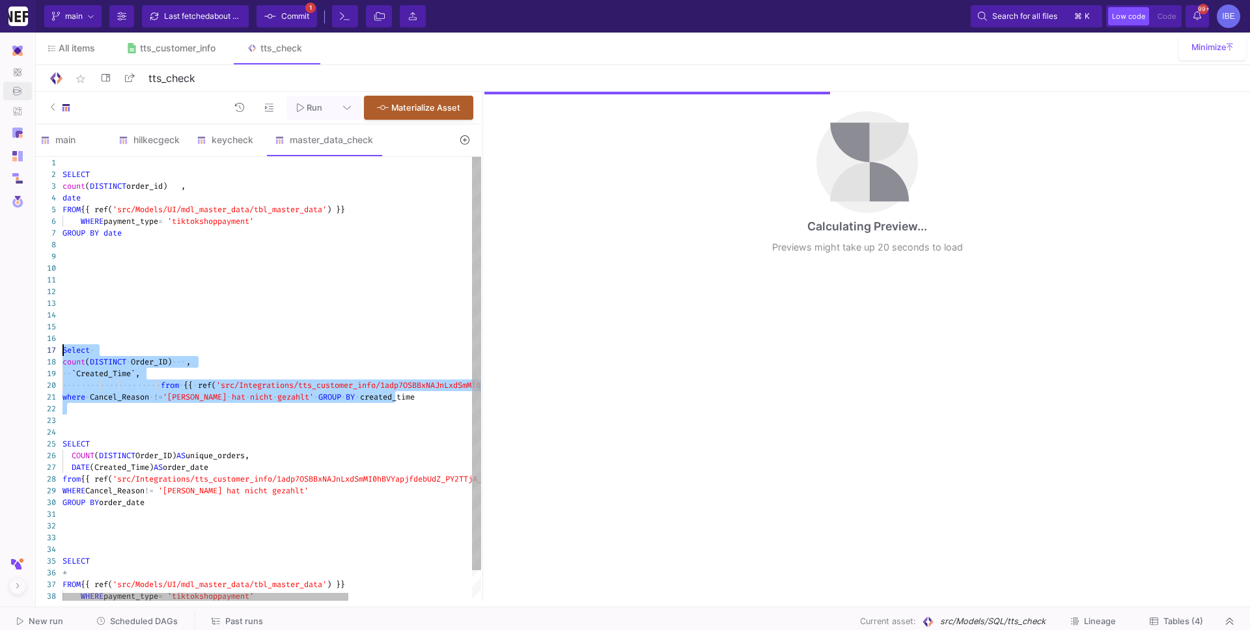
drag, startPoint x: 69, startPoint y: 415, endPoint x: 51, endPoint y: 350, distance: 68.2
click at [51, 350] on div "1 2 3 4 5 6 7 8 9 10 11 12 13 14 15 16 17 18 19 20 21 22 23 24 34 25 32 33 26 2…" at bounding box center [257, 379] width 449 height 444
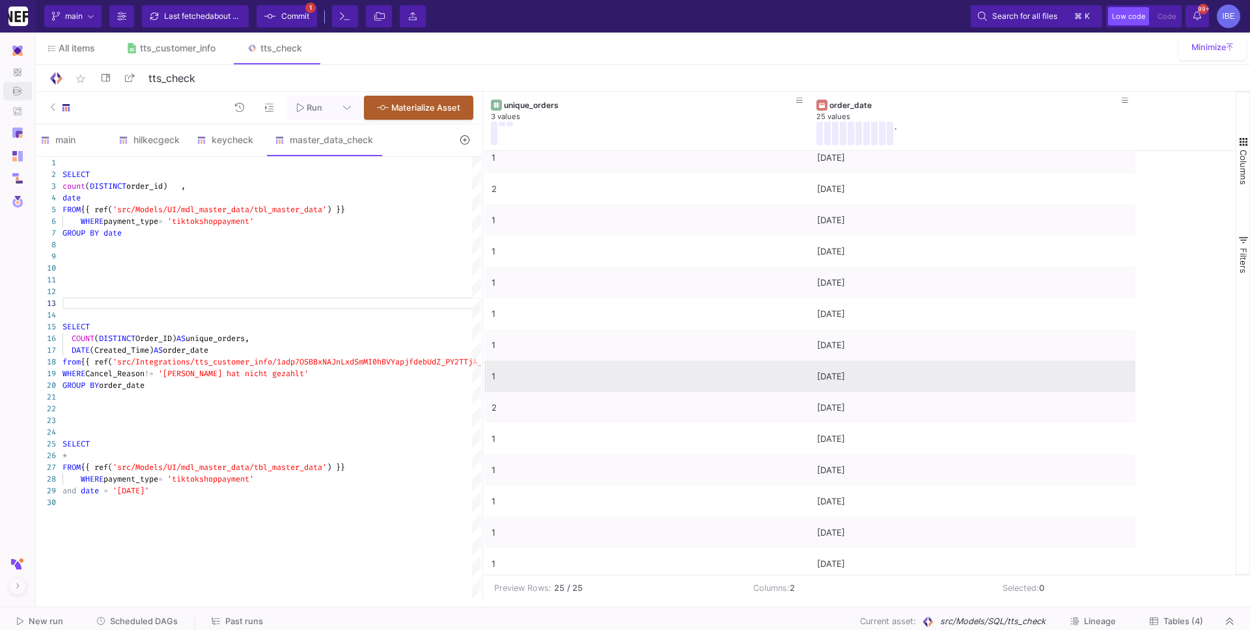
scroll to position [357, 0]
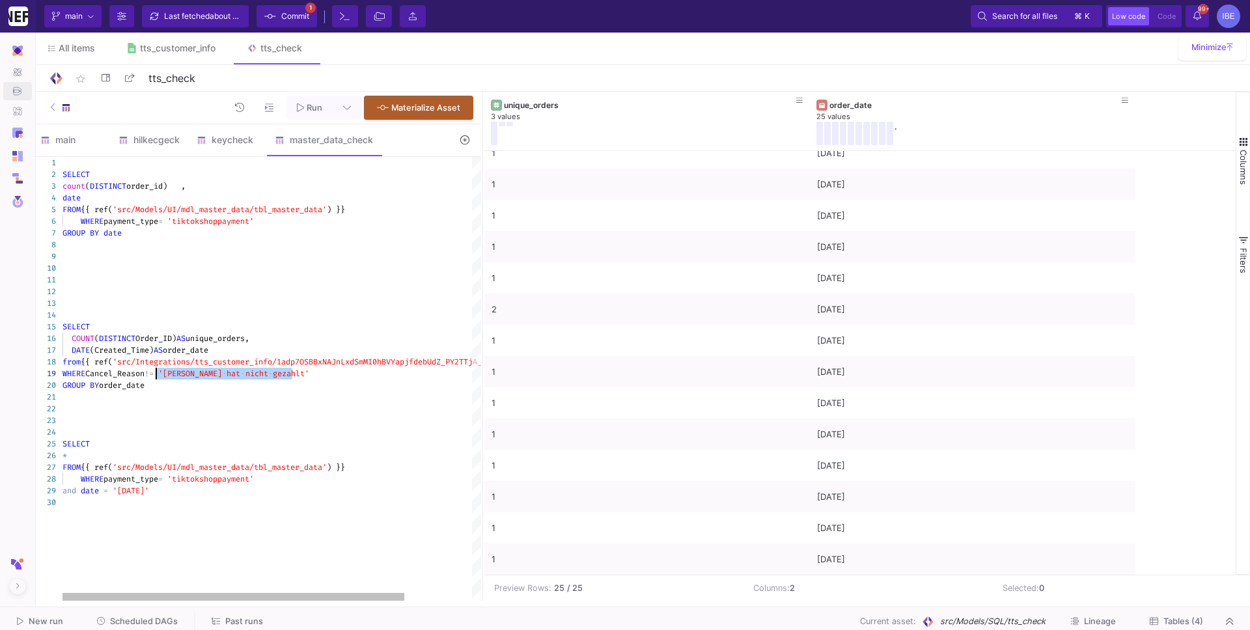
drag, startPoint x: 301, startPoint y: 378, endPoint x: 159, endPoint y: 376, distance: 142.6
click at [219, 387] on div "GROUP BY order_date" at bounding box center [312, 386] width 501 height 12
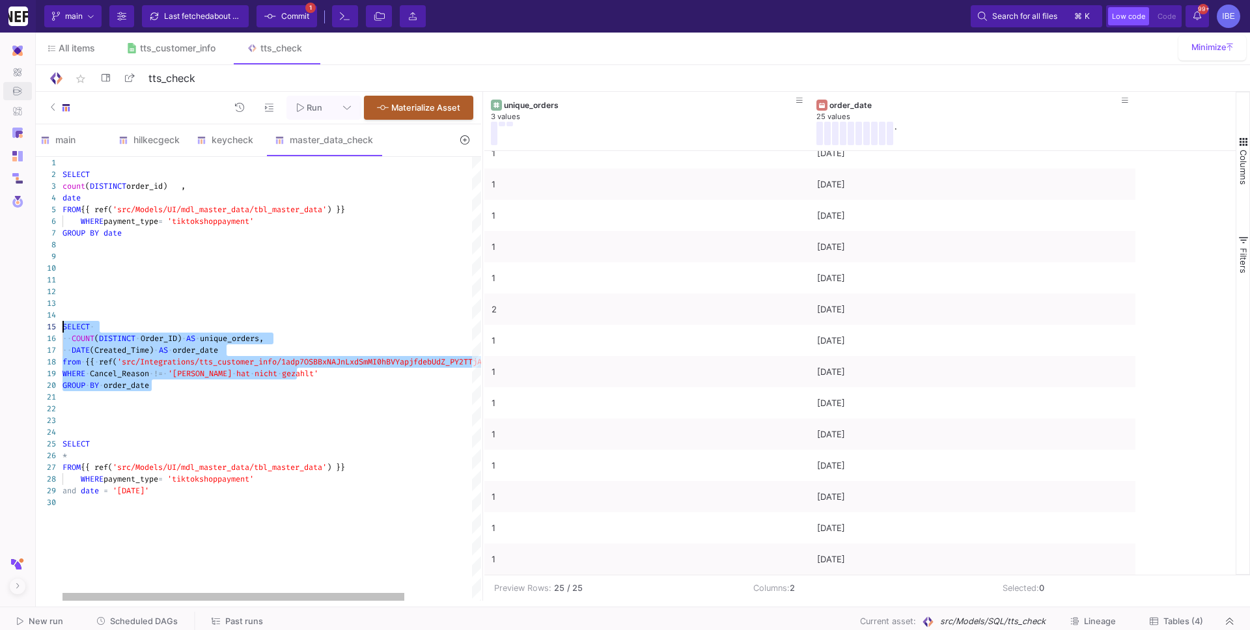
drag, startPoint x: 169, startPoint y: 385, endPoint x: 46, endPoint y: 328, distance: 136.3
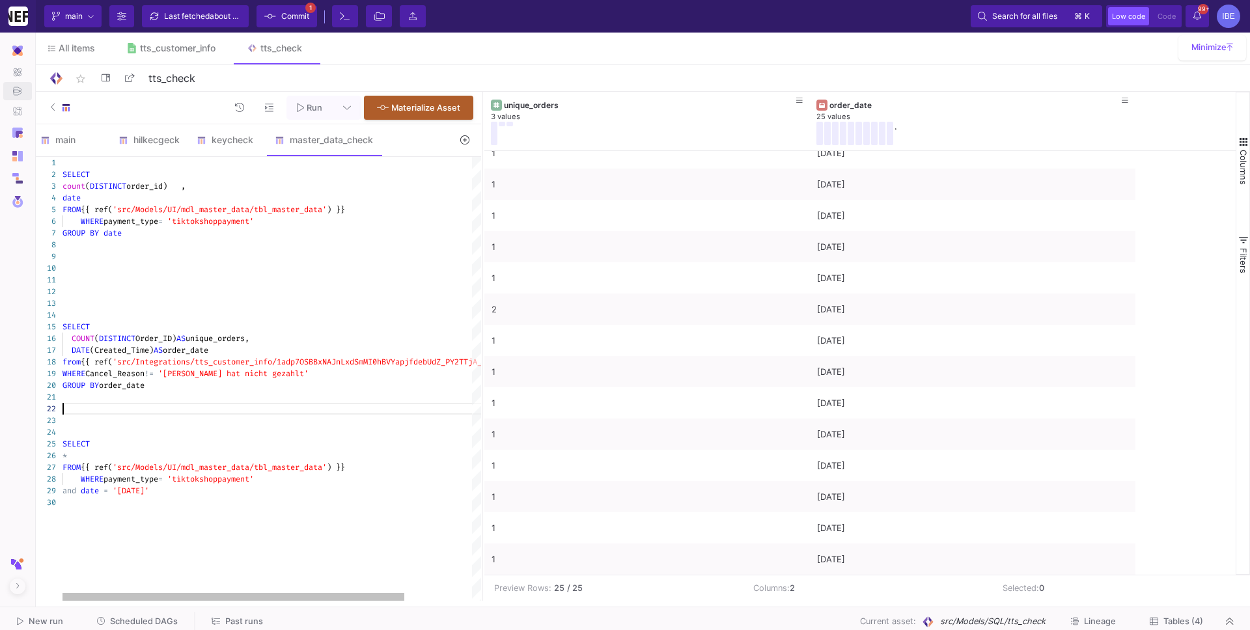
click at [120, 413] on div at bounding box center [312, 409] width 501 height 12
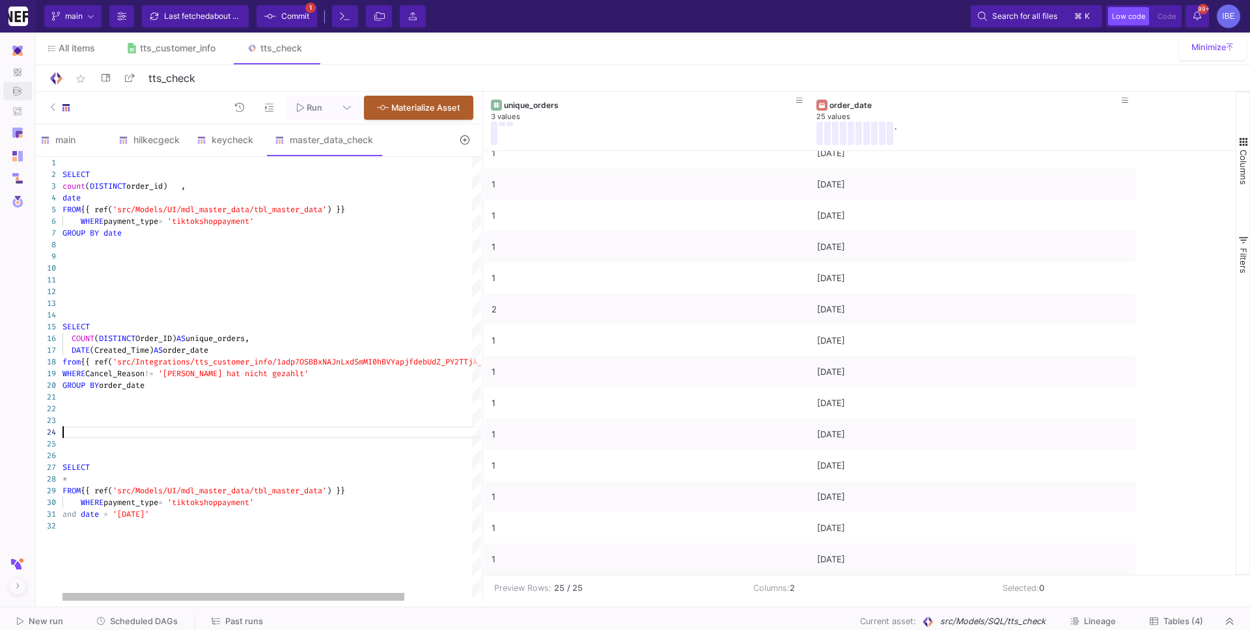
scroll to position [46, 0]
paste textarea "SELECT COUNT(DISTINCT Order_ID) AS unique_orders, DATE(Created_Time) AS order_d…"
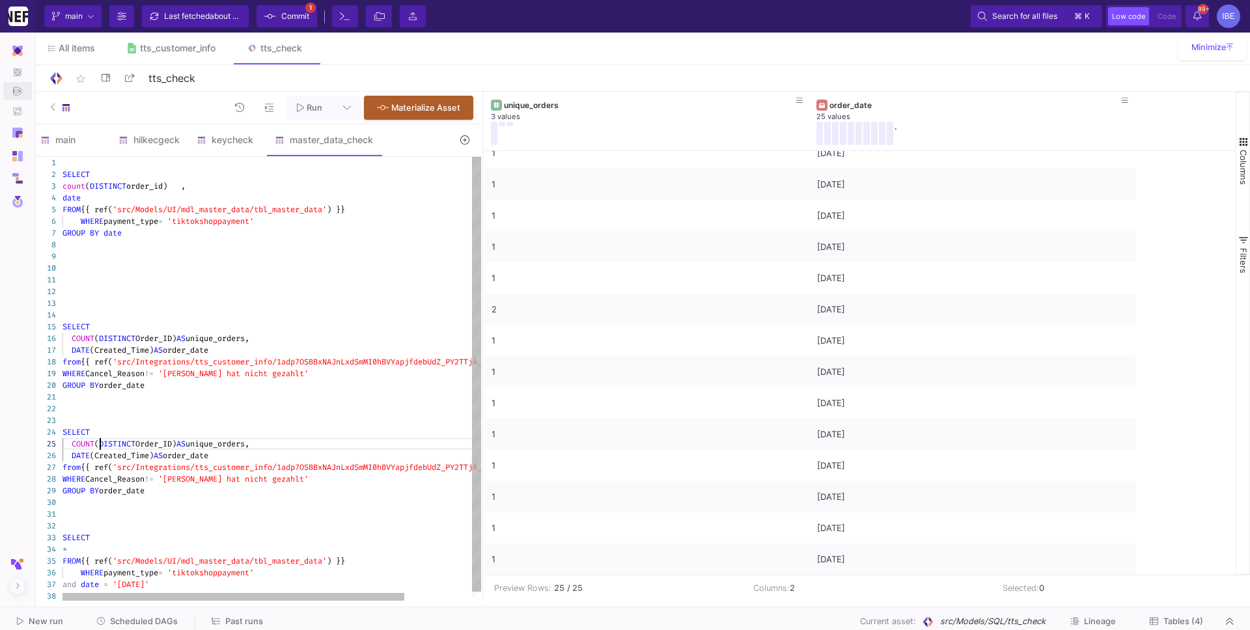
click at [98, 443] on span "(" at bounding box center [96, 444] width 5 height 10
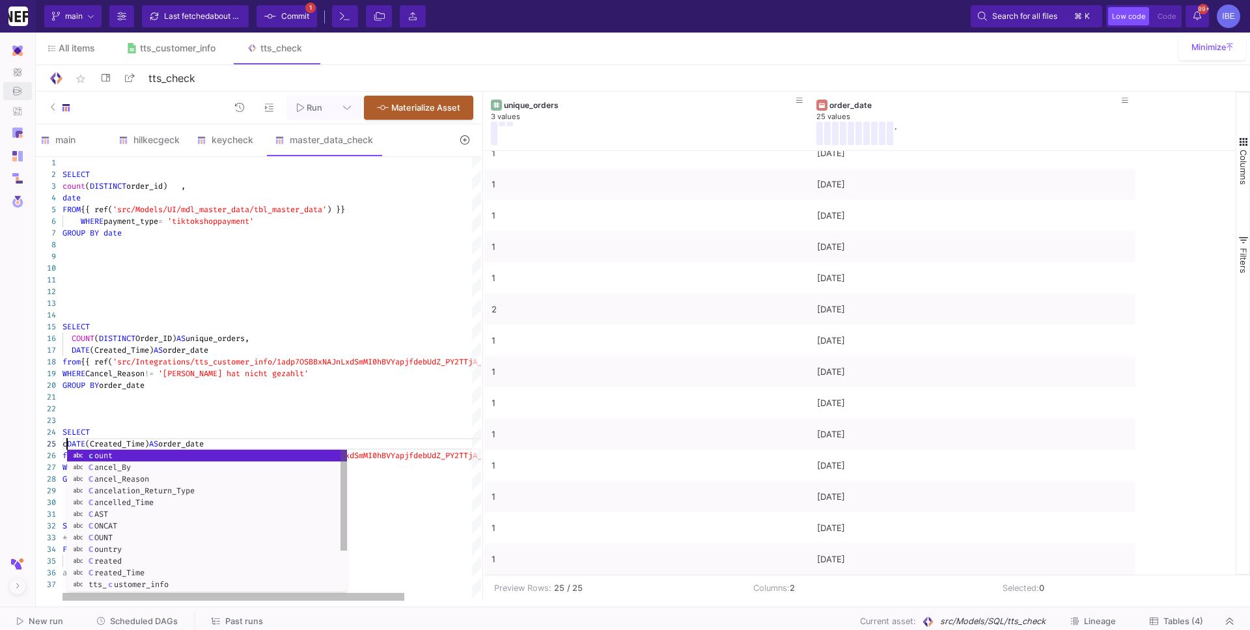
scroll to position [46, 9]
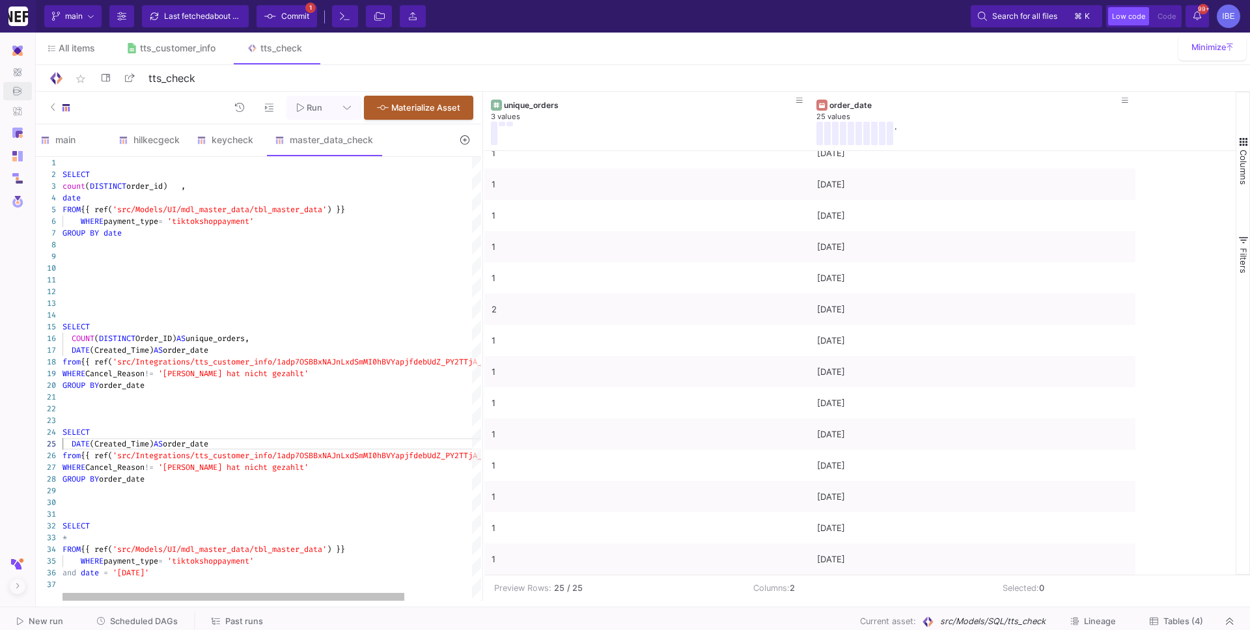
click at [111, 441] on span "(Created_Time)" at bounding box center [122, 444] width 64 height 10
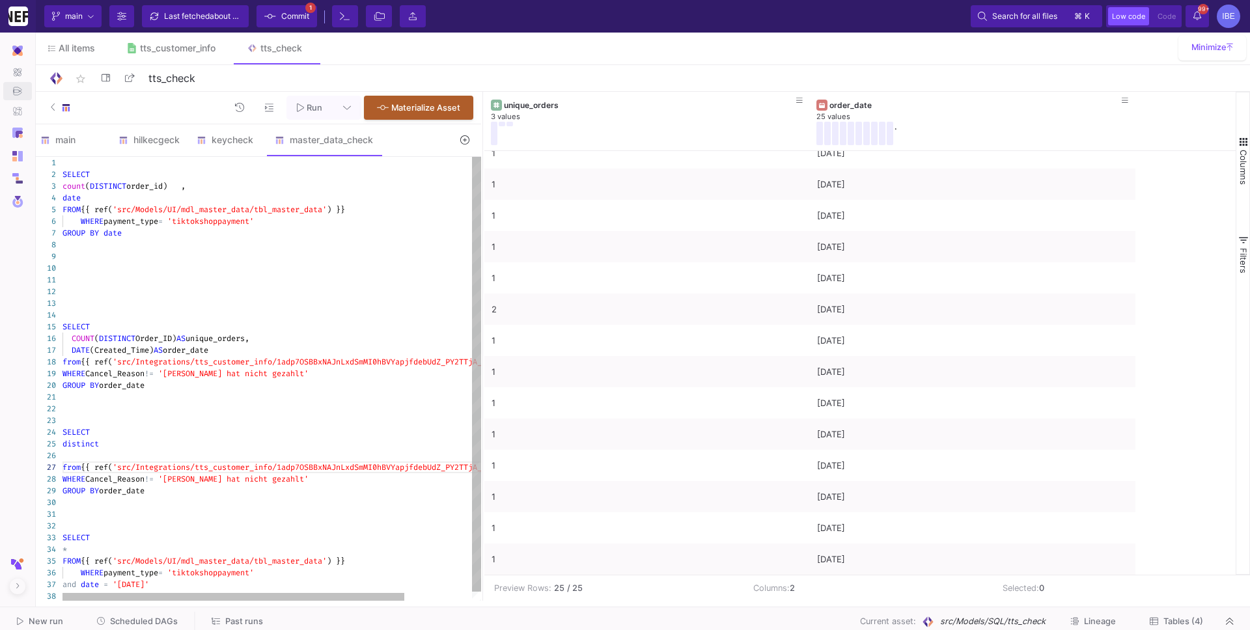
click at [119, 490] on span "order_date" at bounding box center [122, 491] width 46 height 10
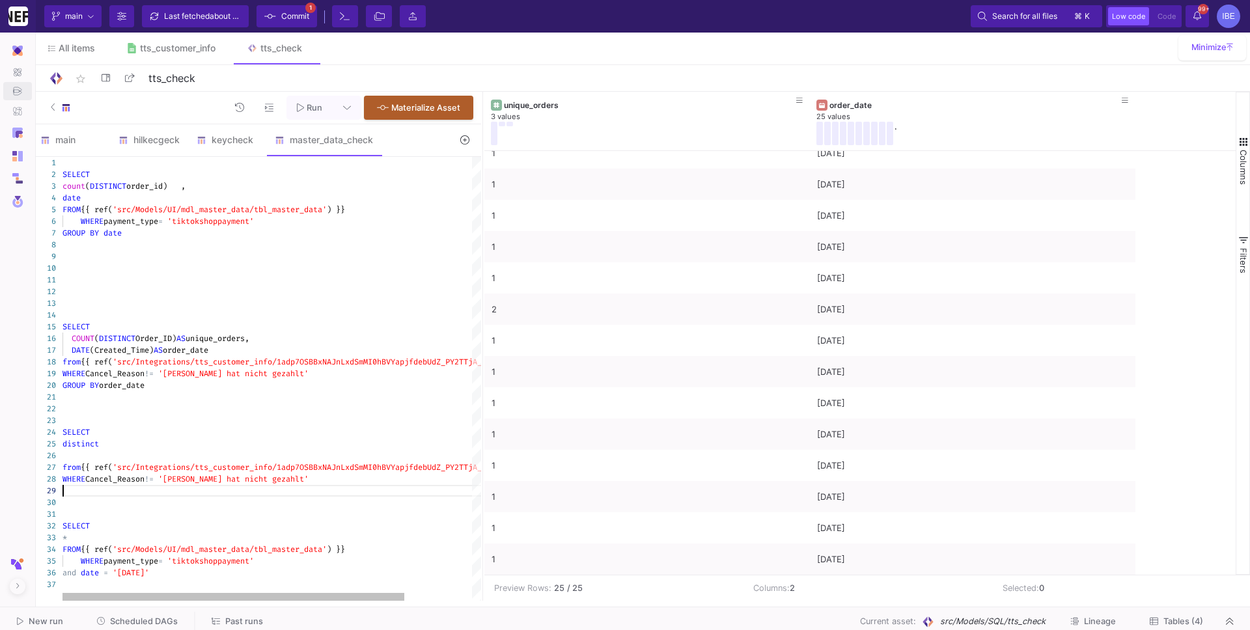
click at [137, 378] on div "1 2 3 4 5 6 7 8 9 10 11 12 13 14 31 15 22 30 16 17 18 19 20 21 32 23 24 25 28 2…" at bounding box center [257, 379] width 449 height 444
click at [117, 449] on div "distinct" at bounding box center [312, 444] width 501 height 12
paste textarea "Cancel_Reason"
click at [85, 480] on div "1 2 3 4 5 6 7 8 9 10 11 12 13 14 31 15 22 30 16 17 18 19 20 21 32 23 24 25 28 2…" at bounding box center [257, 379] width 449 height 444
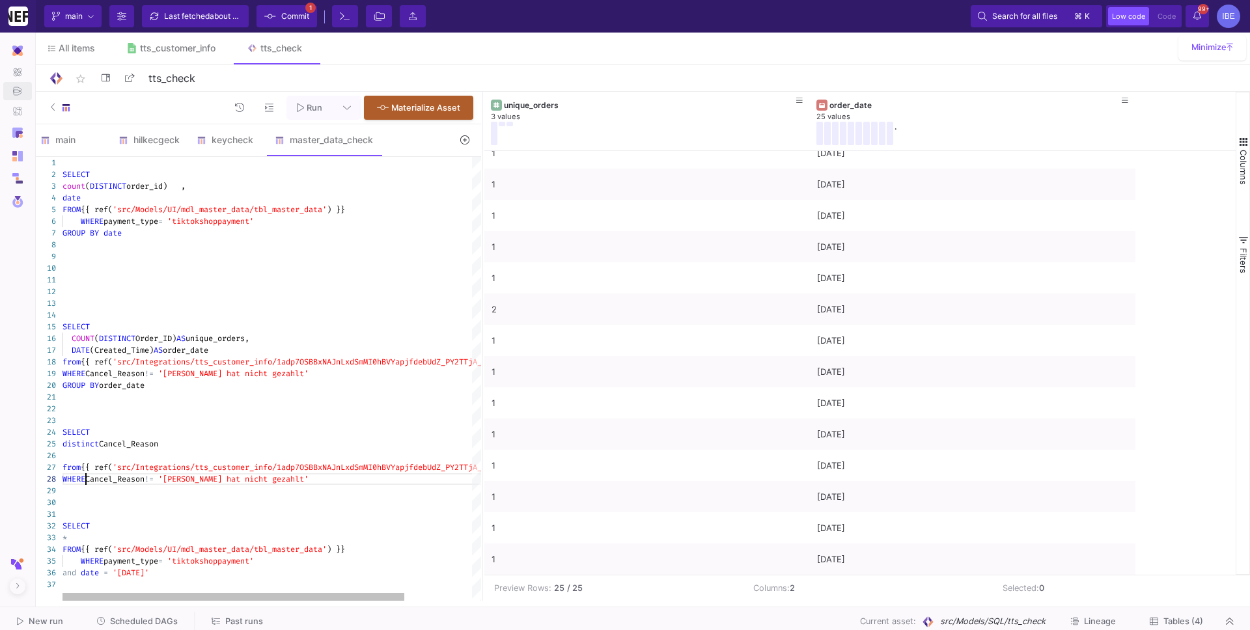
click at [86, 480] on textarea "SELECT distinct Cancel_Reason from {{ ref('src/Integrations/tts_customer_info/1…" at bounding box center [86, 479] width 1 height 12
click at [85, 480] on div "1 2 3 4 5 6 7 8 9 10 11 12 13 14 31 15 22 30 16 17 18 19 20 21 32 23 24 25 28 2…" at bounding box center [257, 379] width 449 height 444
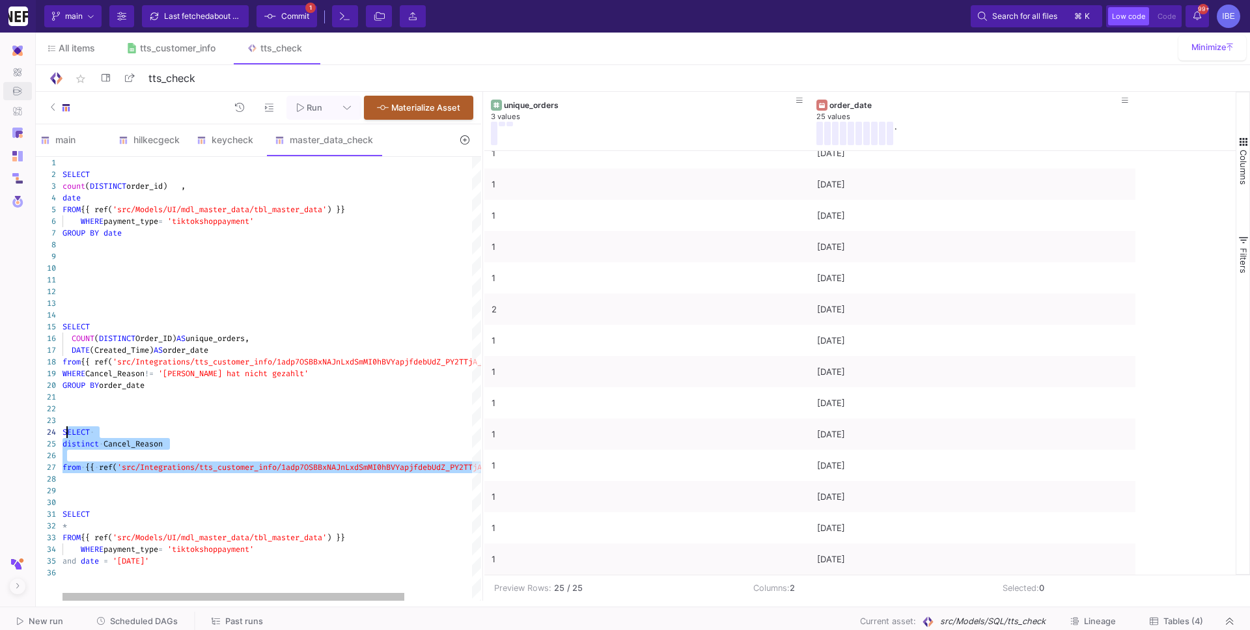
drag, startPoint x: 87, startPoint y: 477, endPoint x: 64, endPoint y: 432, distance: 50.9
click at [64, 432] on div "SELECT count ( DISTINCT order_id) , date FROM {{ ref( 'src/Models/UI/mdl_master…" at bounding box center [312, 379] width 501 height 444
drag, startPoint x: 61, startPoint y: 426, endPoint x: 79, endPoint y: 456, distance: 35.1
click at [79, 458] on div "1 2 3 4 5 6 7 8 9 10 11 12 13 14 30 15 22 29 16 17 18 19 20 21 31 23 24 25 28 3…" at bounding box center [257, 379] width 449 height 444
drag, startPoint x: 63, startPoint y: 434, endPoint x: 80, endPoint y: 481, distance: 50.4
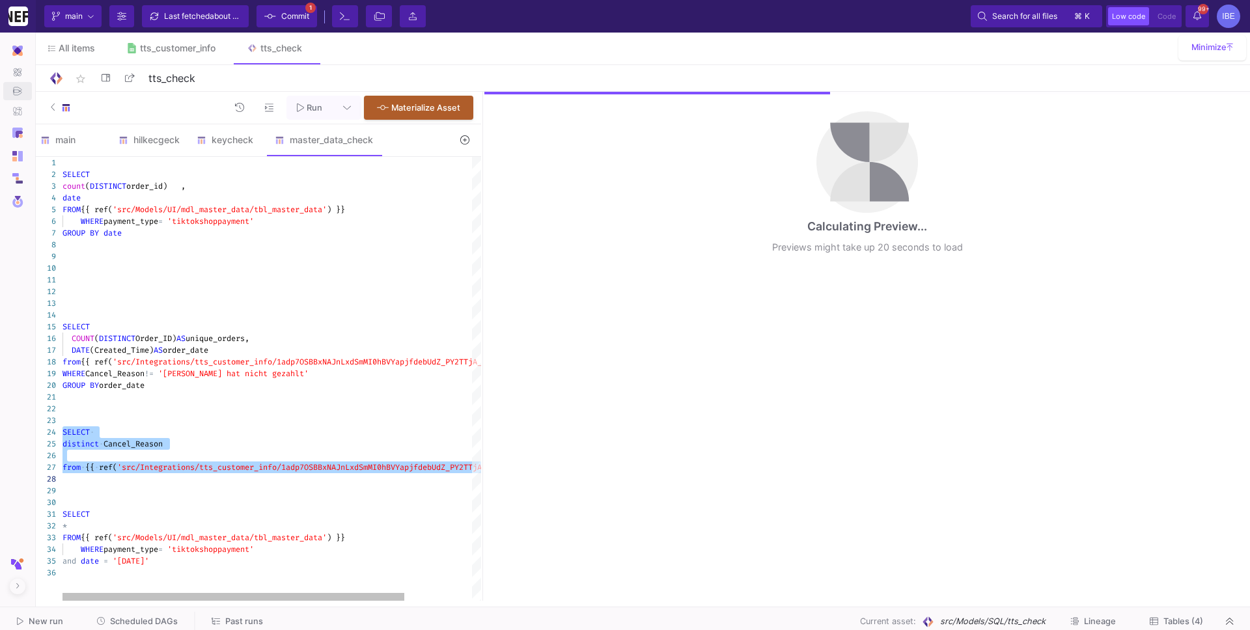
click at [79, 456] on div at bounding box center [312, 456] width 501 height 12
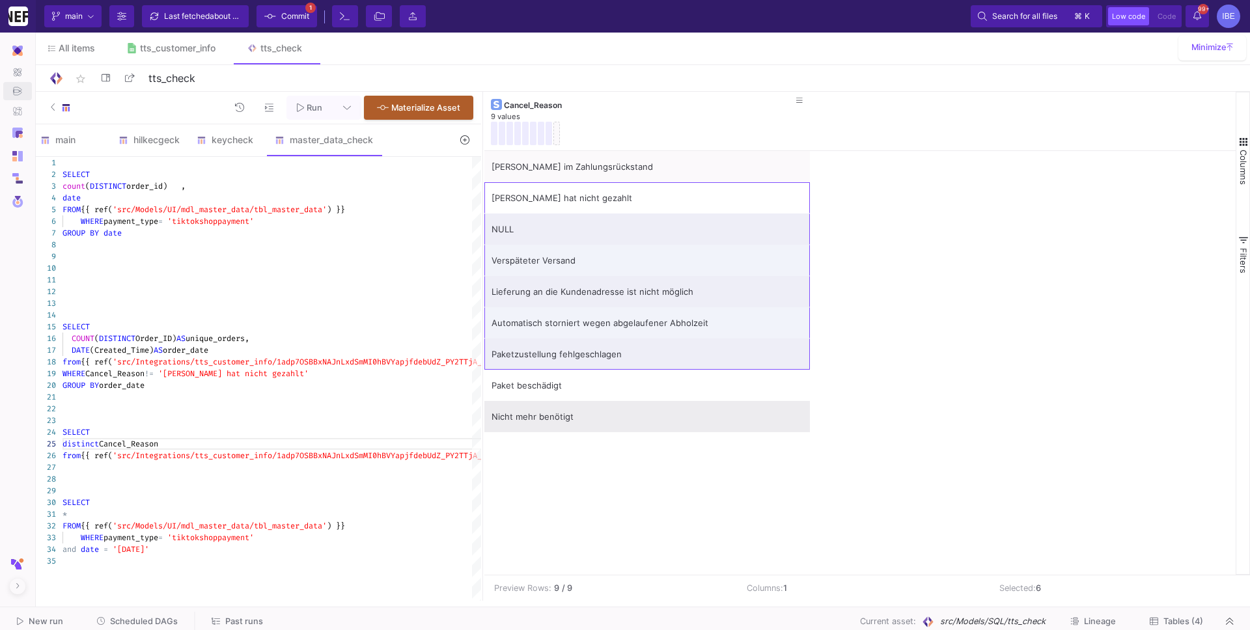
drag, startPoint x: 591, startPoint y: 189, endPoint x: 559, endPoint y: 421, distance: 233.9
click at [559, 417] on div "[PERSON_NAME] im Zahlungsrückstand [PERSON_NAME] hat nicht gezahlt NULL Verspät…" at bounding box center [646, 291] width 325 height 281
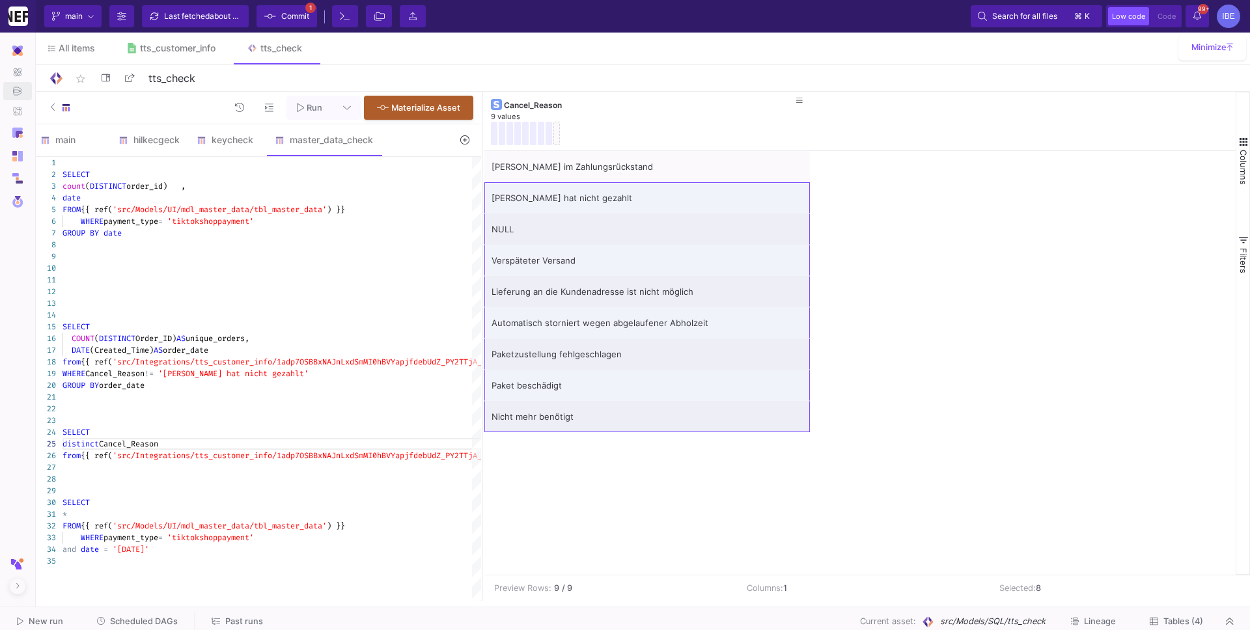
click at [568, 477] on div "[PERSON_NAME] im Zahlungsrückstand [PERSON_NAME] hat nicht gezahlt NULL Verspät…" at bounding box center [859, 363] width 751 height 424
drag, startPoint x: 581, startPoint y: 165, endPoint x: 588, endPoint y: 448, distance: 283.3
click at [586, 447] on div "[PERSON_NAME] im Zahlungsrückstand [PERSON_NAME] hat nicht gezahlt NULL Verspät…" at bounding box center [859, 363] width 751 height 424
click at [568, 200] on div "[PERSON_NAME] hat nicht gezahlt" at bounding box center [646, 198] width 311 height 31
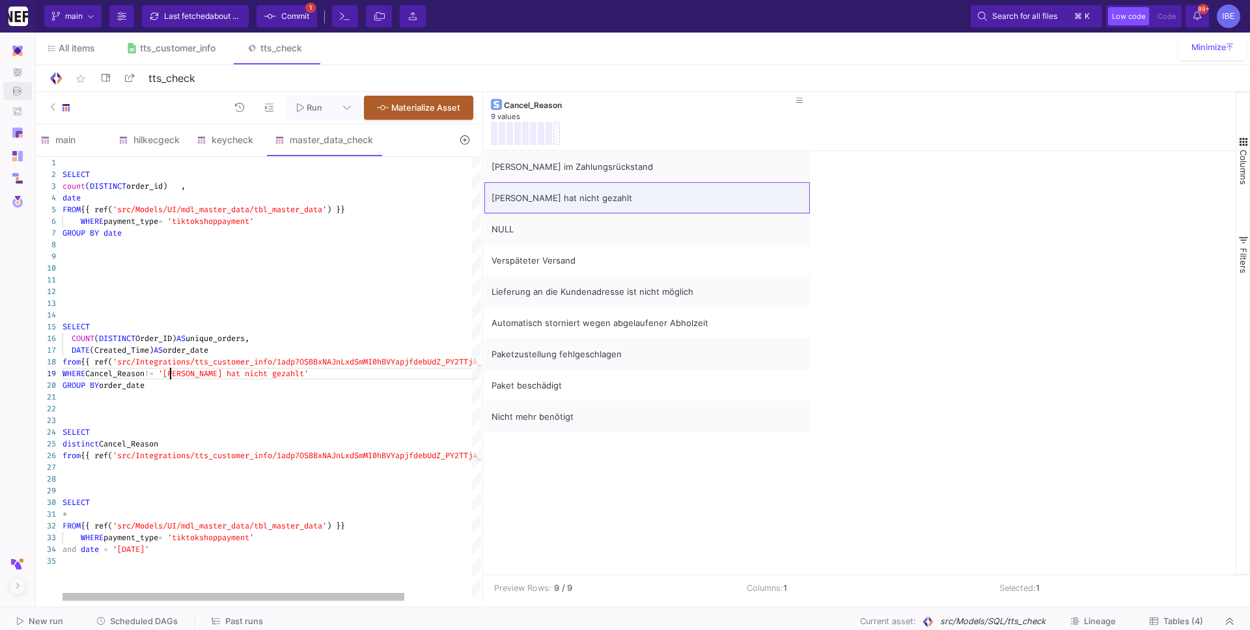
click at [158, 376] on span at bounding box center [156, 373] width 5 height 10
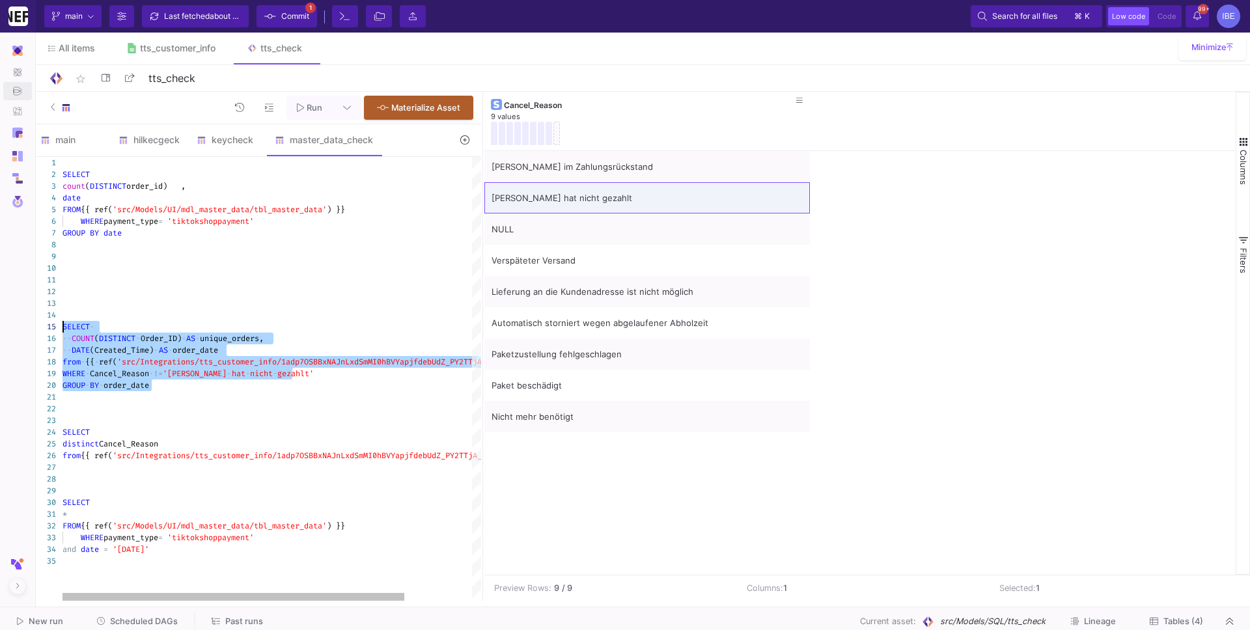
drag, startPoint x: 191, startPoint y: 391, endPoint x: 58, endPoint y: 327, distance: 147.3
click at [58, 327] on div "1 2 3 4 5 6 7 8 9 10 11 12 13 14 29 15 22 28 16 17 18 19 20 21 30 23 24 25 27 3…" at bounding box center [257, 379] width 449 height 444
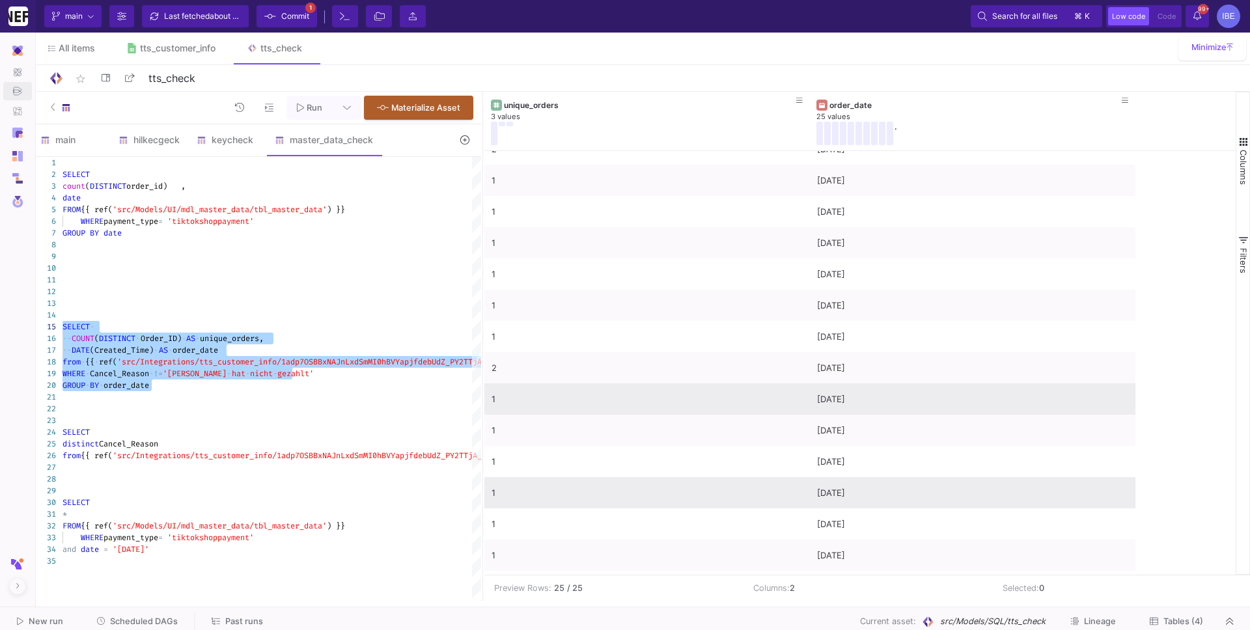
scroll to position [322, 0]
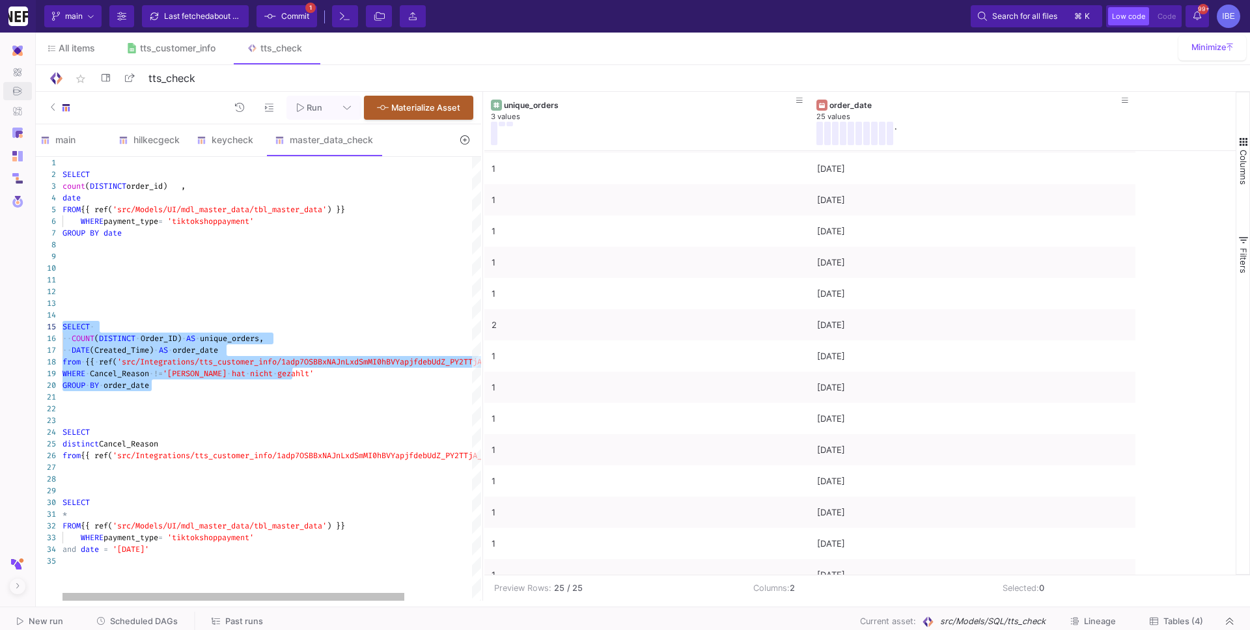
click at [158, 376] on span "!=" at bounding box center [158, 373] width 9 height 10
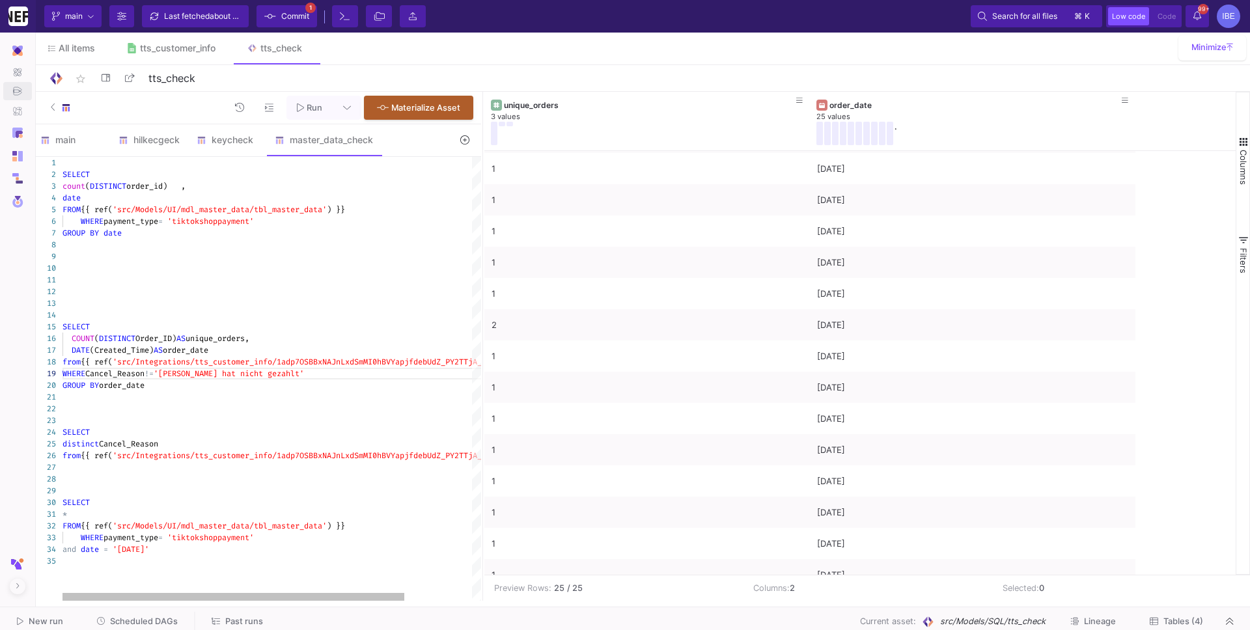
click at [217, 370] on span "·" at bounding box center [219, 374] width 5 height 12
click at [201, 370] on span "'[PERSON_NAME] xhat nicht gezahlt'" at bounding box center [231, 373] width 155 height 10
drag, startPoint x: 170, startPoint y: 377, endPoint x: 240, endPoint y: 376, distance: 70.3
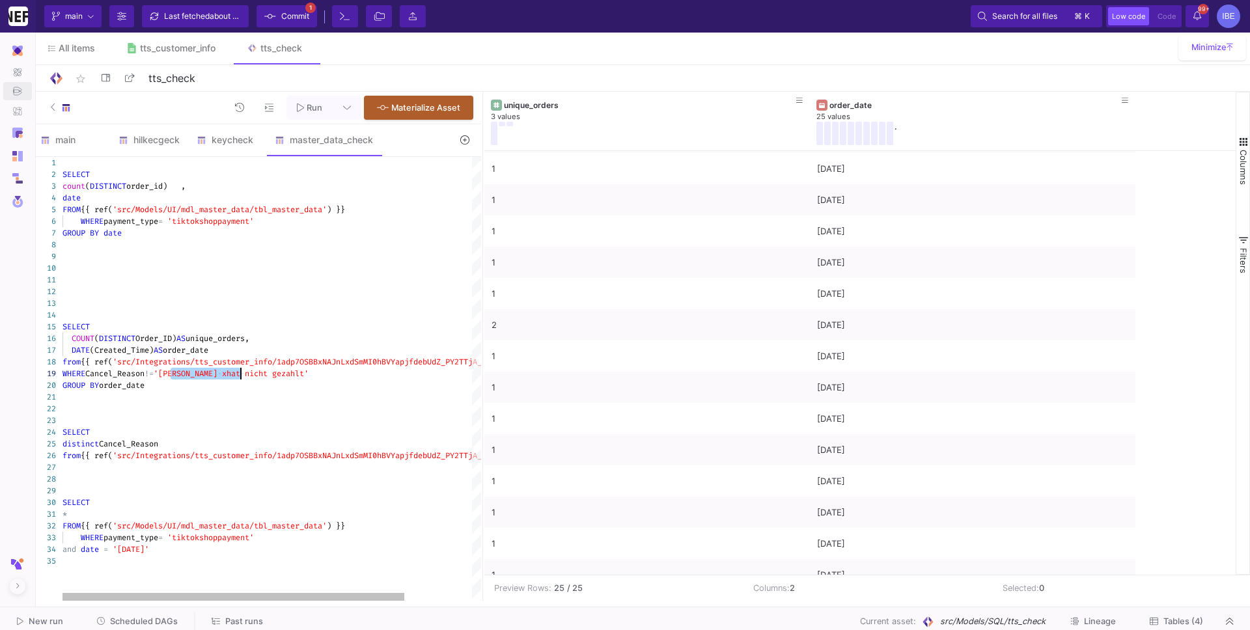
click at [241, 376] on textarea "SELECT COUNT(DISTINCT Order_ID) AS unique_orders, DATE(Created_Time) AS order_d…" at bounding box center [241, 374] width 1 height 12
click at [204, 378] on span "'[PERSON_NAME] xhat nicht gezahlt'" at bounding box center [231, 373] width 155 height 10
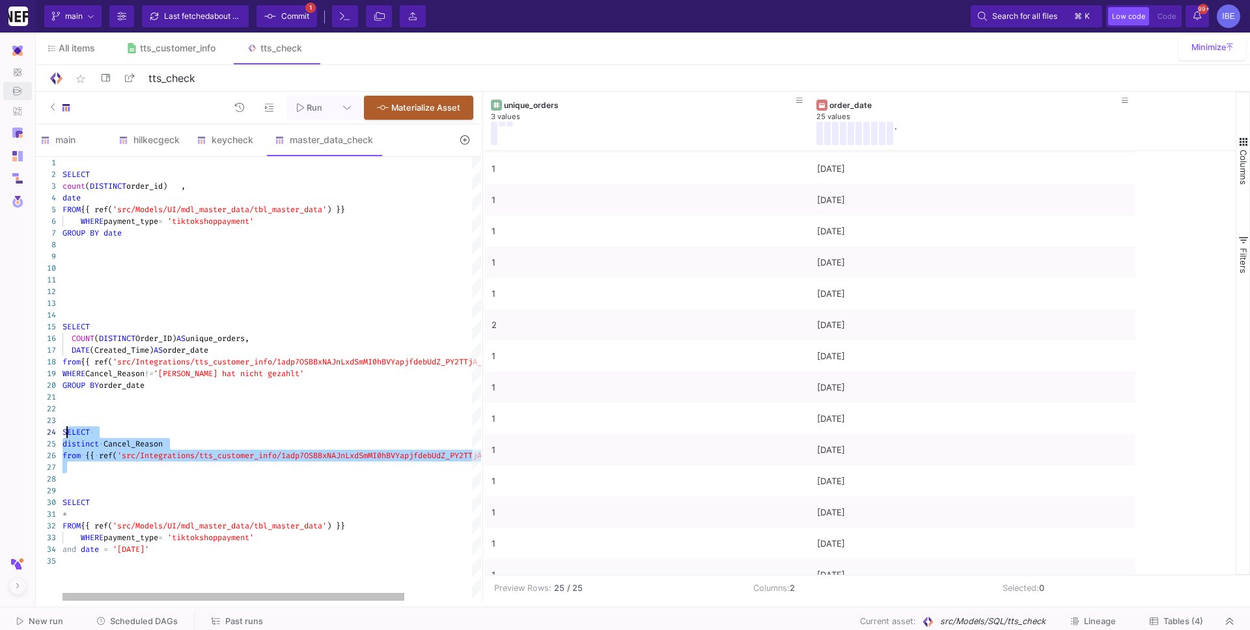
drag, startPoint x: 193, startPoint y: 478, endPoint x: 57, endPoint y: 429, distance: 144.2
click at [57, 429] on div "1 2 3 4 5 6 7 8 9 10 11 12 13 14 29 15 22 28 16 17 18 19 20 21 30 23 24 25 27 3…" at bounding box center [257, 379] width 449 height 444
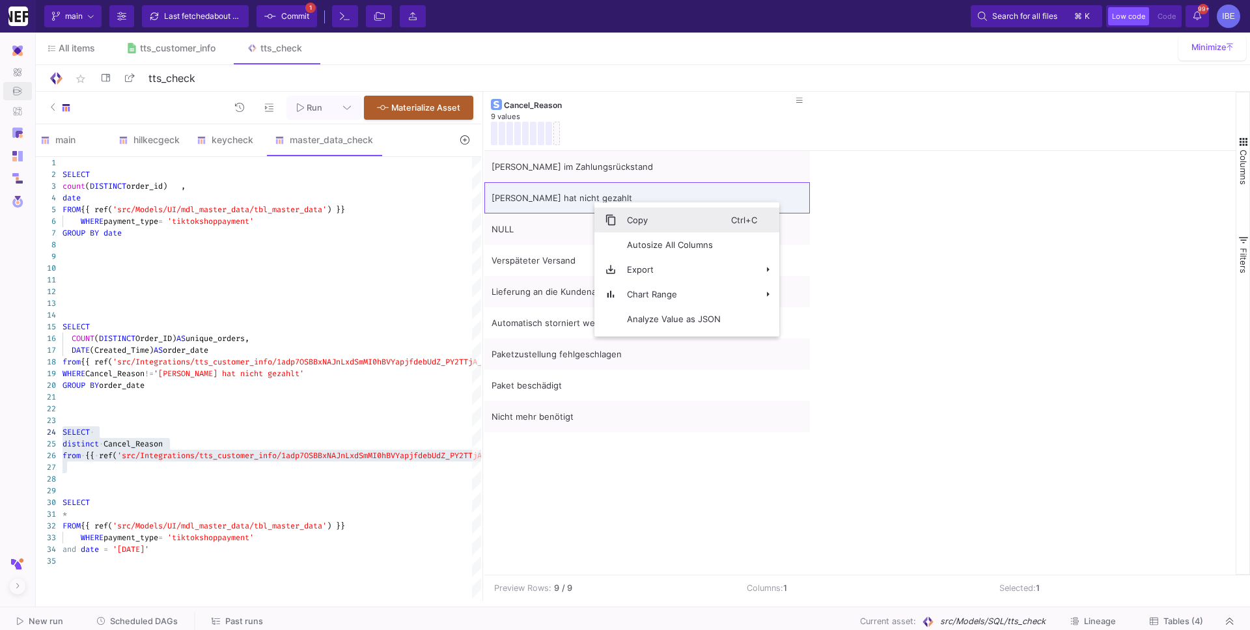
click at [606, 215] on span "Context Menu" at bounding box center [611, 220] width 12 height 12
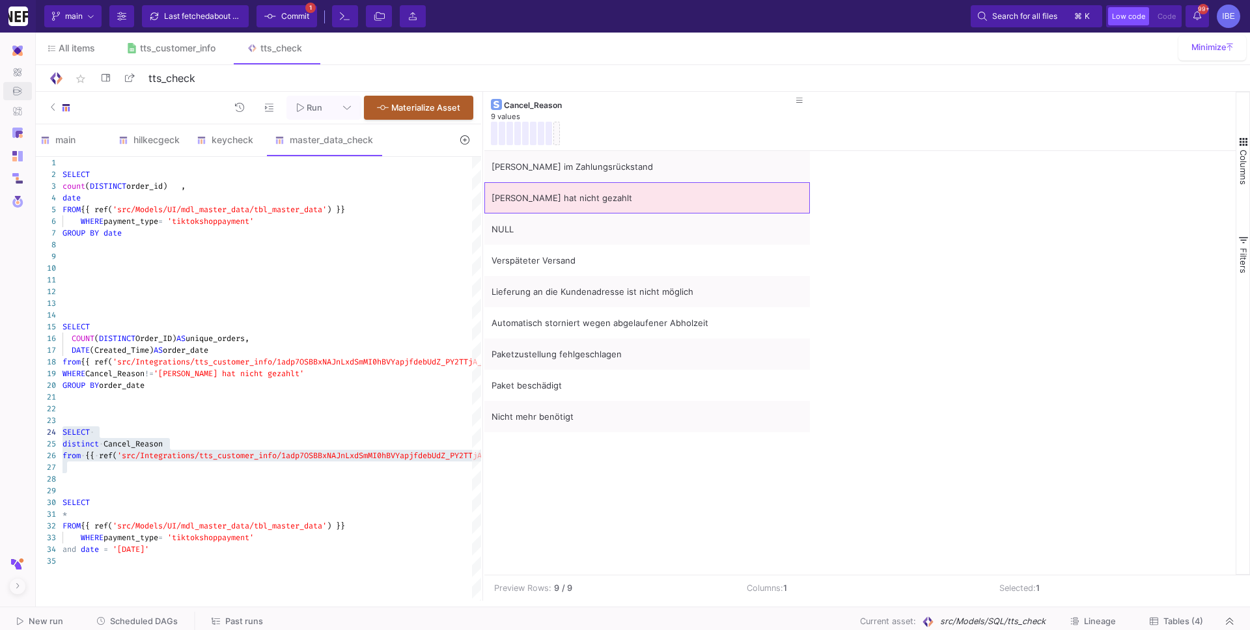
click at [601, 197] on div "[PERSON_NAME] hat nicht gezahlt" at bounding box center [646, 198] width 311 height 31
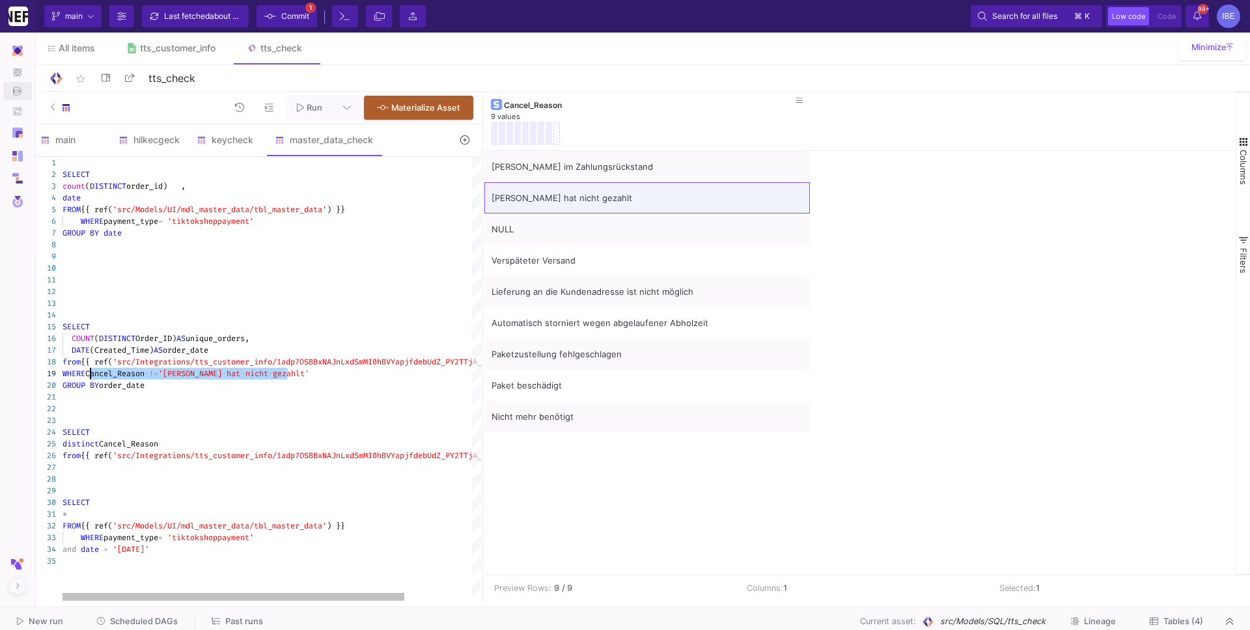
paste textarea "<>"
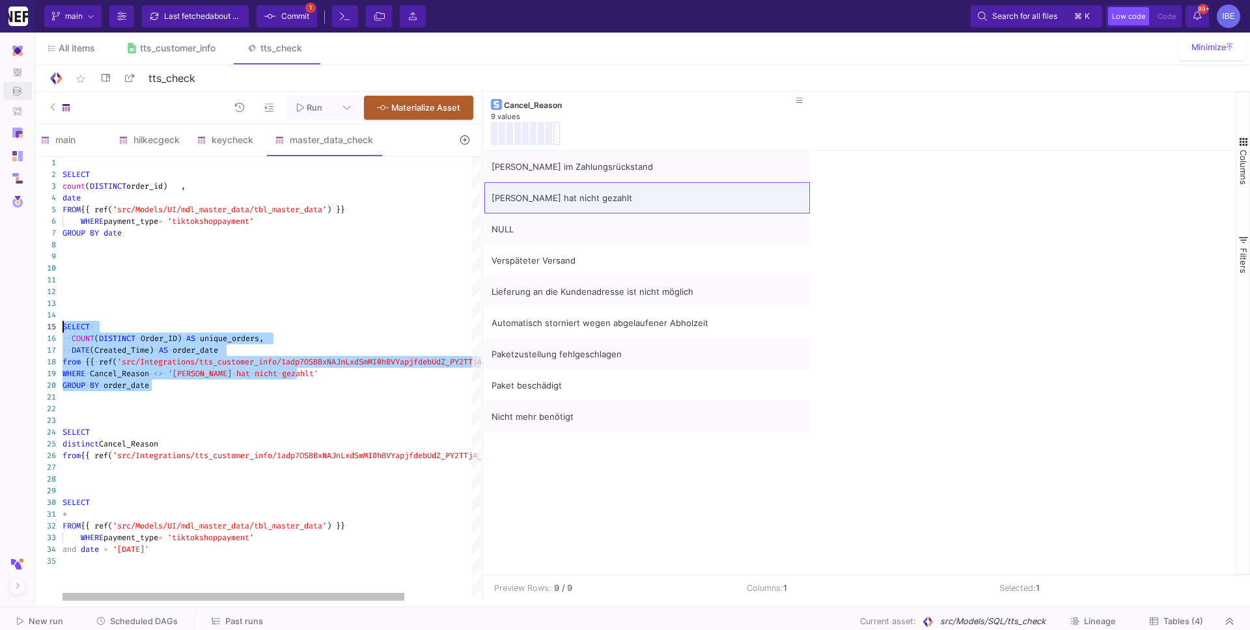
drag, startPoint x: 197, startPoint y: 383, endPoint x: 63, endPoint y: 328, distance: 145.1
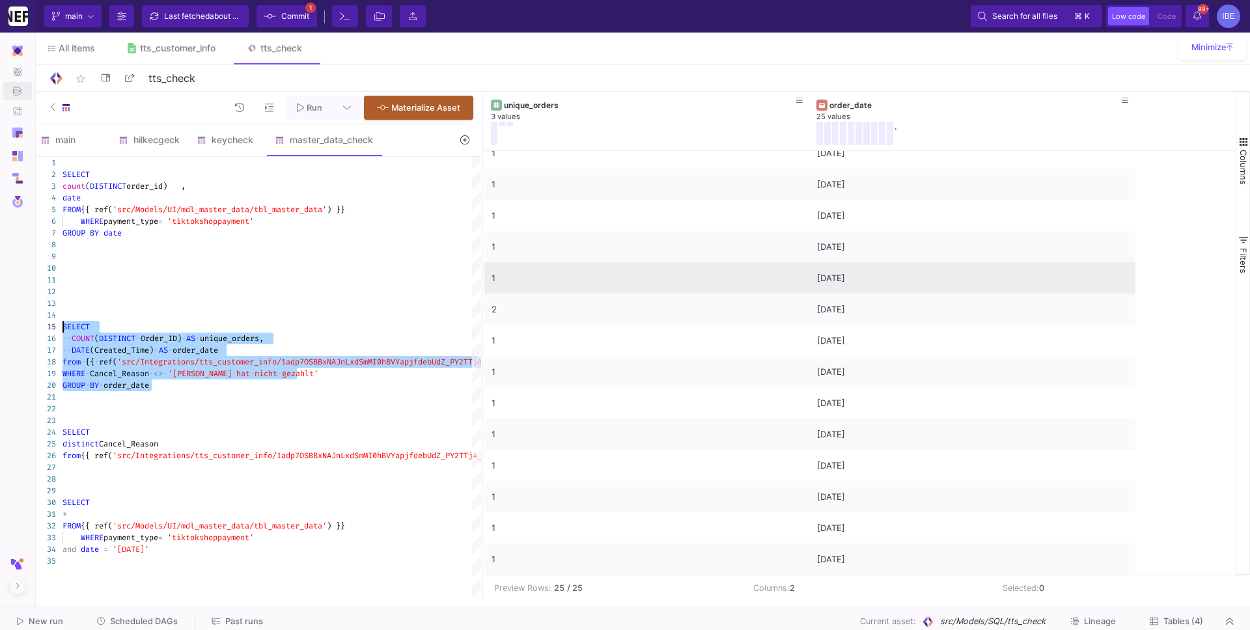
scroll to position [0, 0]
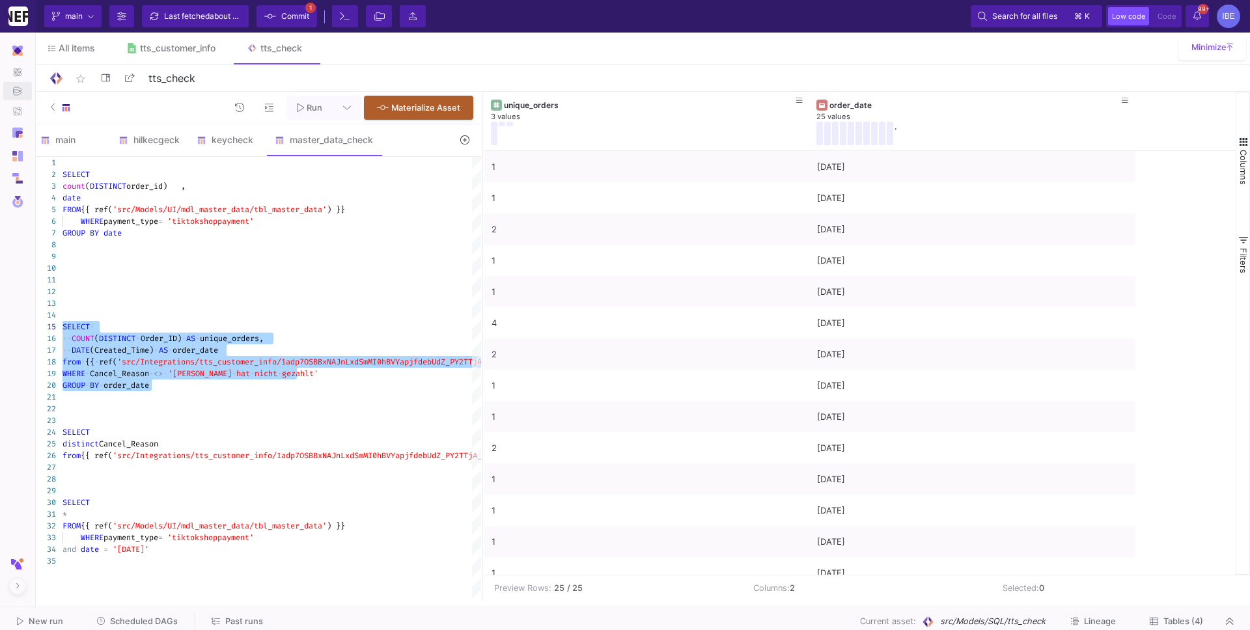
click at [341, 393] on div at bounding box center [312, 397] width 501 height 12
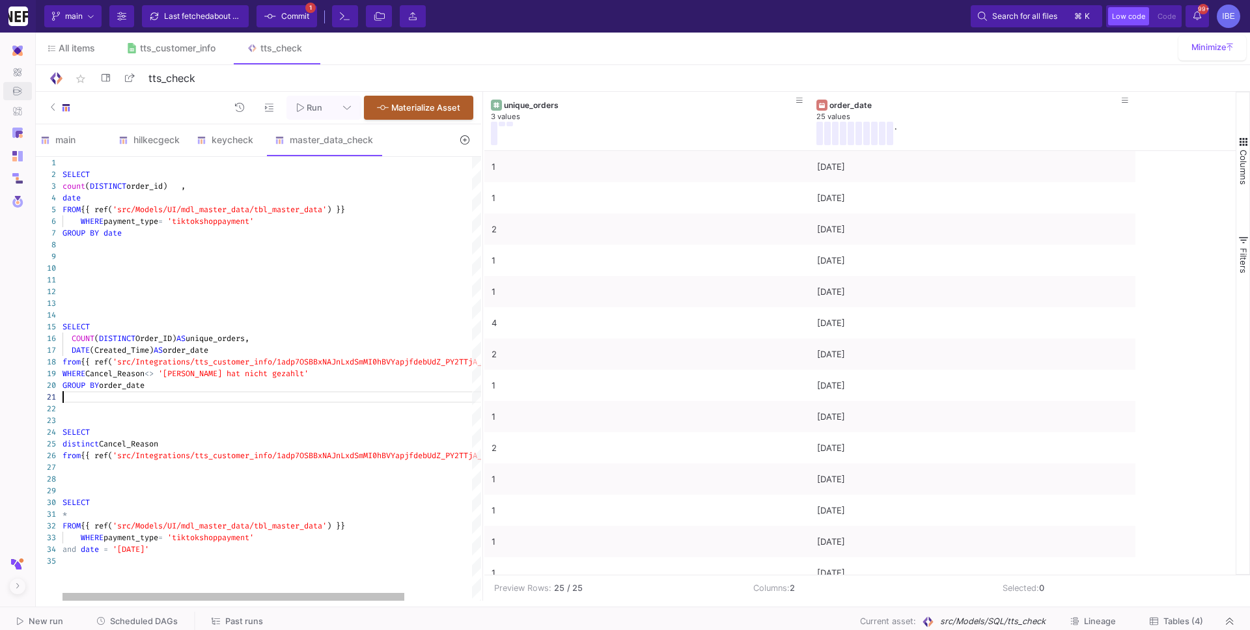
click at [217, 377] on div "1 2 3 4 5 6 7 8 9 10 11 12 13 14 29 15 22 28 16 17 18 19 20 21 30 23 24 25 27 3…" at bounding box center [257, 379] width 449 height 444
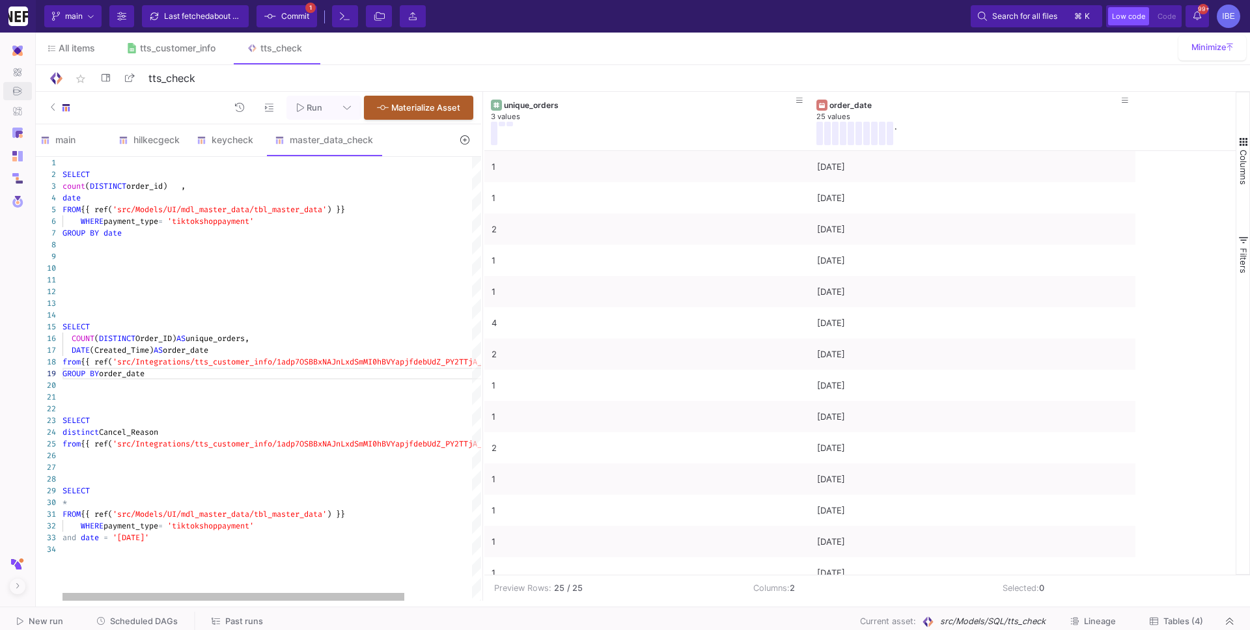
click at [241, 348] on div "DATE (Created_Time) AS order_date" at bounding box center [312, 350] width 501 height 12
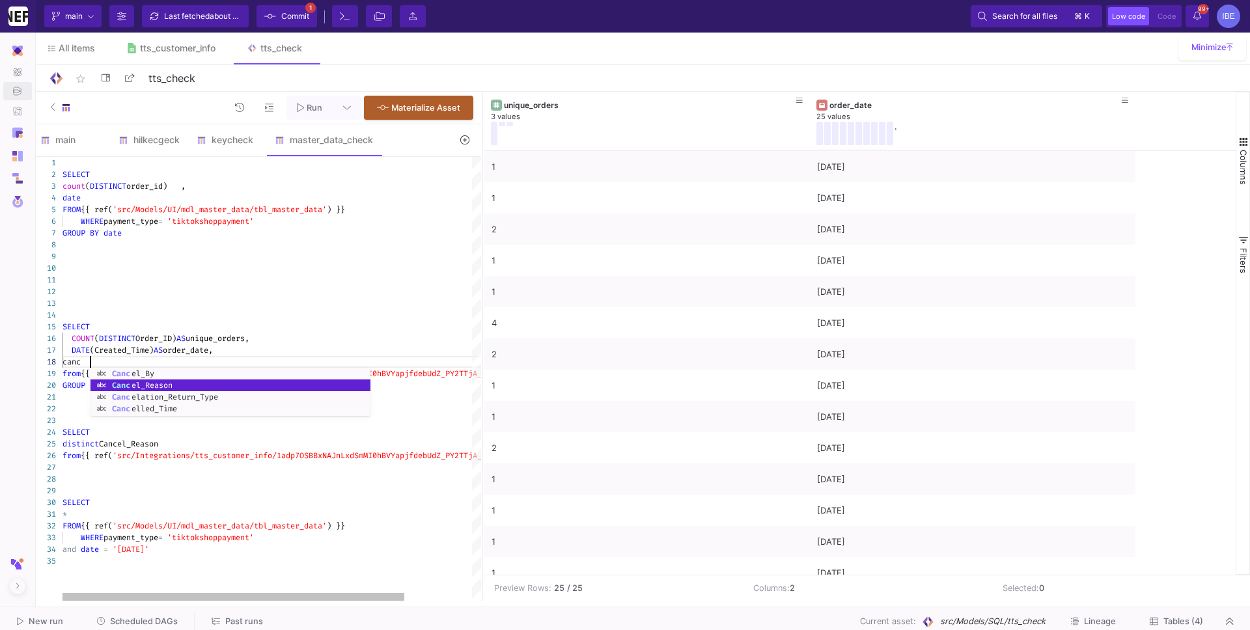
scroll to position [81, 32]
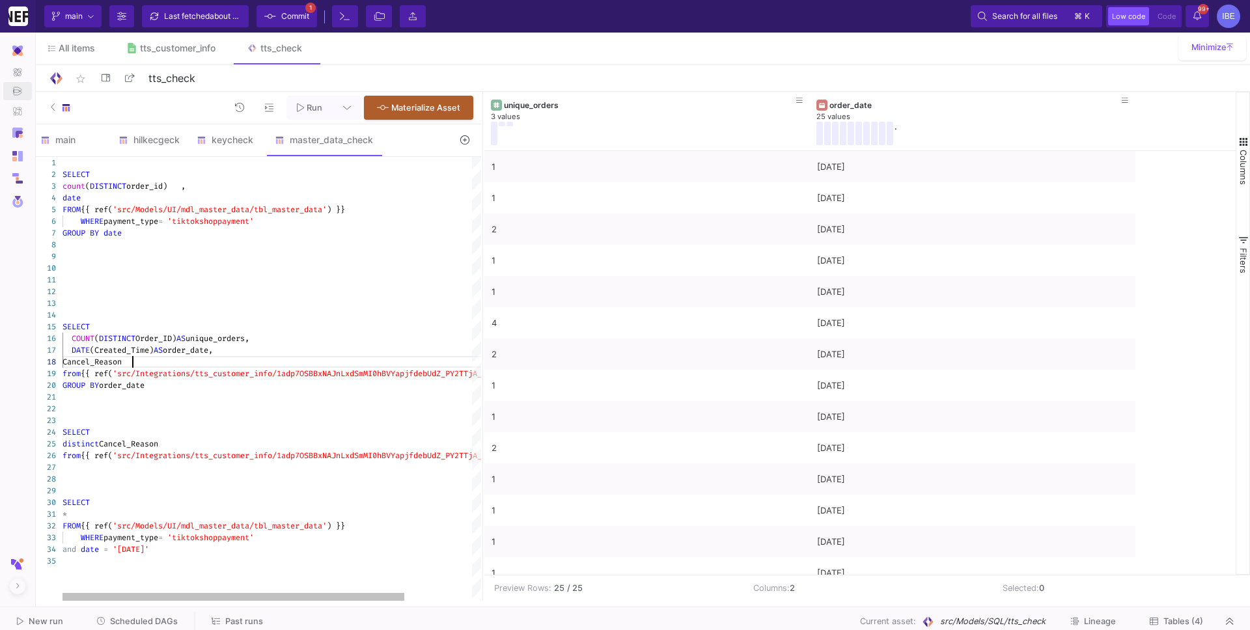
click at [234, 394] on div at bounding box center [312, 397] width 501 height 12
click at [222, 394] on div at bounding box center [312, 397] width 501 height 12
click at [213, 388] on div "GROUP BY order_date" at bounding box center [312, 386] width 501 height 12
drag, startPoint x: 61, startPoint y: 325, endPoint x: 238, endPoint y: 382, distance: 186.1
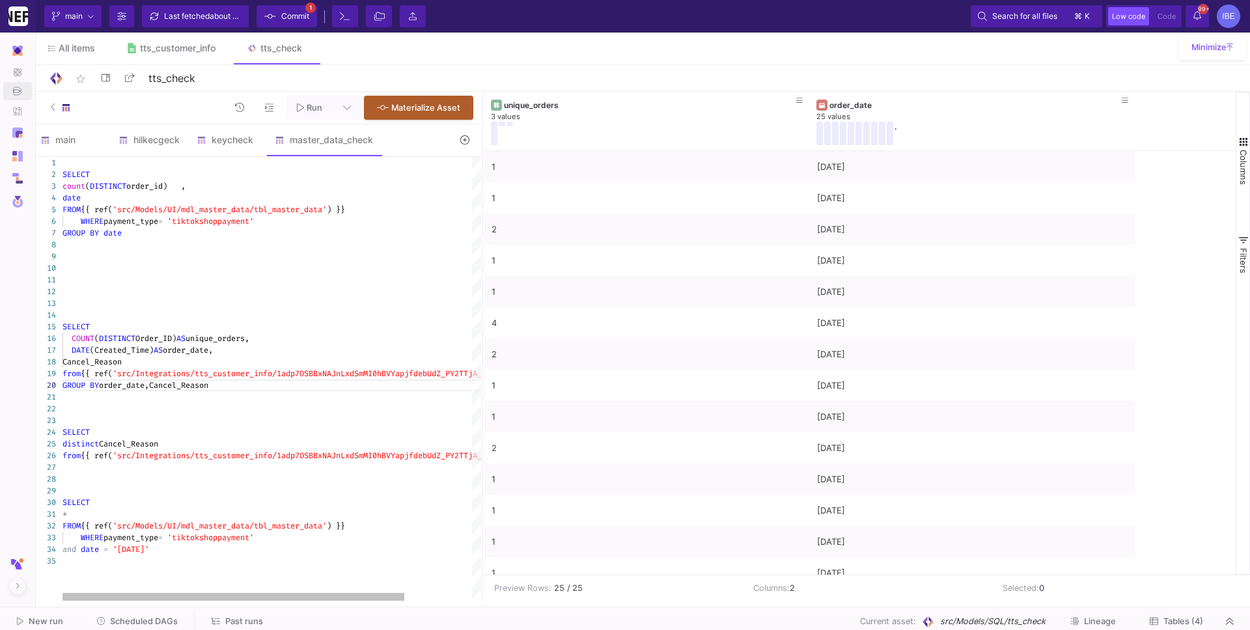
click at [239, 382] on div "1 2 3 4 5 6 7 8 9 10 11 12 13 14 29 15 22 28 16 17 19 20 21 30 23 24 25 27 31 3…" at bounding box center [257, 379] width 449 height 444
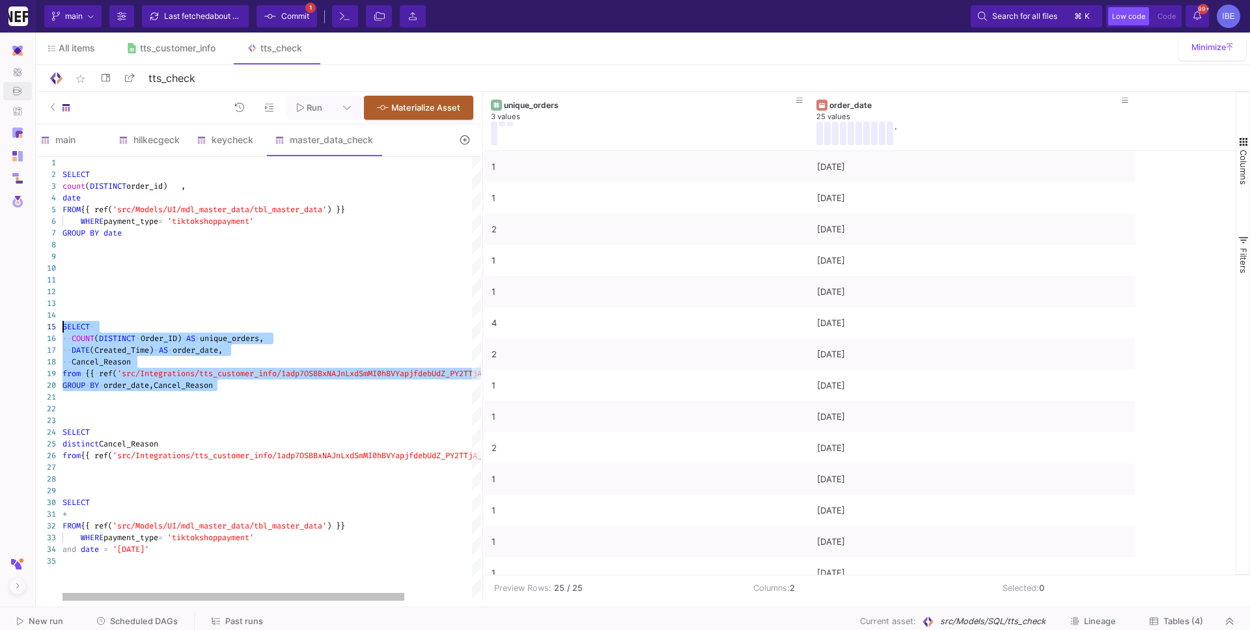
drag, startPoint x: 238, startPoint y: 382, endPoint x: 61, endPoint y: 324, distance: 186.5
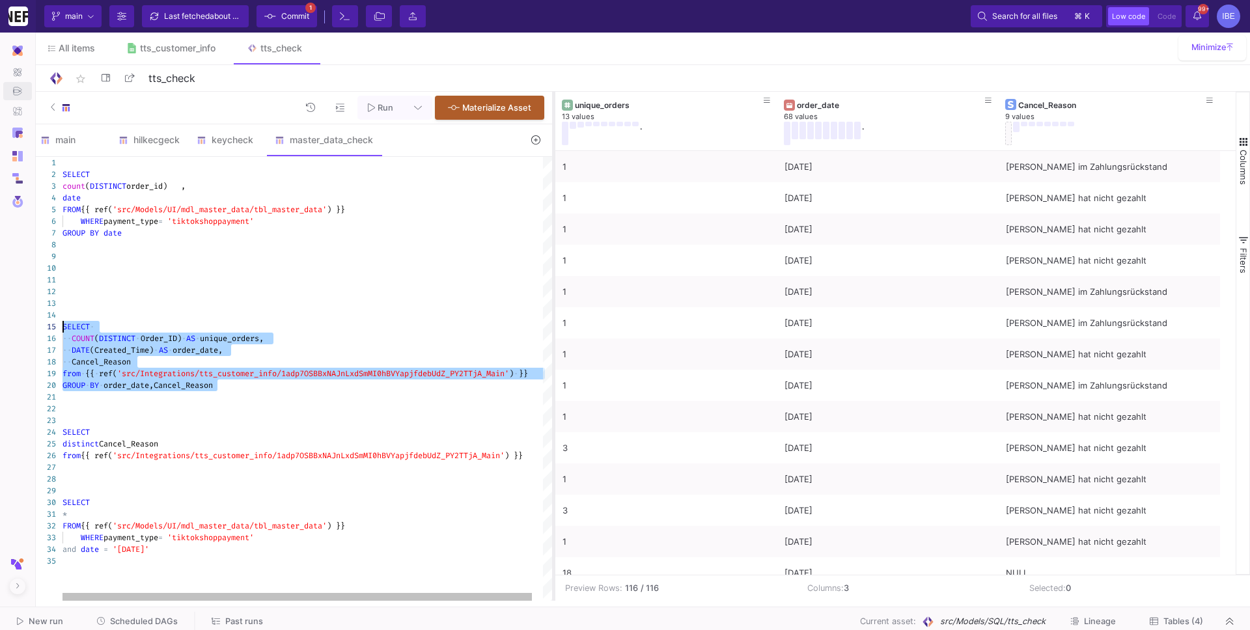
drag, startPoint x: 482, startPoint y: 299, endPoint x: 553, endPoint y: 275, distance: 74.9
click at [553, 275] on div at bounding box center [553, 346] width 3 height 509
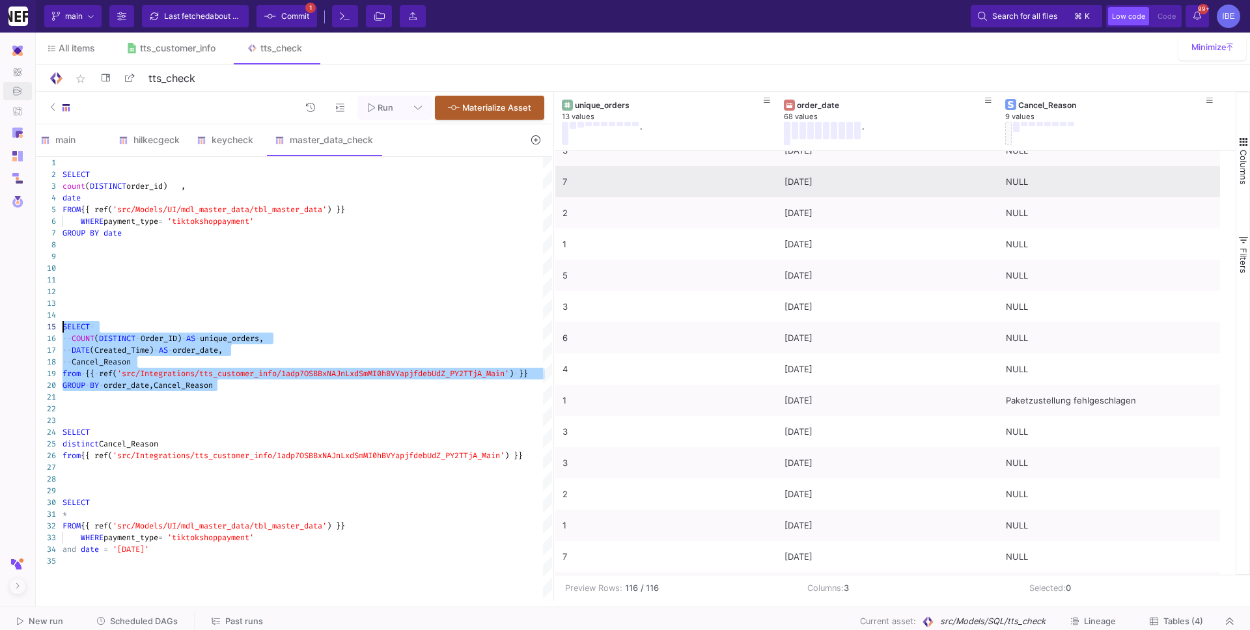
scroll to position [658, 0]
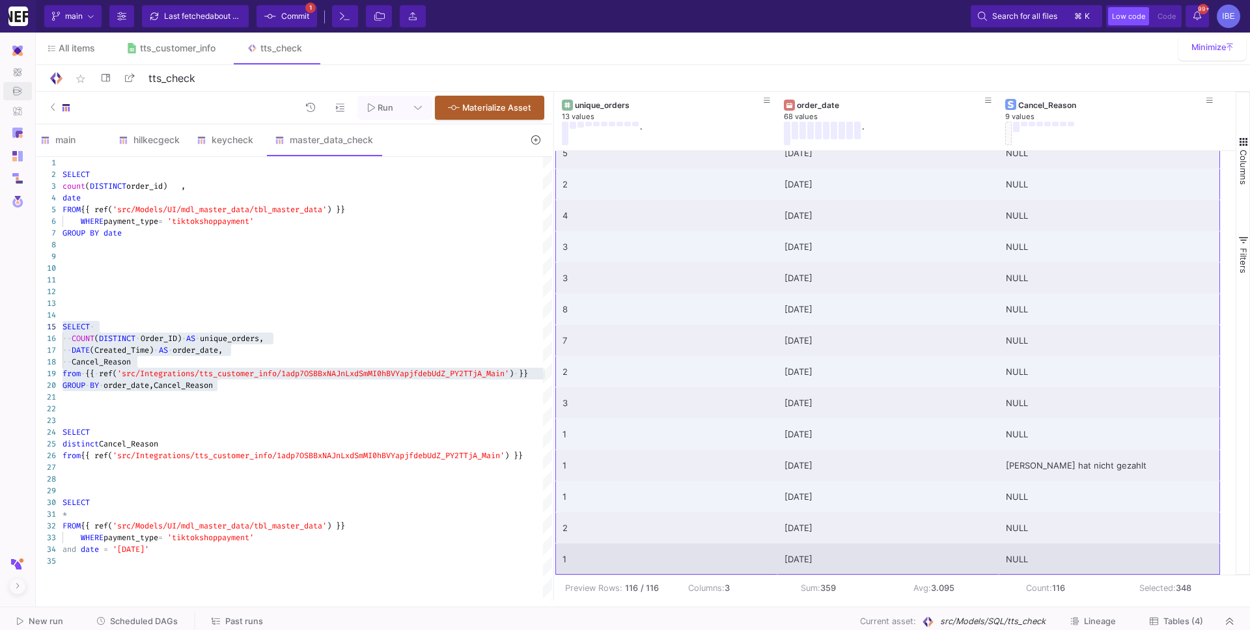
drag, startPoint x: 678, startPoint y: 163, endPoint x: 1143, endPoint y: 551, distance: 605.9
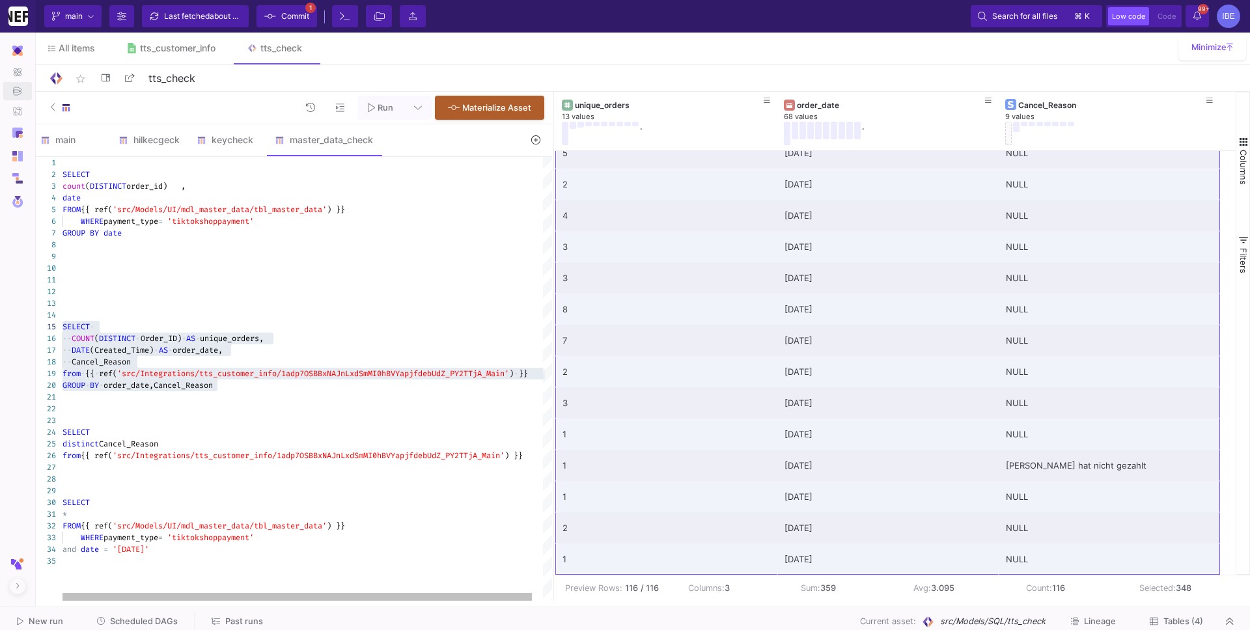
click at [240, 419] on div at bounding box center [312, 421] width 501 height 12
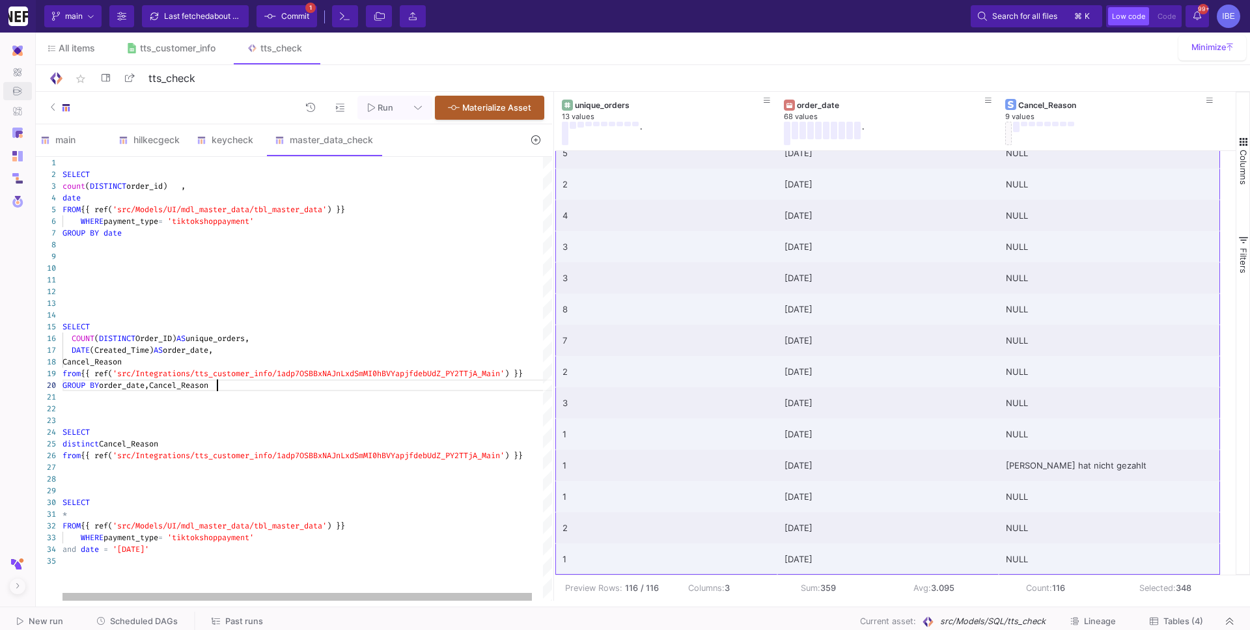
click at [226, 383] on div "GROUP BY order_date,Cancel_Reason" at bounding box center [312, 386] width 501 height 12
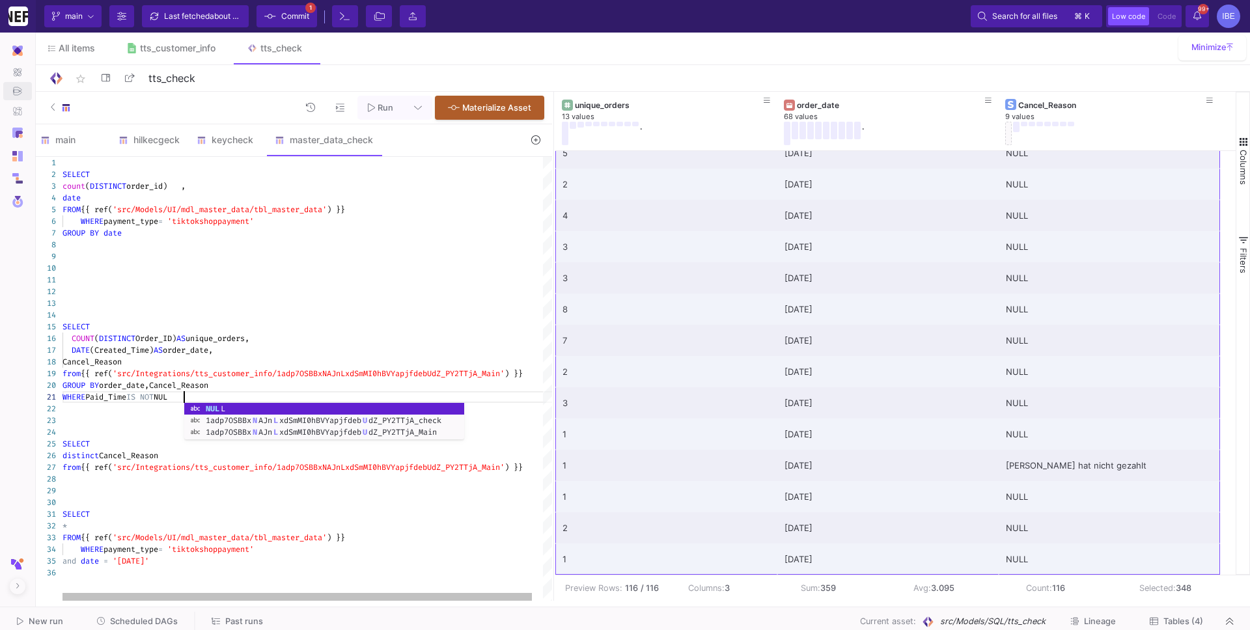
scroll to position [1, 126]
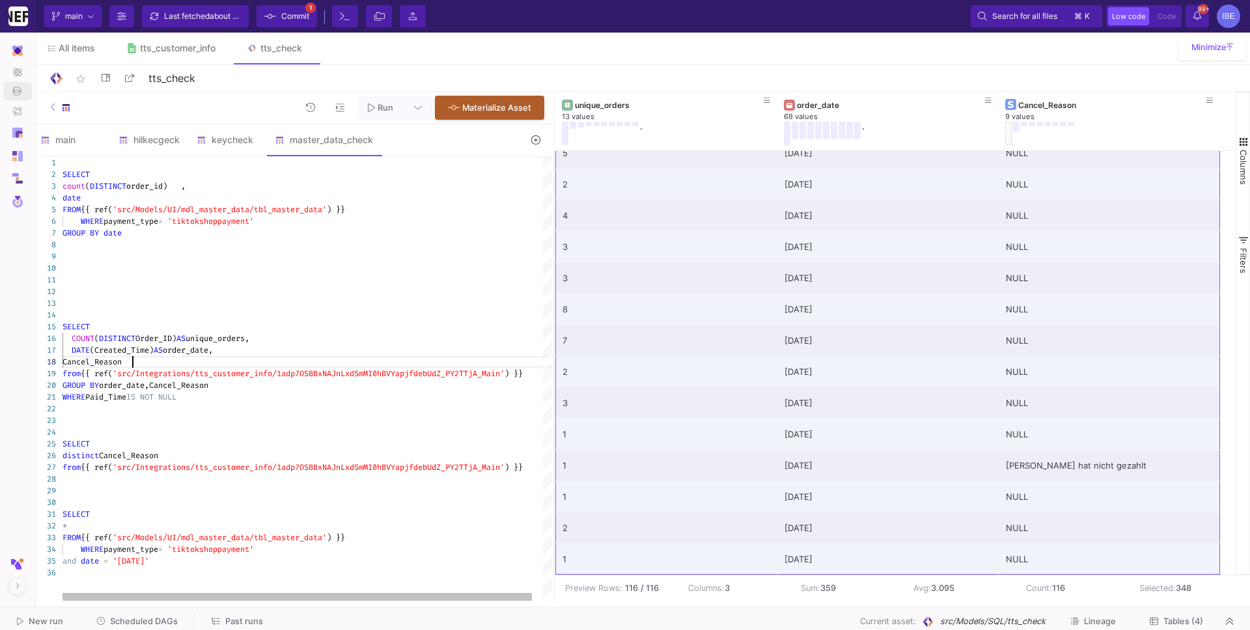
click at [198, 356] on div "Cancel_Reason" at bounding box center [312, 362] width 501 height 12
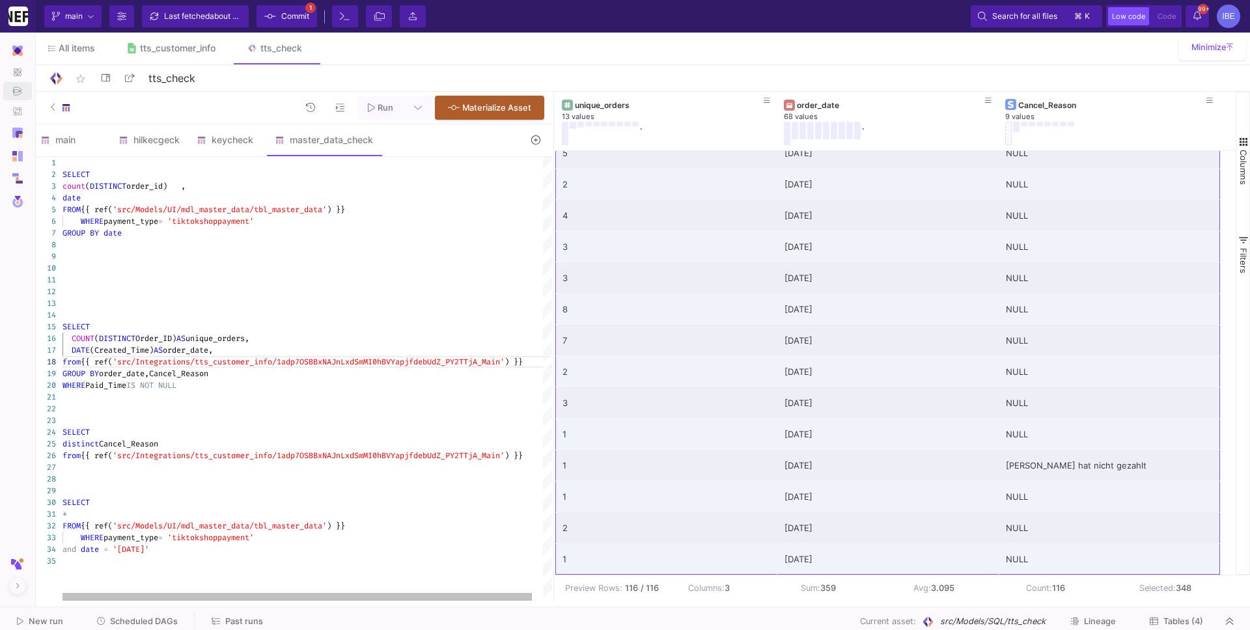
click at [217, 378] on div at bounding box center [217, 374] width 1 height 12
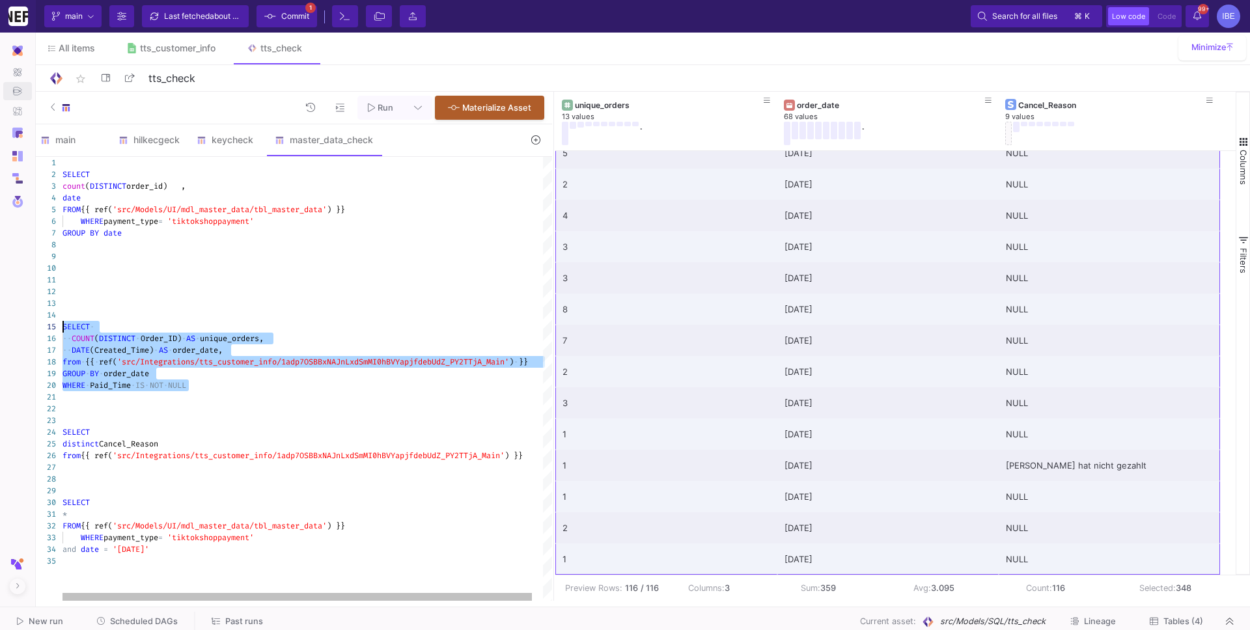
drag, startPoint x: 221, startPoint y: 383, endPoint x: 55, endPoint y: 331, distance: 174.0
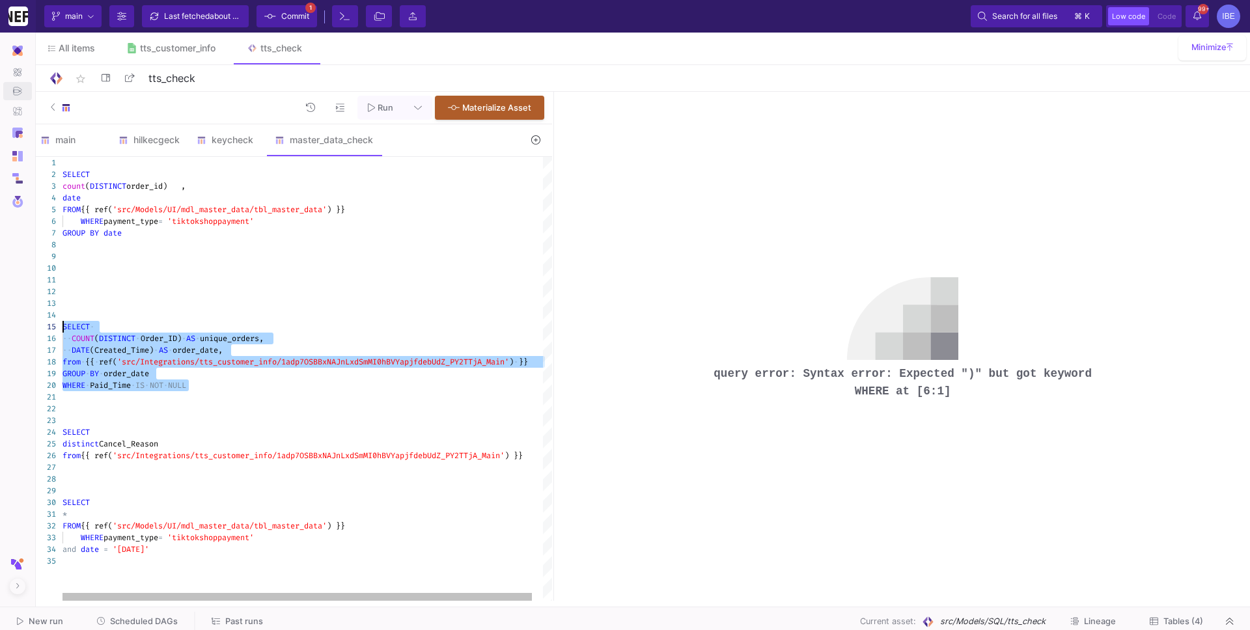
click at [94, 374] on span "BY" at bounding box center [94, 373] width 9 height 10
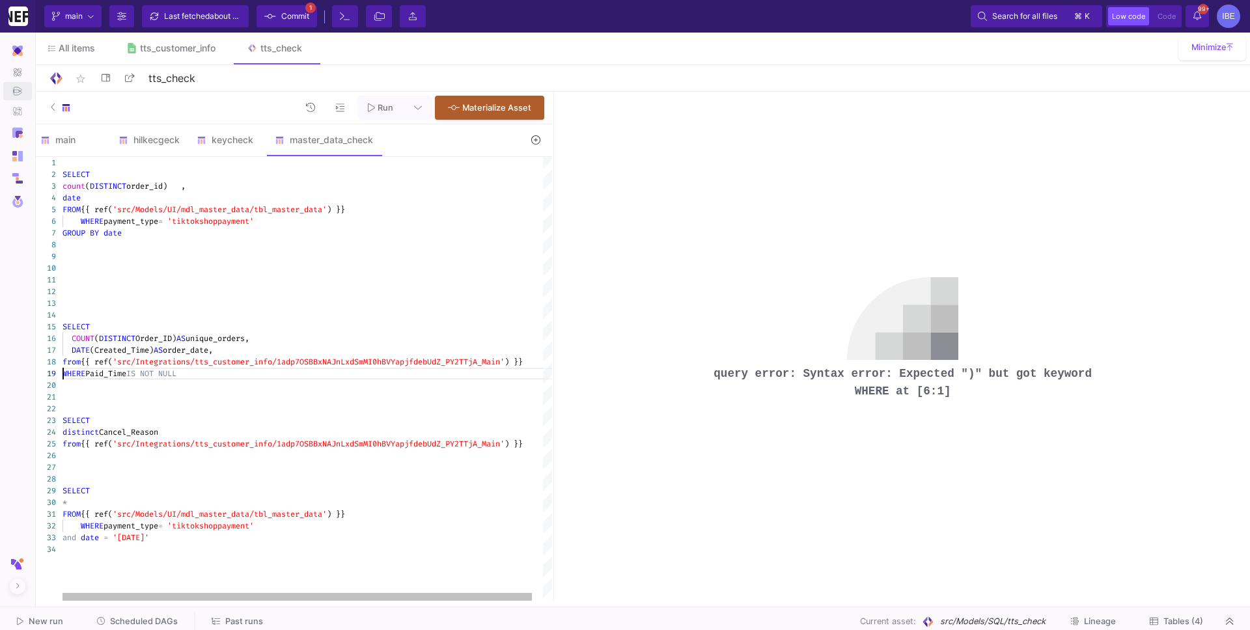
click at [92, 381] on div at bounding box center [312, 386] width 501 height 12
paste textarea "SELECT distinct Cancel_Reason from {{ ref('src/Integrations/tts_customer_info/1…"
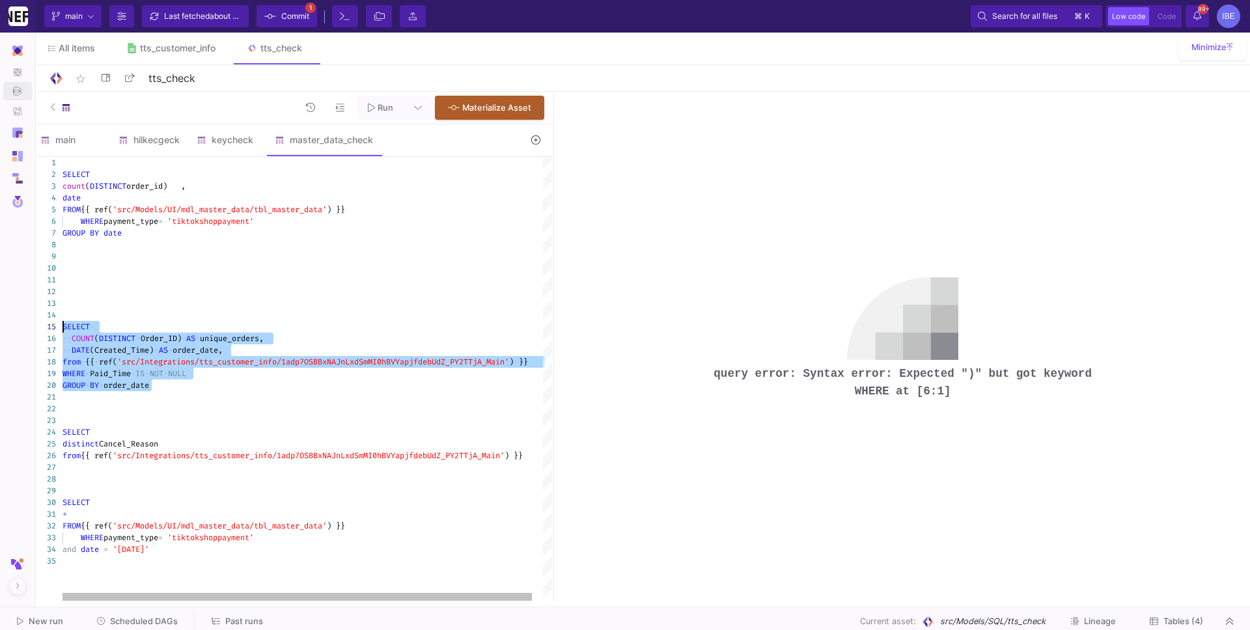
drag, startPoint x: 165, startPoint y: 385, endPoint x: 57, endPoint y: 324, distance: 123.9
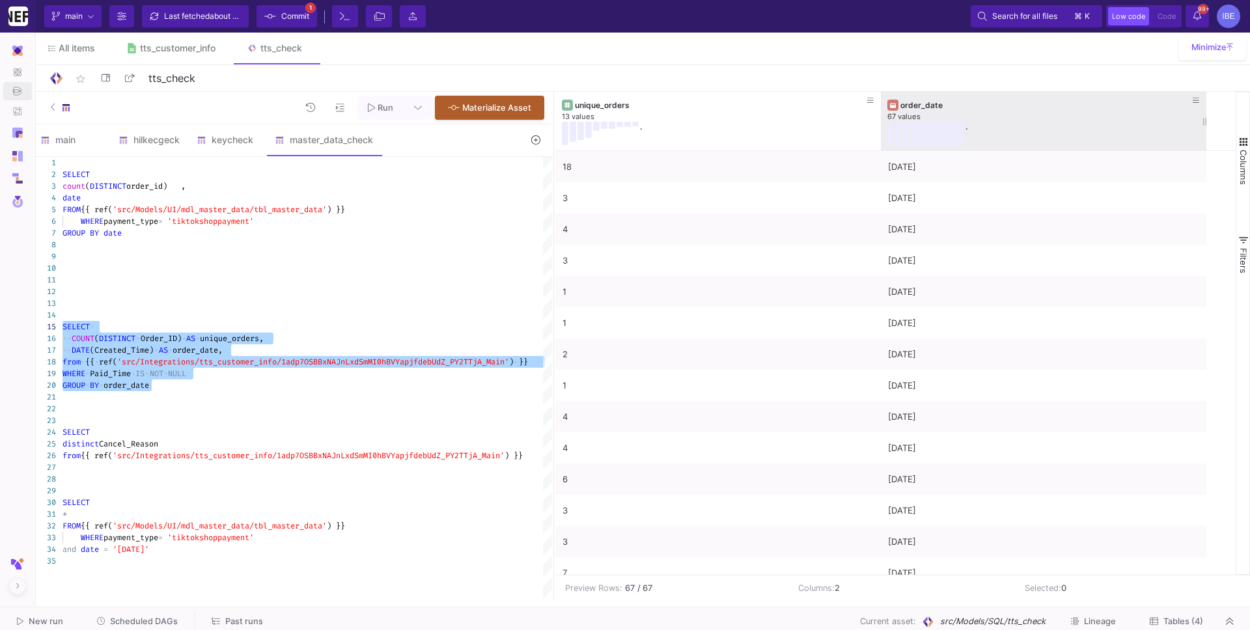
click at [956, 130] on div "." at bounding box center [1033, 133] width 293 height 23
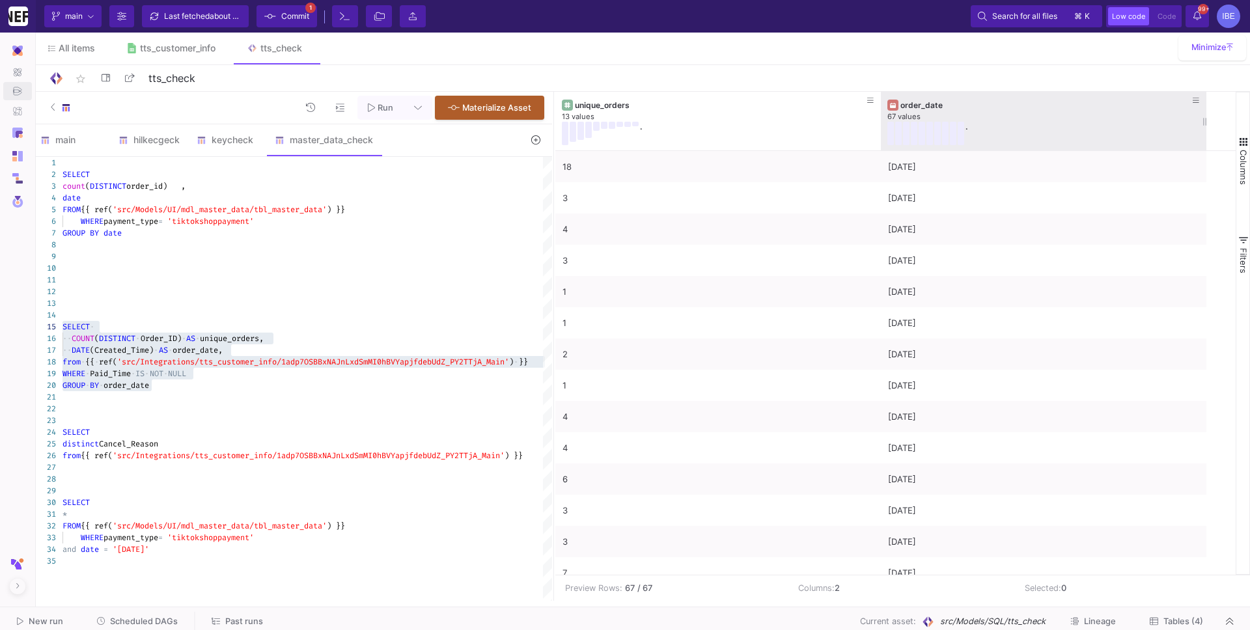
click at [956, 130] on div "." at bounding box center [1033, 133] width 293 height 23
click at [956, 118] on div "67 values" at bounding box center [1043, 117] width 312 height 10
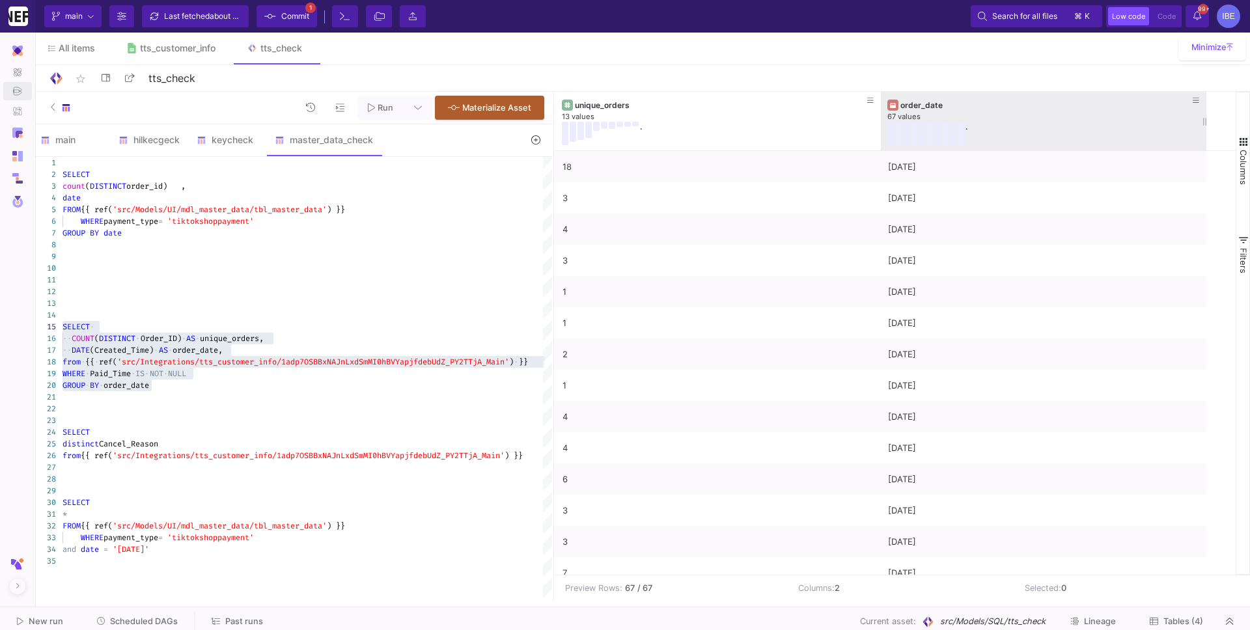
click at [956, 108] on div "order_date" at bounding box center [1046, 105] width 292 height 10
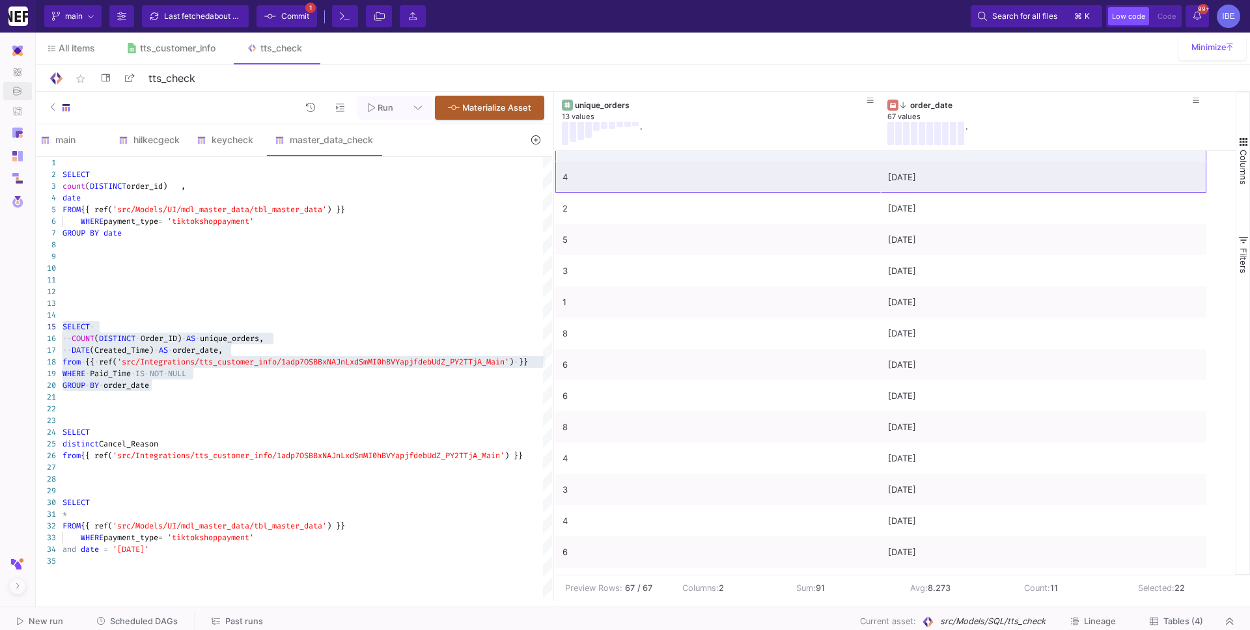
scroll to position [417, 0]
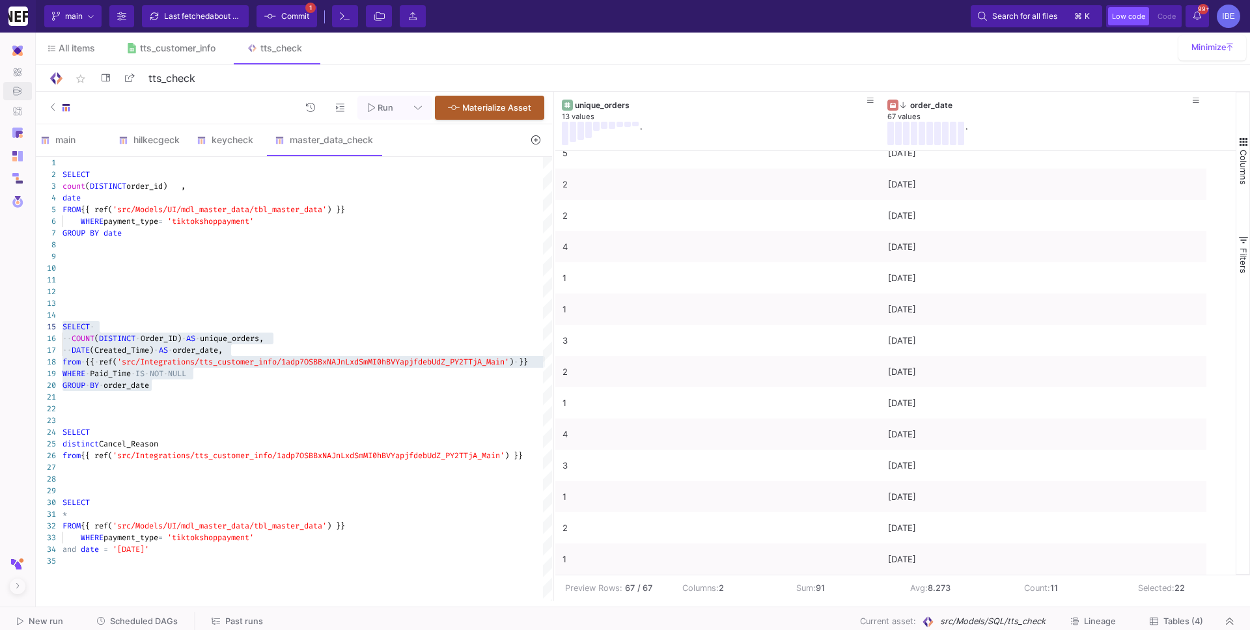
drag, startPoint x: 796, startPoint y: 228, endPoint x: 1070, endPoint y: 677, distance: 525.6
click at [956, 541] on html "Whitewall GmbH Whitewall Current branch main Branch Options Last fetched about …" at bounding box center [625, 315] width 1250 height 630
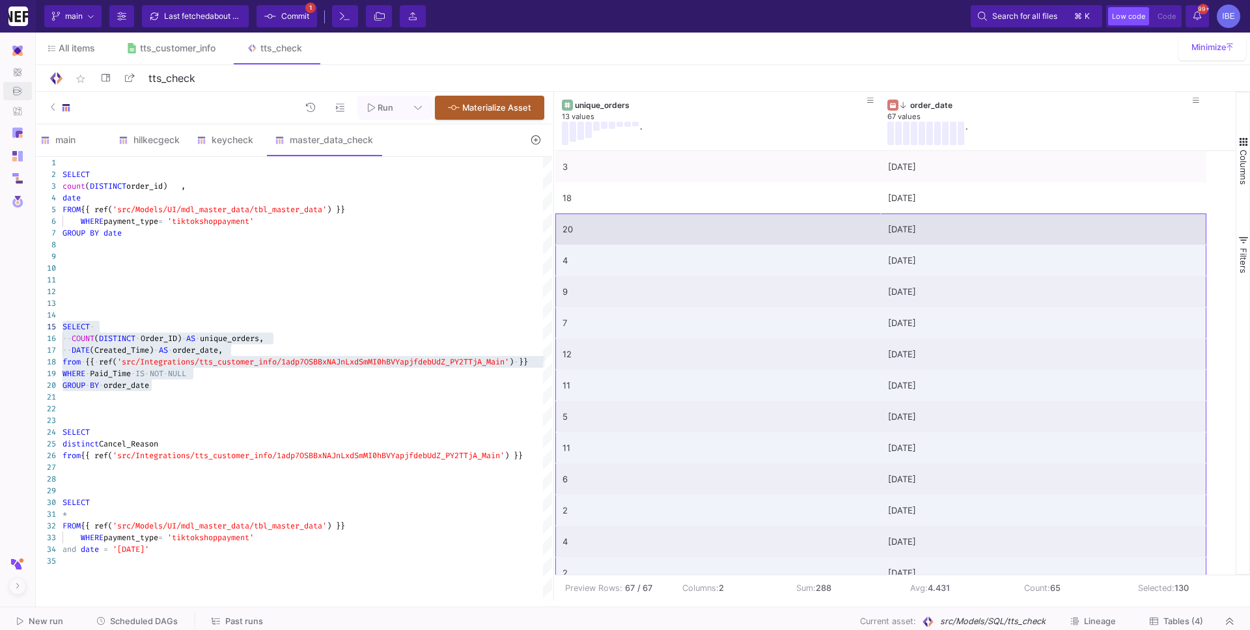
drag, startPoint x: 1118, startPoint y: 568, endPoint x: 611, endPoint y: 242, distance: 602.9
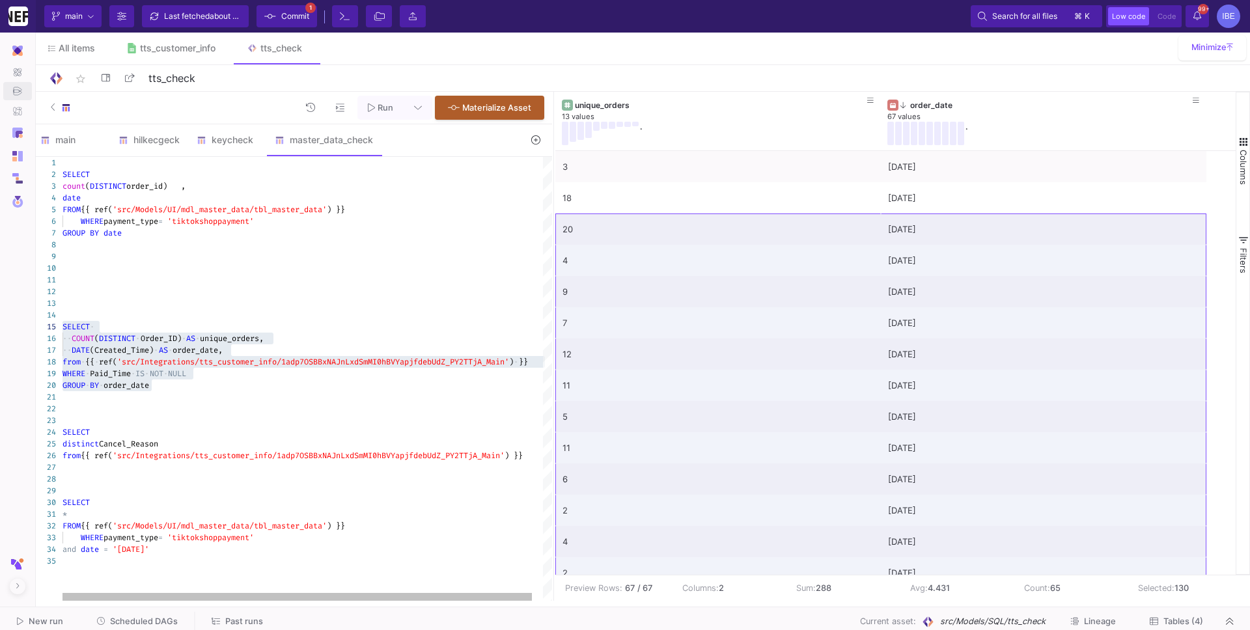
click at [320, 393] on div at bounding box center [312, 397] width 501 height 12
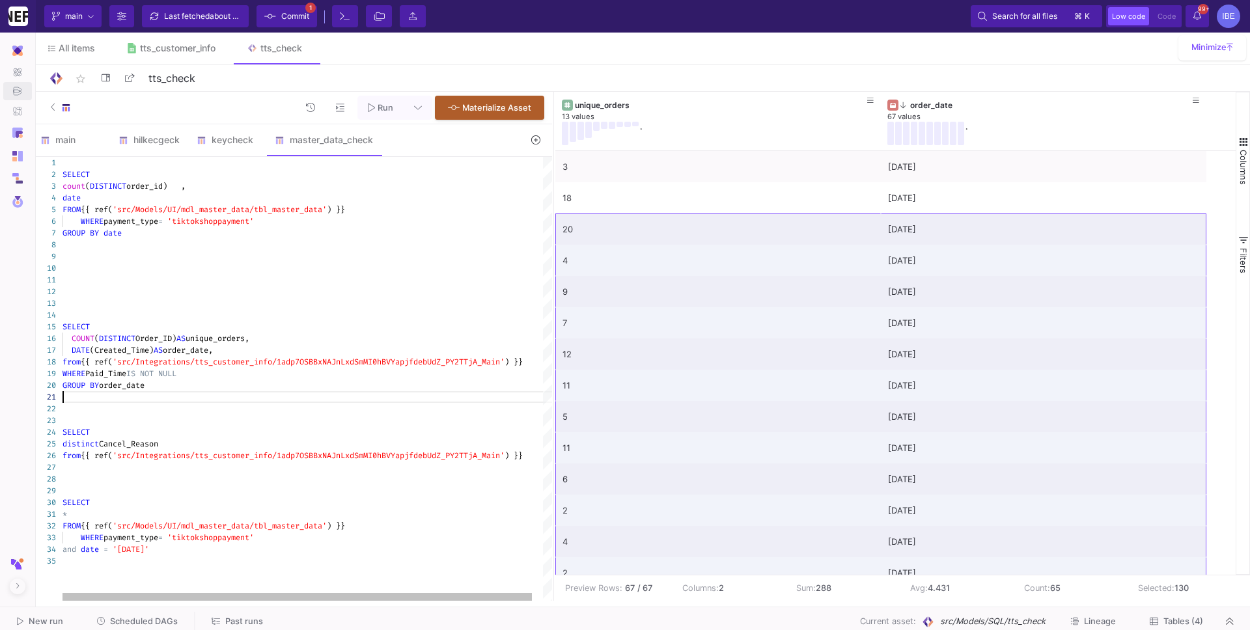
type textarea "SELECT count (DISTINCT order_id) , date FROM {{ ref('src/Models/UI/mdl_master_d…"
drag, startPoint x: 292, startPoint y: 221, endPoint x: 57, endPoint y: 206, distance: 235.5
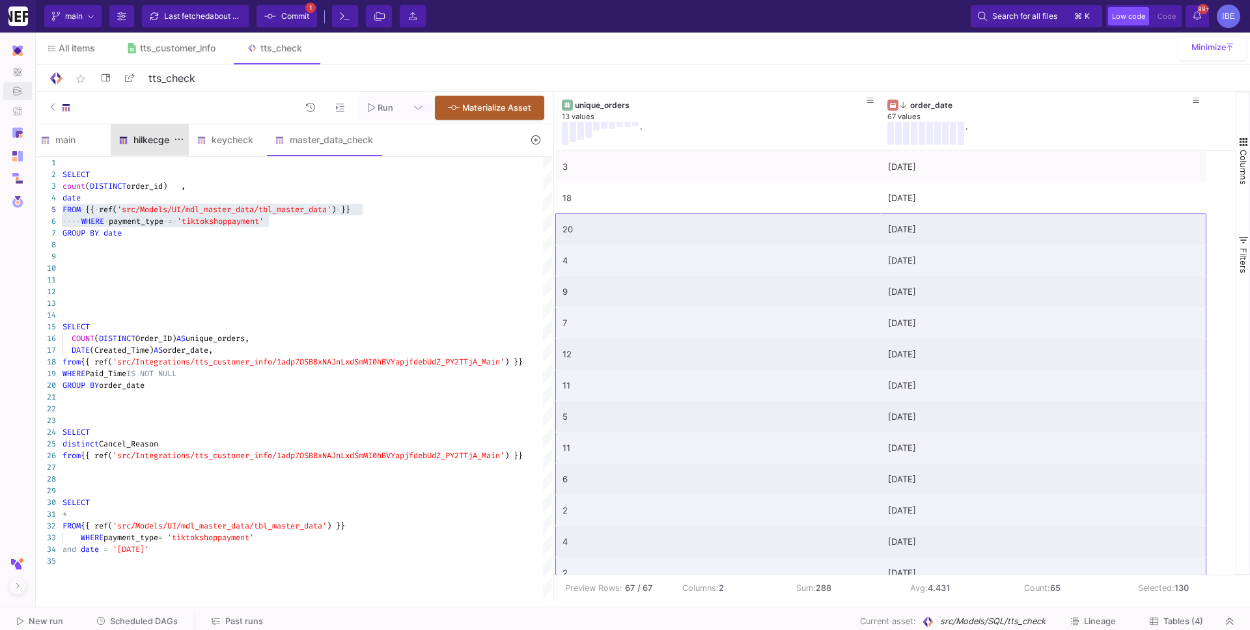
click at [170, 131] on div "hilkecgeck" at bounding box center [150, 139] width 78 height 31
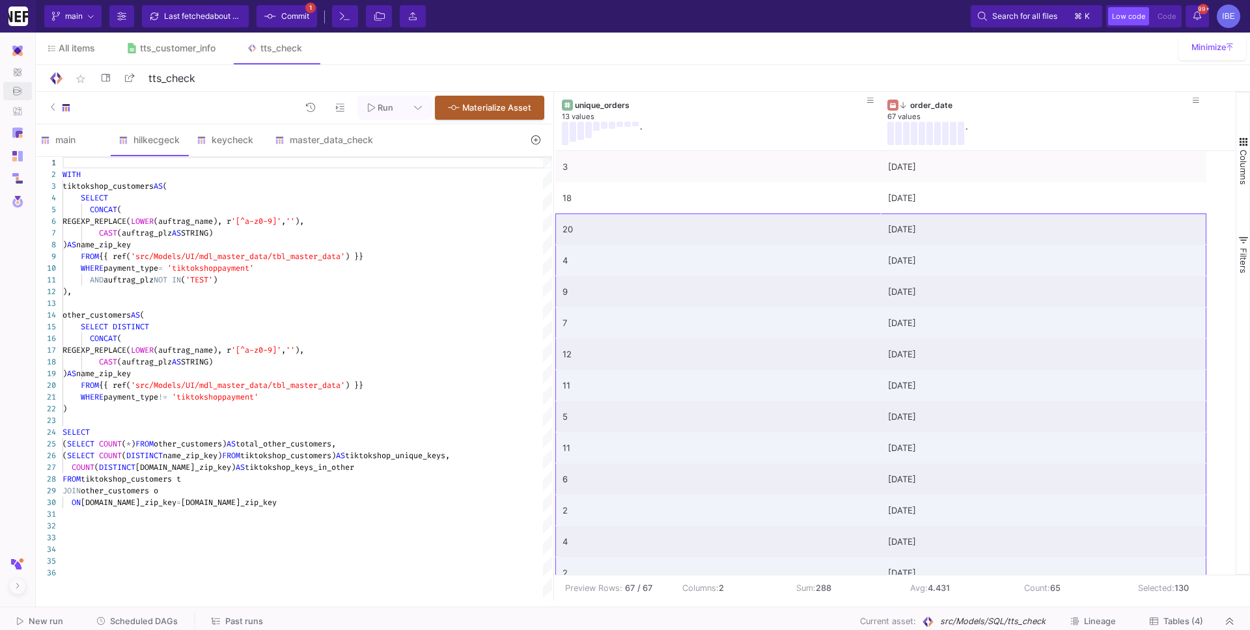
click at [207, 324] on div "SELECT DISTINCT" at bounding box center [307, 327] width 490 height 12
type textarea "WITH tiktokshop_customers AS ( SELECT CONCAT( REGEXP_REPLACE(LOWER(auftrag_name…"
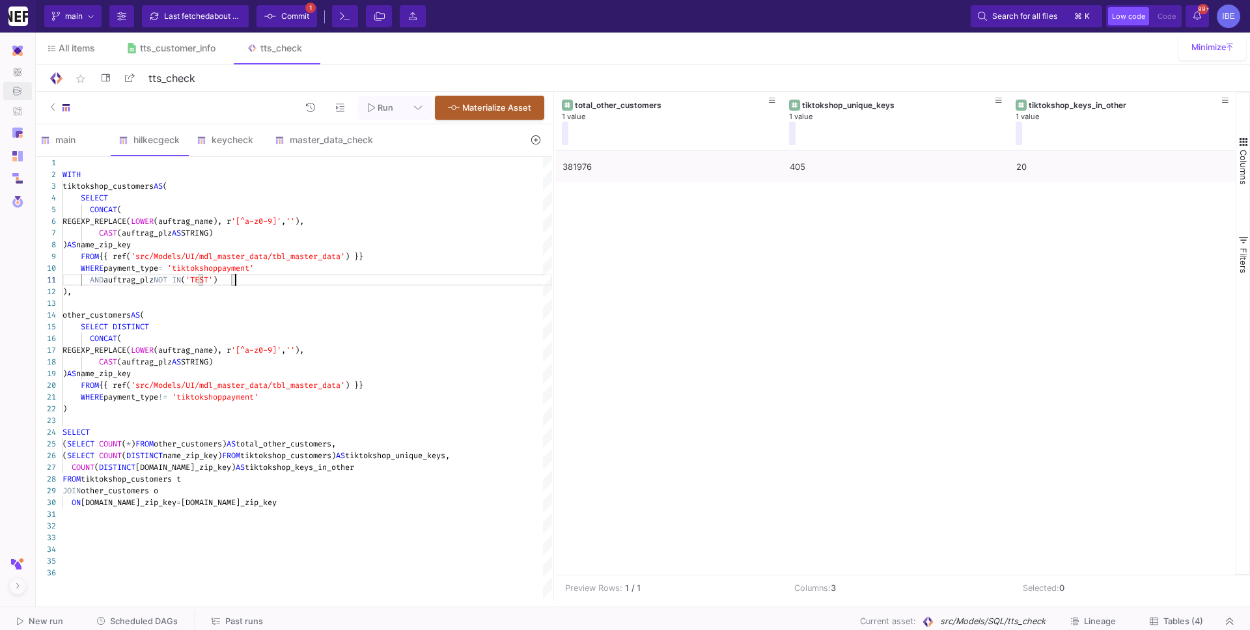
type textarea "WITH tiktokshop_customers AS ( SELECT CONCAT( REGEXP_REPLACE(LOWER(auftrag_name…"
drag, startPoint x: 256, startPoint y: 283, endPoint x: 70, endPoint y: 257, distance: 187.3
click at [163, 562] on div at bounding box center [307, 561] width 490 height 12
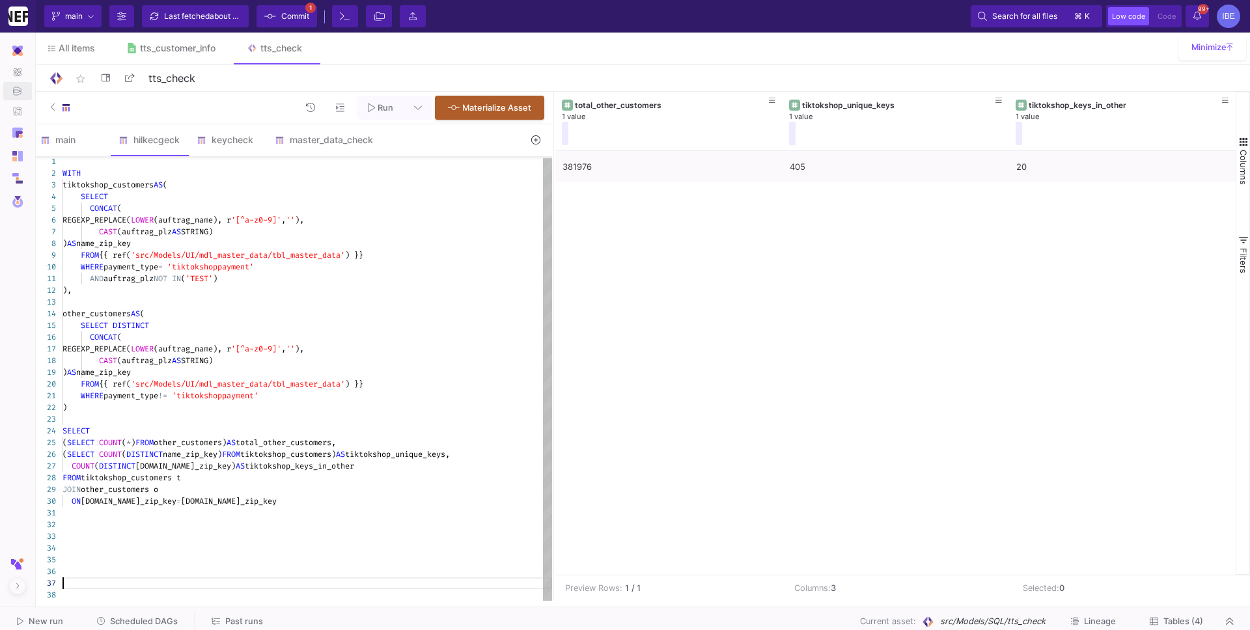
paste textarea "FROM {{ ref('src/Models/UI/mdl_master_data/tbl_master_data') }} WHERE payment_t…"
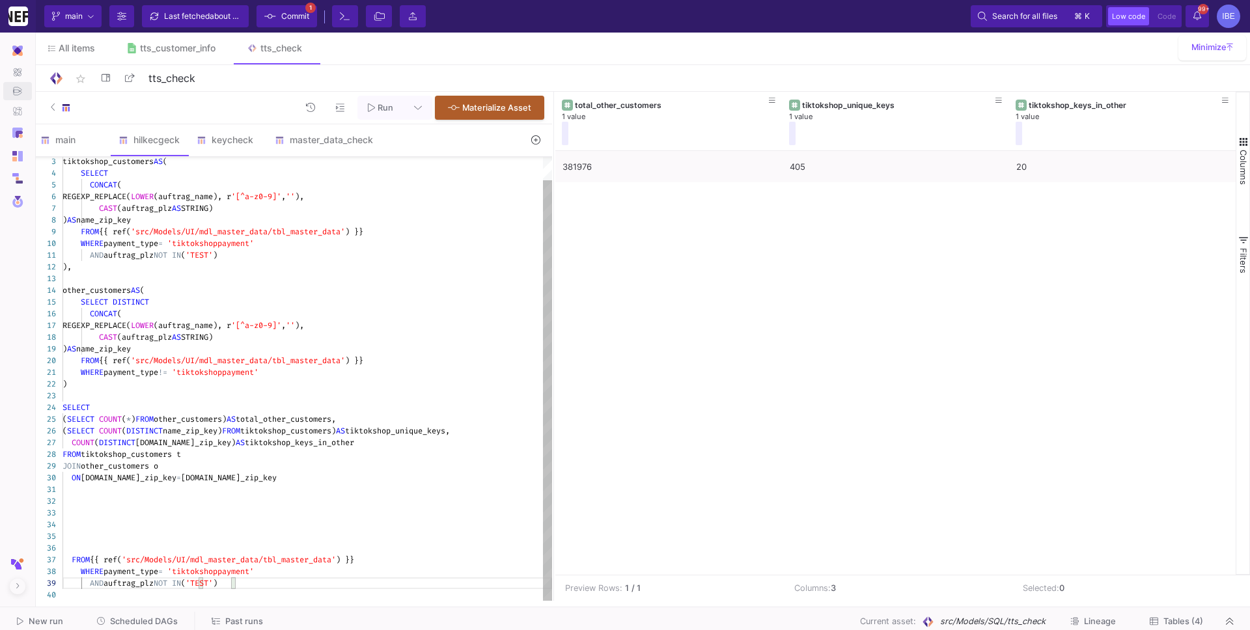
click at [128, 549] on div at bounding box center [307, 548] width 490 height 12
click at [86, 559] on div "3 4 5 6 7 8 9 10 11 12 13 14 15 16 17 18 19 20 21 22 23 24 25 26 27 28 29 30 31…" at bounding box center [292, 379] width 519 height 444
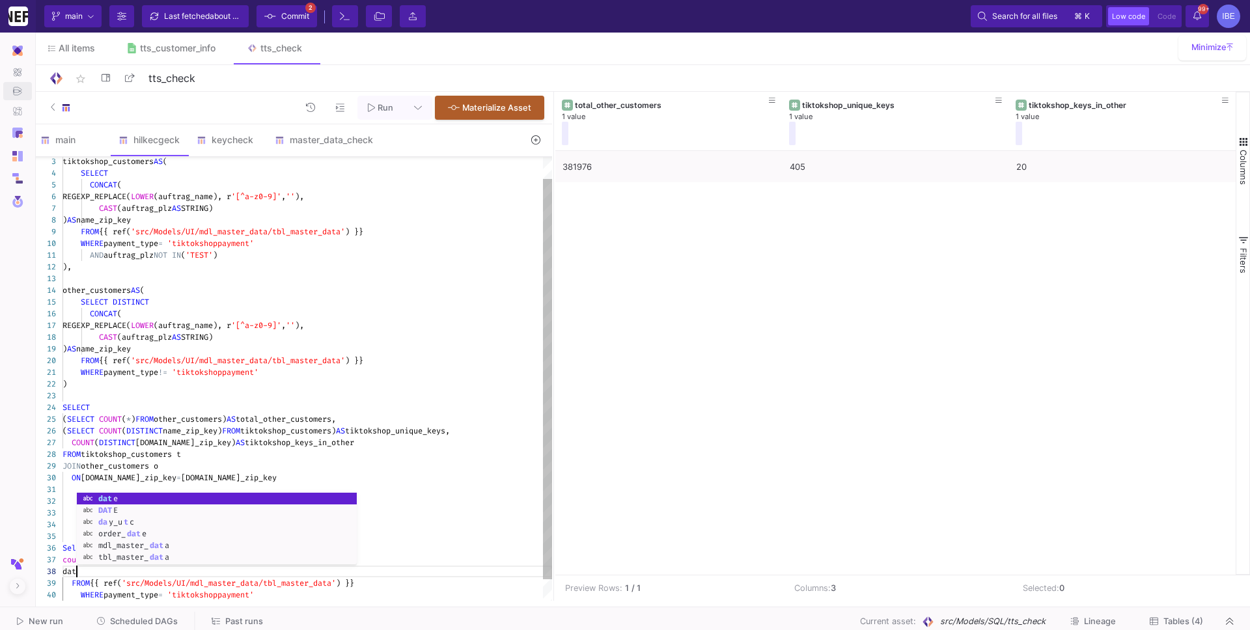
scroll to position [81, 18]
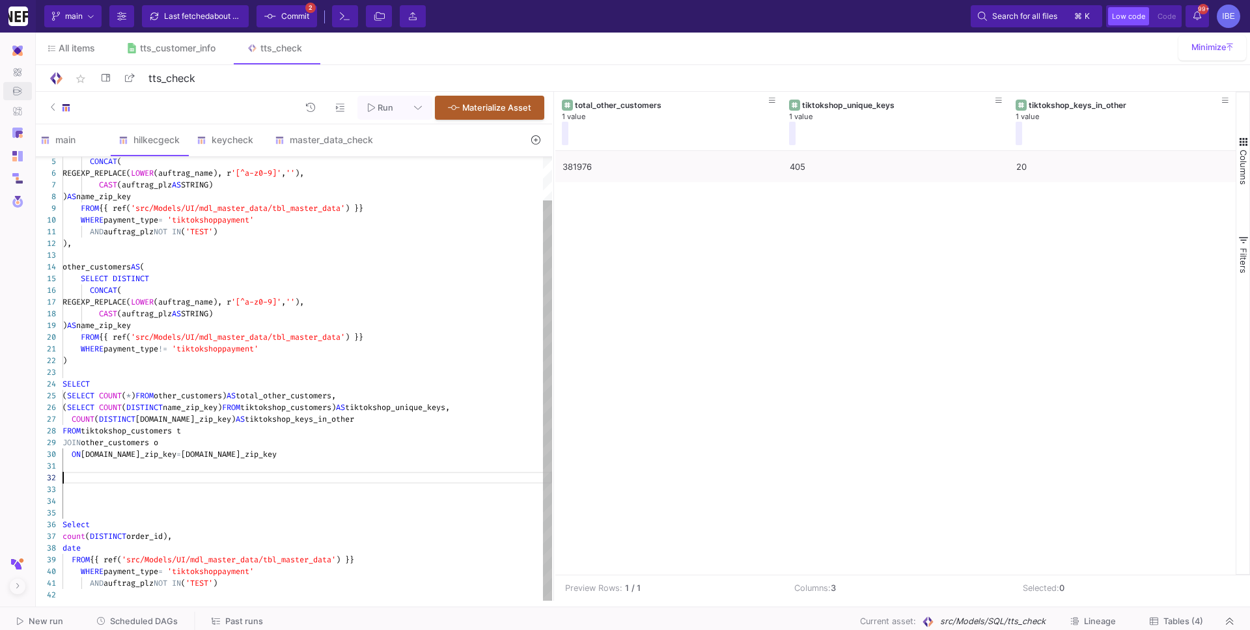
click at [186, 475] on div at bounding box center [307, 478] width 490 height 12
click at [269, 577] on div "5 6 7 8 9 10 11 12 13 14 15 16 17 18 19 20 21 22 23 24 25 26 27 28 29 30 31 32 …" at bounding box center [292, 379] width 519 height 444
click at [271, 585] on div "AND auftrag_plz NOT IN ( 'TEST' )" at bounding box center [307, 583] width 490 height 12
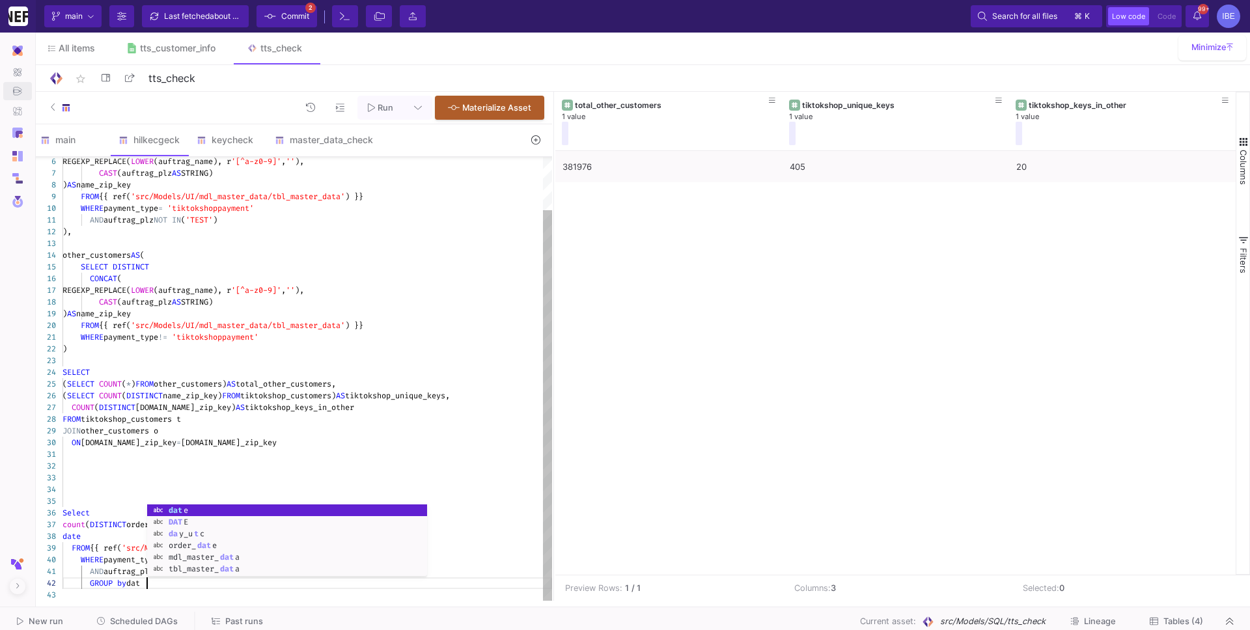
scroll to position [12, 88]
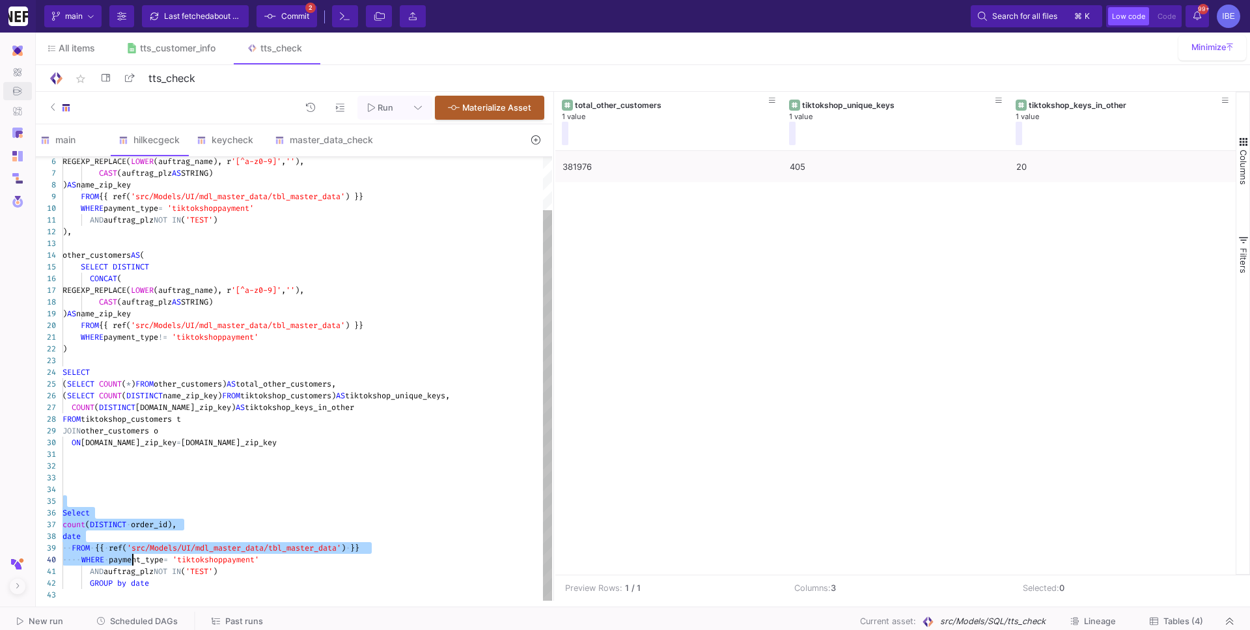
drag, startPoint x: 66, startPoint y: 495, endPoint x: 201, endPoint y: 612, distance: 178.6
click at [201, 612] on as-split "Whitewall GmbH Whitewall Current branch main Branch Options Last fetched about …" at bounding box center [625, 315] width 1250 height 630
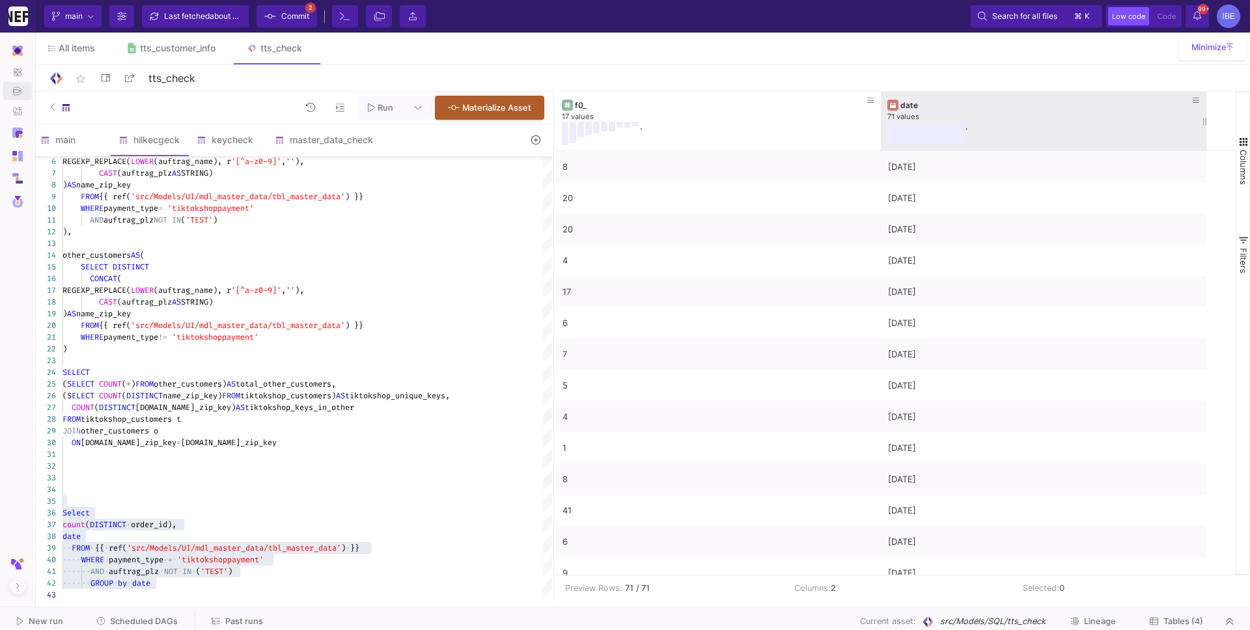
click at [1025, 126] on div "." at bounding box center [1033, 133] width 293 height 23
click at [1008, 122] on div "." at bounding box center [1033, 133] width 293 height 23
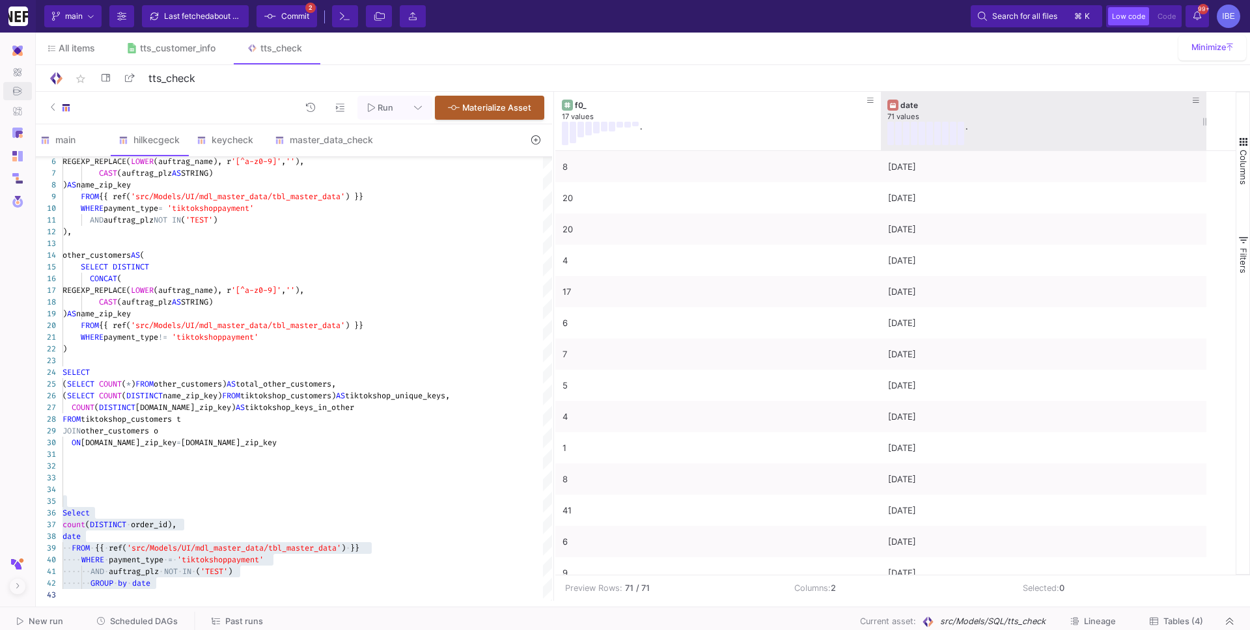
click at [1008, 122] on div "." at bounding box center [1033, 133] width 293 height 23
click at [950, 117] on div "71 values" at bounding box center [1043, 117] width 312 height 10
click at [926, 107] on div "date" at bounding box center [1046, 105] width 292 height 10
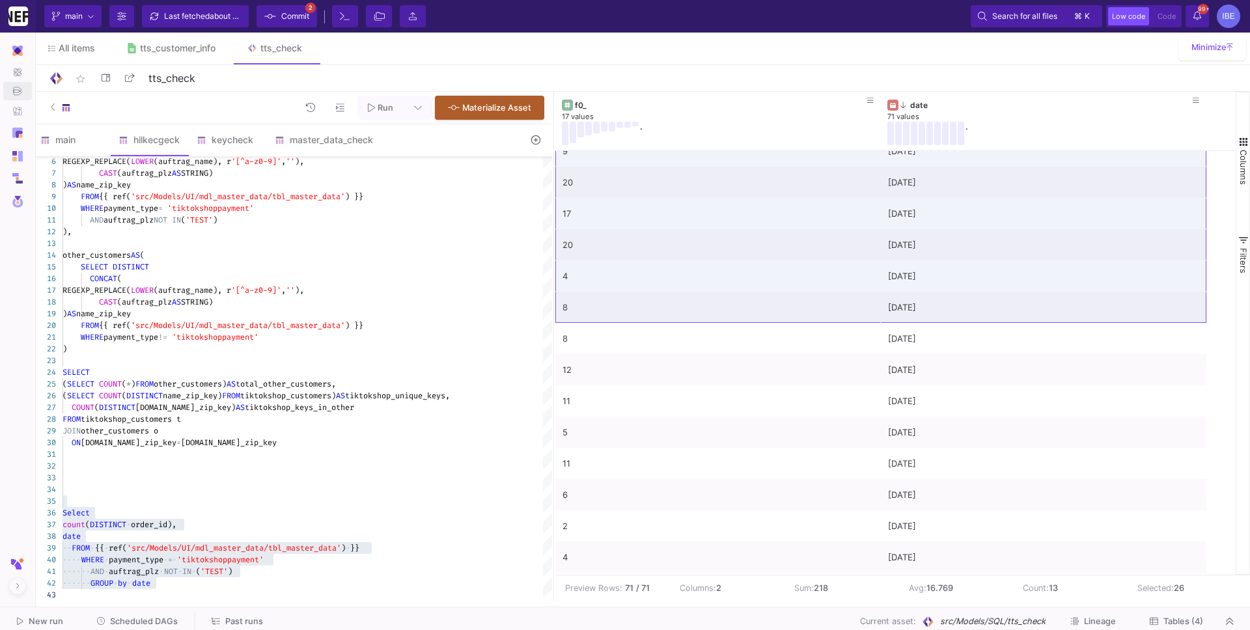
scroll to position [0, 0]
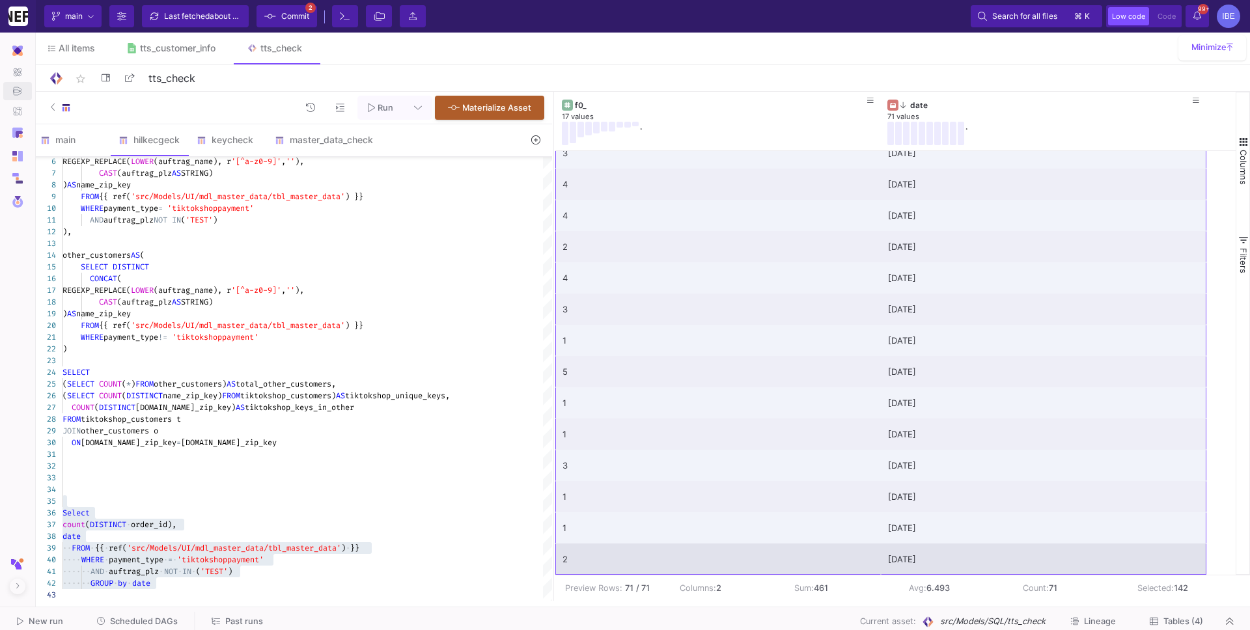
drag, startPoint x: 751, startPoint y: 173, endPoint x: 1087, endPoint y: 561, distance: 514.1
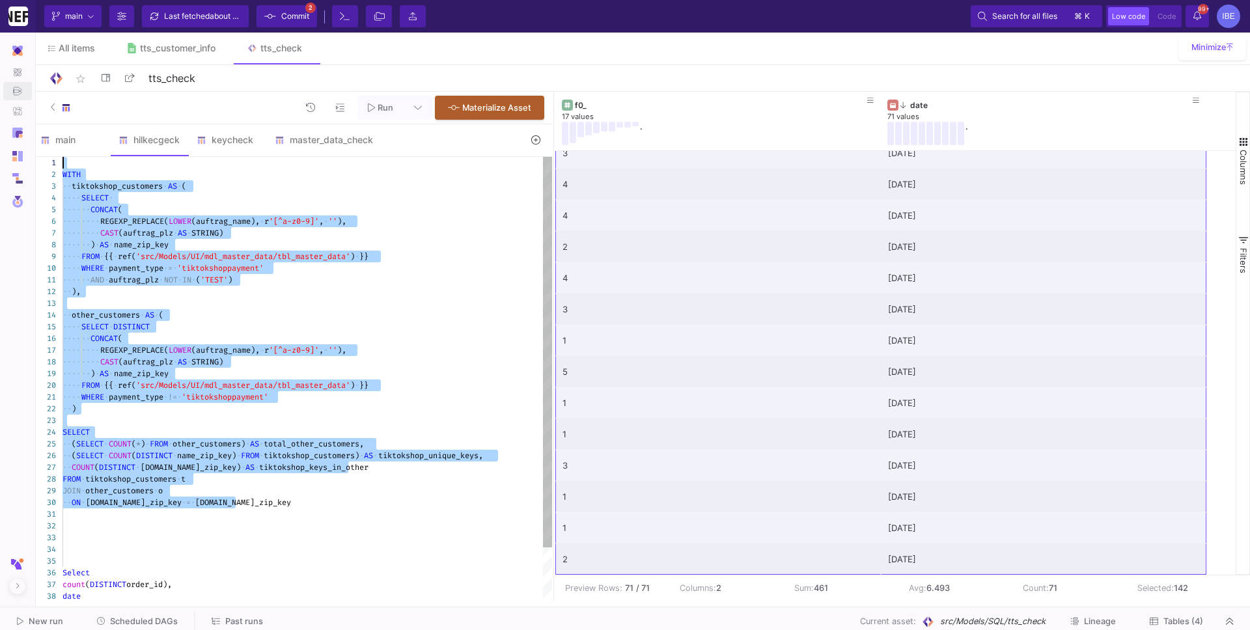
drag, startPoint x: 270, startPoint y: 505, endPoint x: 32, endPoint y: 161, distance: 417.9
click at [32, 161] on mat-sidenav-container "Pipelines Develop Integrations Models Models UI-Models SQL-Models Data Exports …" at bounding box center [625, 300] width 1250 height 601
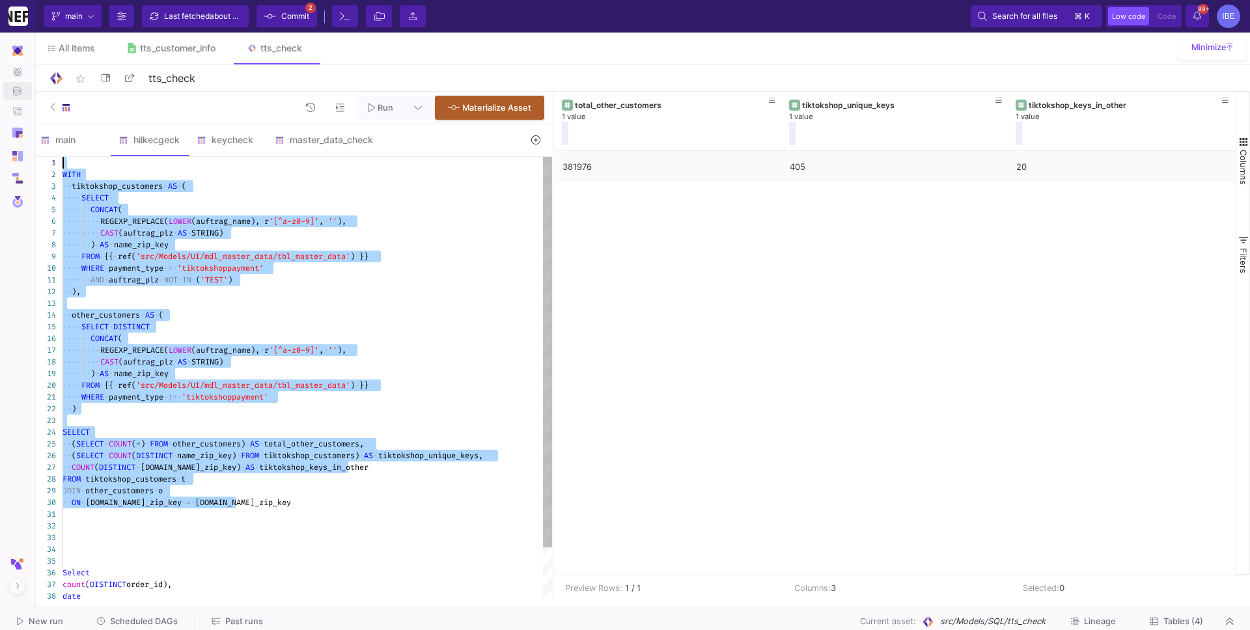
click at [160, 278] on span "·" at bounding box center [161, 280] width 5 height 12
click at [160, 278] on div "6 7 8 9 10 11 12 13 14 15 16 17 18 19 20 21 22 23 24 25 26 27 28 29 30 31 32 33…" at bounding box center [292, 379] width 519 height 444
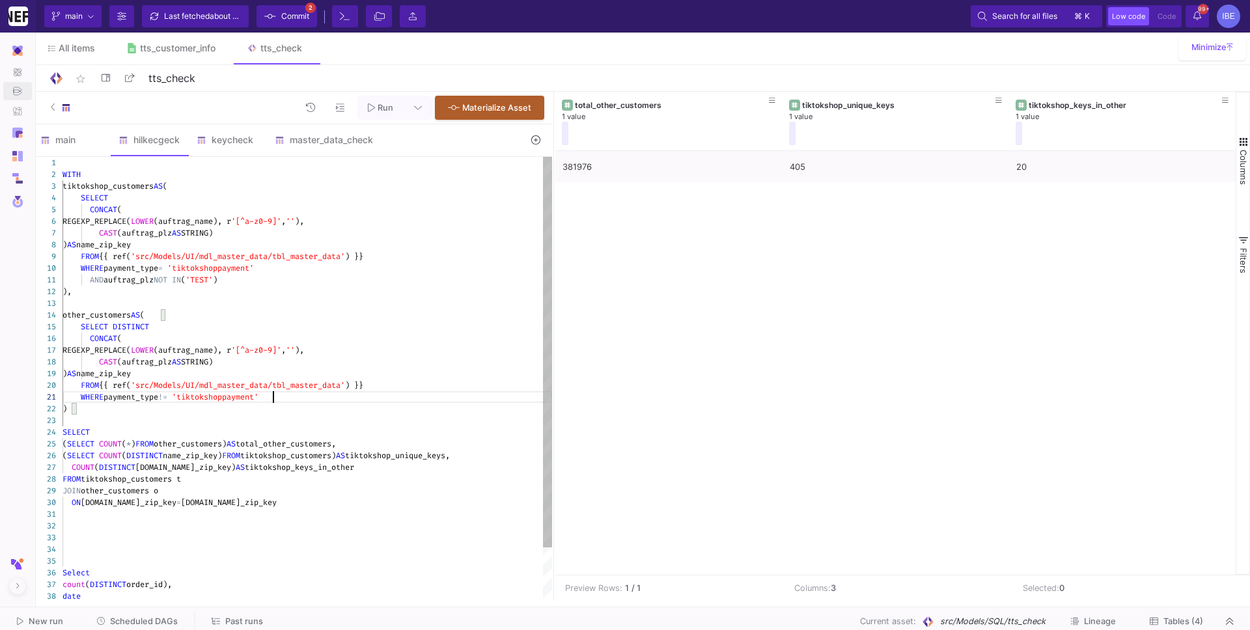
click at [295, 394] on div "WHERE payment_type != 'tiktokshoppayment'" at bounding box center [307, 397] width 490 height 12
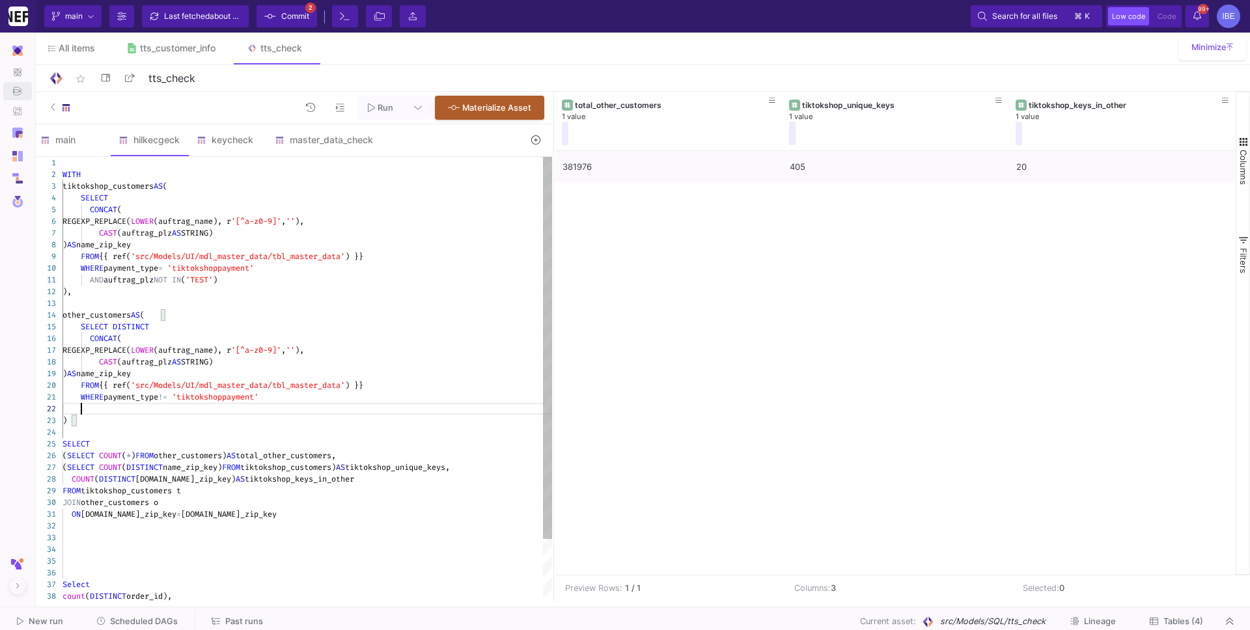
paste textarea "AND auftrag_plz NOT IN ('TEST') ) SELECT (SELECT COUNT(*) FROM other_customers)…"
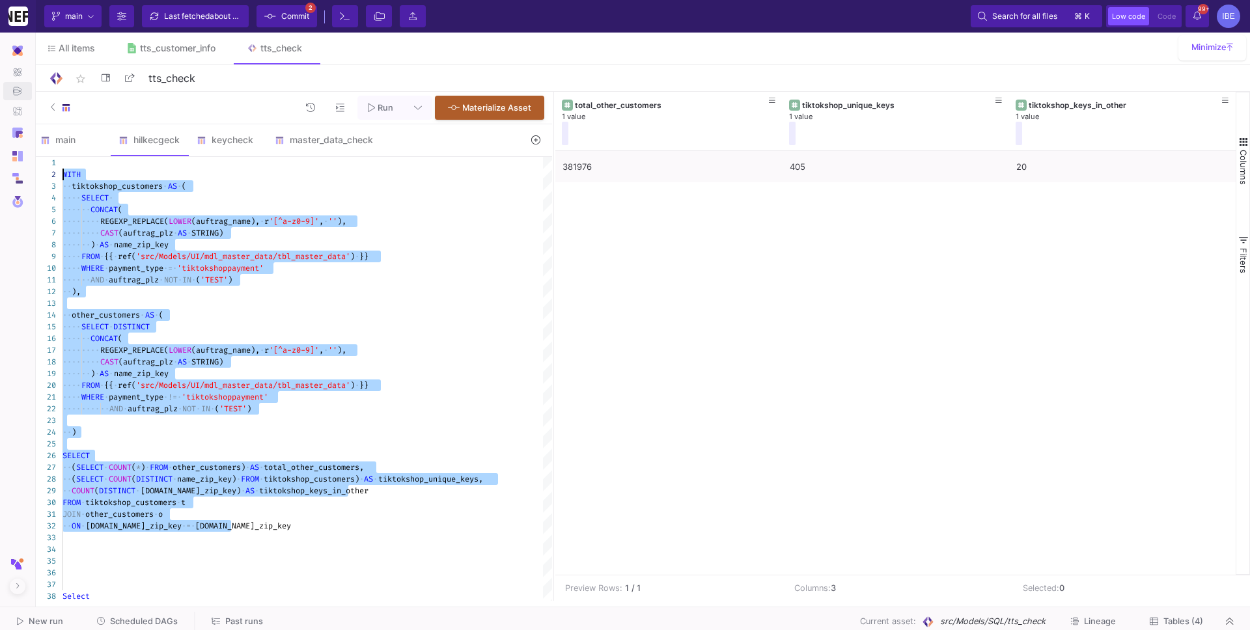
drag, startPoint x: 253, startPoint y: 528, endPoint x: 32, endPoint y: 174, distance: 417.3
type textarea "WITH tiktokshop_customers AS ( SELECT CONCAT( REGEXP_REPLACE(LOWER(auftrag_name…"
